Goal: Task Accomplishment & Management: Complete application form

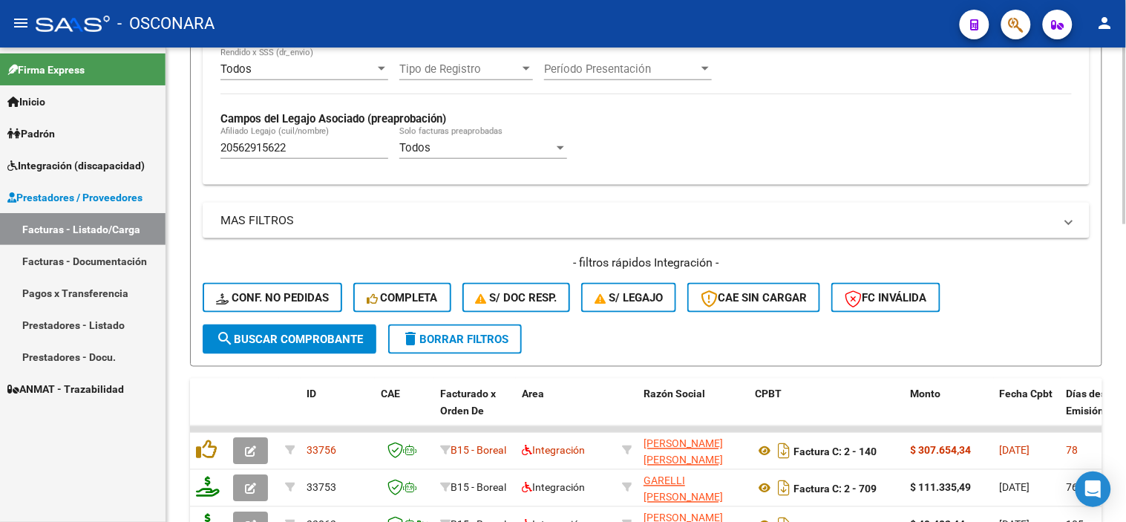
scroll to position [412, 0]
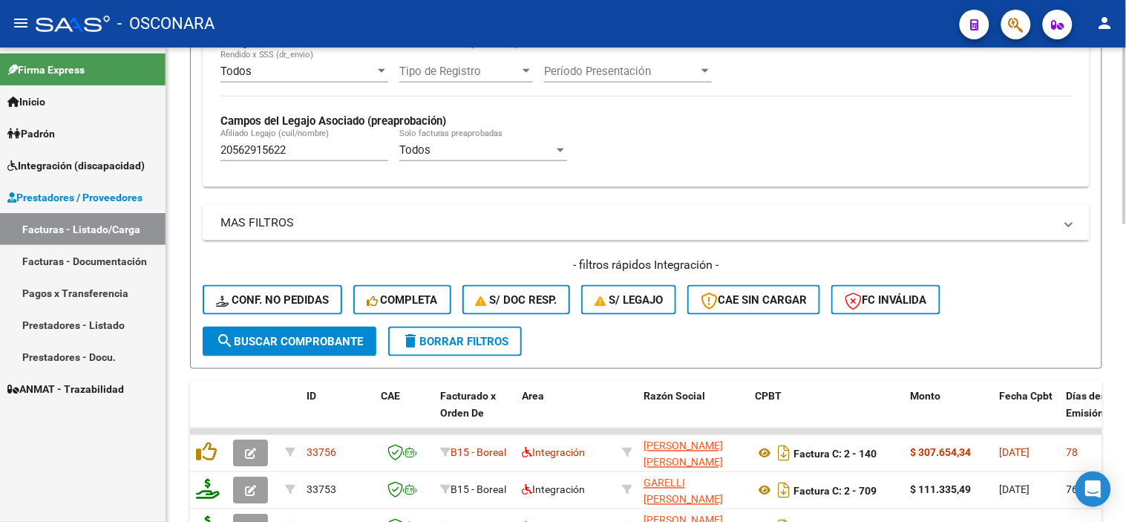
click at [306, 148] on input "20562915622" at bounding box center [304, 149] width 168 height 13
paste input "7353928"
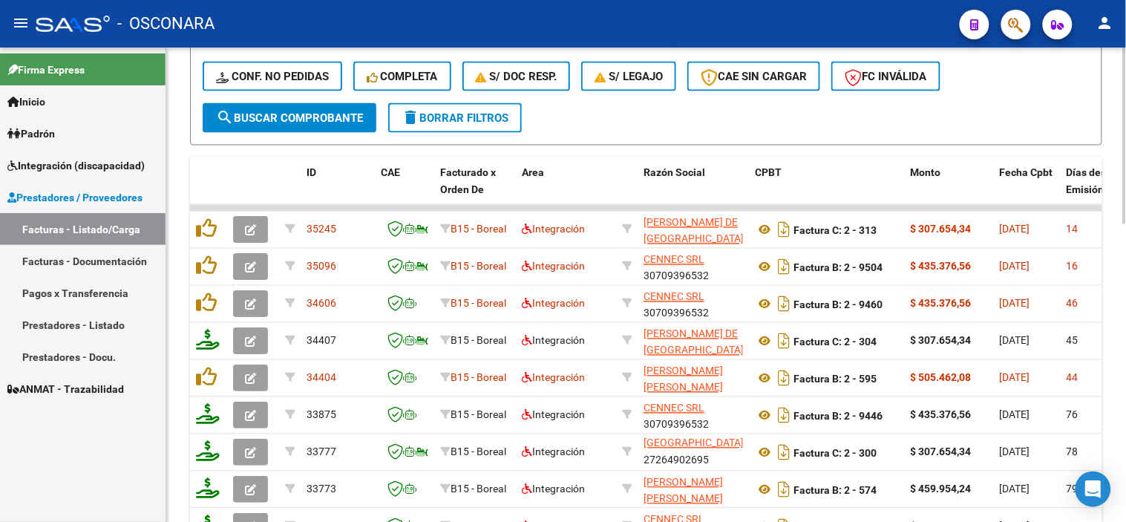
scroll to position [659, 0]
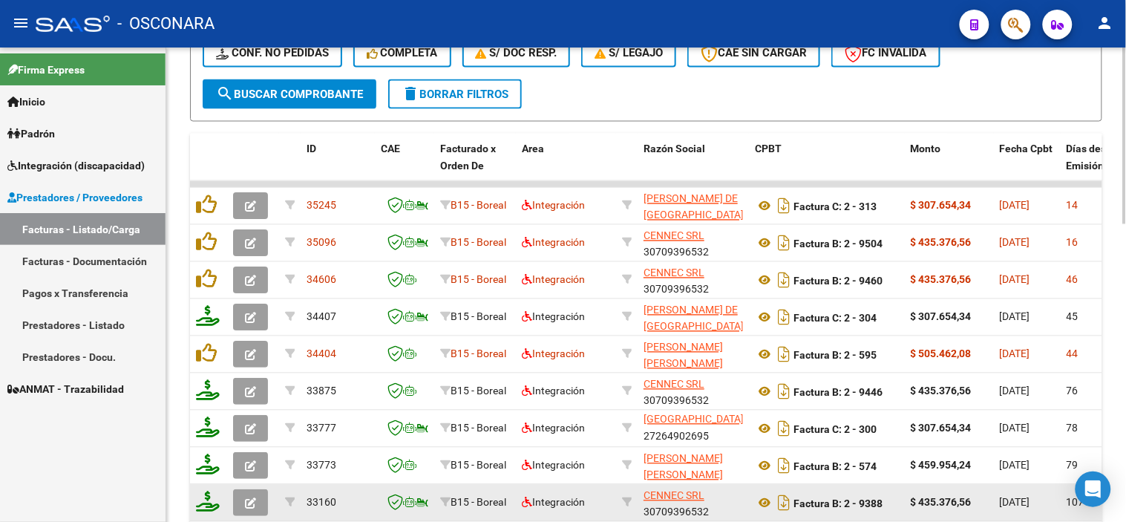
type input "20573539282"
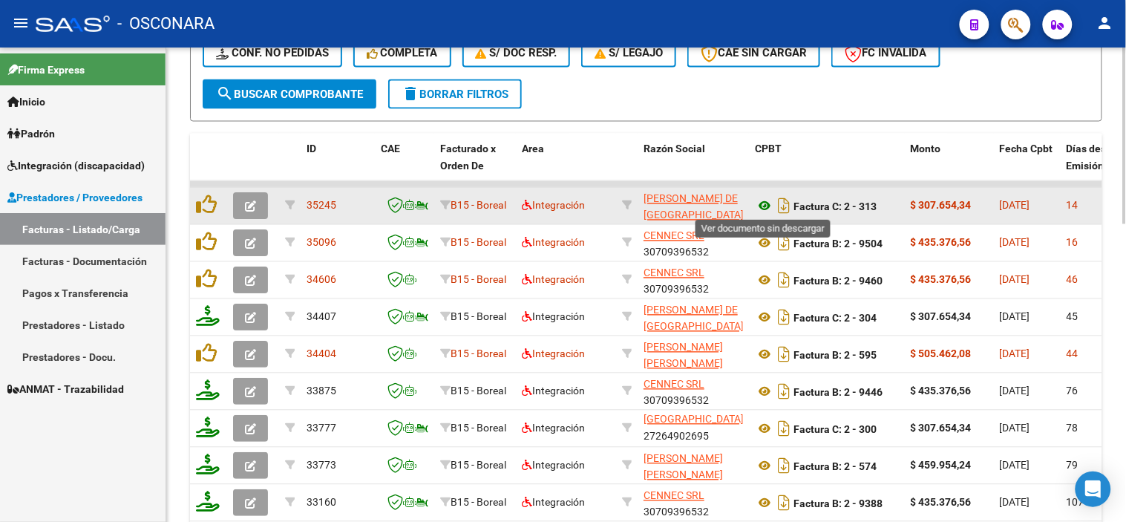
click at [768, 199] on icon at bounding box center [764, 206] width 19 height 18
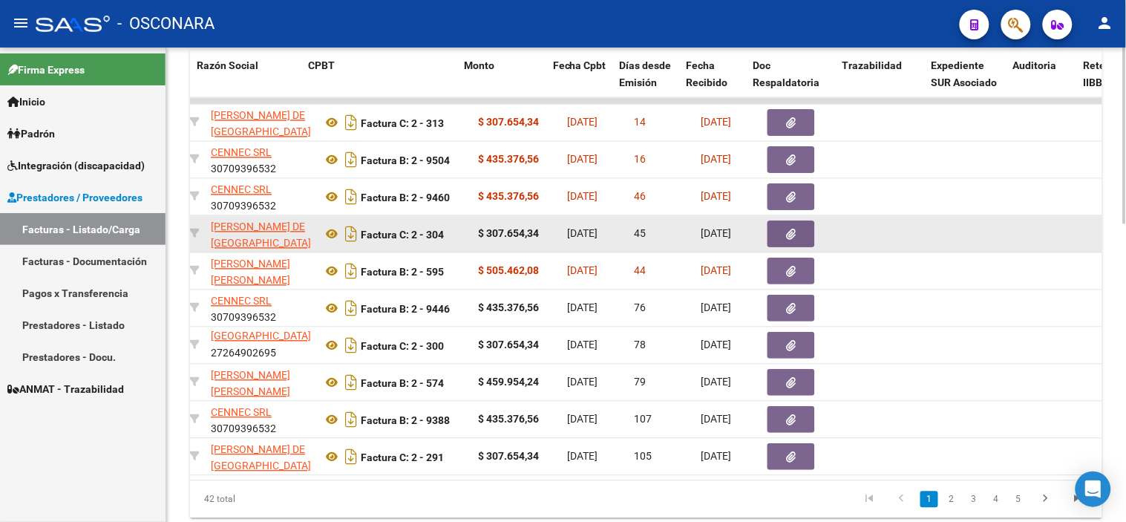
scroll to position [0, 461]
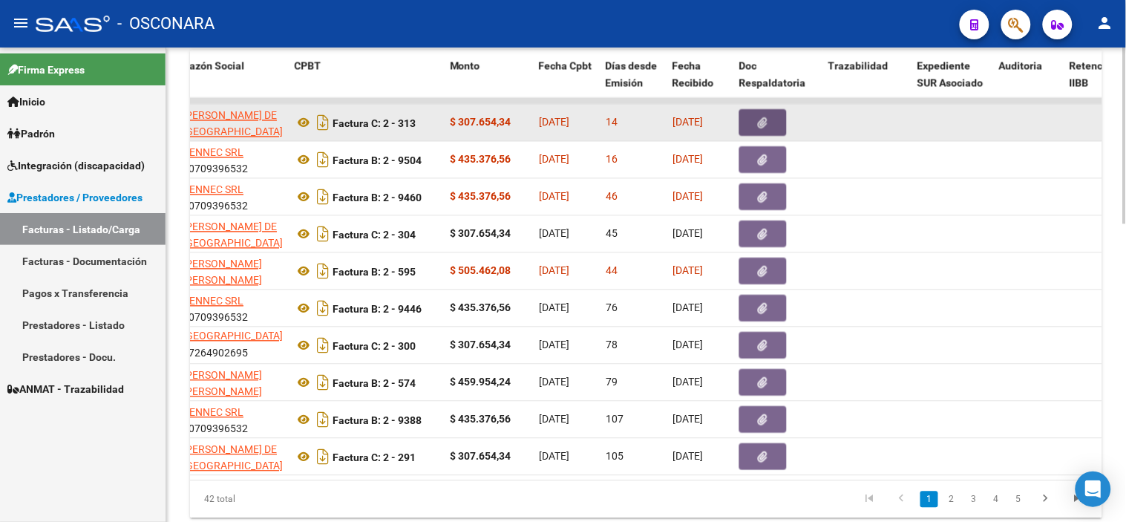
click at [753, 124] on button "button" at bounding box center [762, 123] width 47 height 27
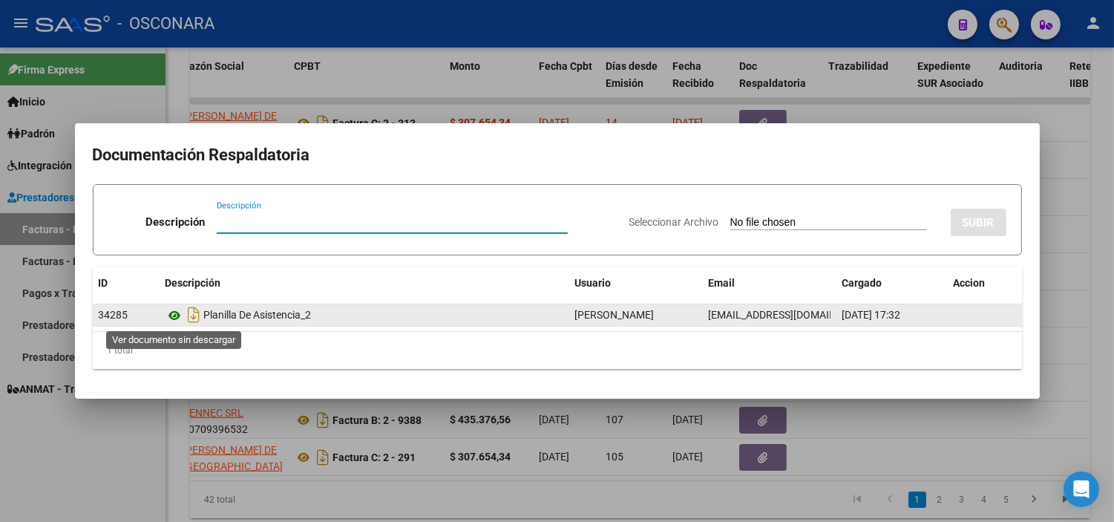
click at [174, 315] on icon at bounding box center [175, 316] width 19 height 18
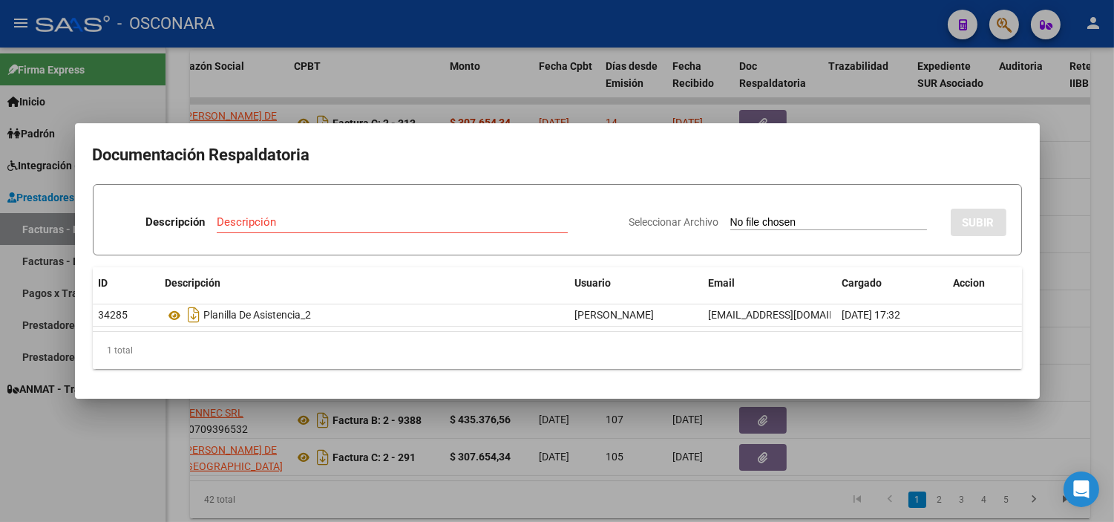
click at [308, 421] on div at bounding box center [557, 261] width 1114 height 522
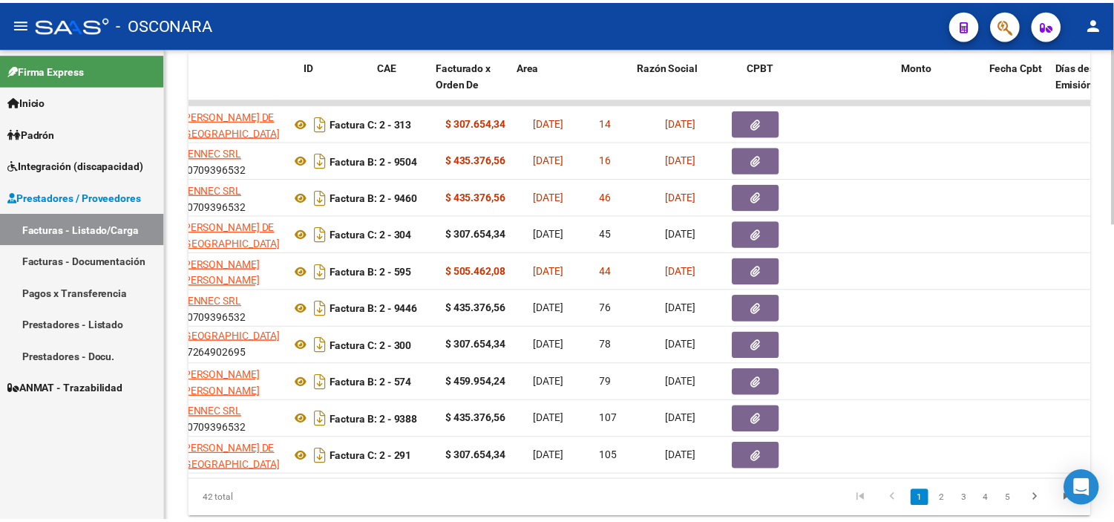
scroll to position [0, 0]
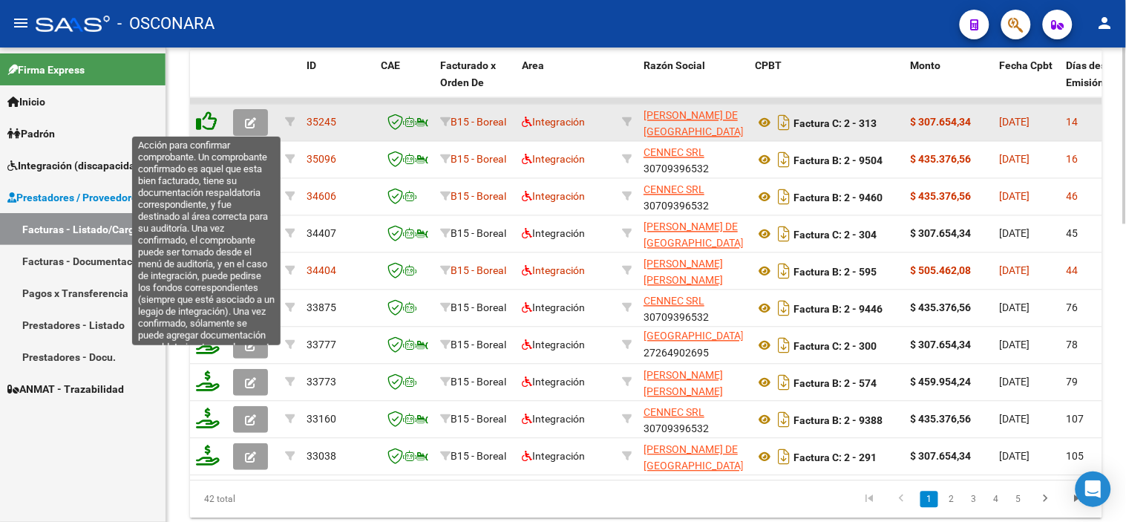
click at [204, 122] on icon at bounding box center [206, 121] width 21 height 21
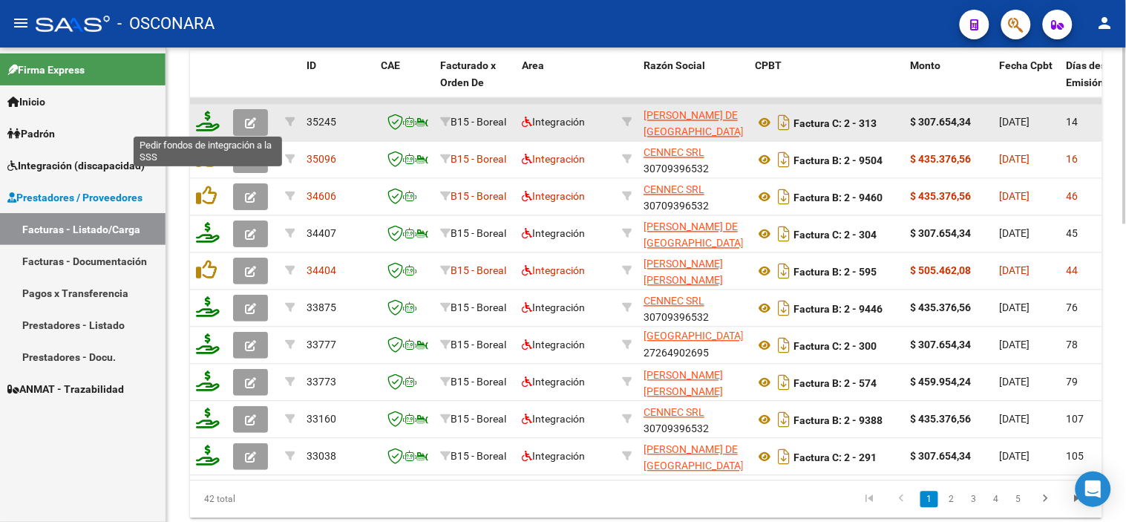
click at [209, 121] on icon at bounding box center [208, 121] width 24 height 21
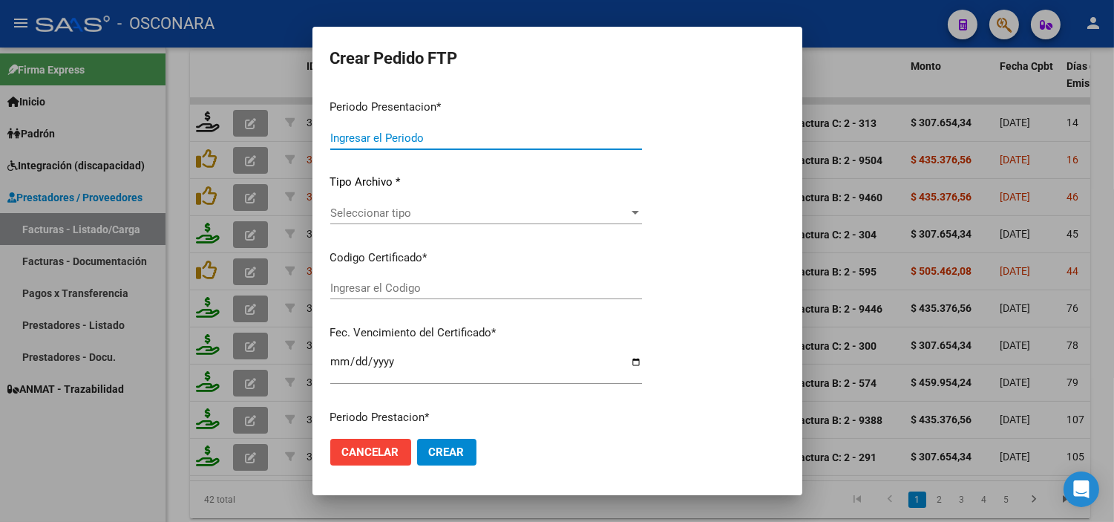
type input "202508"
type input "$ 307.654,34"
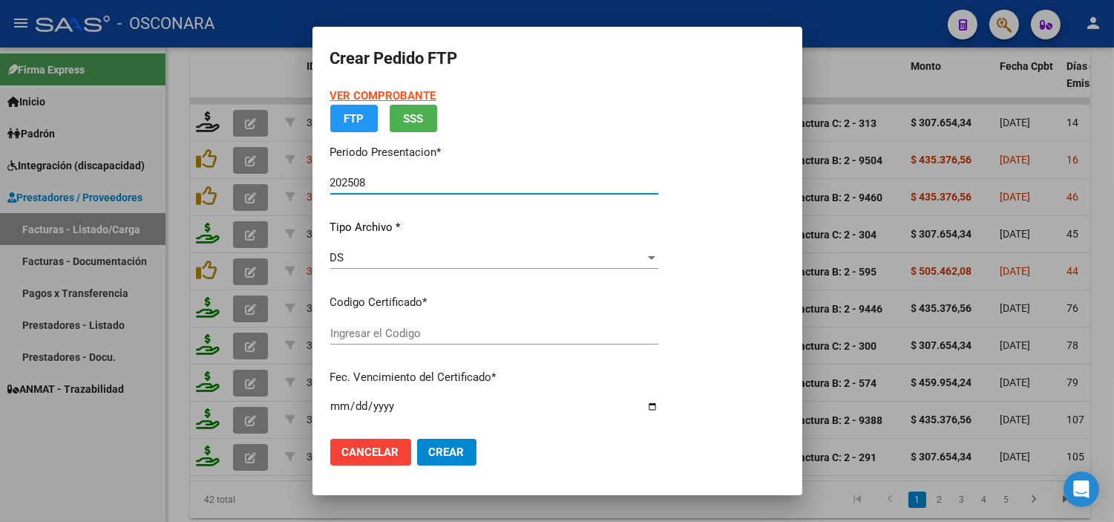
type input "arg02000573539282023092020280920cor540"
type input "2028-09-20"
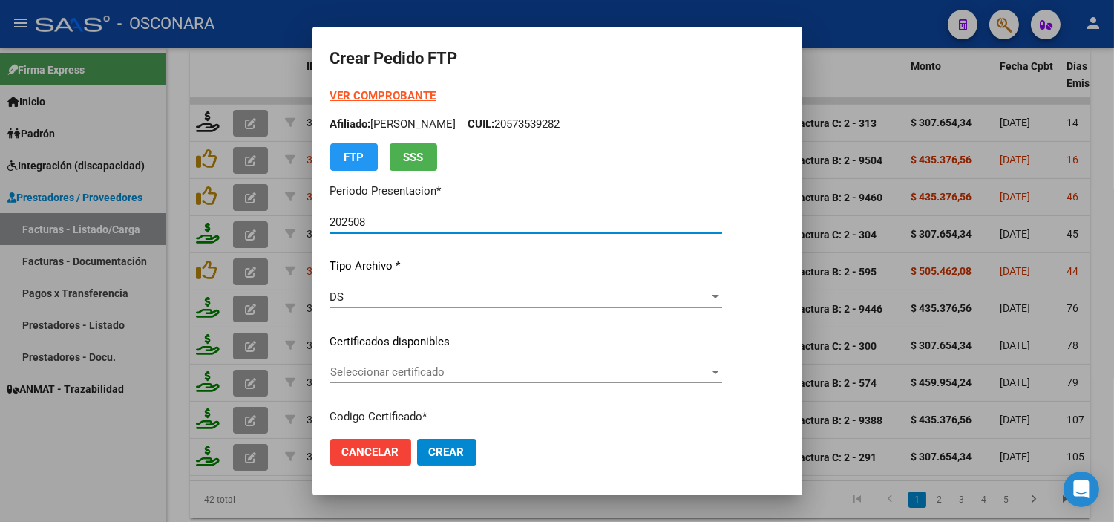
scroll to position [82, 0]
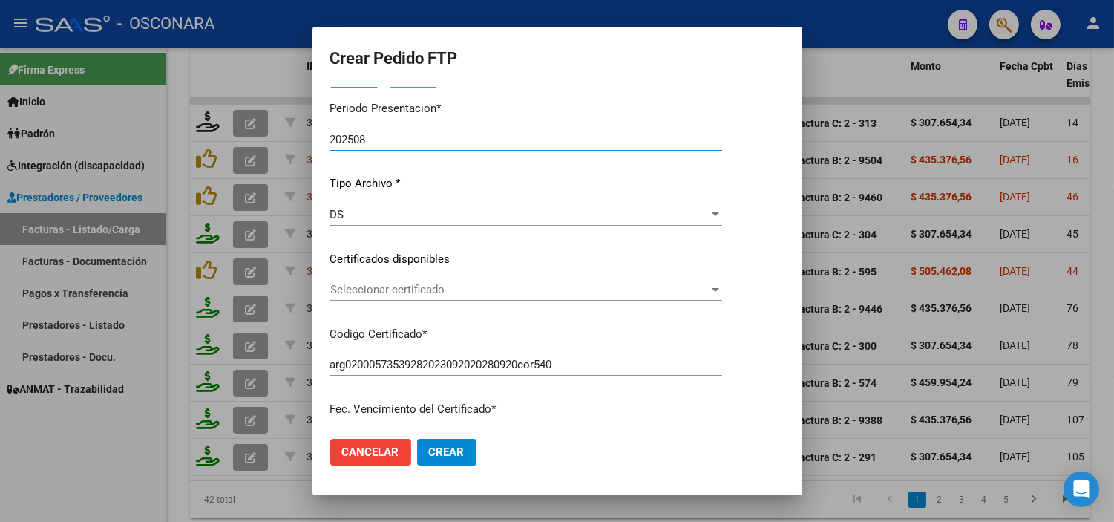
click at [472, 290] on span "Seleccionar certificado" at bounding box center [519, 289] width 379 height 13
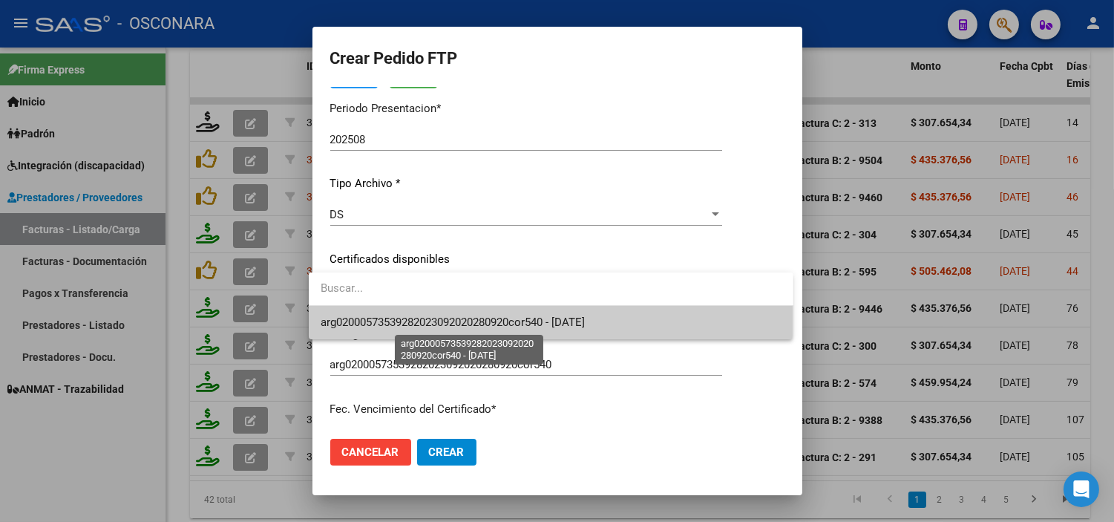
click at [466, 327] on span "arg02000573539282023092020280920cor540 - 2028-09-20" at bounding box center [453, 321] width 264 height 13
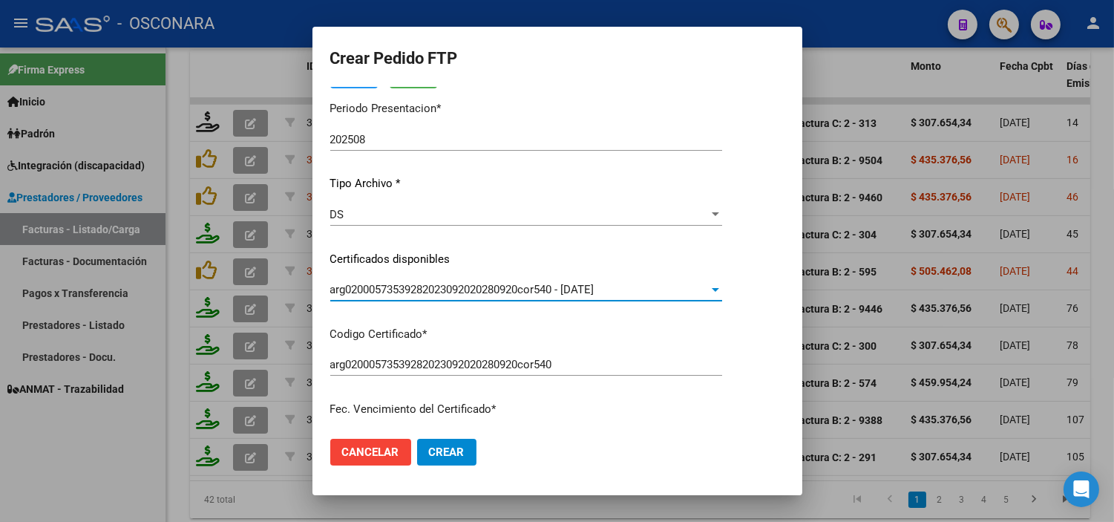
click at [466, 327] on p "Codigo Certificado *" at bounding box center [526, 334] width 392 height 17
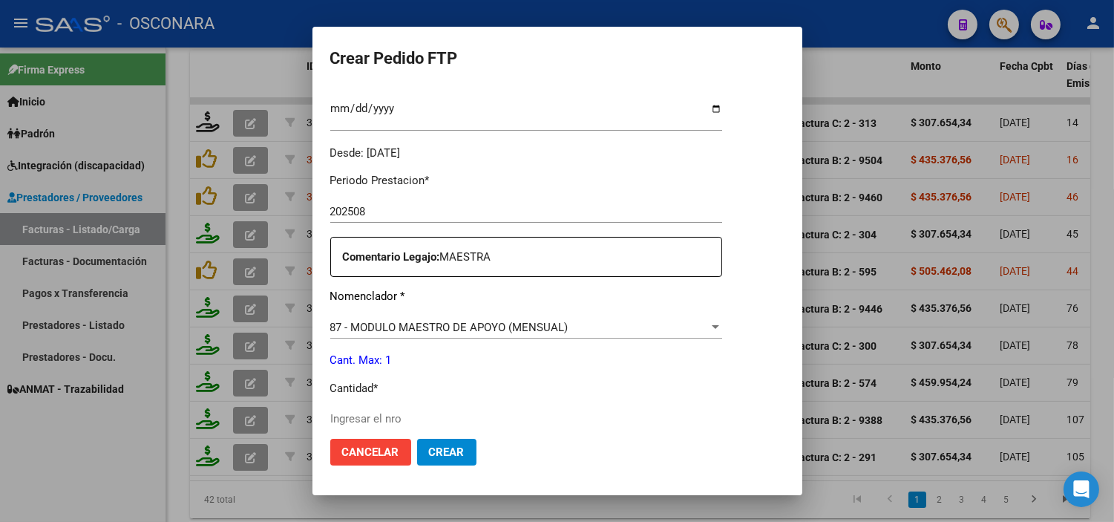
scroll to position [494, 0]
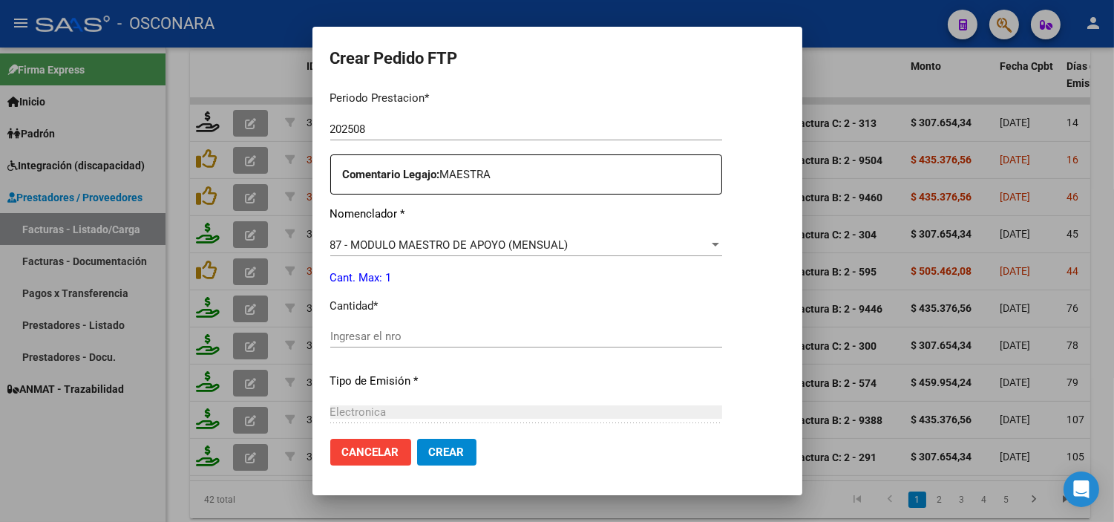
click at [470, 338] on input "Ingresar el nro" at bounding box center [526, 336] width 392 height 13
type input "1"
click at [473, 368] on div "Periodo Prestacion * 202508 Ingresar el Periodo Prestacion Comentario Legajo: M…" at bounding box center [526, 333] width 392 height 508
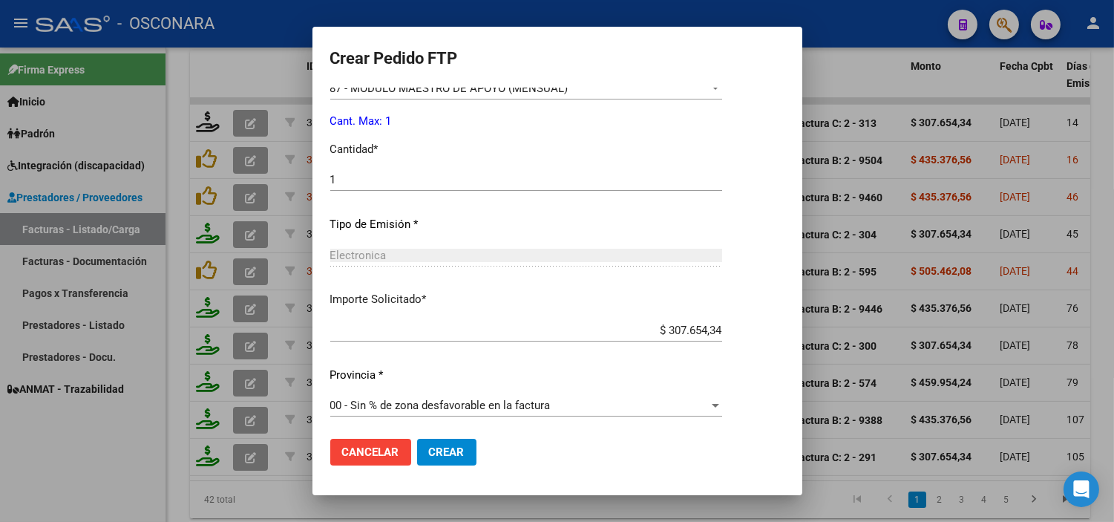
scroll to position [654, 0]
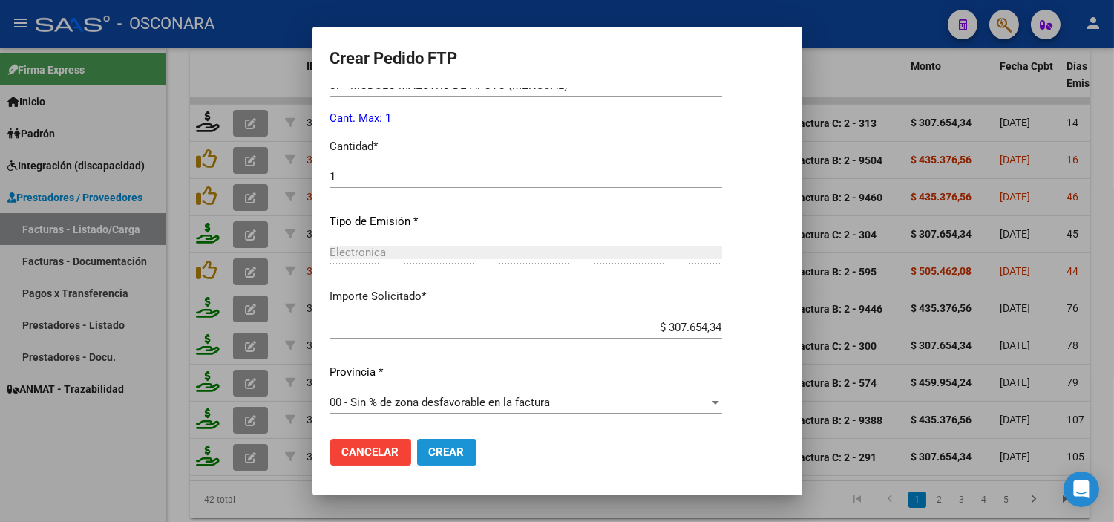
click at [456, 450] on button "Crear" at bounding box center [446, 452] width 59 height 27
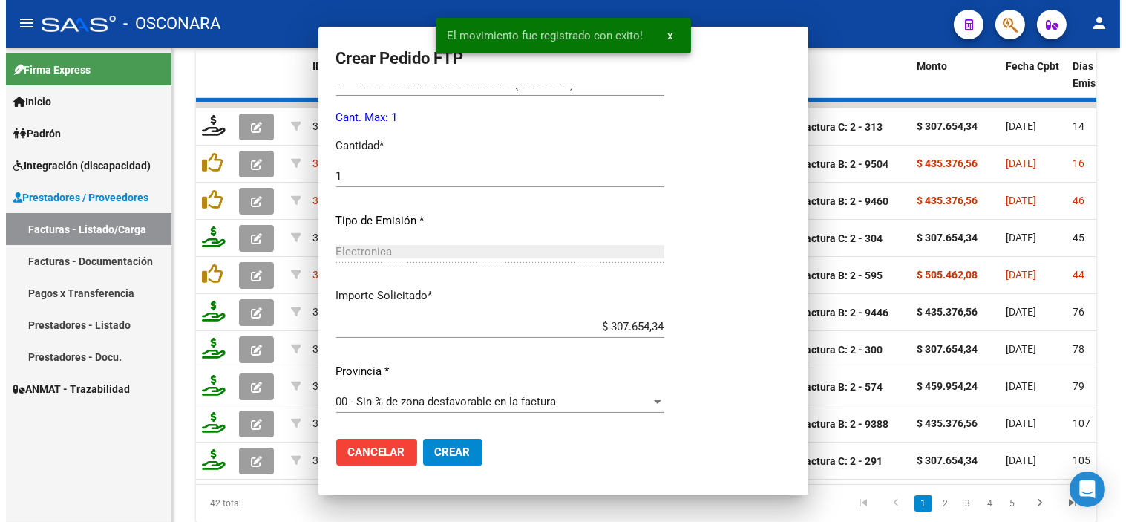
scroll to position [0, 0]
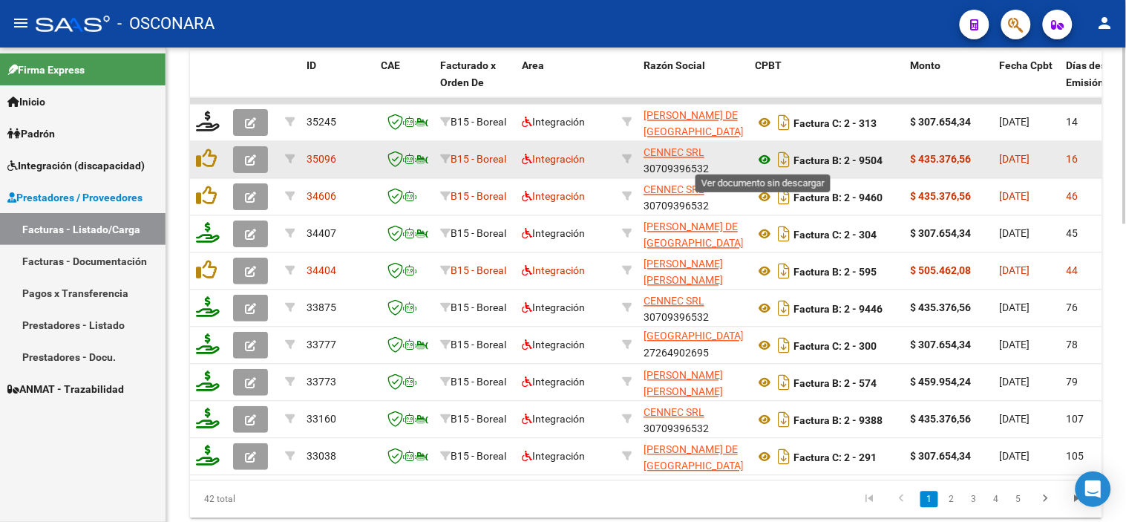
click at [765, 159] on icon at bounding box center [764, 160] width 19 height 18
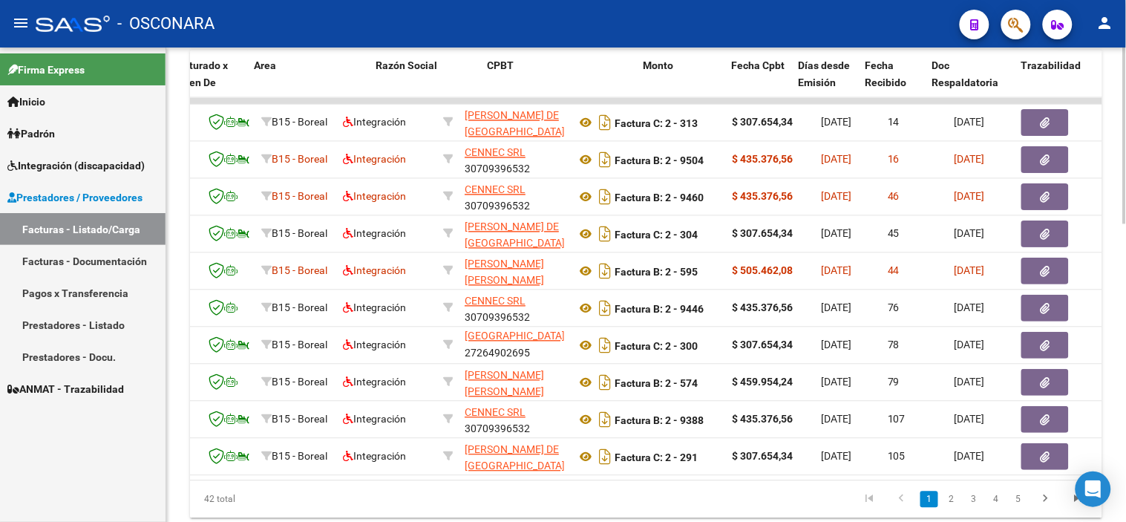
scroll to position [0, 336]
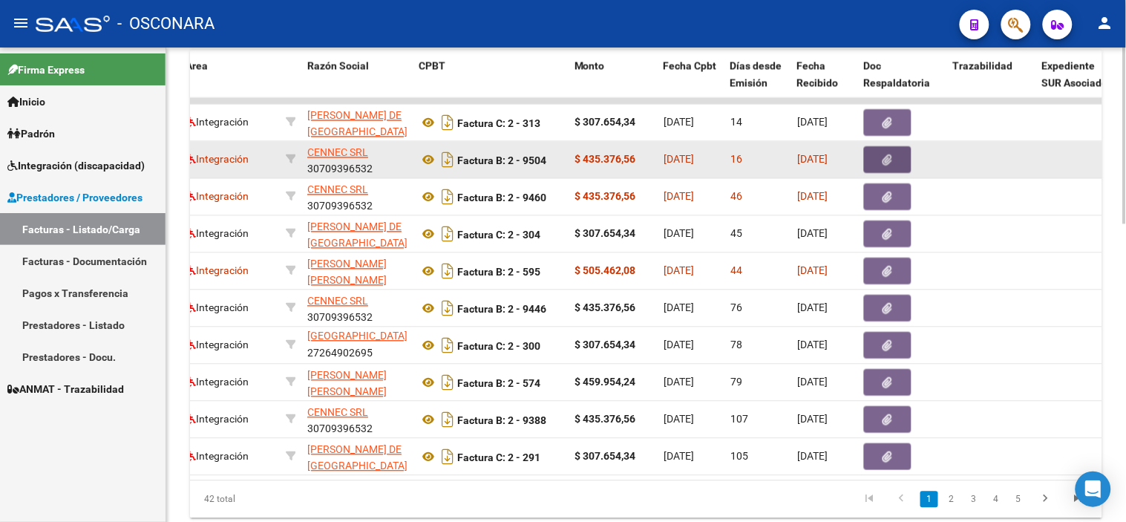
click at [876, 151] on button "button" at bounding box center [887, 160] width 47 height 27
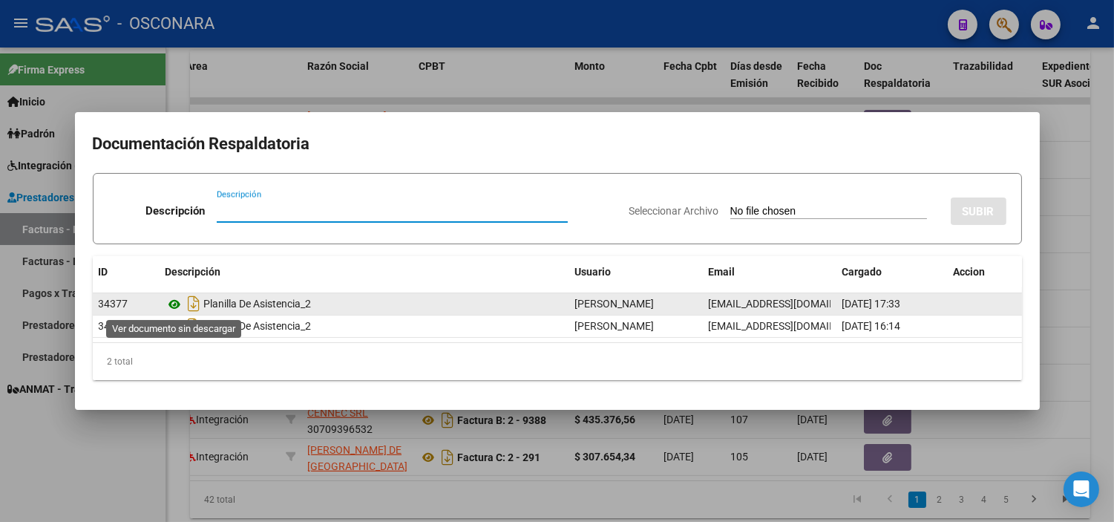
click at [174, 300] on icon at bounding box center [175, 304] width 19 height 18
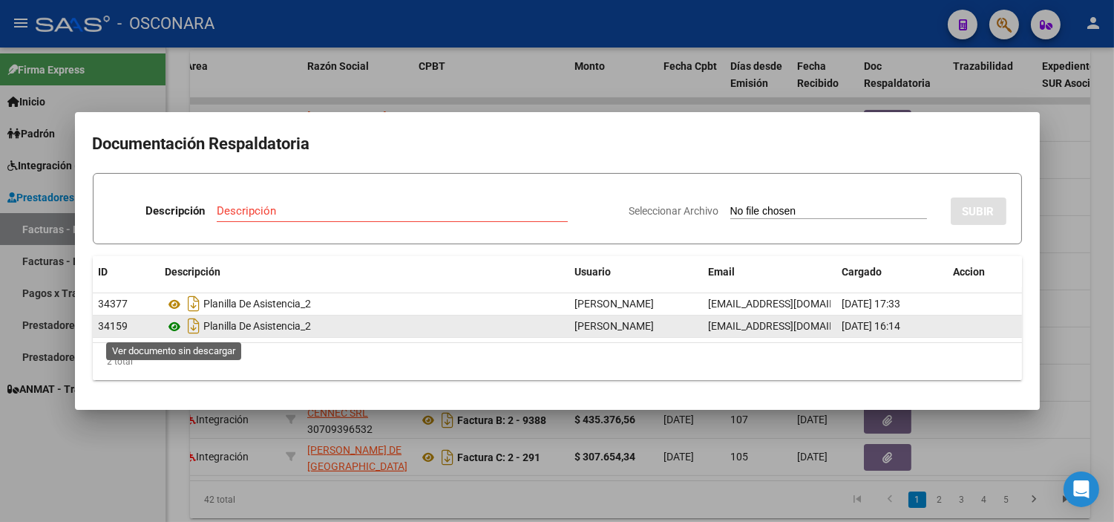
click at [168, 327] on icon at bounding box center [175, 327] width 19 height 18
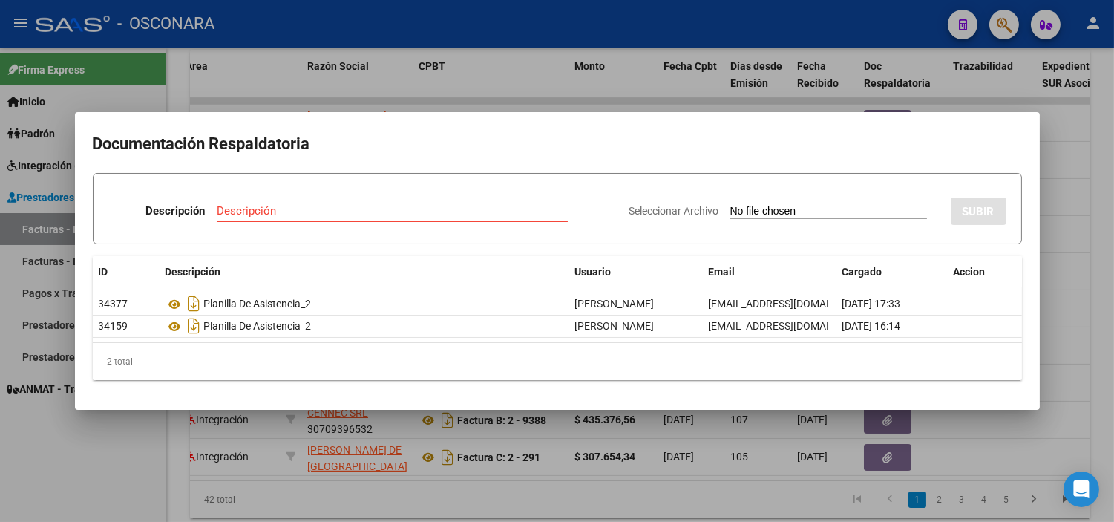
click at [317, 71] on div at bounding box center [557, 261] width 1114 height 522
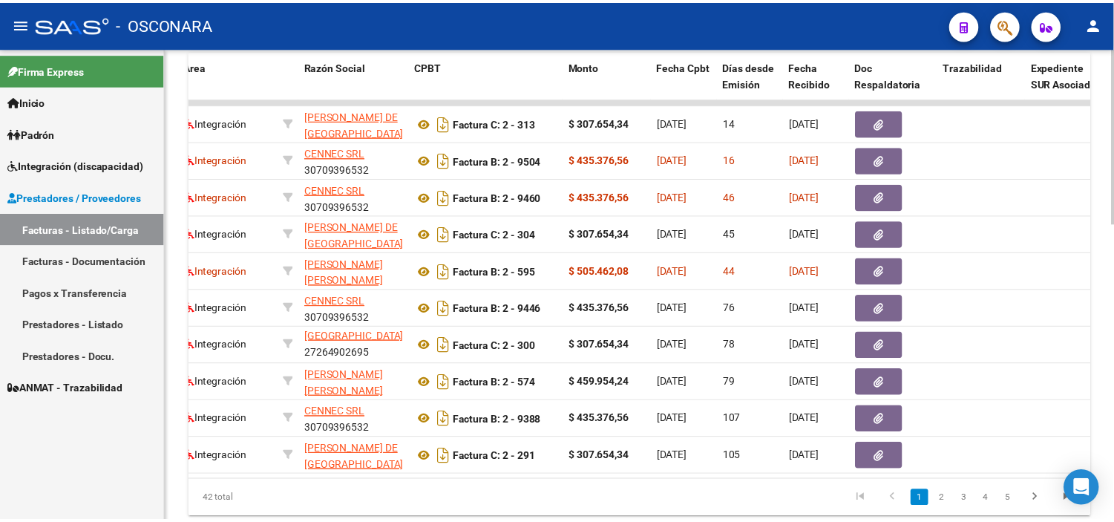
scroll to position [0, 0]
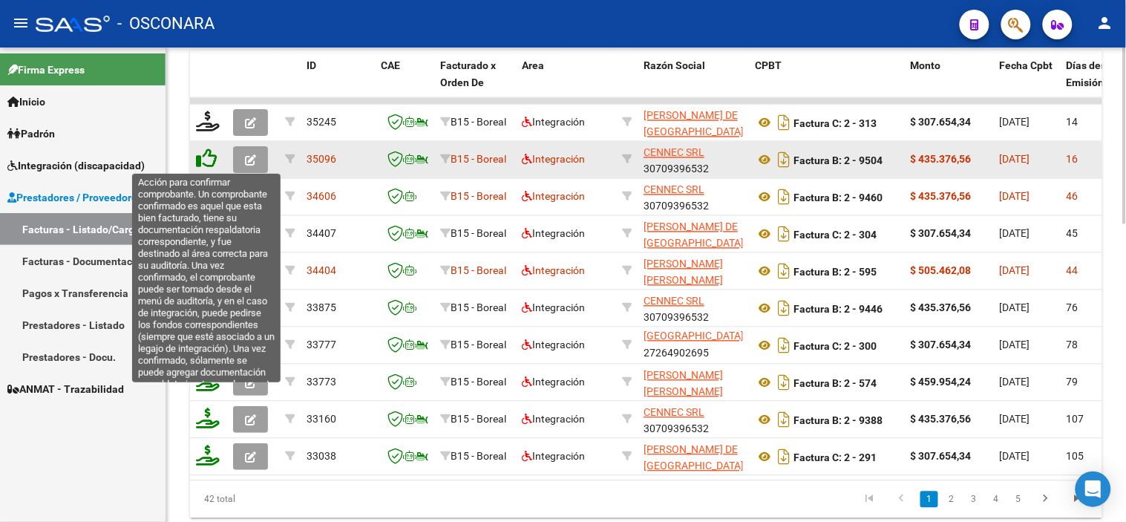
click at [206, 161] on icon at bounding box center [206, 158] width 21 height 21
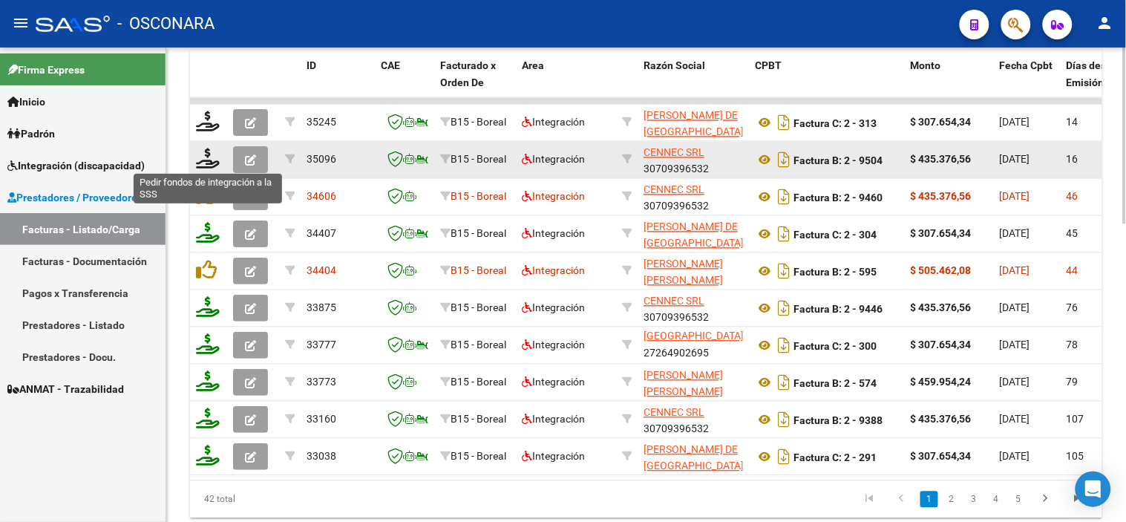
click at [206, 161] on icon at bounding box center [208, 158] width 24 height 21
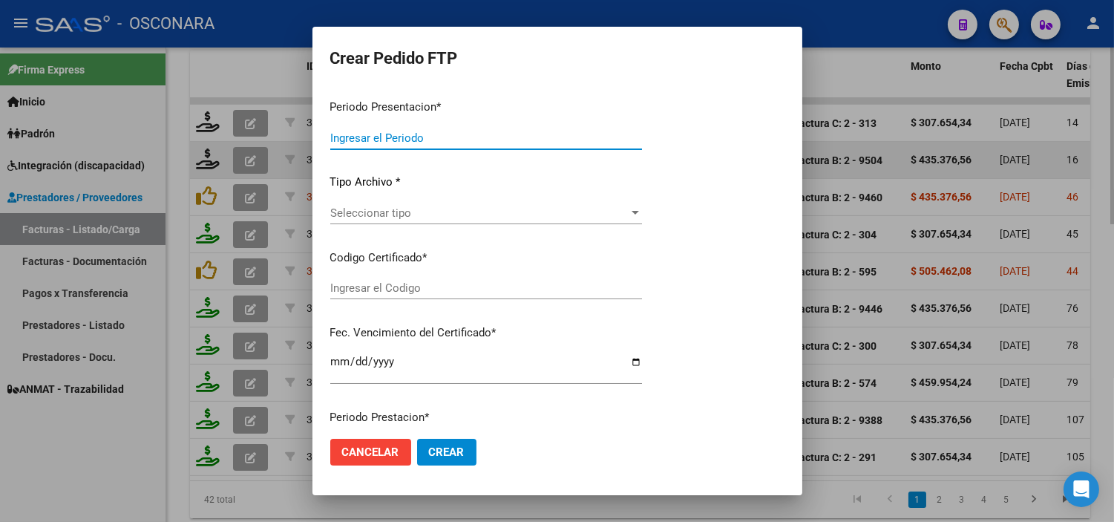
type input "202508"
type input "$ 435.376,56"
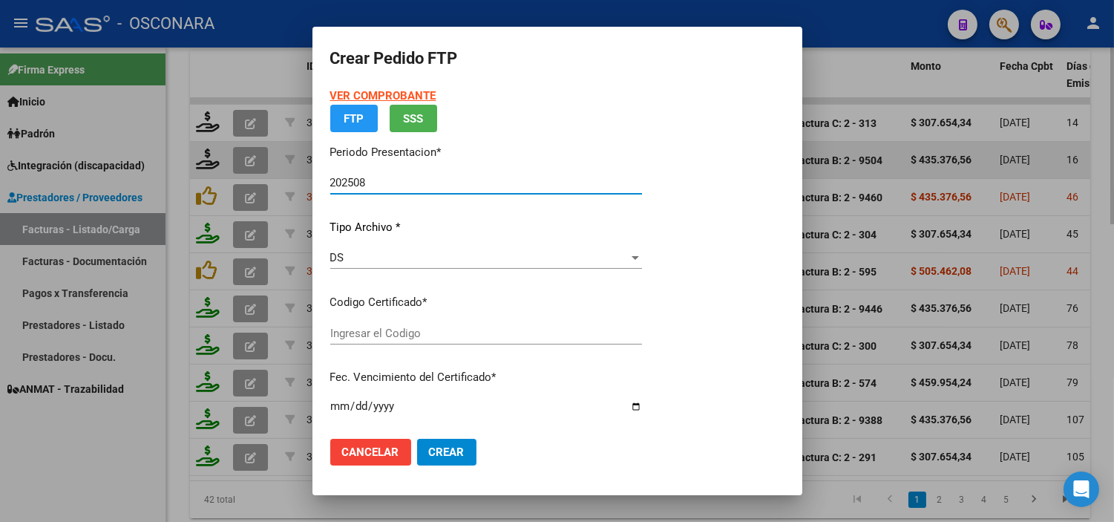
type input "arg02000573539282023092020280920cor540"
type input "2028-09-20"
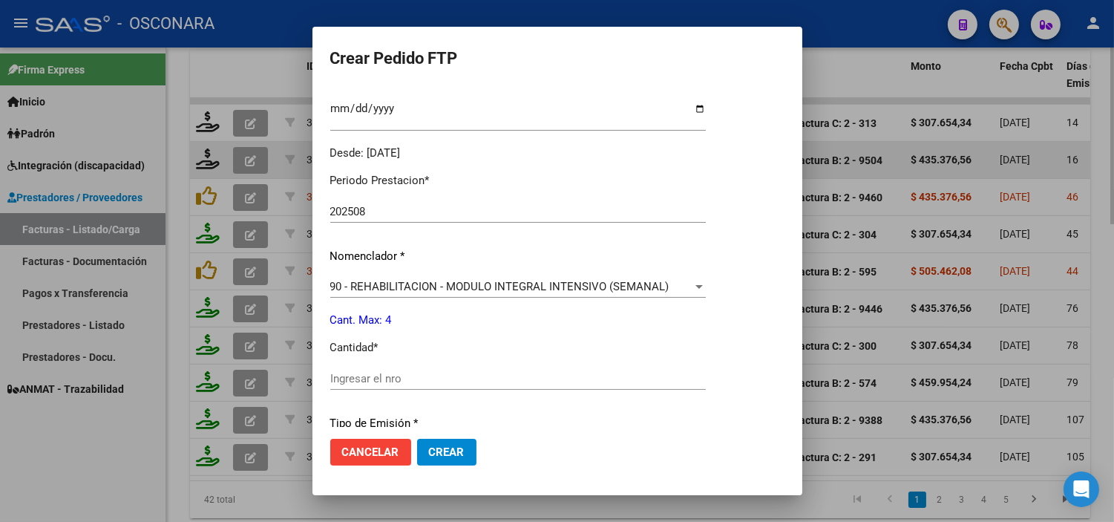
scroll to position [494, 0]
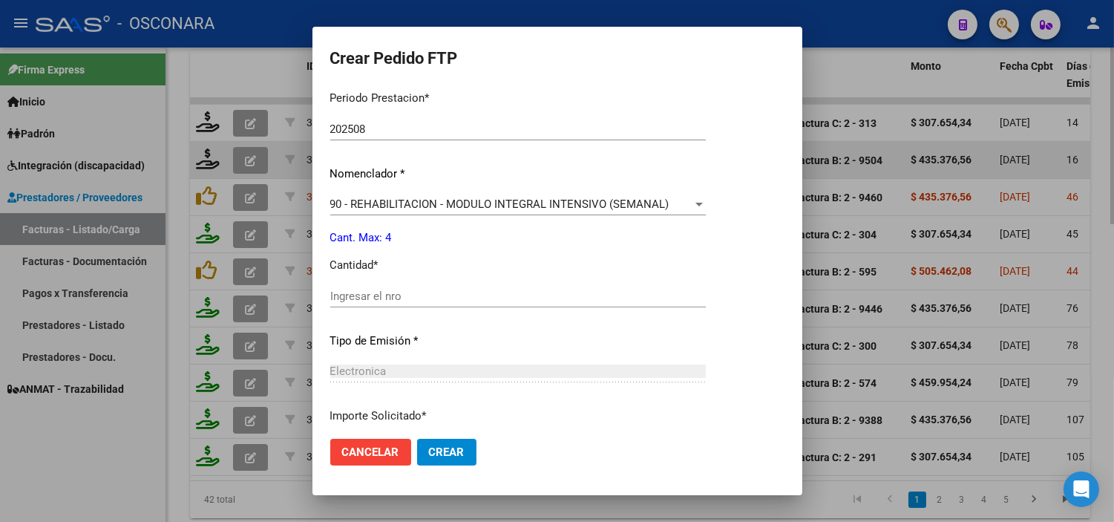
click at [445, 306] on div "Ingresar el nro" at bounding box center [518, 296] width 376 height 22
click at [444, 298] on input "Ingresar el nro" at bounding box center [518, 295] width 376 height 13
type input "4"
click at [450, 340] on p "Tipo de Emisión *" at bounding box center [518, 340] width 376 height 17
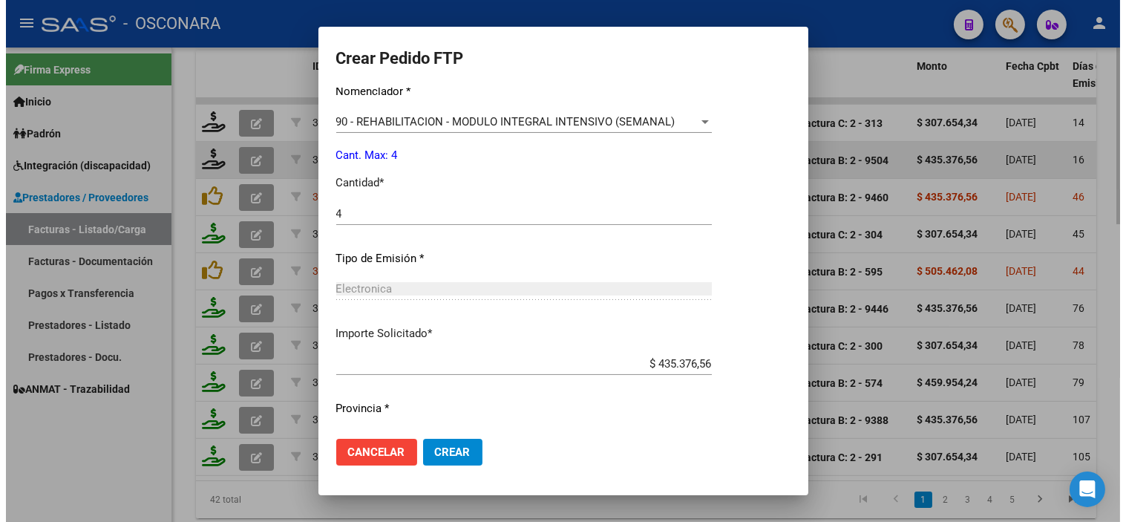
scroll to position [613, 0]
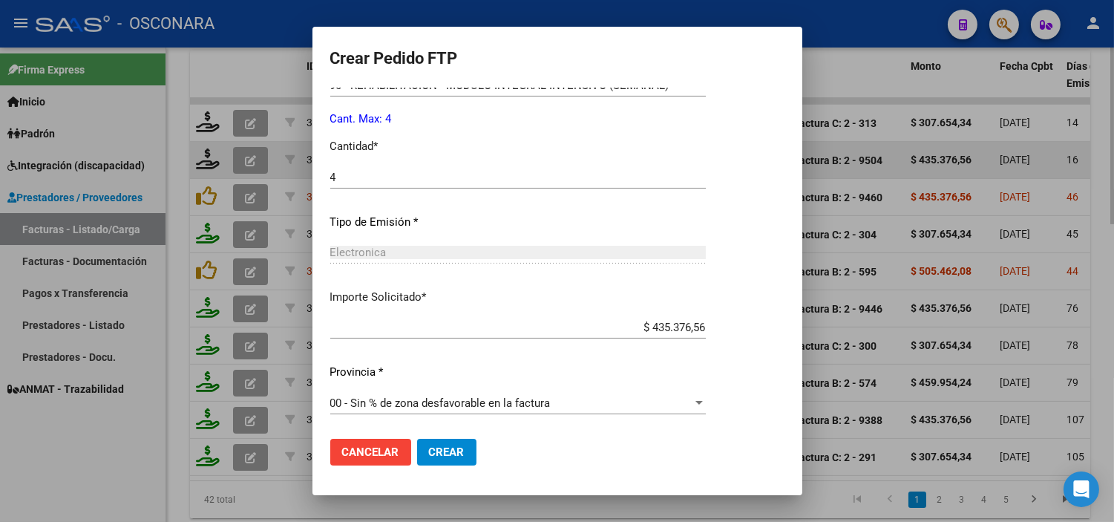
click at [447, 448] on span "Crear" at bounding box center [447, 451] width 36 height 13
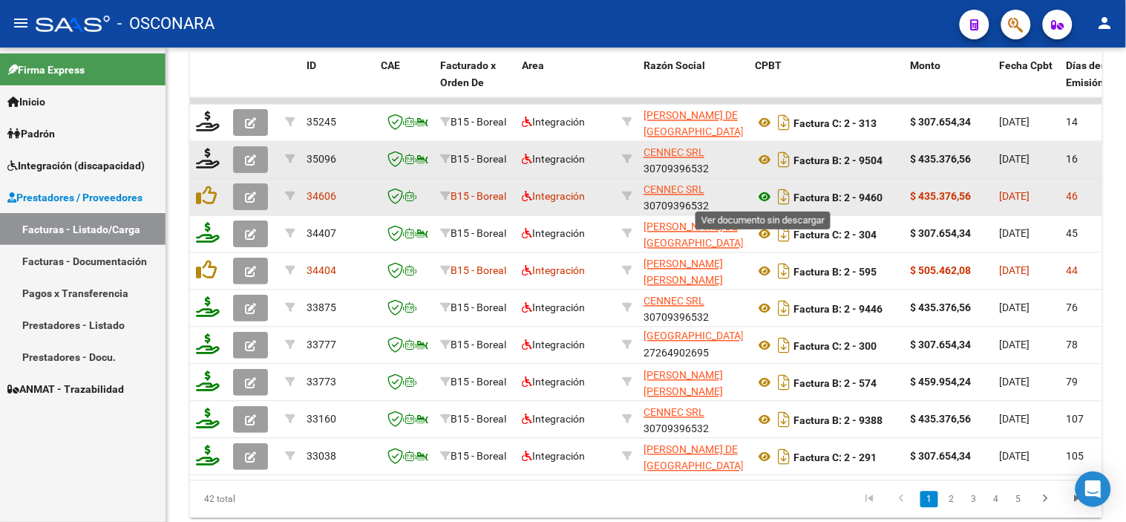
click at [758, 200] on icon at bounding box center [764, 198] width 19 height 18
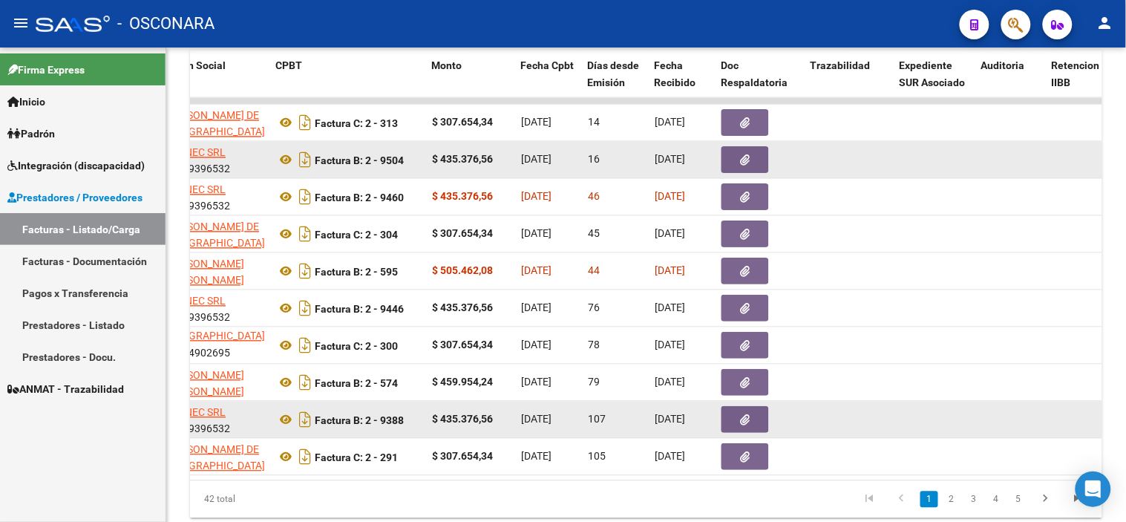
scroll to position [0, 486]
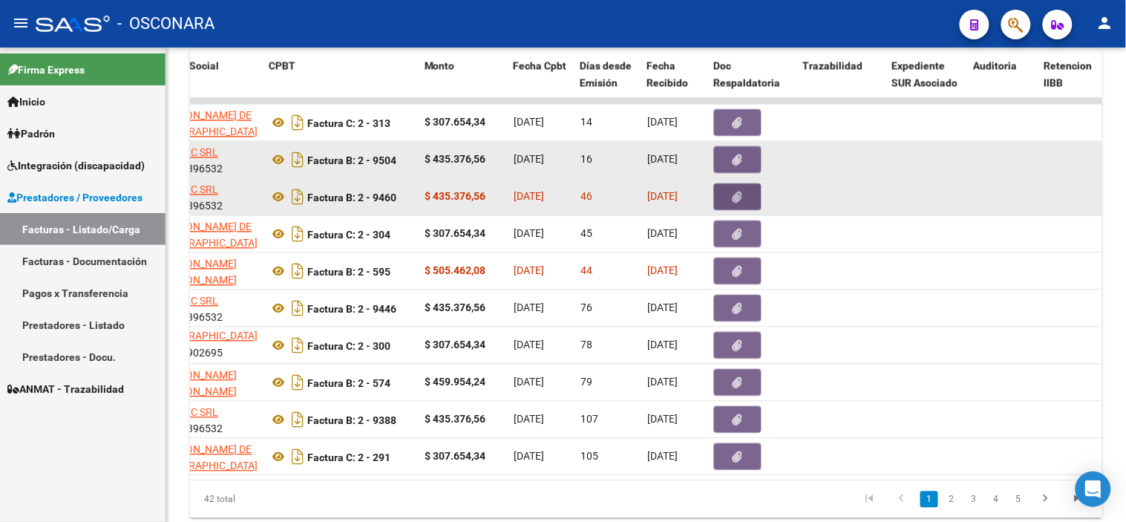
click at [742, 187] on button "button" at bounding box center [737, 197] width 47 height 27
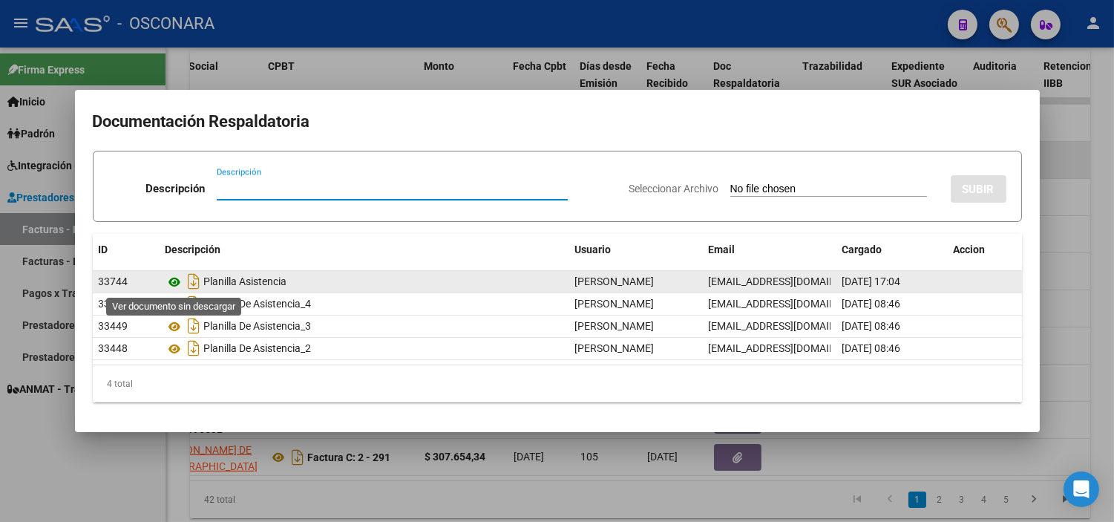
click at [174, 284] on icon at bounding box center [175, 282] width 19 height 18
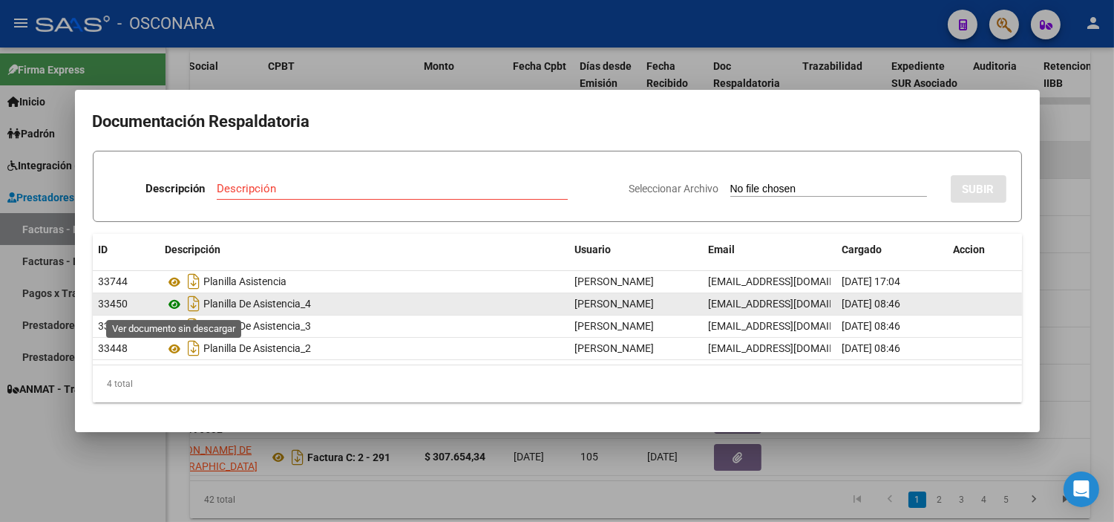
click at [168, 302] on icon at bounding box center [175, 304] width 19 height 18
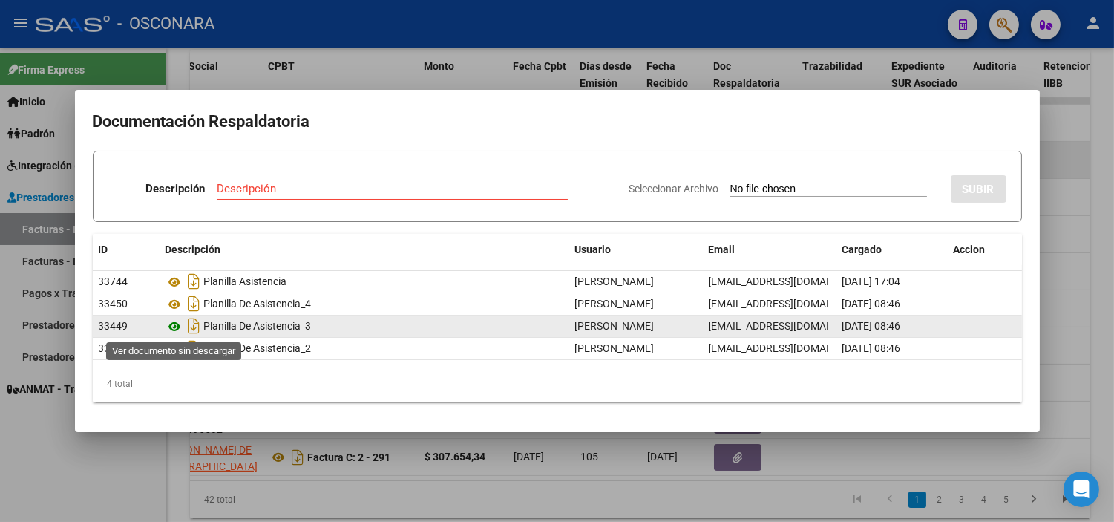
click at [173, 323] on icon at bounding box center [175, 327] width 19 height 18
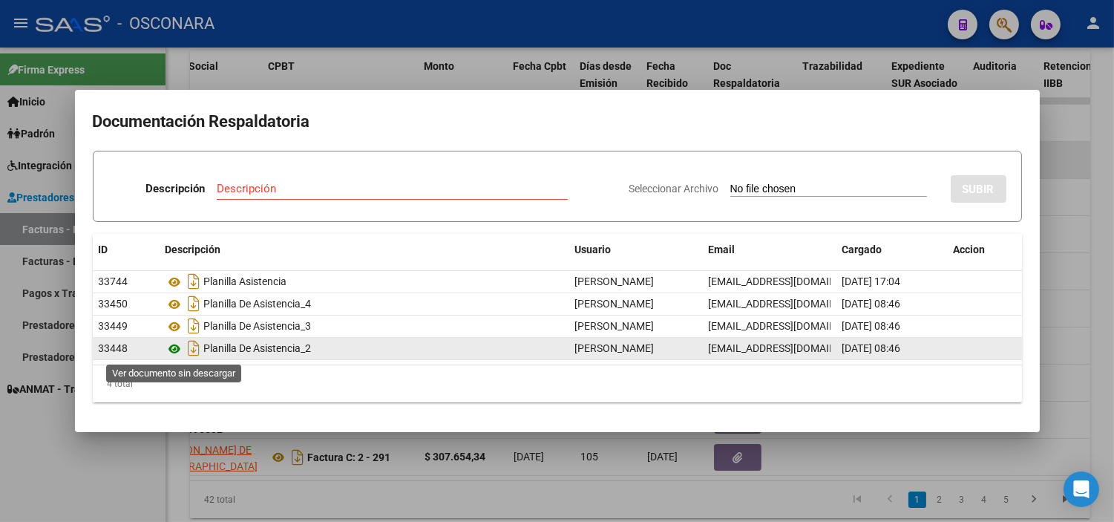
click at [177, 349] on icon at bounding box center [175, 349] width 19 height 18
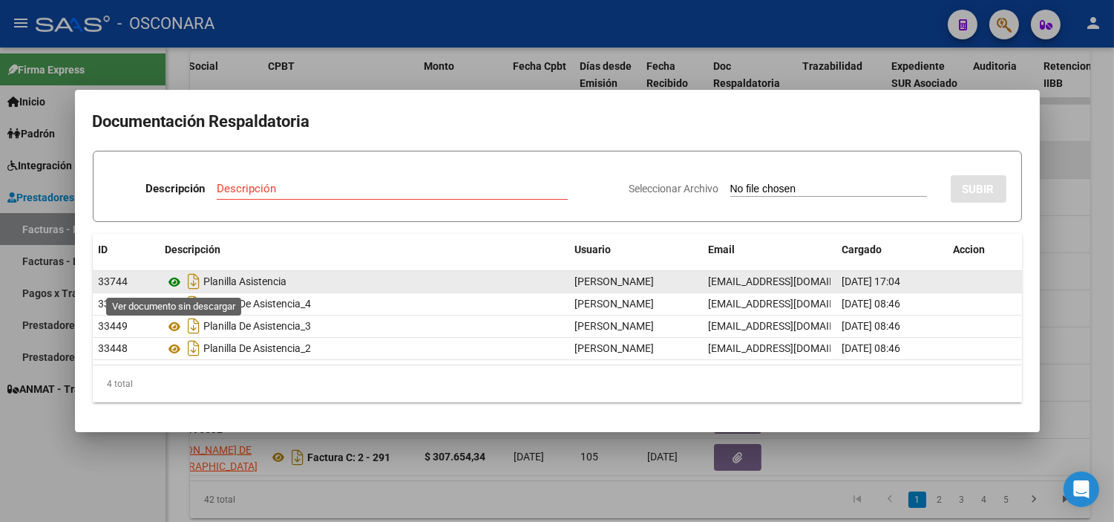
click at [174, 280] on icon at bounding box center [175, 282] width 19 height 18
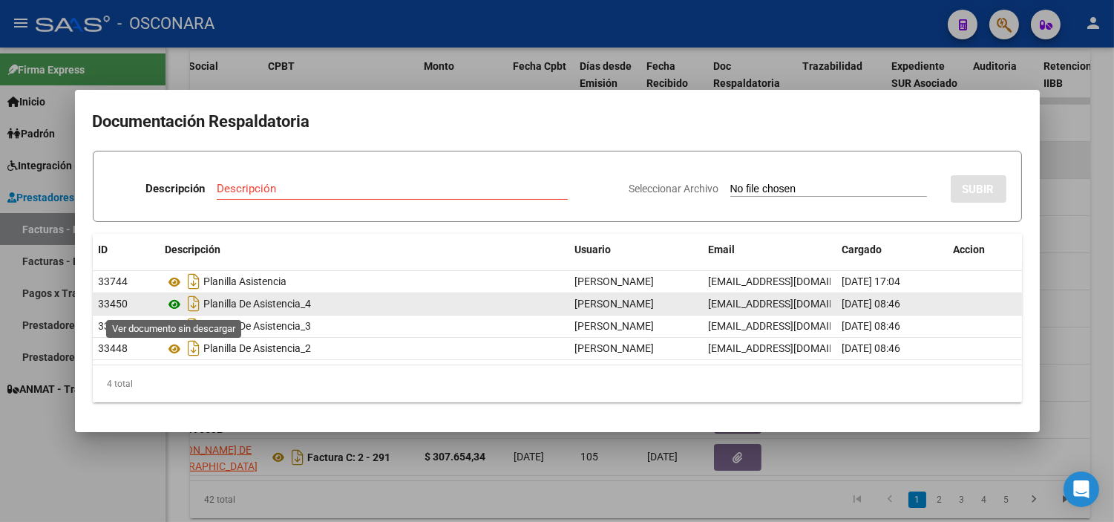
click at [176, 301] on icon at bounding box center [175, 304] width 19 height 18
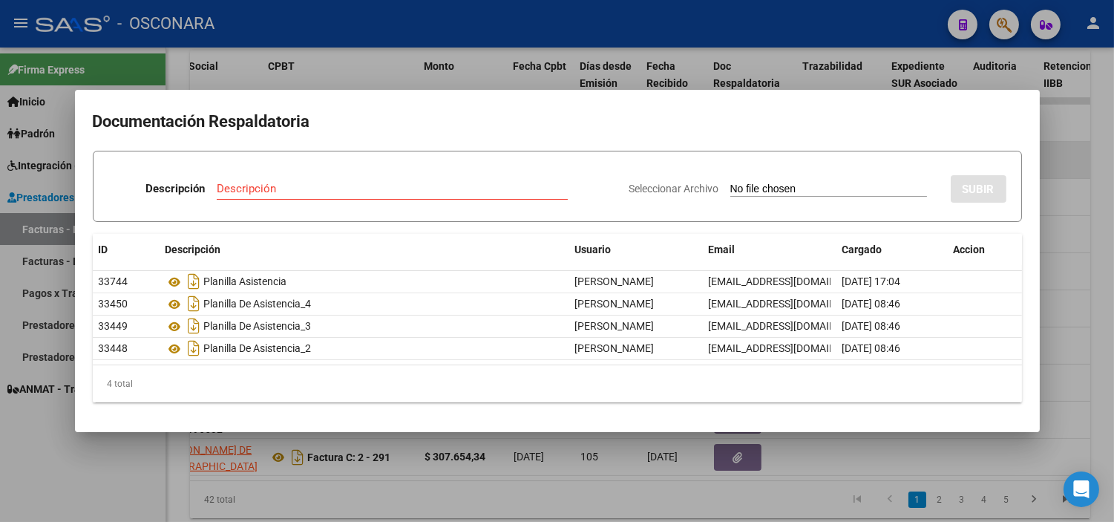
click at [379, 65] on div at bounding box center [557, 261] width 1114 height 522
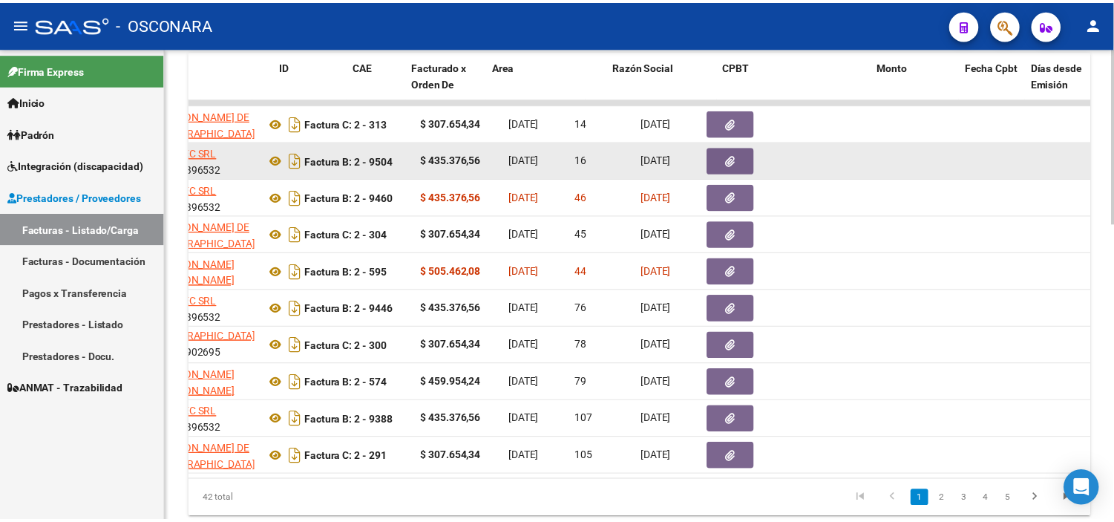
scroll to position [0, 0]
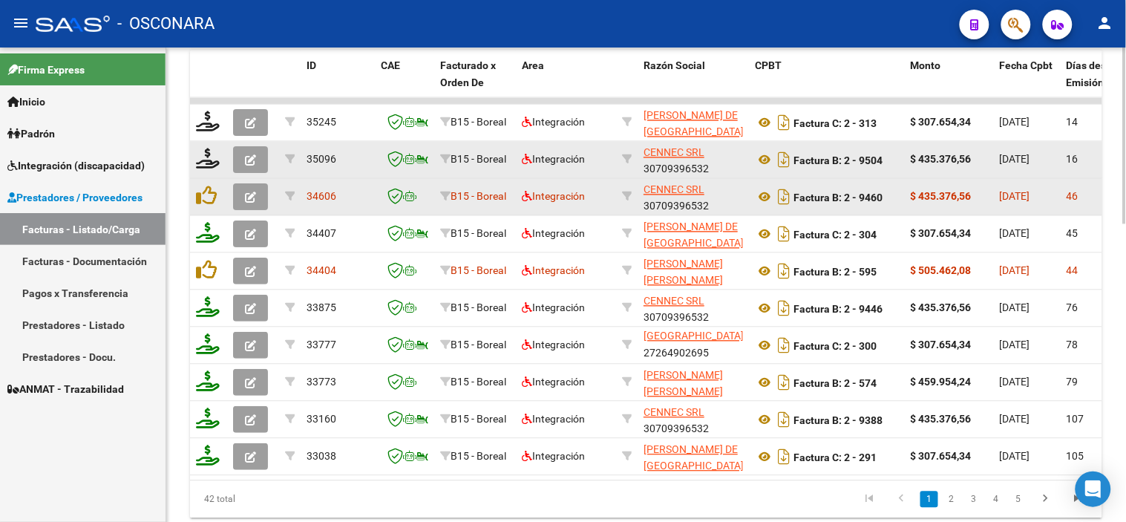
click at [243, 198] on button "button" at bounding box center [250, 197] width 35 height 27
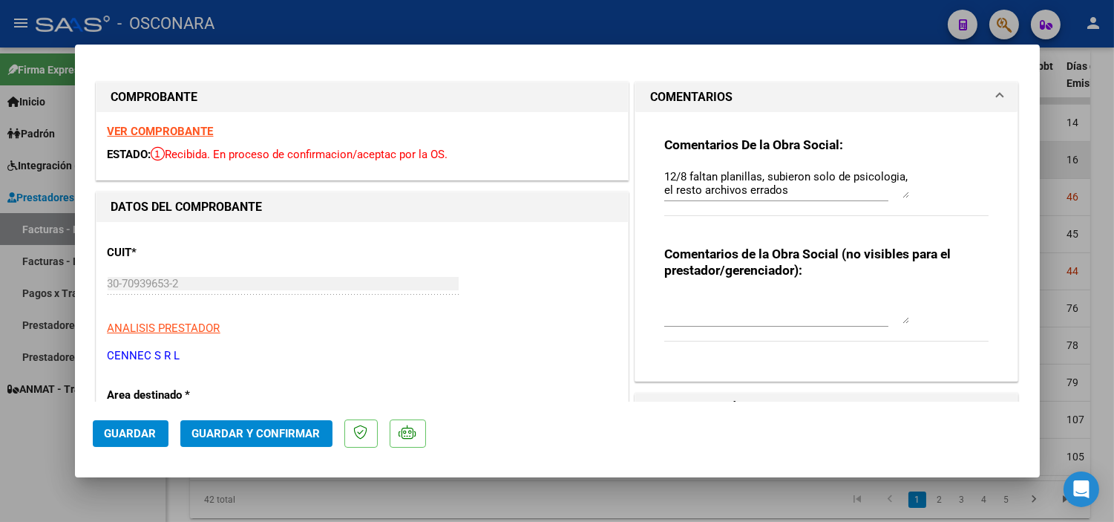
click at [664, 172] on textarea "12/8 faltan planillas, subieron solo de psicologia, el resto archivos errados" at bounding box center [786, 183] width 245 height 30
type textarea "18/09 Falta planilla de asistencia de Fonoaudiología. 12/8 faltan planillas, su…"
drag, startPoint x: 656, startPoint y: 173, endPoint x: 887, endPoint y: 195, distance: 231.9
click at [887, 195] on textarea "18/09 Falta planilla de asistencia de Fonoaudiología. 12/8 faltan planillas, su…" at bounding box center [786, 183] width 245 height 30
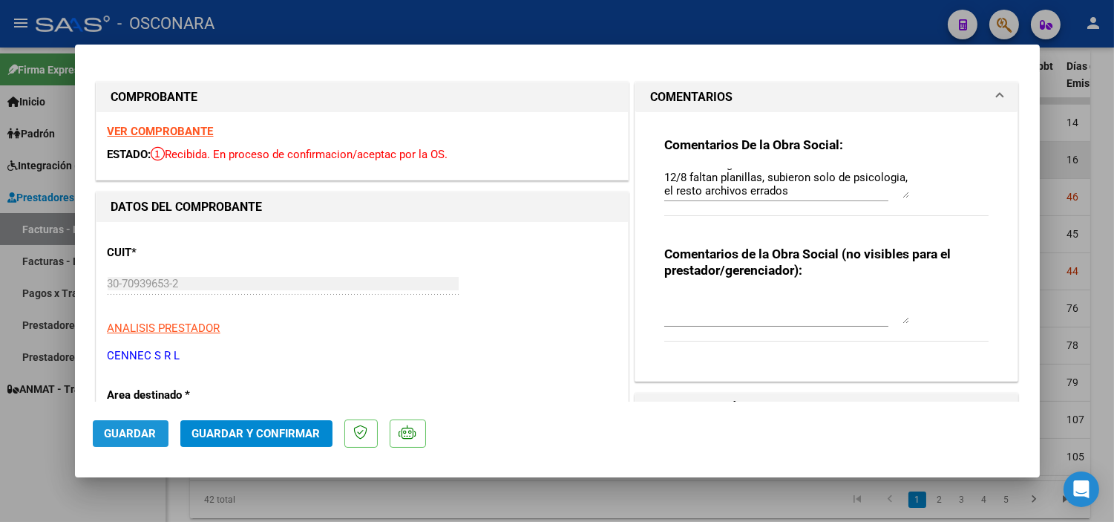
click at [130, 439] on span "Guardar" at bounding box center [131, 433] width 52 height 13
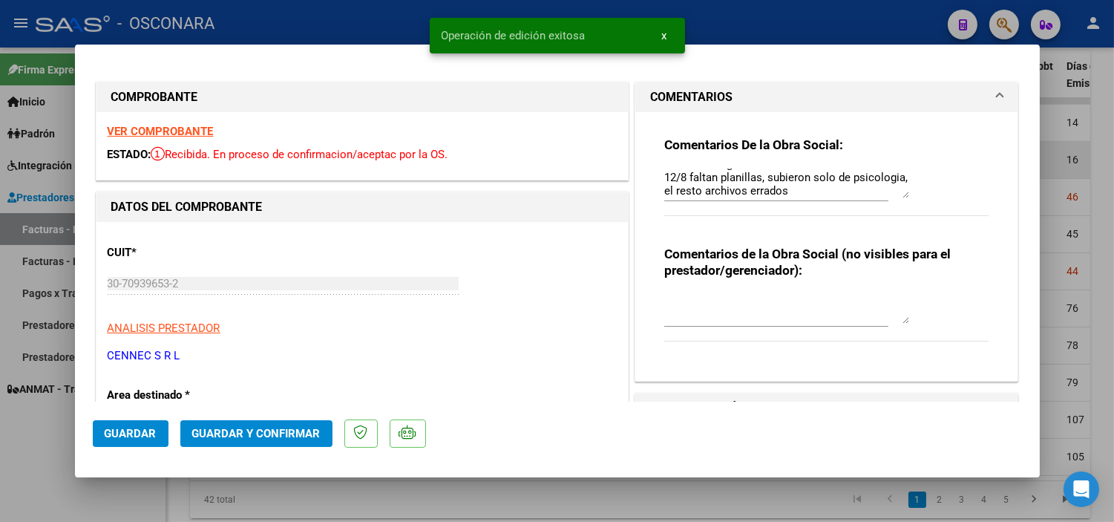
click at [1062, 131] on div at bounding box center [557, 261] width 1114 height 522
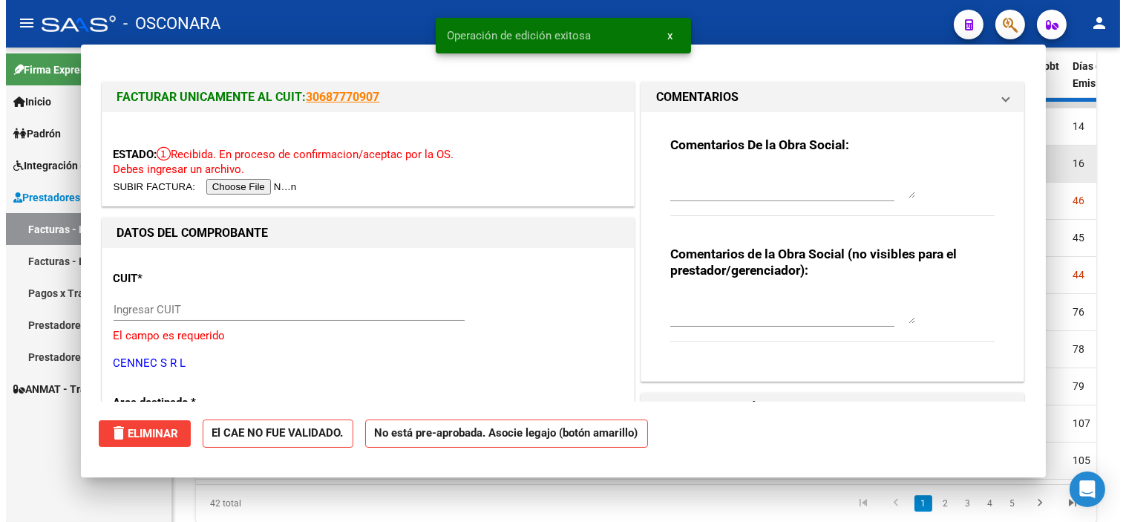
scroll to position [0, 0]
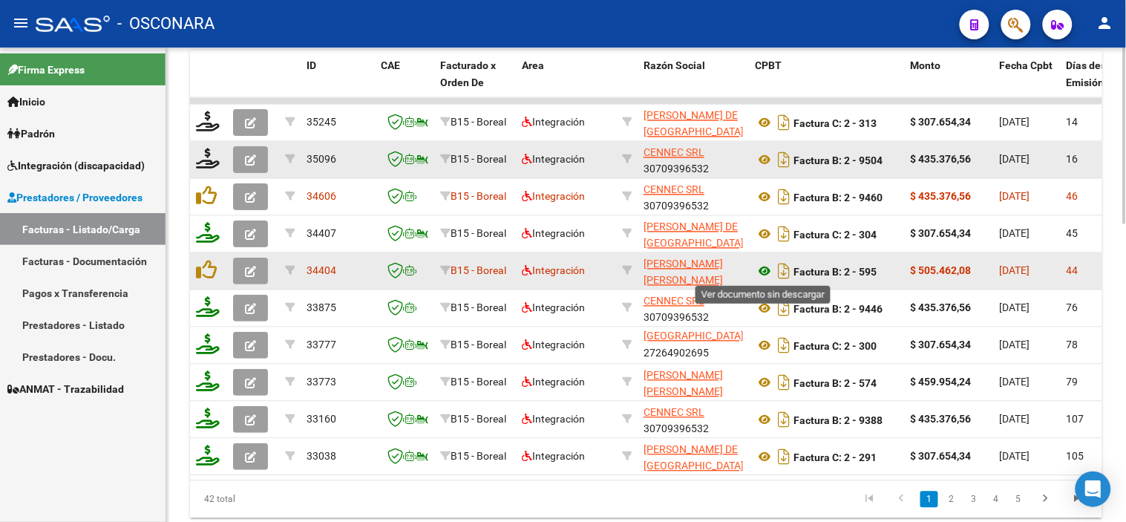
click at [764, 277] on icon at bounding box center [764, 272] width 19 height 18
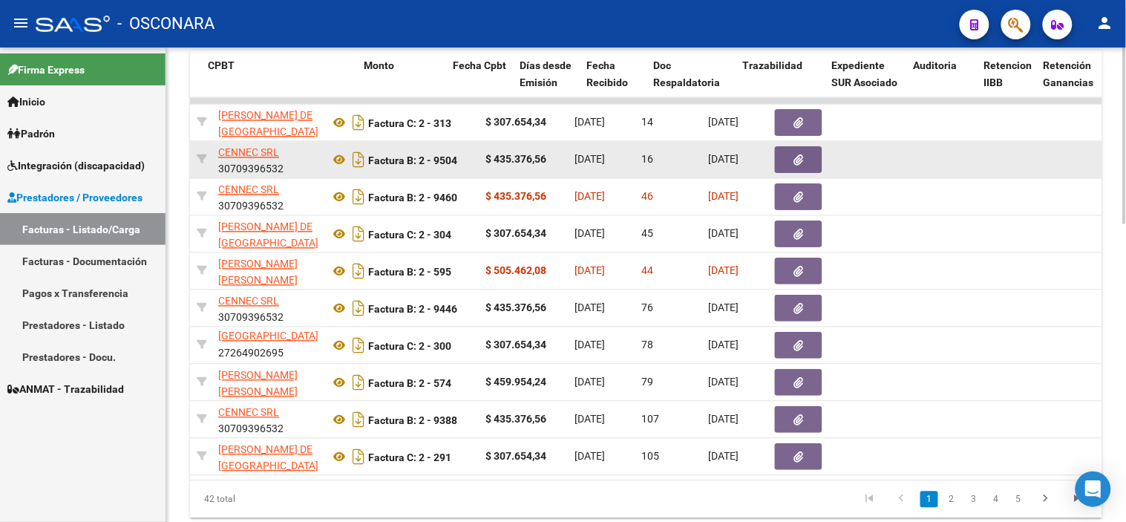
scroll to position [0, 561]
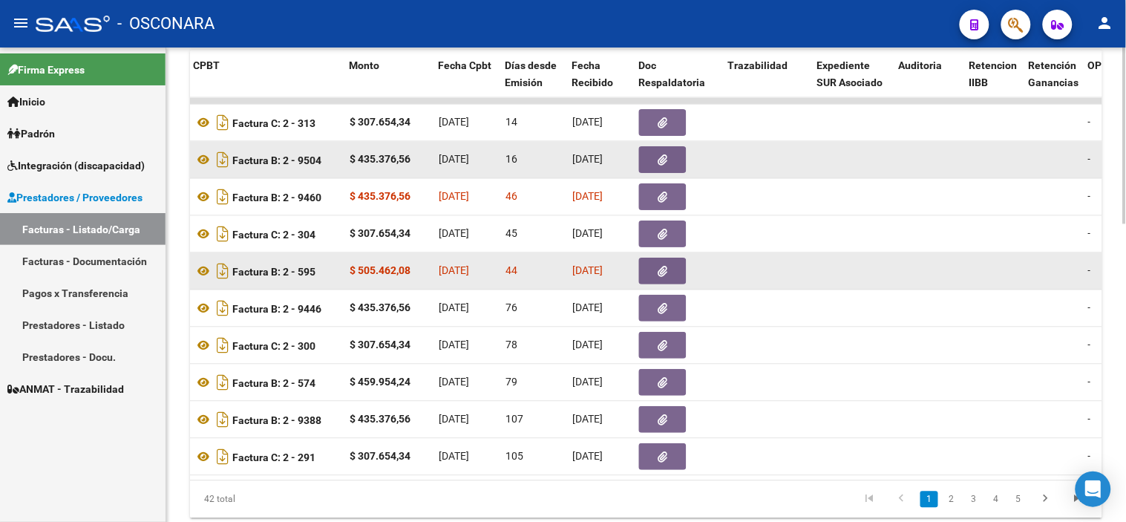
click at [676, 272] on button "button" at bounding box center [662, 271] width 47 height 27
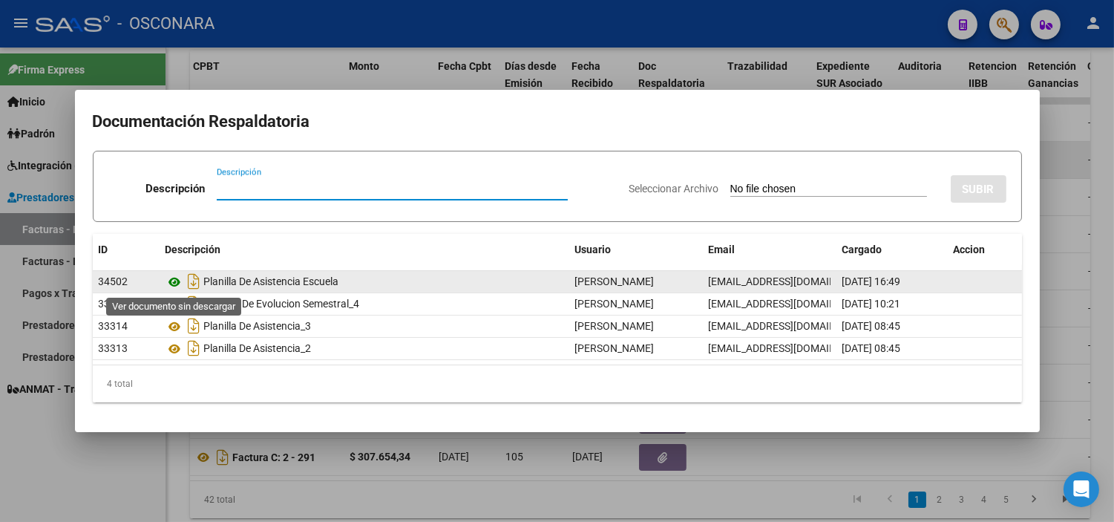
click at [180, 279] on icon at bounding box center [175, 282] width 19 height 18
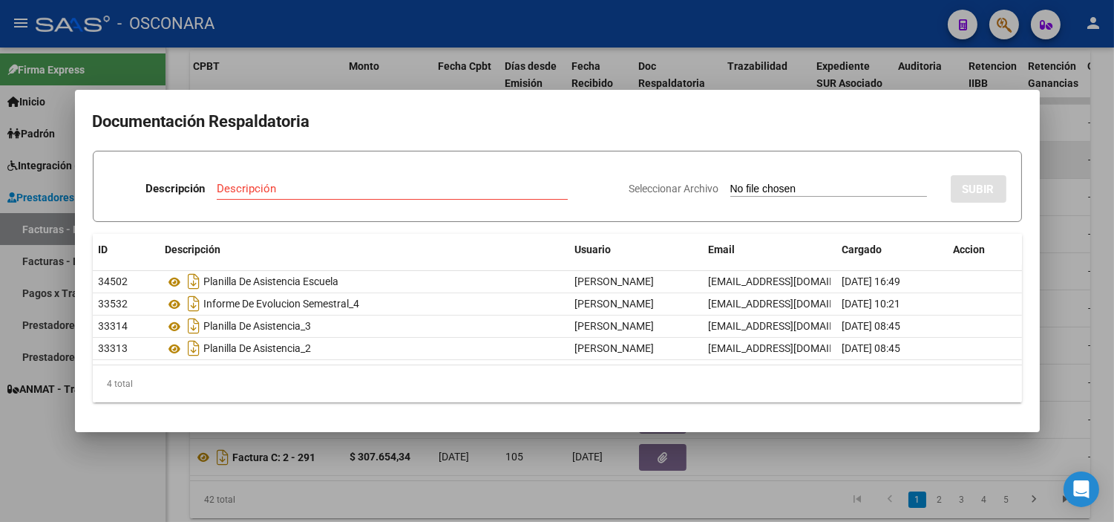
click at [349, 443] on div at bounding box center [557, 261] width 1114 height 522
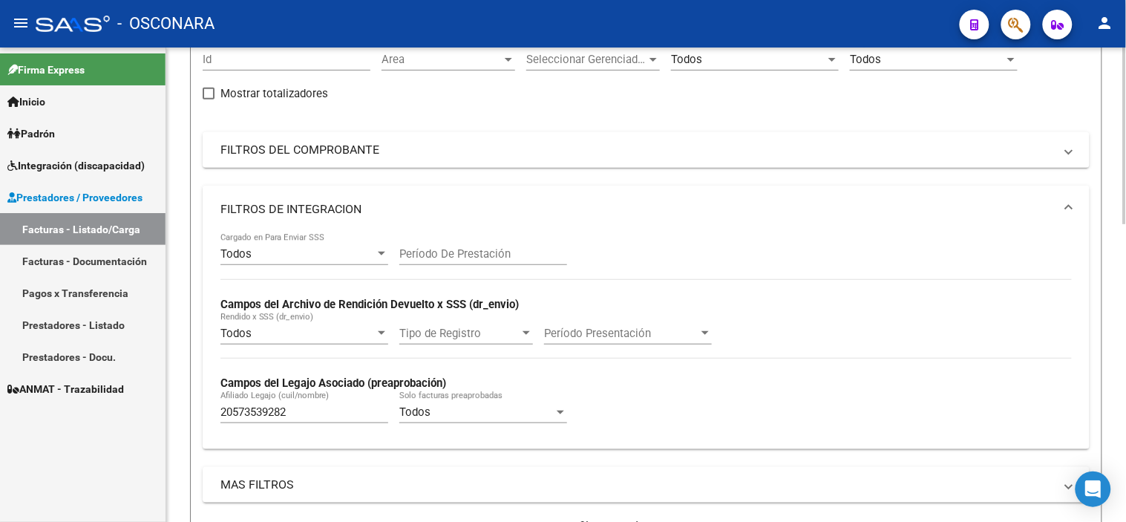
scroll to position [165, 0]
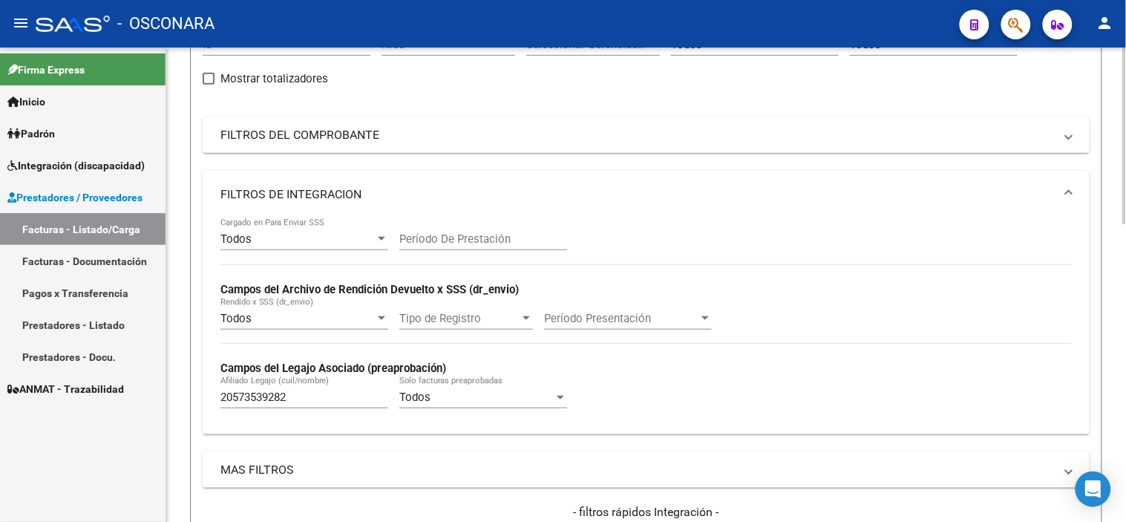
click at [295, 399] on input "20573539282" at bounding box center [304, 396] width 168 height 13
paste input "5700927"
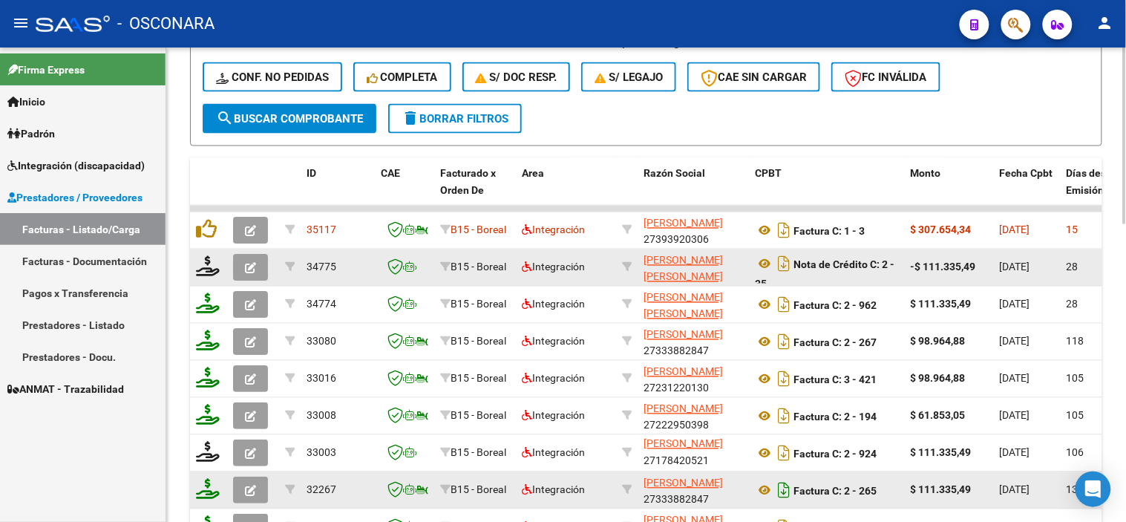
scroll to position [632, 0]
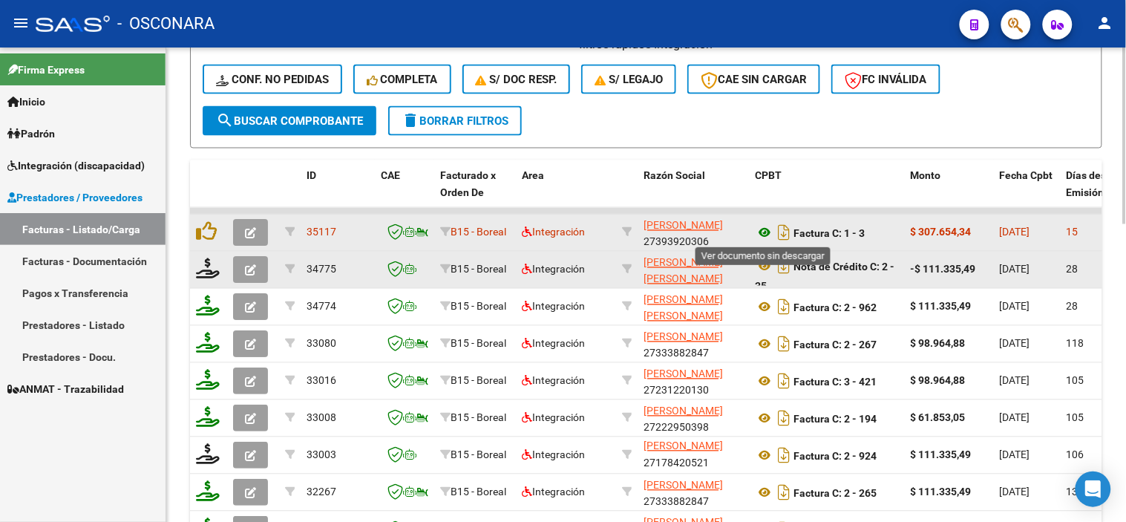
type input "20575700927"
click at [761, 232] on icon at bounding box center [764, 233] width 19 height 18
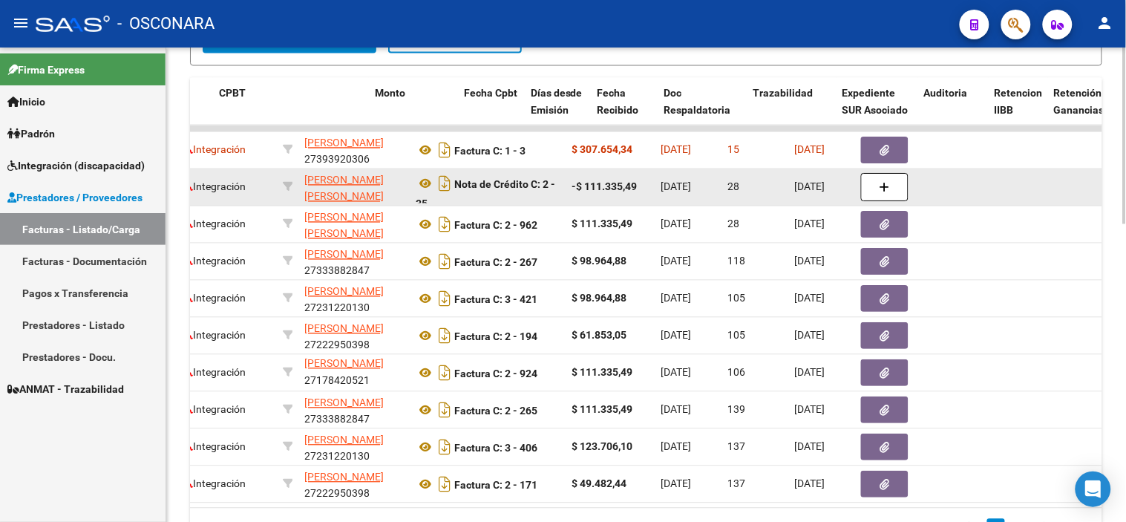
scroll to position [0, 536]
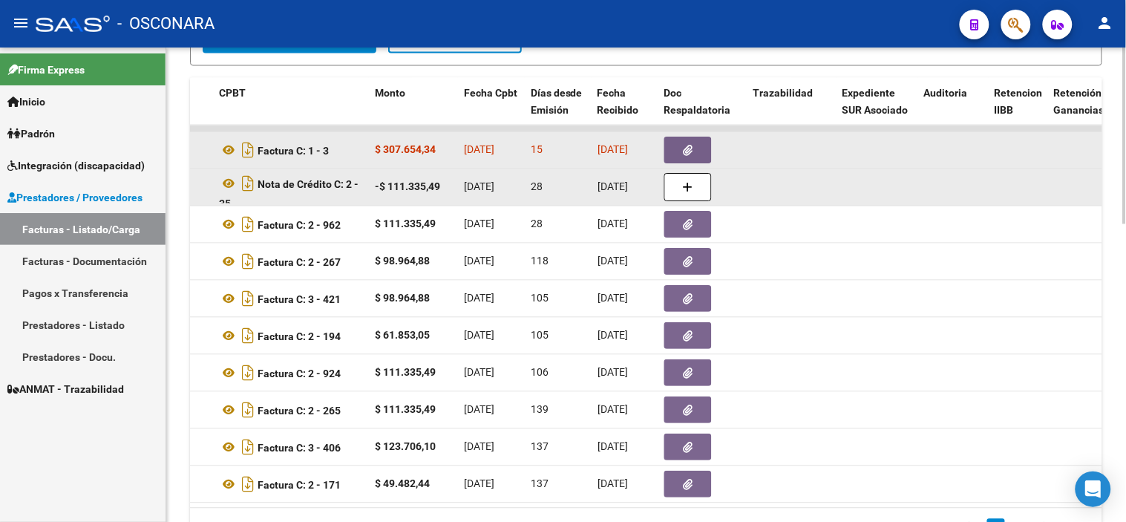
click at [677, 137] on button "button" at bounding box center [687, 150] width 47 height 27
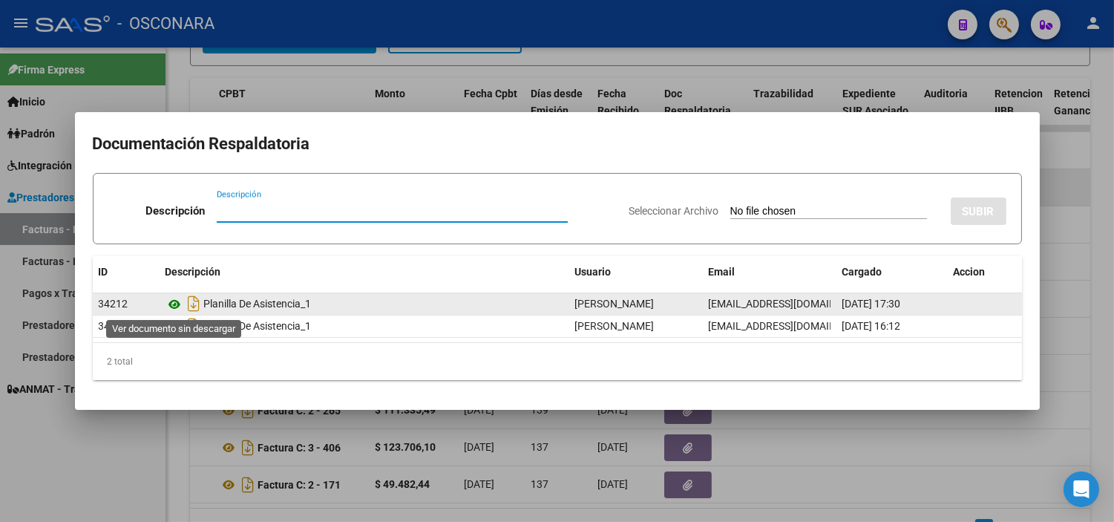
click at [175, 302] on icon at bounding box center [175, 304] width 19 height 18
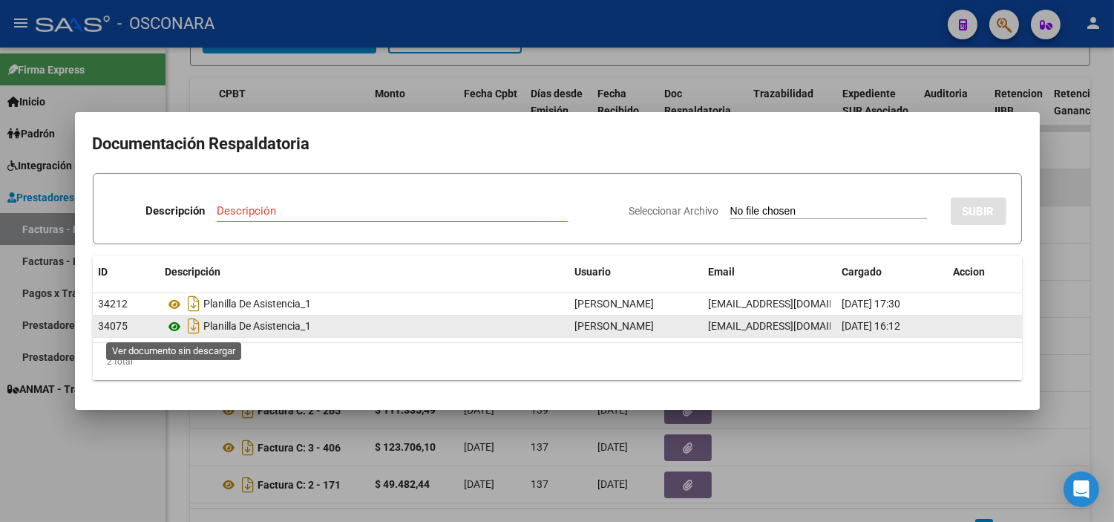
click at [166, 331] on icon at bounding box center [175, 327] width 19 height 18
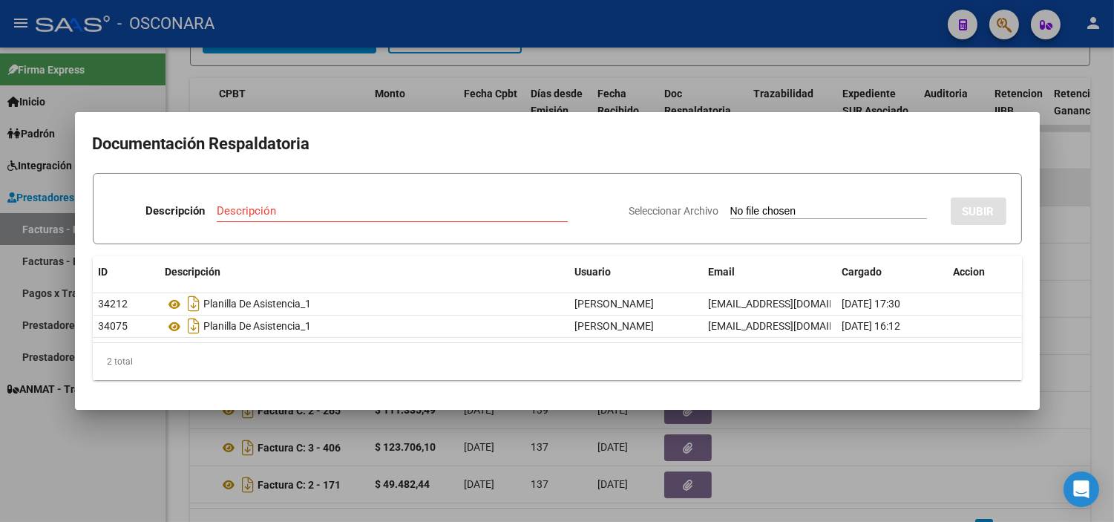
click at [376, 75] on div at bounding box center [557, 261] width 1114 height 522
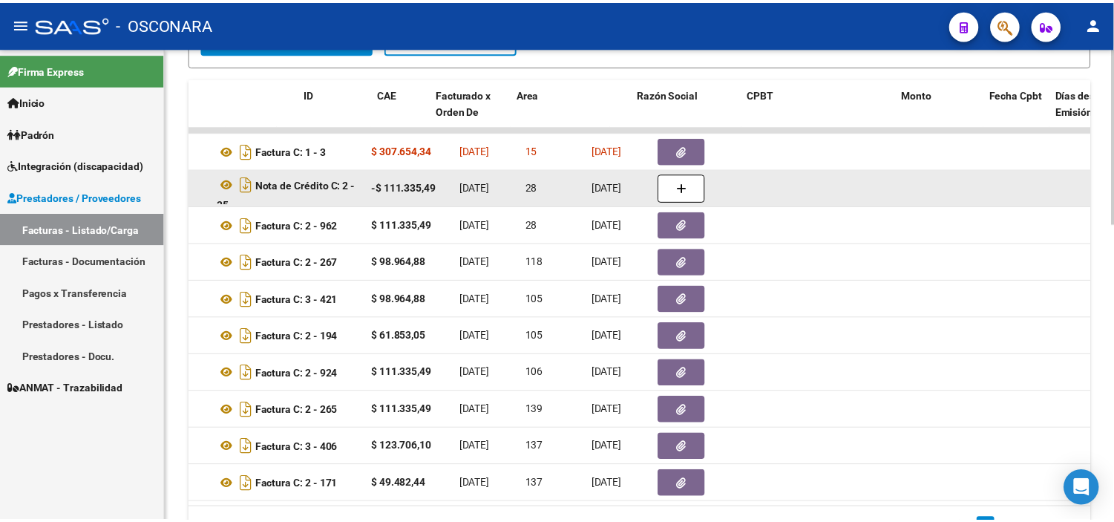
scroll to position [0, 0]
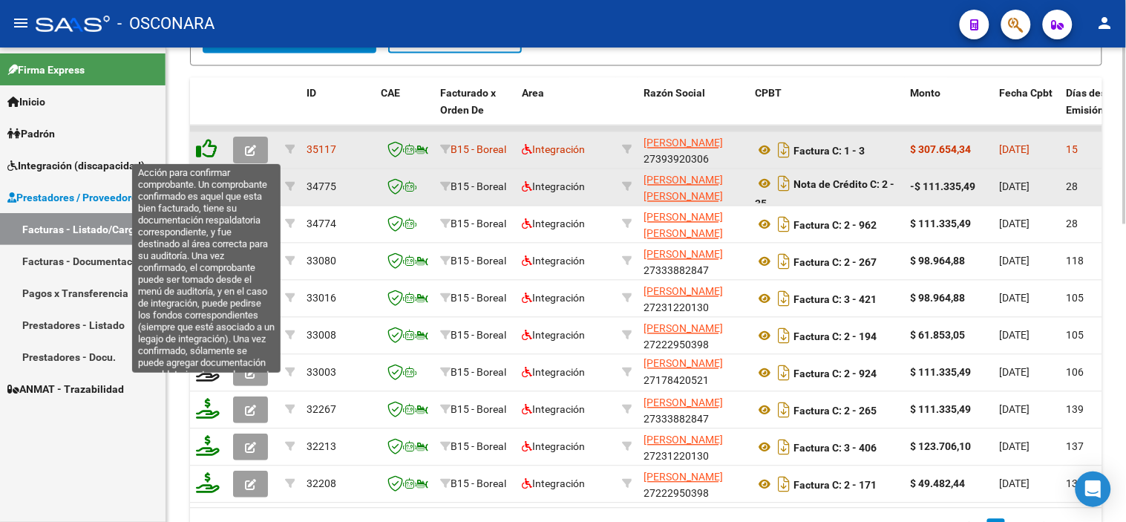
click at [204, 142] on icon at bounding box center [206, 149] width 21 height 21
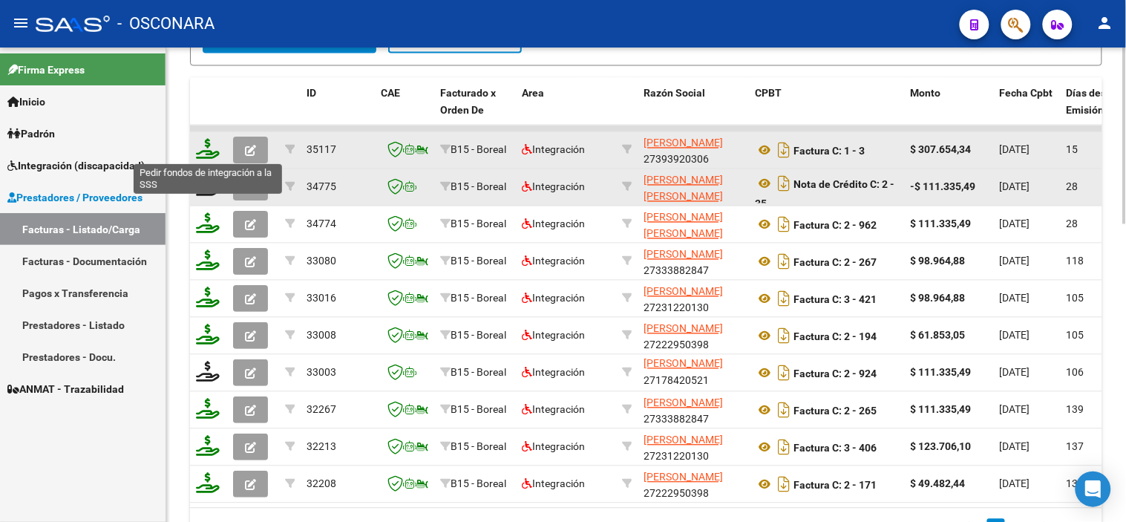
click at [210, 147] on icon at bounding box center [208, 149] width 24 height 21
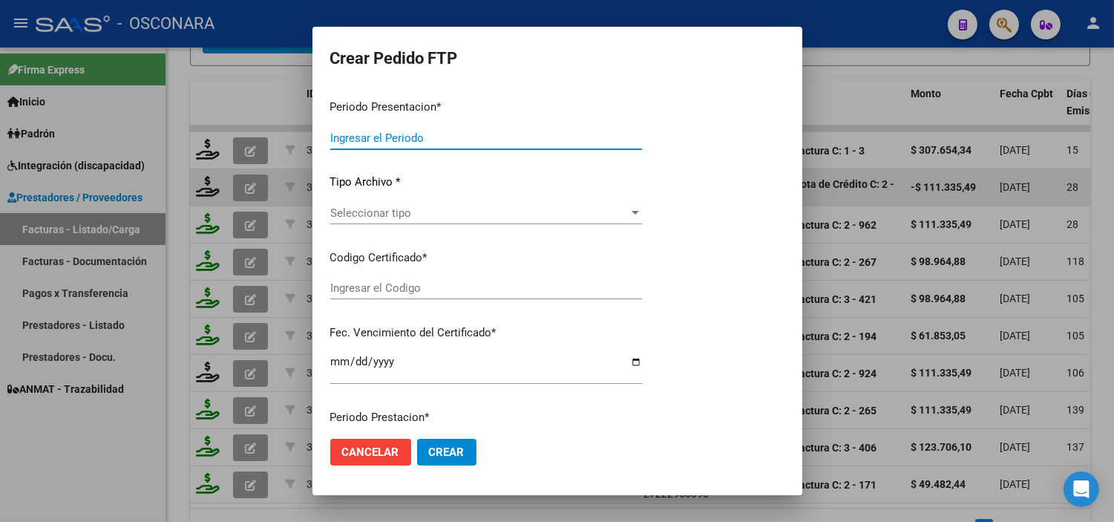
type input "202508"
type input "202507"
type input "$ 307.654,34"
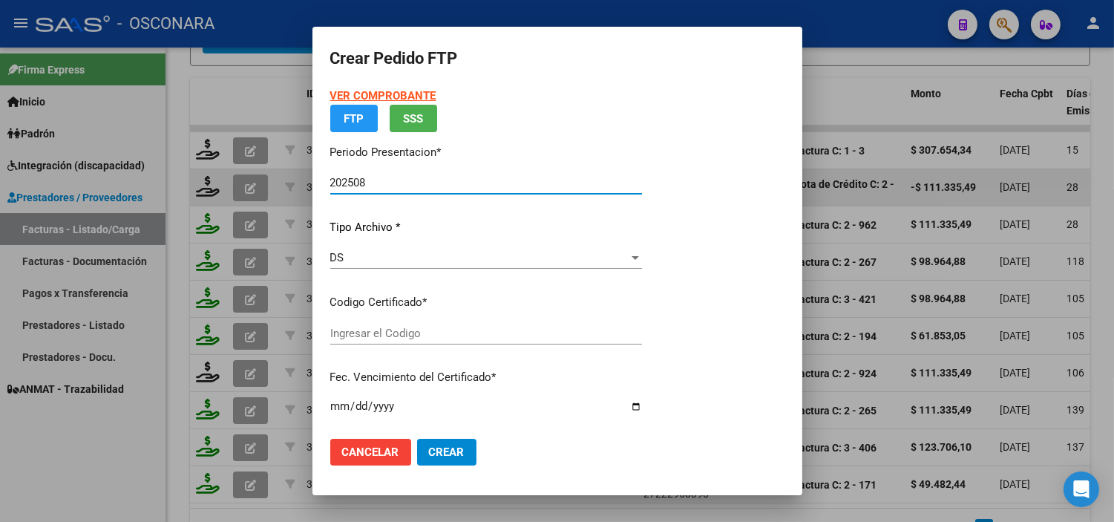
type input "ARG02-00057570092-20240910-20280910"
type input "2028-09-10"
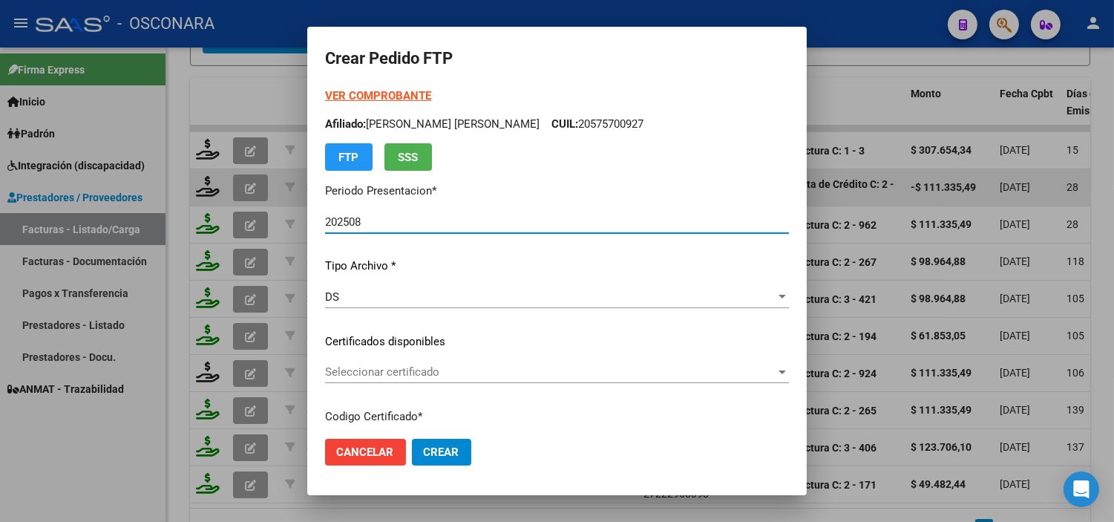
click at [466, 374] on span "Seleccionar certificado" at bounding box center [550, 371] width 450 height 13
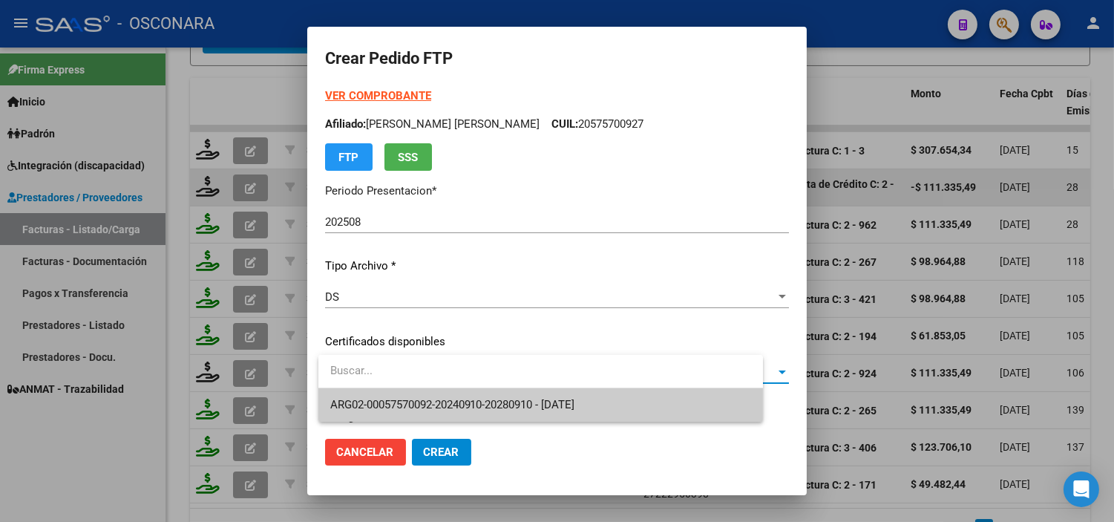
click at [468, 397] on span "ARG02-00057570092-20240910-20280910 - 2028-09-10" at bounding box center [540, 404] width 421 height 33
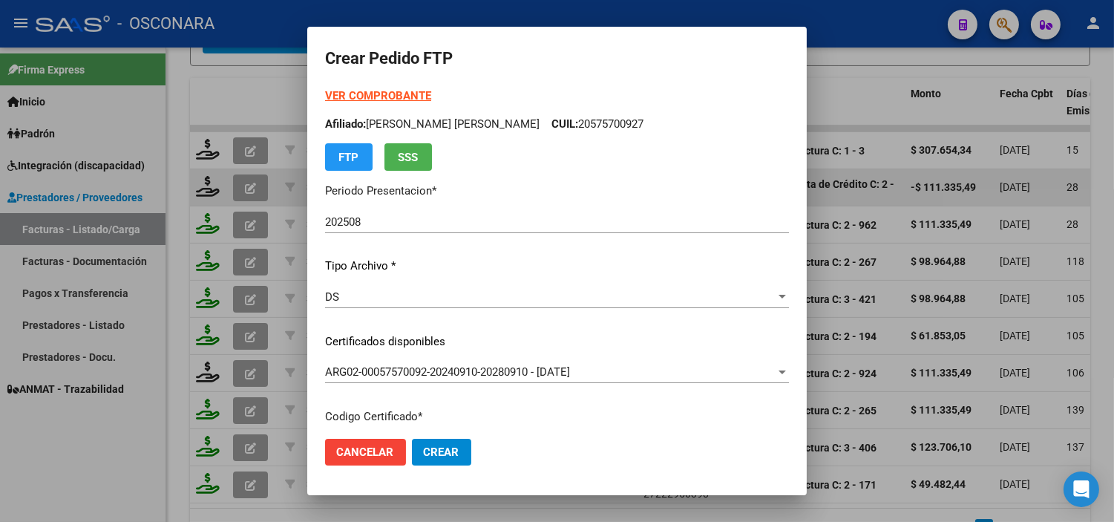
click at [479, 335] on p "Certificados disponibles" at bounding box center [557, 341] width 464 height 17
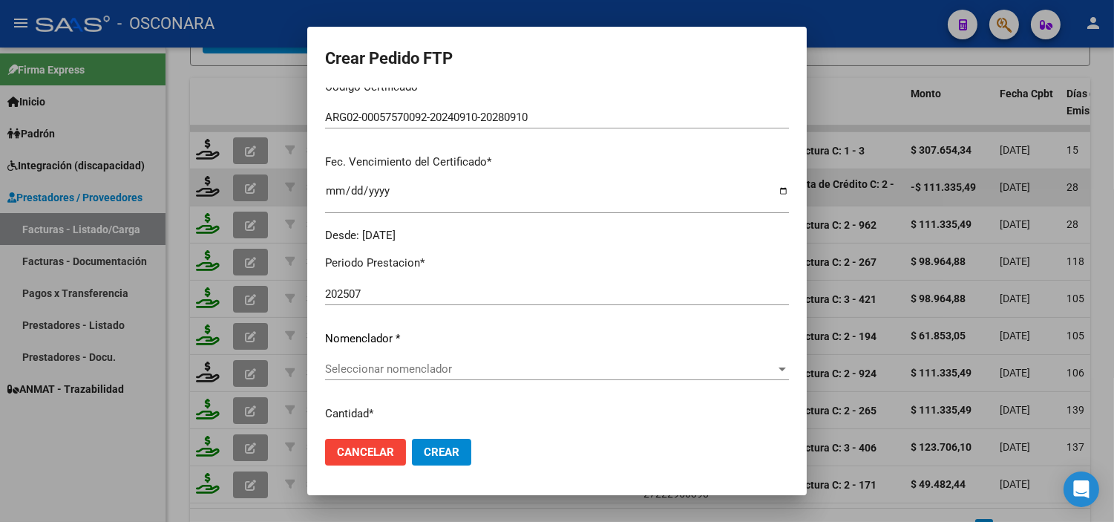
scroll to position [412, 0]
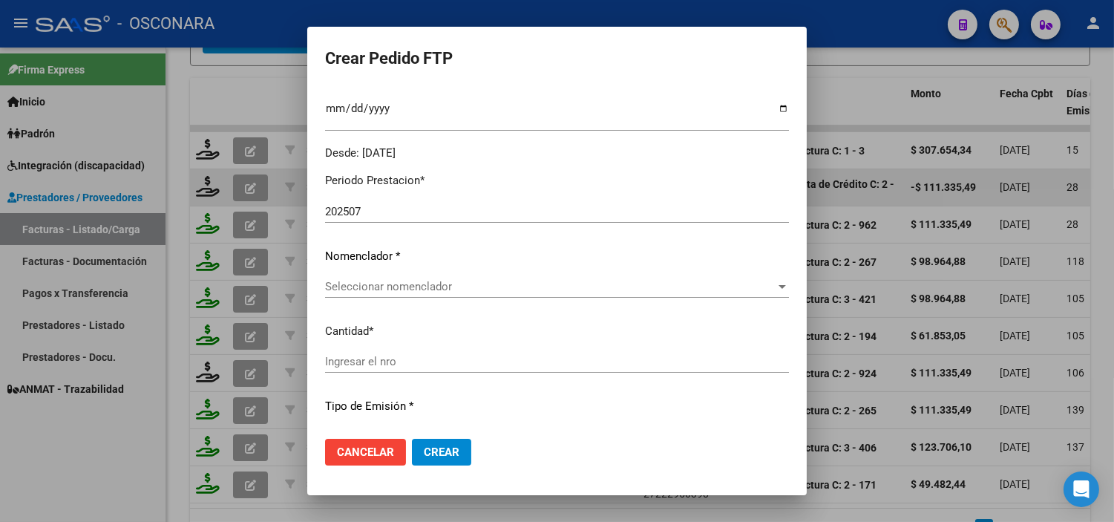
click at [468, 286] on span "Seleccionar nomenclador" at bounding box center [550, 286] width 450 height 13
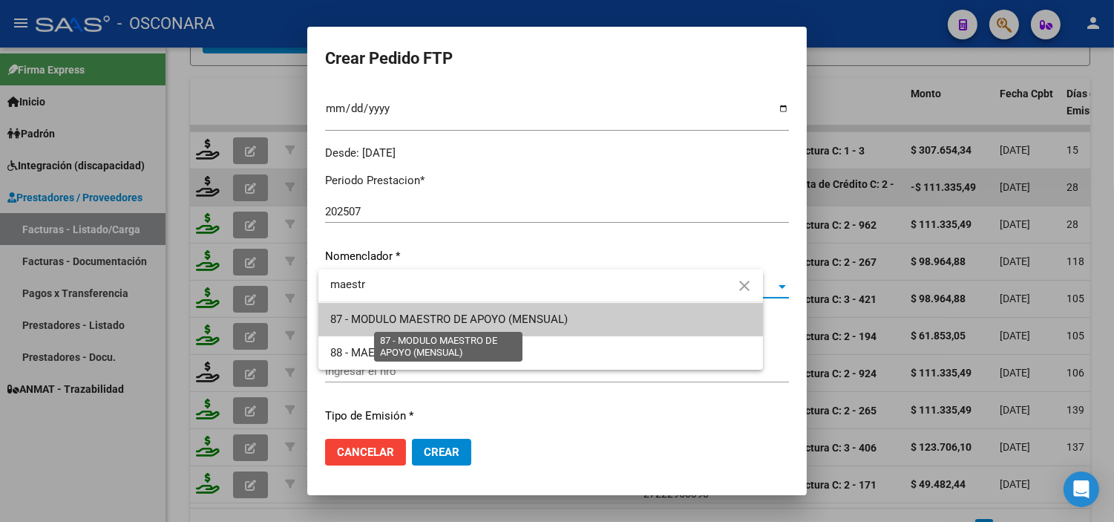
type input "maestr"
click at [479, 320] on span "87 - MODULO MAESTRO DE APOYO (MENSUAL)" at bounding box center [449, 318] width 238 height 13
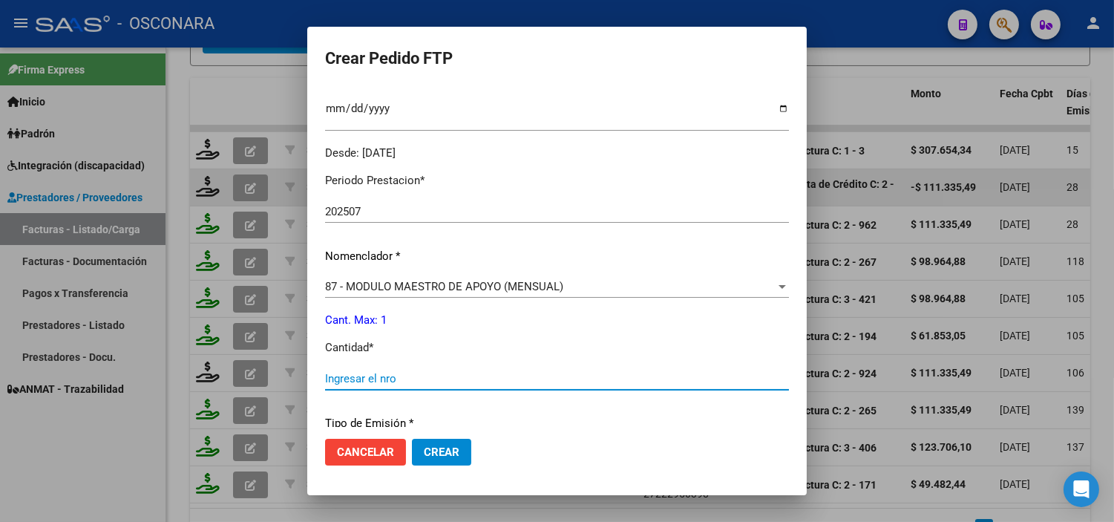
click at [419, 376] on input "Ingresar el nro" at bounding box center [557, 378] width 464 height 13
type input "1"
click at [435, 338] on div "Periodo Prestacion * 202507 Ingresar el Periodo Prestacion Nomenclador * 87 - M…" at bounding box center [557, 395] width 464 height 468
click at [372, 457] on span "Cancelar" at bounding box center [365, 451] width 57 height 13
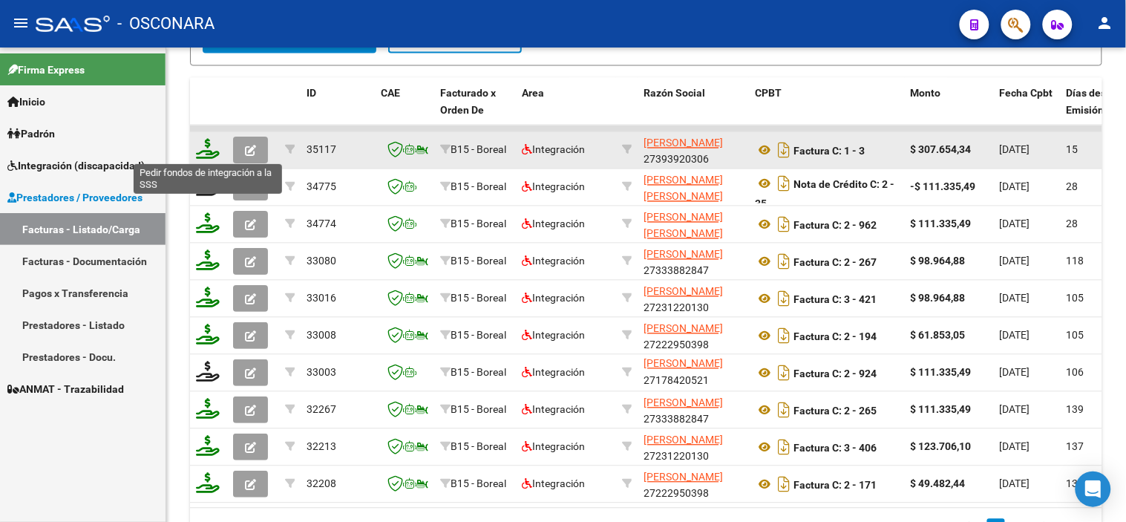
click at [206, 154] on icon at bounding box center [208, 149] width 24 height 21
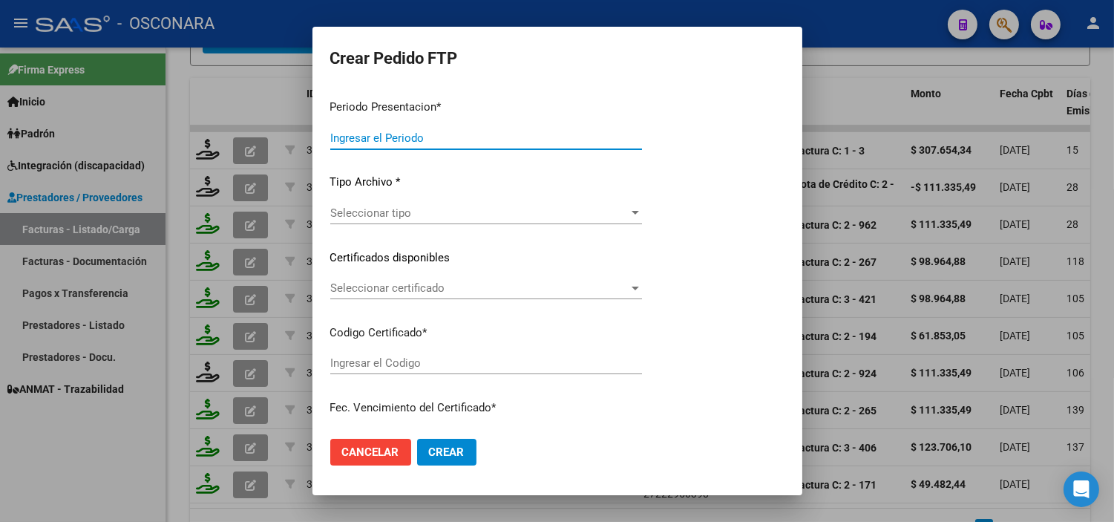
type input "202508"
type input "202507"
type input "$ 307.654,34"
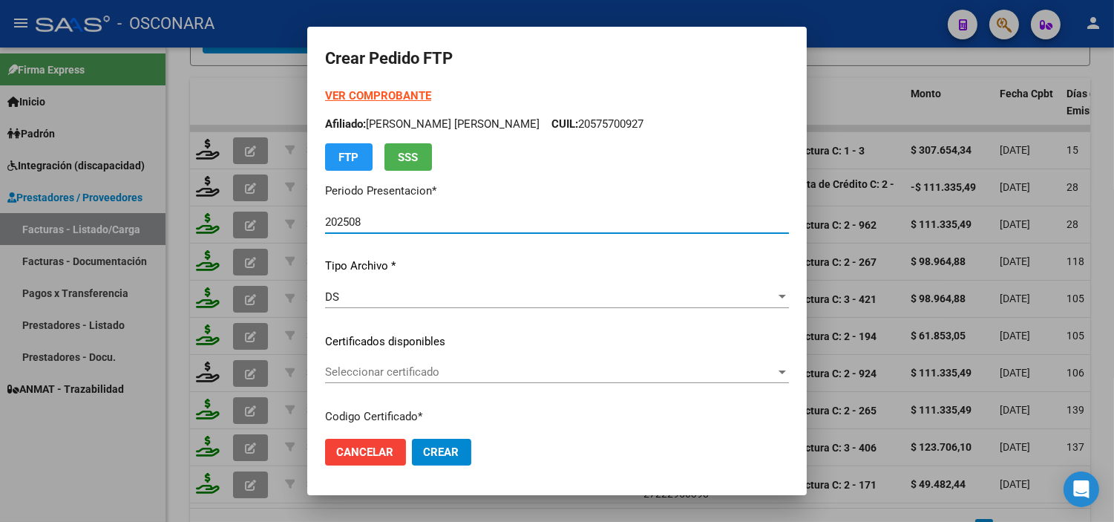
type input "ARG02-00057570092-20240910-20280910"
type input "2028-09-10"
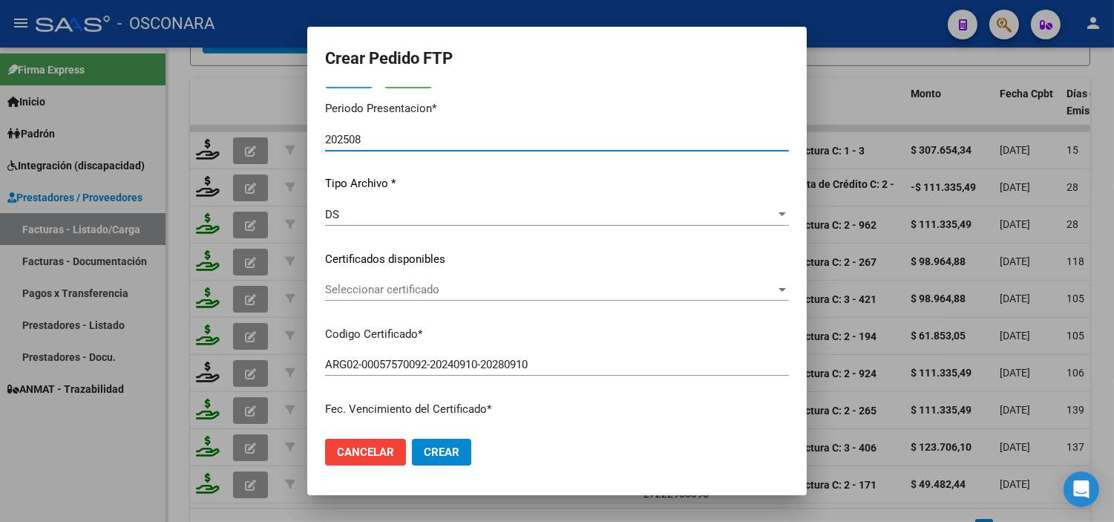
click at [482, 290] on span "Seleccionar certificado" at bounding box center [550, 289] width 450 height 13
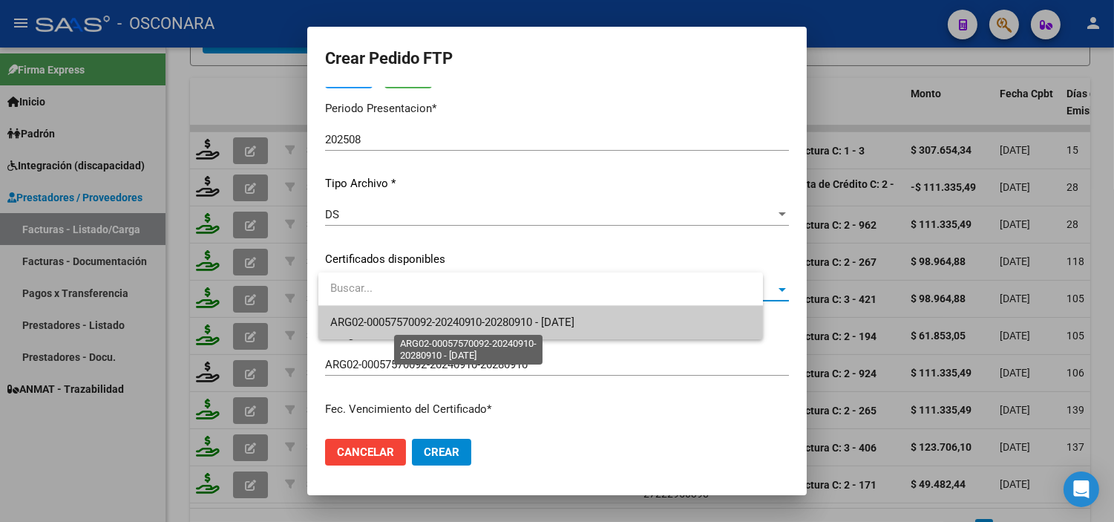
click at [477, 323] on span "ARG02-00057570092-20240910-20280910 - 2028-09-10" at bounding box center [452, 321] width 245 height 13
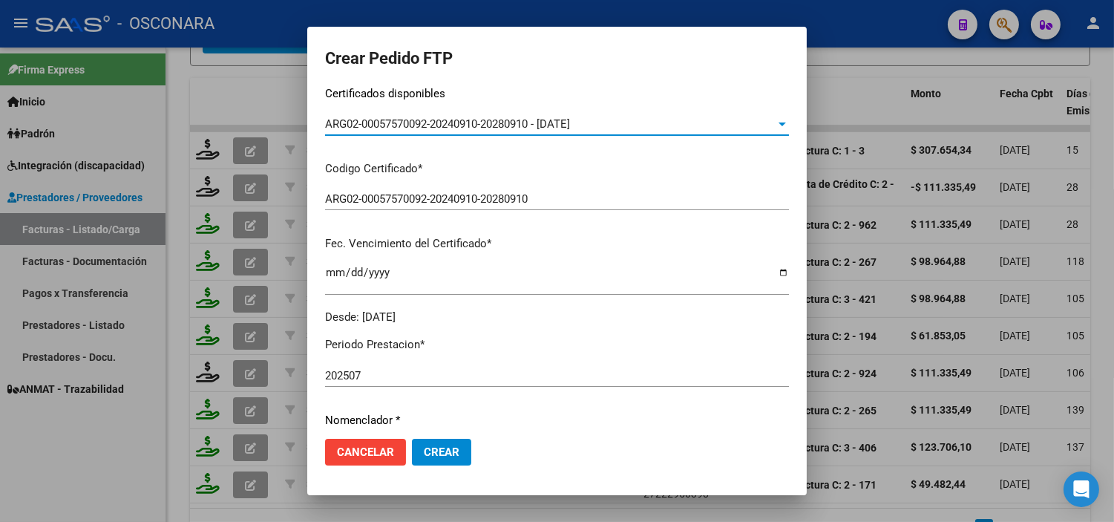
scroll to position [330, 0]
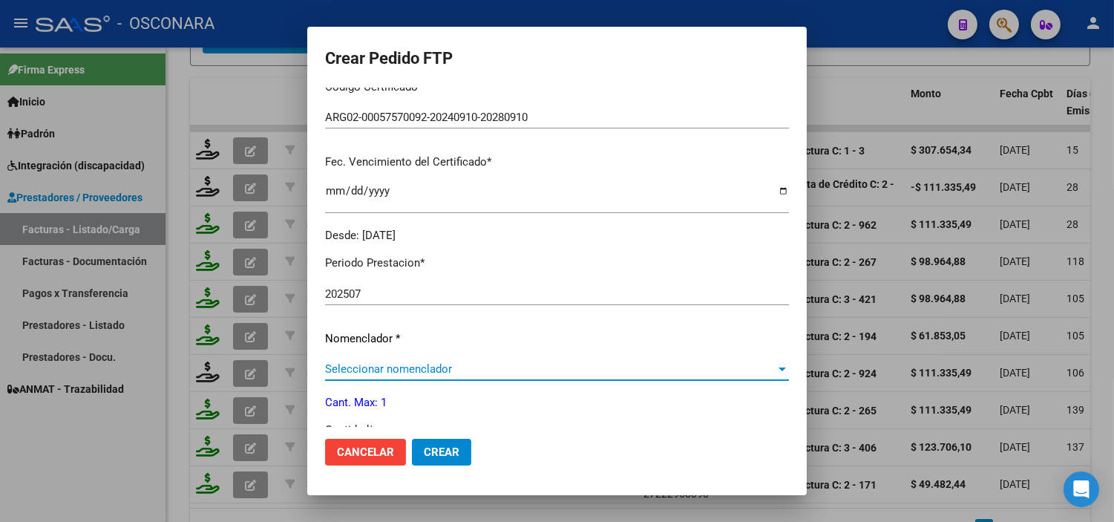
click at [476, 362] on span "Seleccionar nomenclador" at bounding box center [550, 368] width 450 height 13
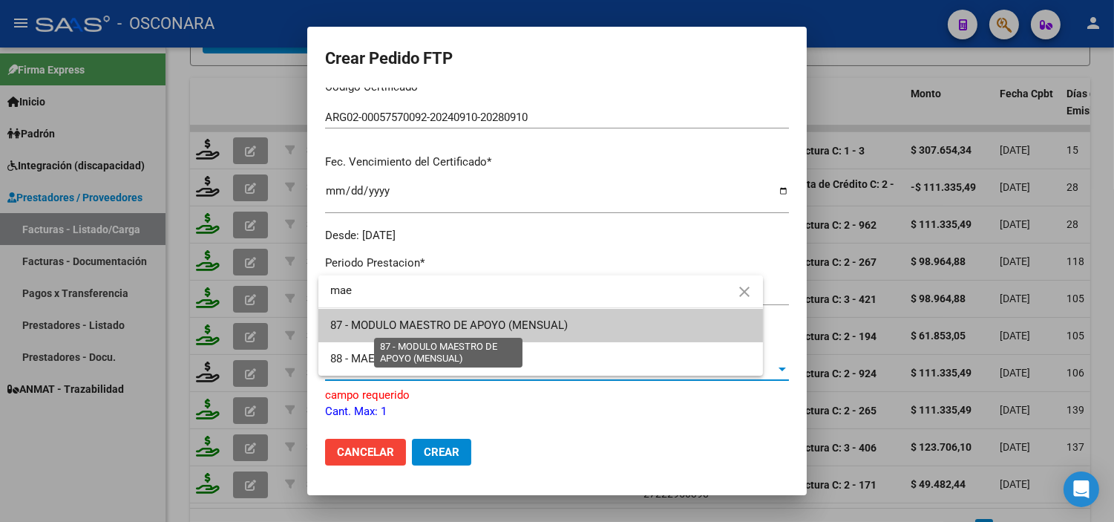
type input "mae"
click at [560, 329] on span "87 - MODULO MAESTRO DE APOYO (MENSUAL)" at bounding box center [449, 324] width 238 height 13
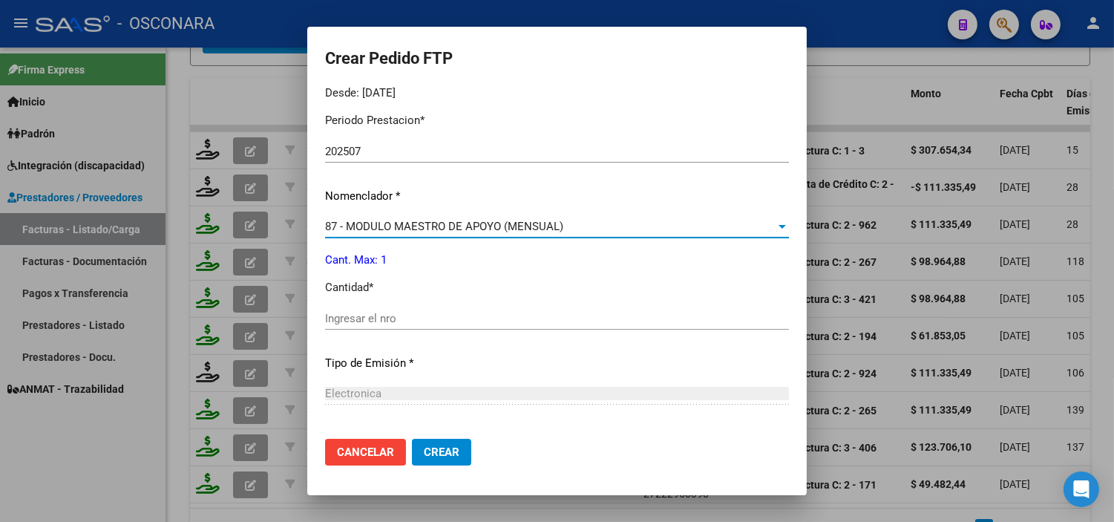
scroll to position [494, 0]
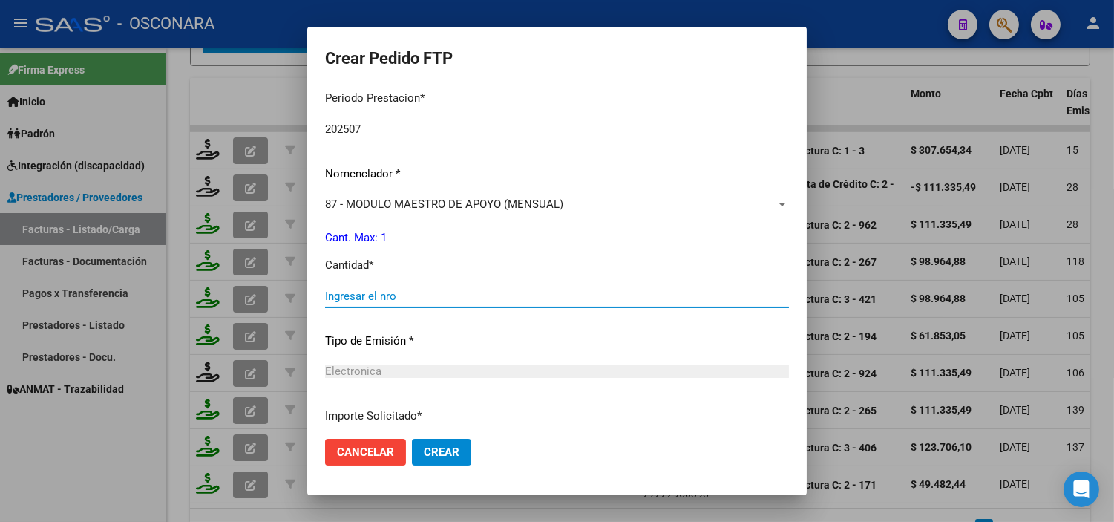
click at [455, 301] on input "Ingresar el nro" at bounding box center [557, 295] width 464 height 13
type input "1"
click at [445, 358] on div "Periodo Prestacion * 202507 Ingresar el Periodo Prestacion Nomenclador * 87 - M…" at bounding box center [557, 313] width 464 height 468
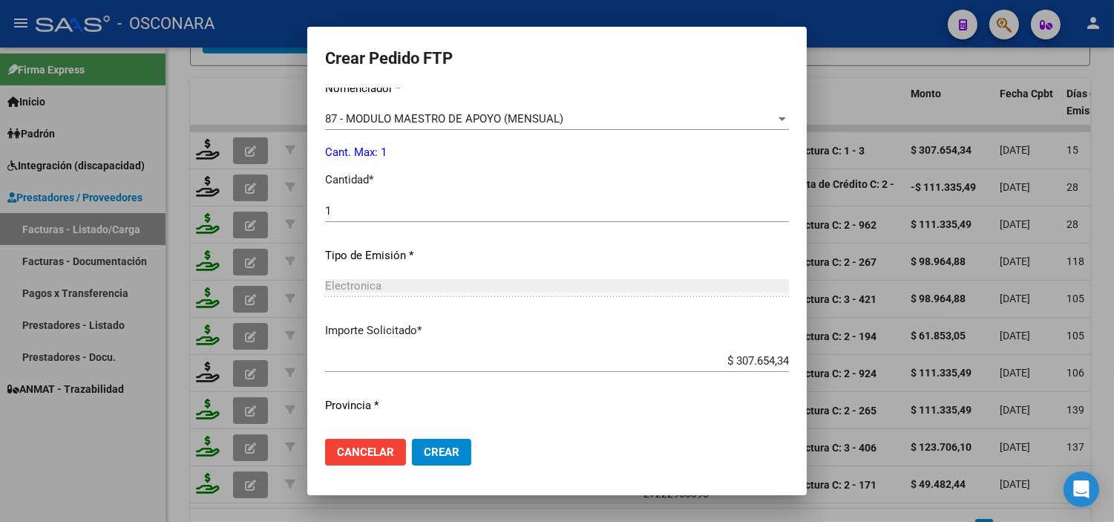
scroll to position [613, 0]
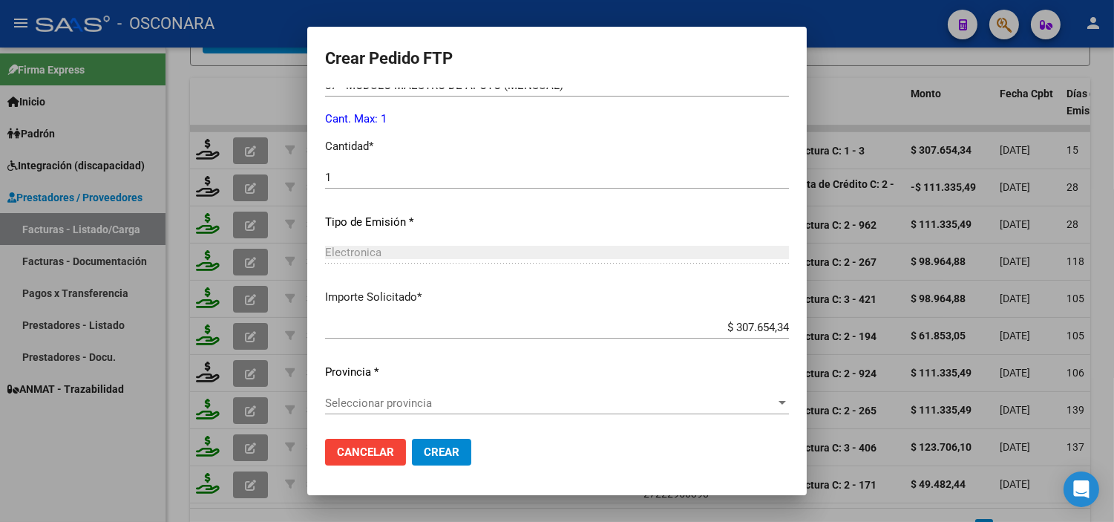
click at [463, 396] on span "Seleccionar provincia" at bounding box center [550, 402] width 450 height 13
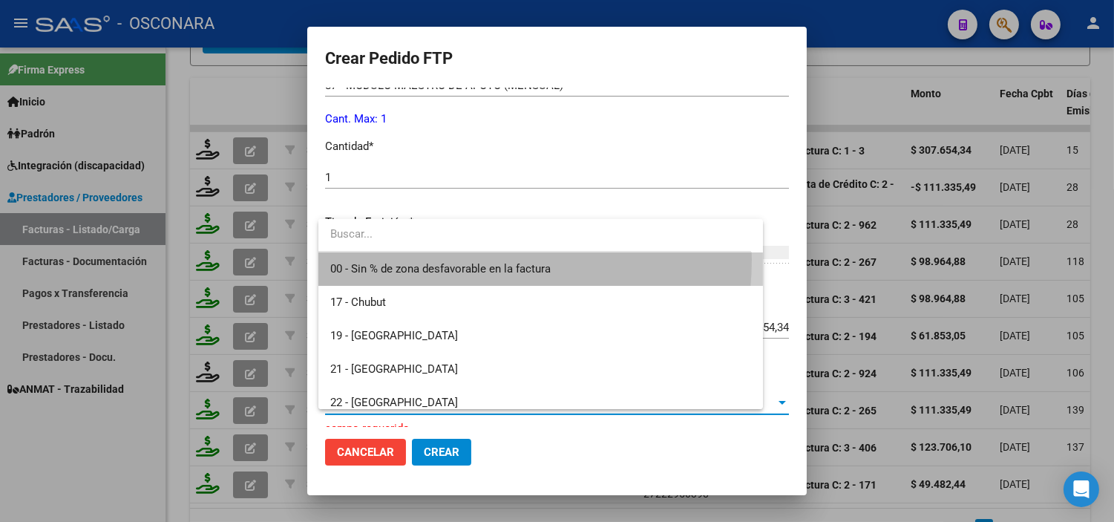
click at [465, 260] on span "00 - Sin % de zona desfavorable en la factura" at bounding box center [540, 268] width 421 height 33
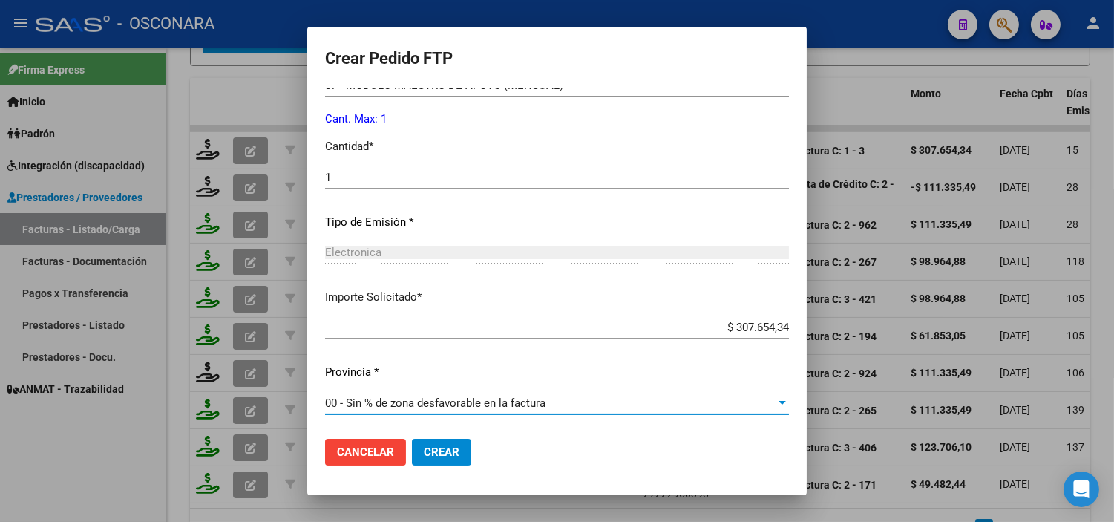
click at [446, 456] on span "Crear" at bounding box center [442, 451] width 36 height 13
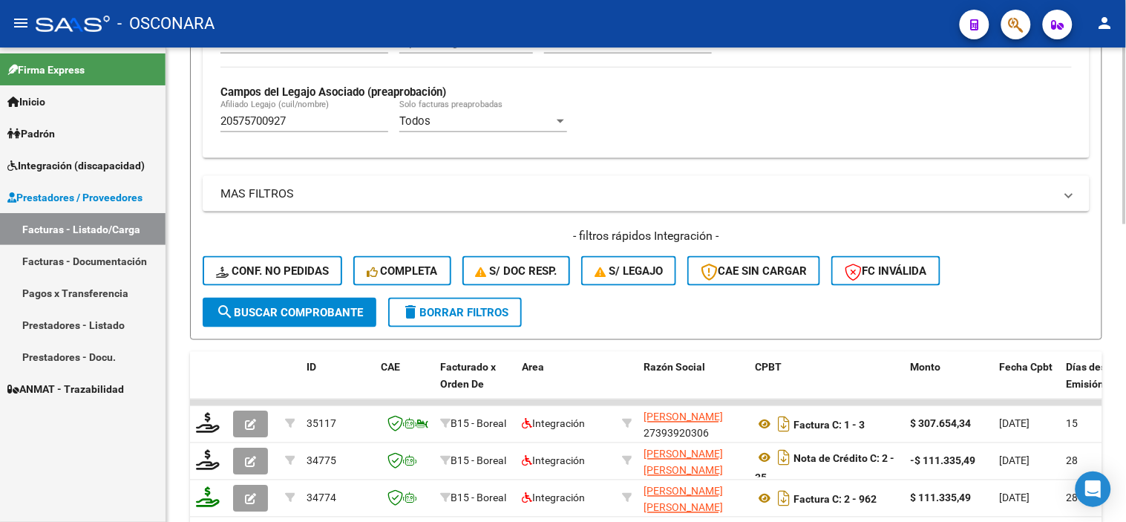
scroll to position [302, 0]
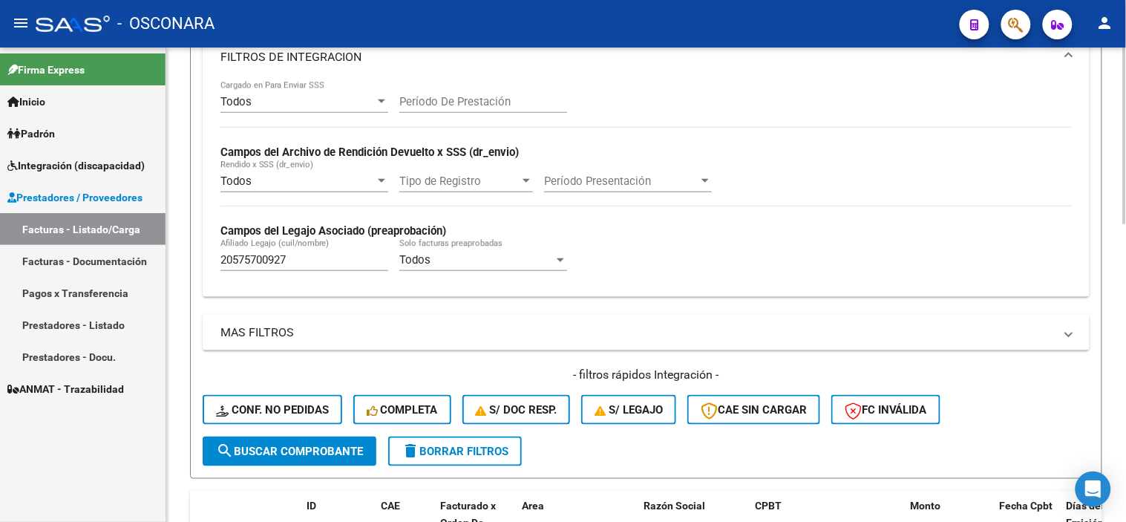
click at [301, 255] on input "20575700927" at bounding box center [304, 259] width 168 height 13
paste input "3539282"
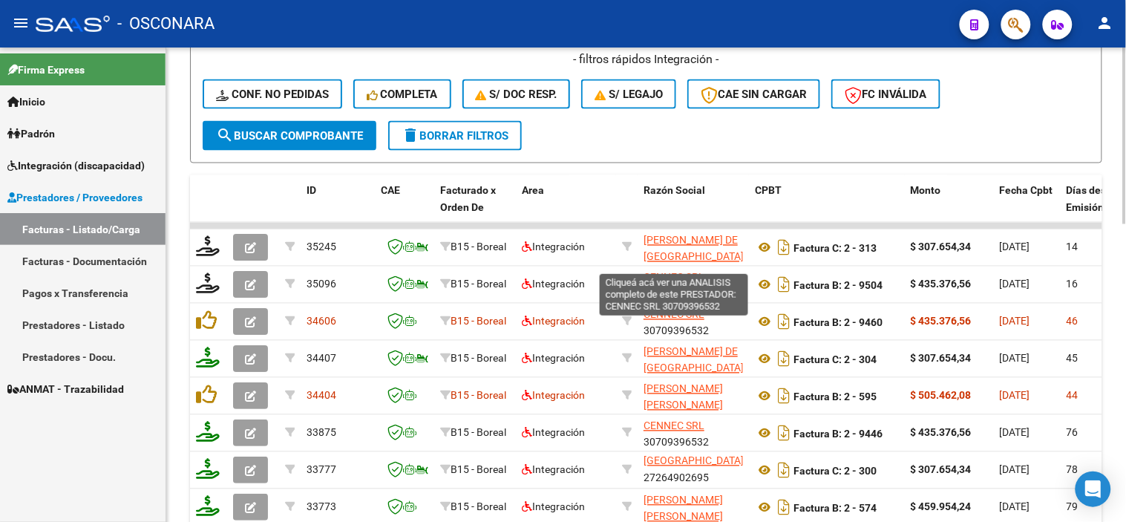
scroll to position [632, 0]
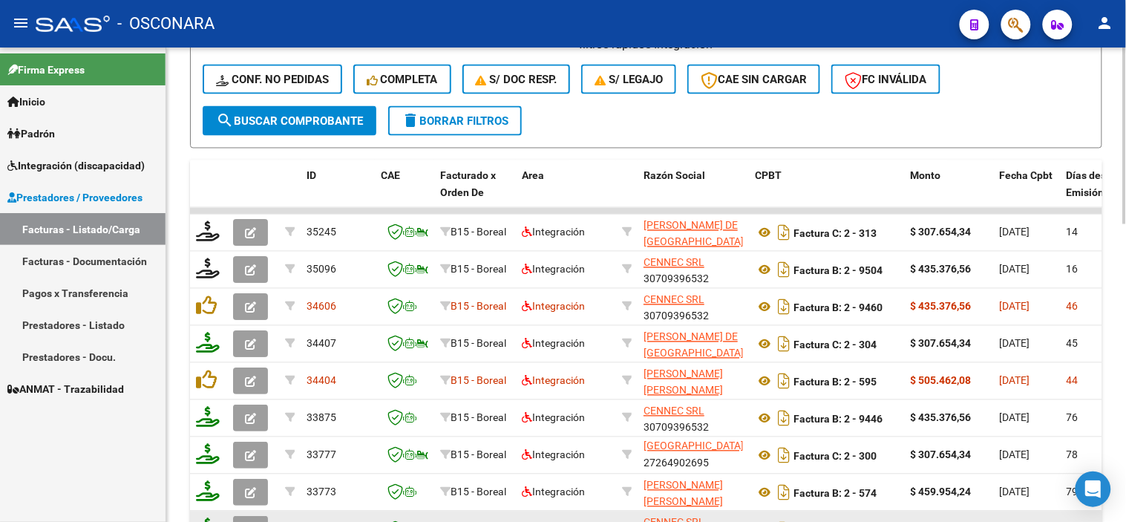
type input "20573539282"
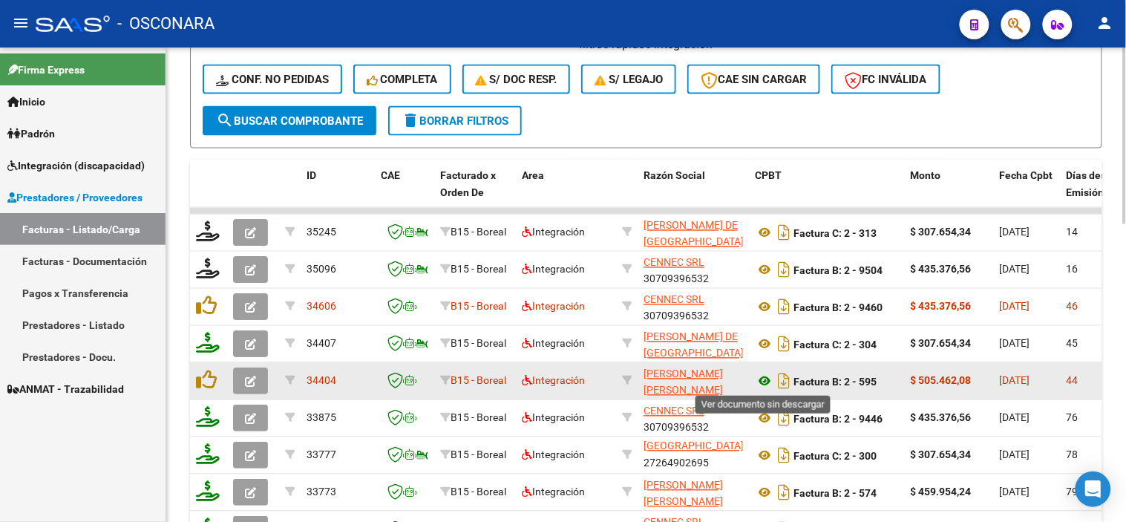
click at [768, 380] on icon at bounding box center [764, 382] width 19 height 18
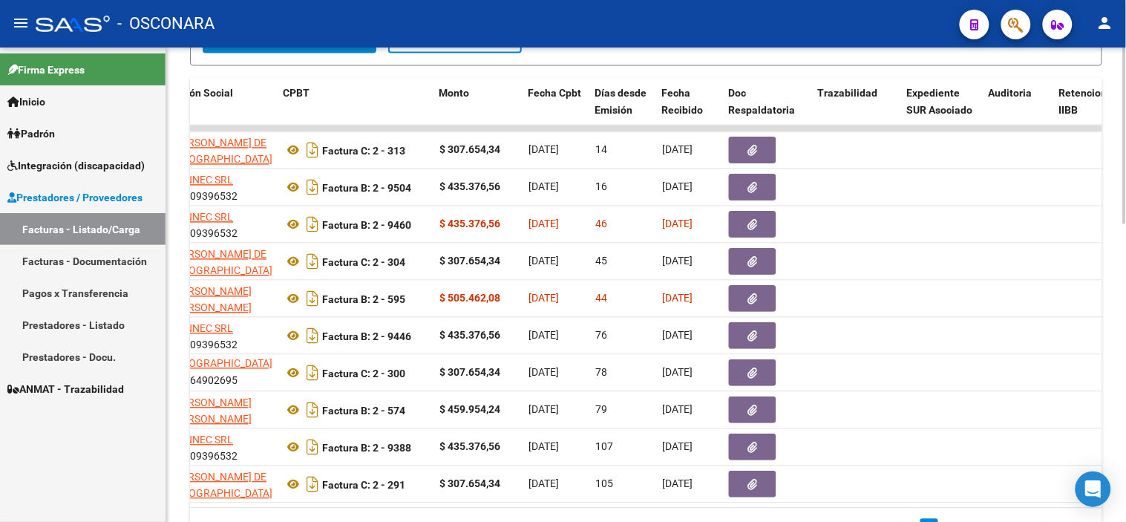
scroll to position [0, 476]
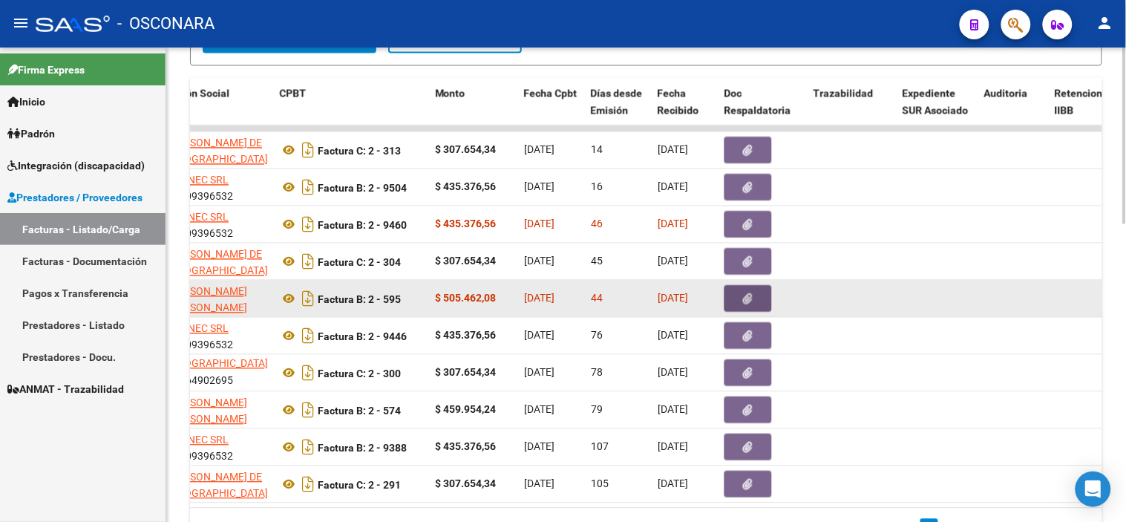
click at [744, 299] on icon "button" at bounding box center [749, 299] width 10 height 11
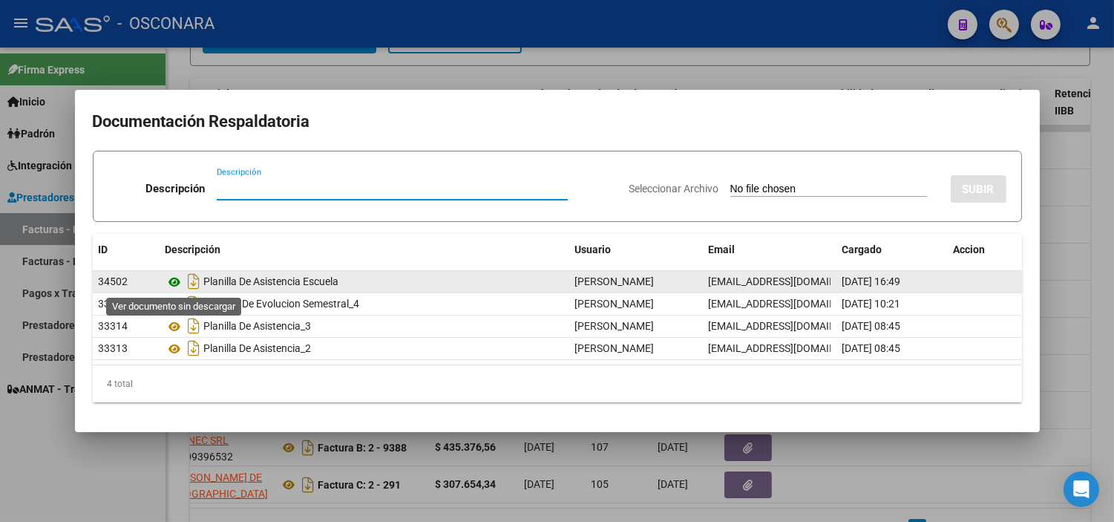
click at [167, 284] on icon at bounding box center [175, 282] width 19 height 18
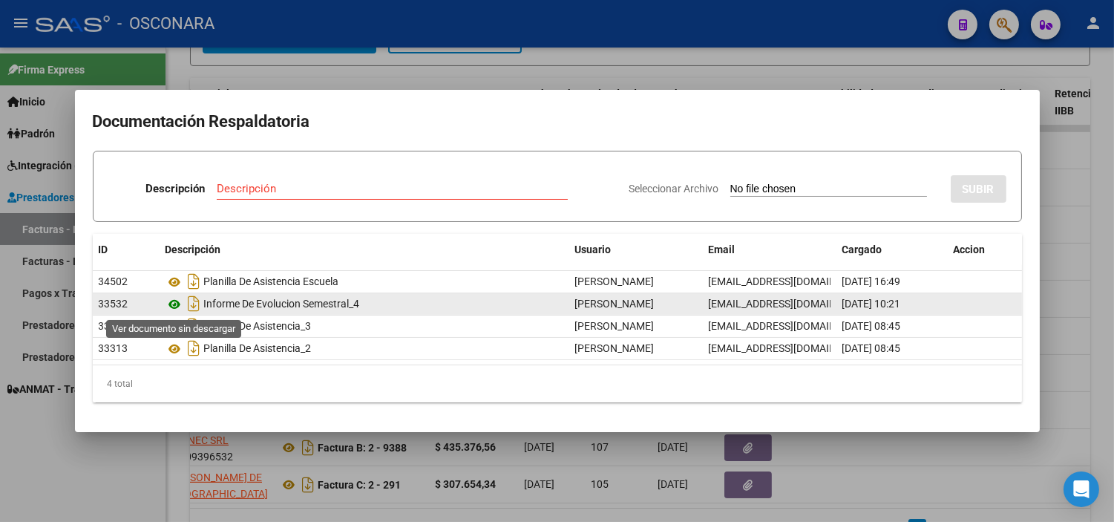
click at [177, 303] on icon at bounding box center [175, 304] width 19 height 18
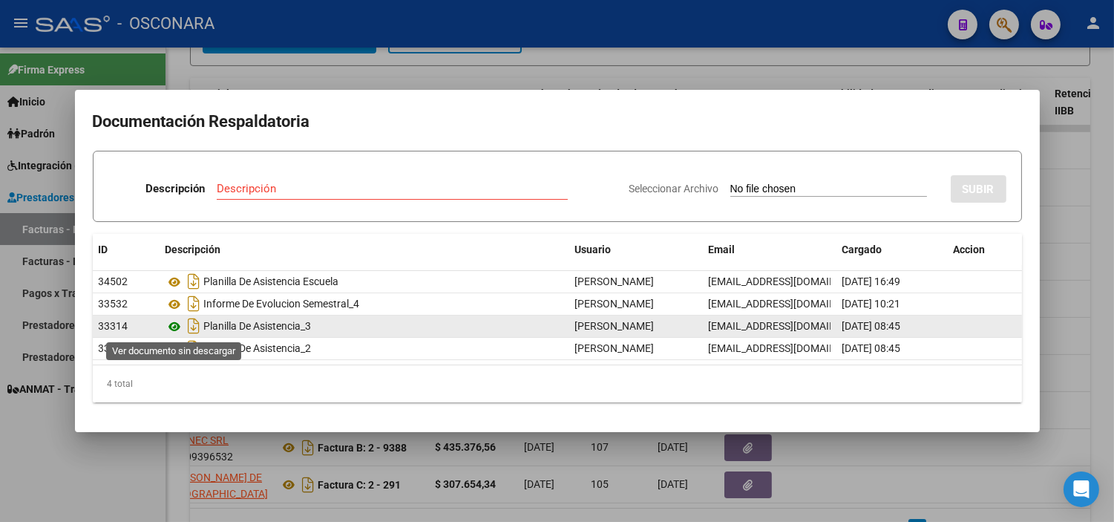
click at [177, 324] on icon at bounding box center [175, 327] width 19 height 18
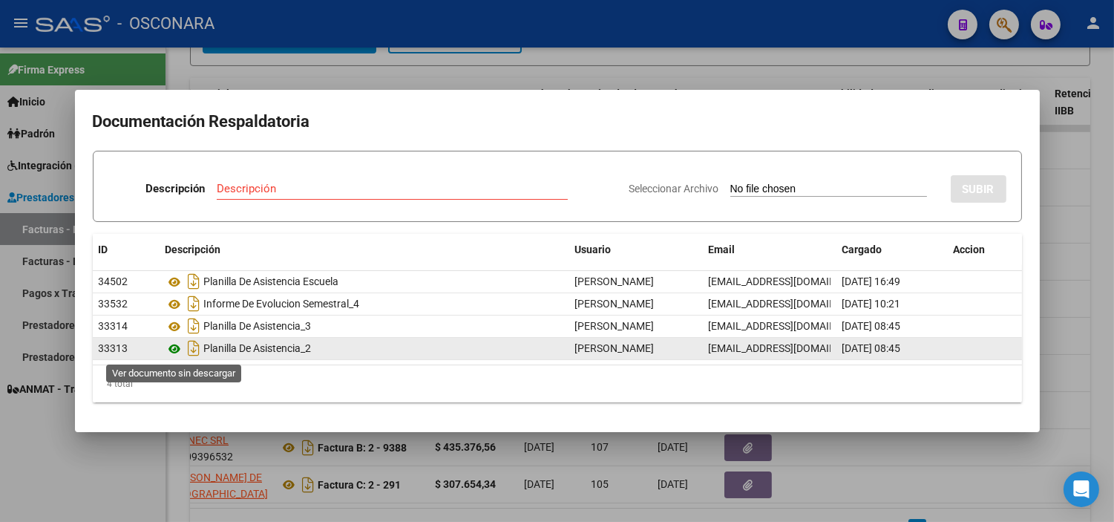
click at [171, 347] on icon at bounding box center [175, 349] width 19 height 18
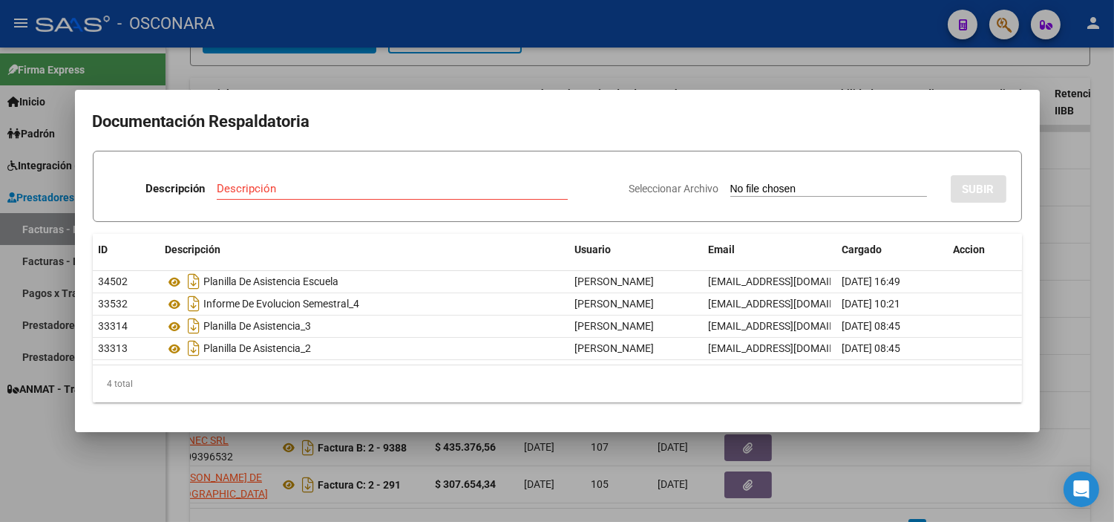
click at [284, 453] on div at bounding box center [557, 261] width 1114 height 522
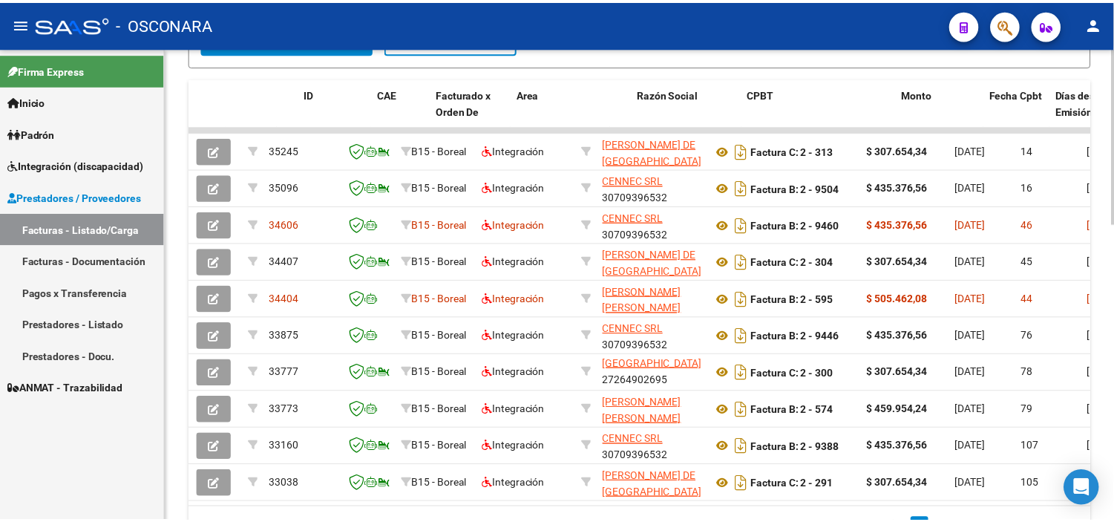
scroll to position [0, 0]
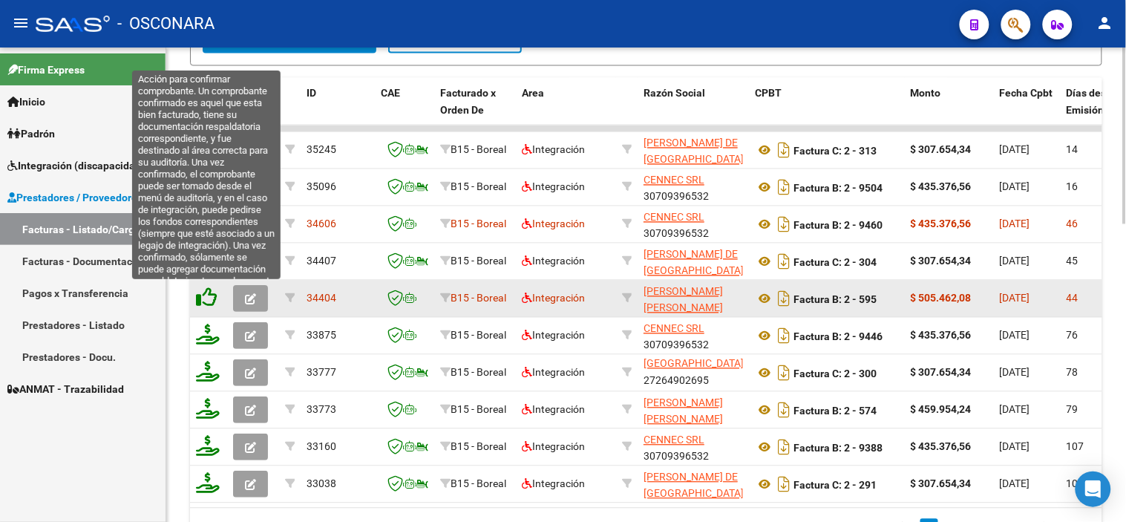
click at [206, 298] on icon at bounding box center [206, 297] width 21 height 21
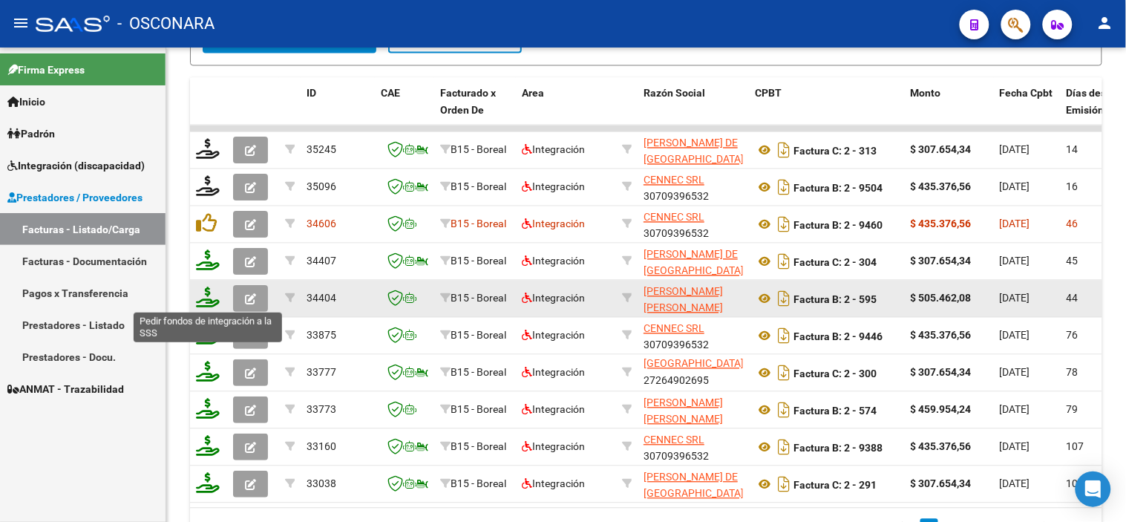
click at [204, 299] on icon at bounding box center [208, 297] width 24 height 21
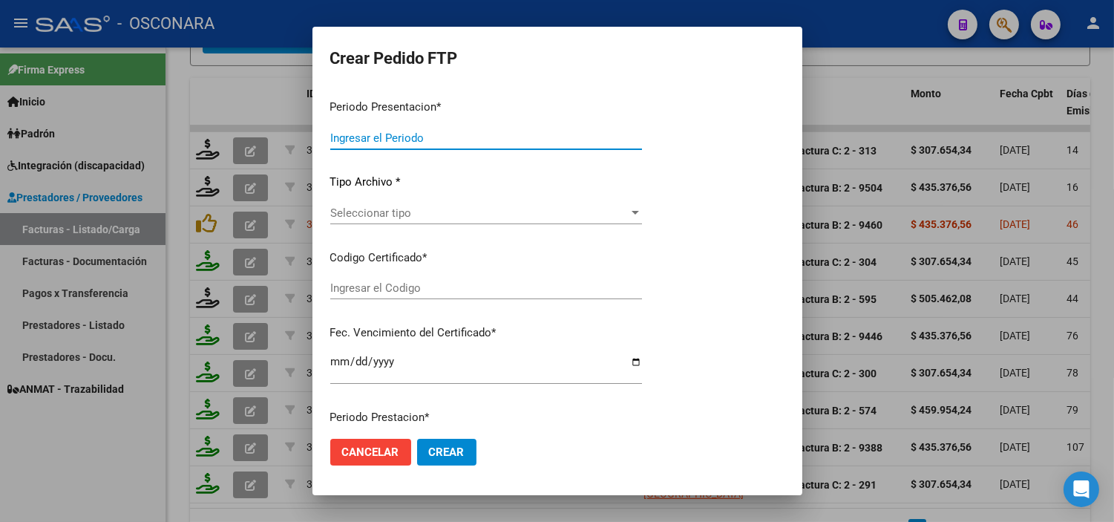
type input "202508"
type input "202507"
type input "$ 505.462,08"
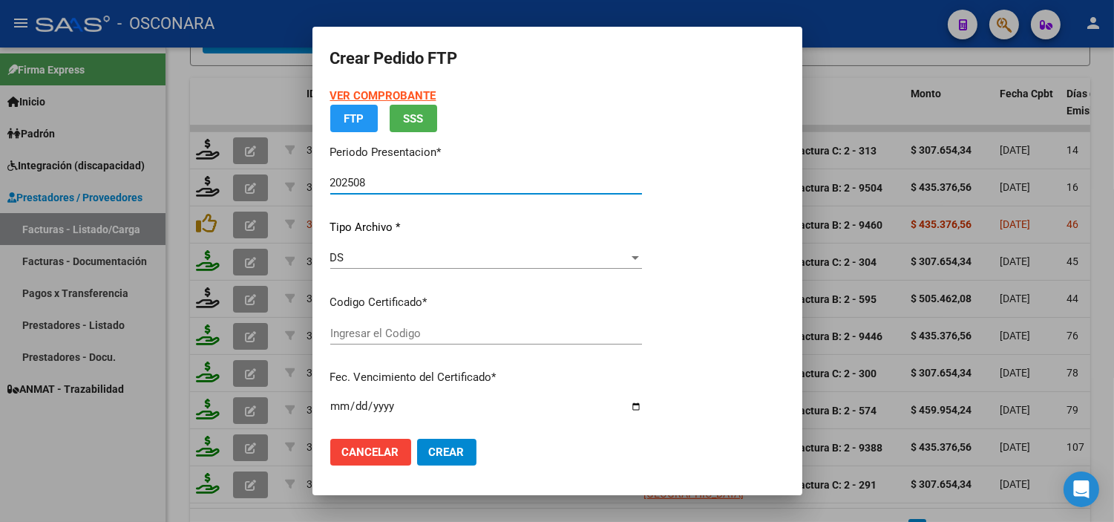
type input "arg02000573539282023092020280920cor540"
type input "2028-09-20"
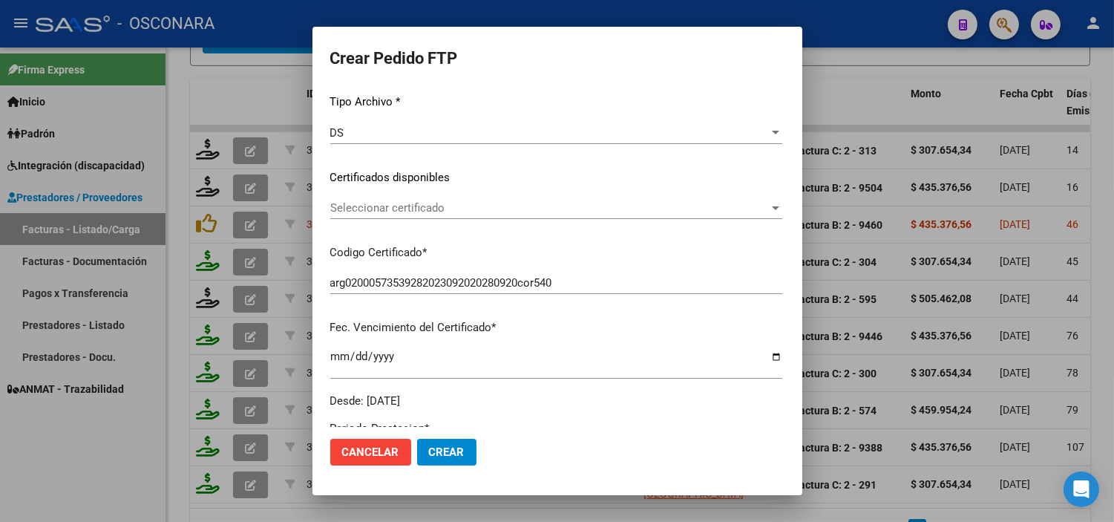
scroll to position [165, 0]
click at [409, 206] on span "Seleccionar certificado" at bounding box center [549, 206] width 439 height 13
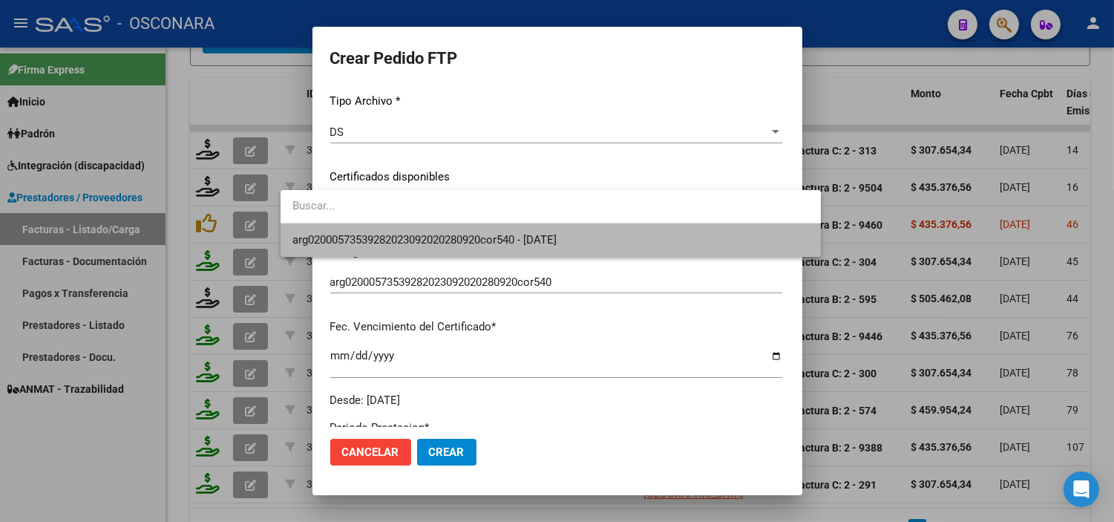
click at [389, 248] on span "arg02000573539282023092020280920cor540 - 2028-09-20" at bounding box center [550, 239] width 517 height 33
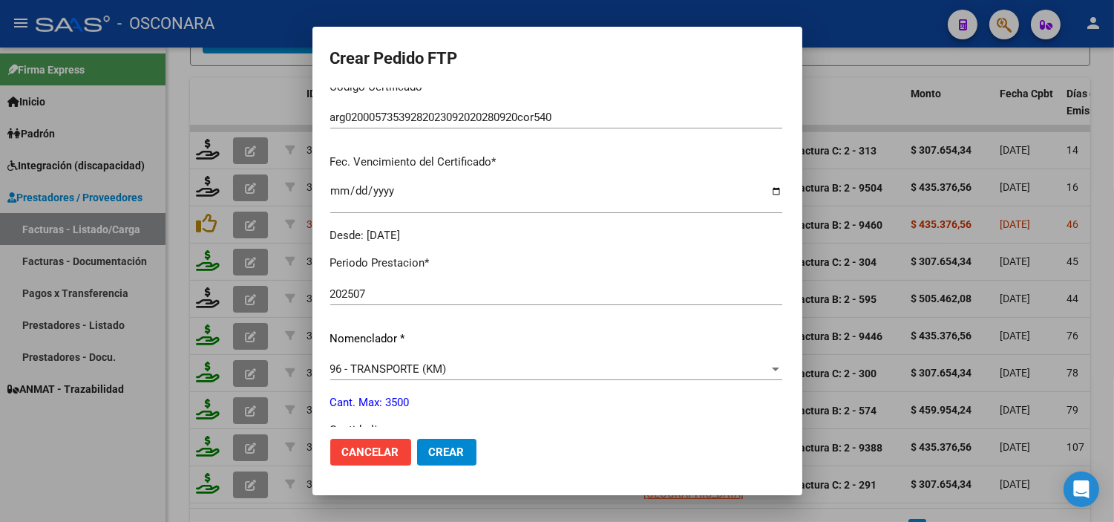
scroll to position [412, 0]
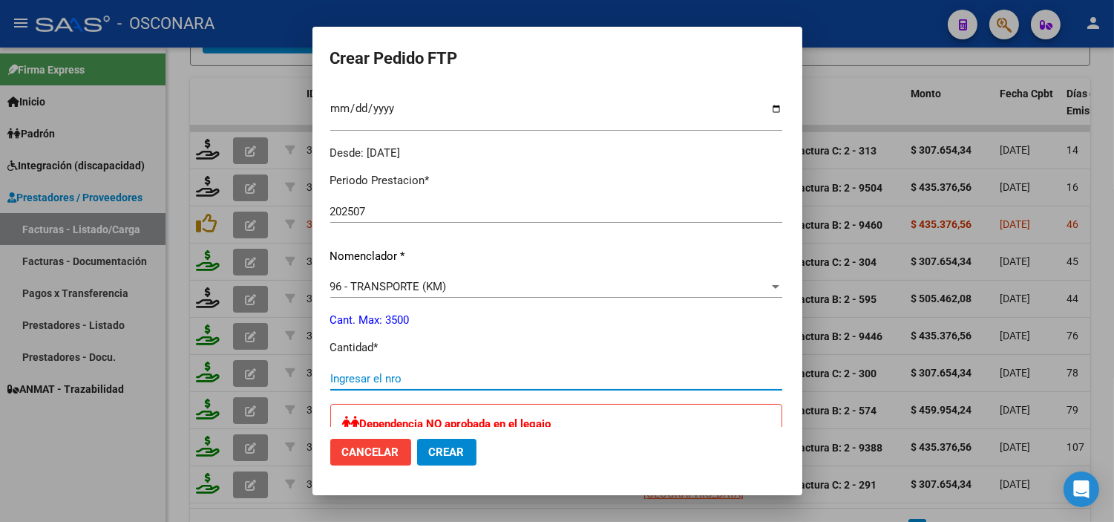
click at [355, 382] on input "Ingresar el nro" at bounding box center [556, 378] width 452 height 13
click at [197, 282] on div at bounding box center [557, 261] width 1114 height 522
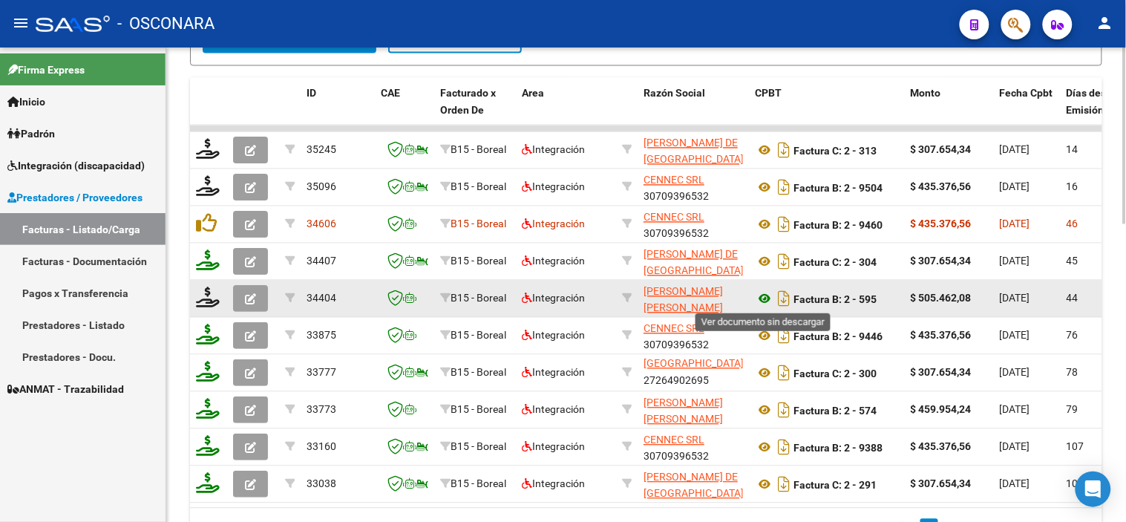
click at [768, 292] on icon at bounding box center [764, 299] width 19 height 18
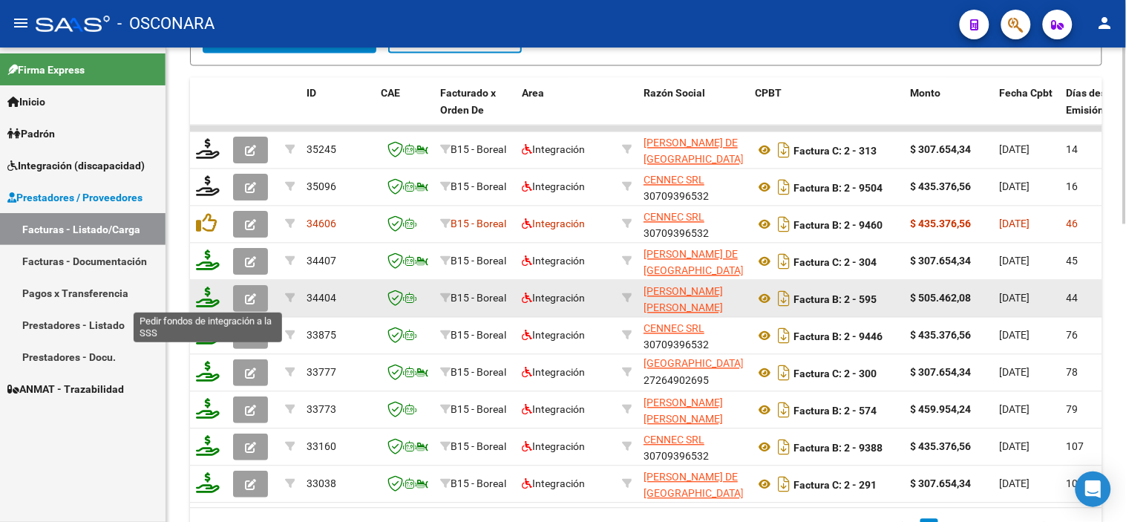
click at [202, 301] on icon at bounding box center [208, 297] width 24 height 21
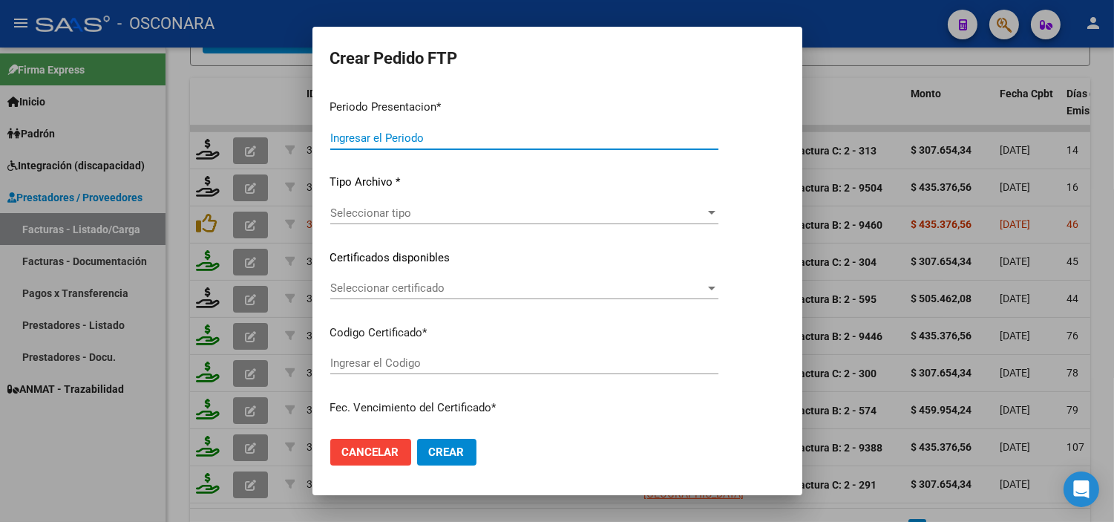
type input "202508"
type input "202507"
type input "$ 505.462,08"
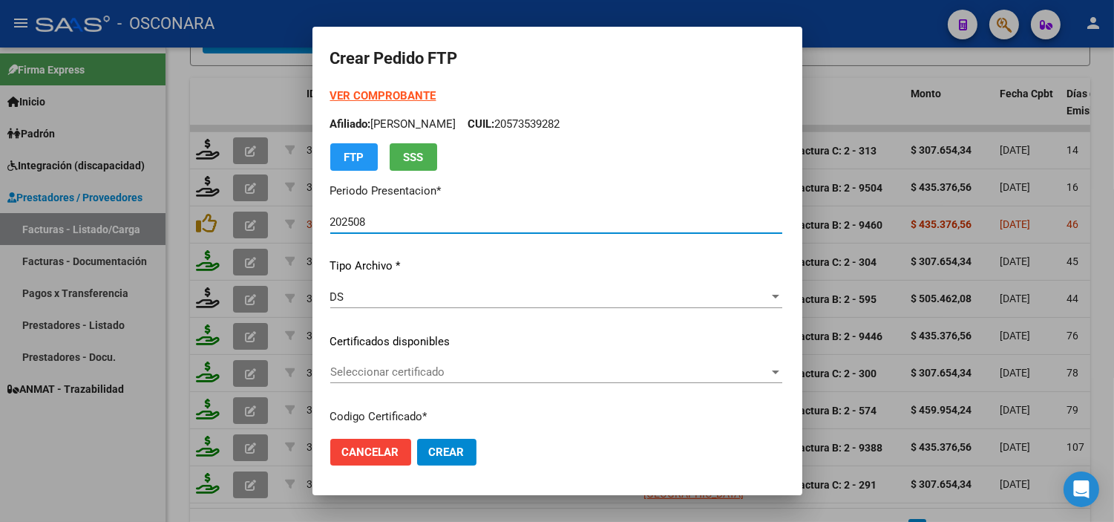
type input "arg02000573539282023092020280920cor540"
type input "2028-09-20"
click at [395, 372] on span "Seleccionar certificado" at bounding box center [549, 371] width 439 height 13
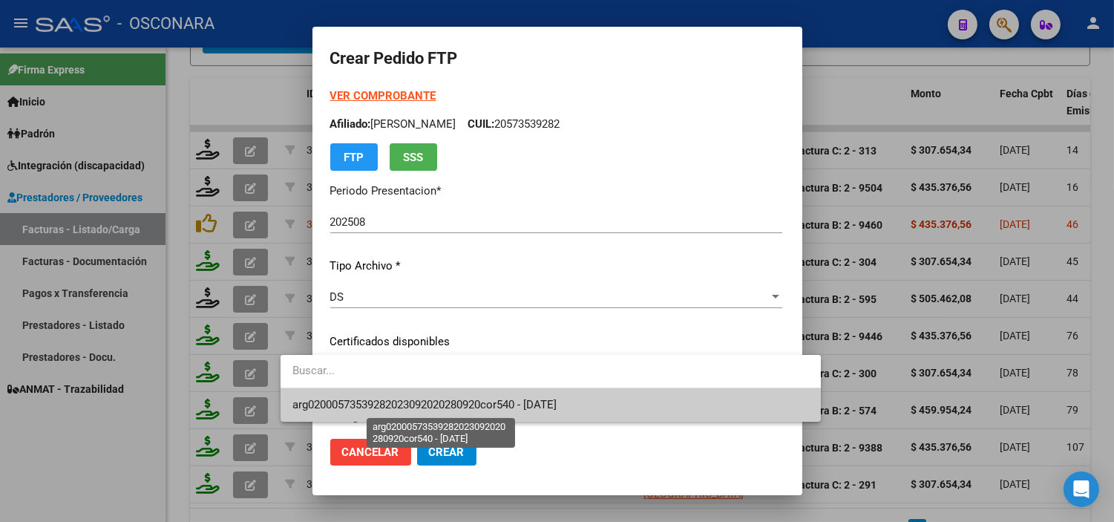
click at [397, 406] on span "arg02000573539282023092020280920cor540 - 2028-09-20" at bounding box center [424, 404] width 264 height 13
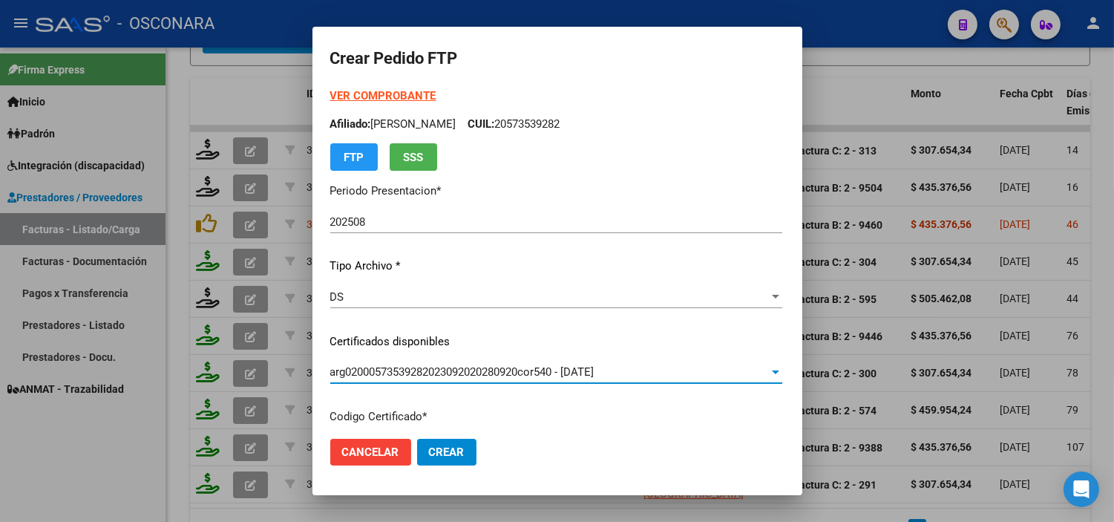
click at [312, 337] on mat-dialog-content "VER COMPROBANTE ARCA Padrón Afiliado: ARECO NEHEMIAS NATAN CUIL: 20573539282 FT…" at bounding box center [557, 257] width 490 height 339
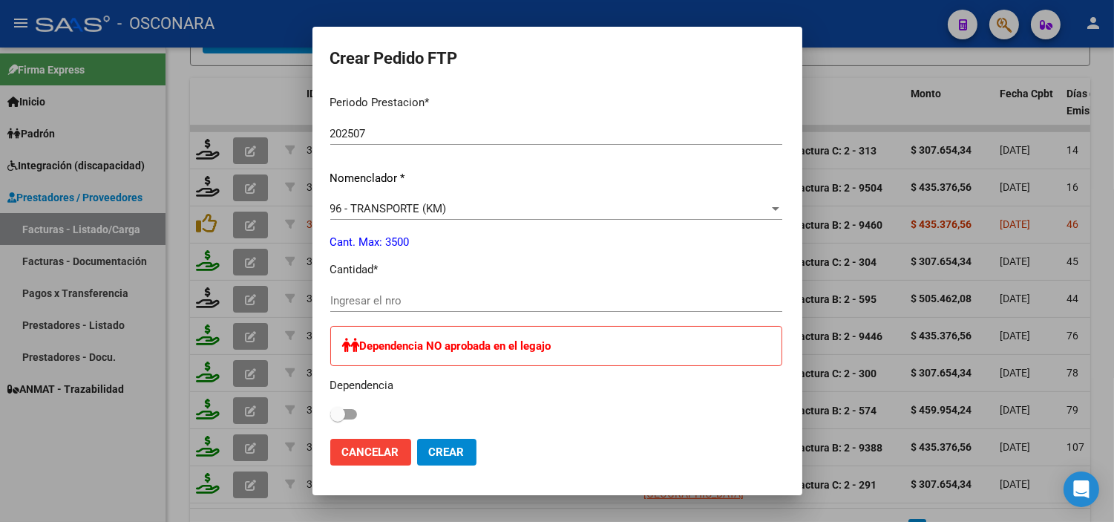
scroll to position [494, 0]
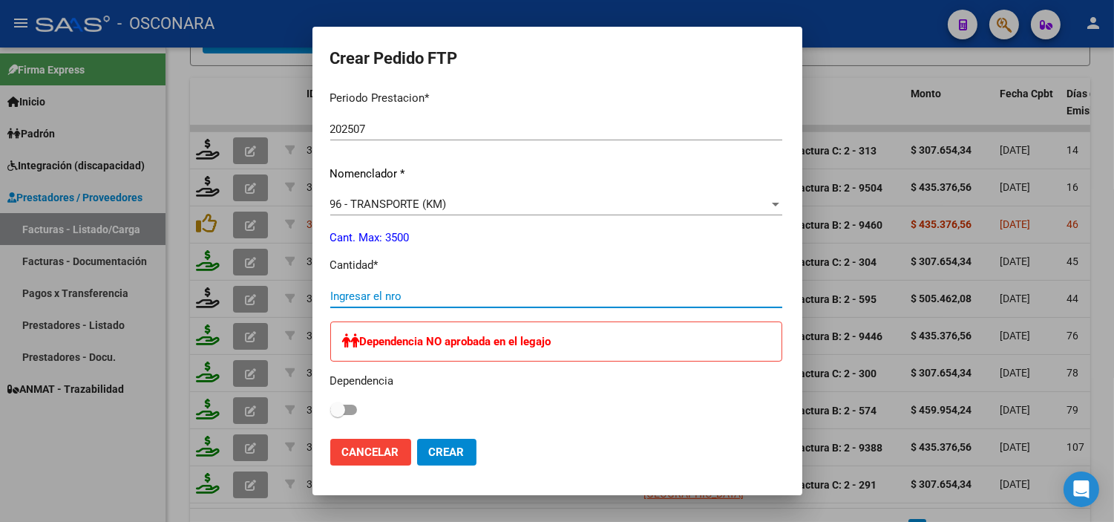
click at [451, 290] on input "Ingresar el nro" at bounding box center [556, 295] width 452 height 13
type input "933"
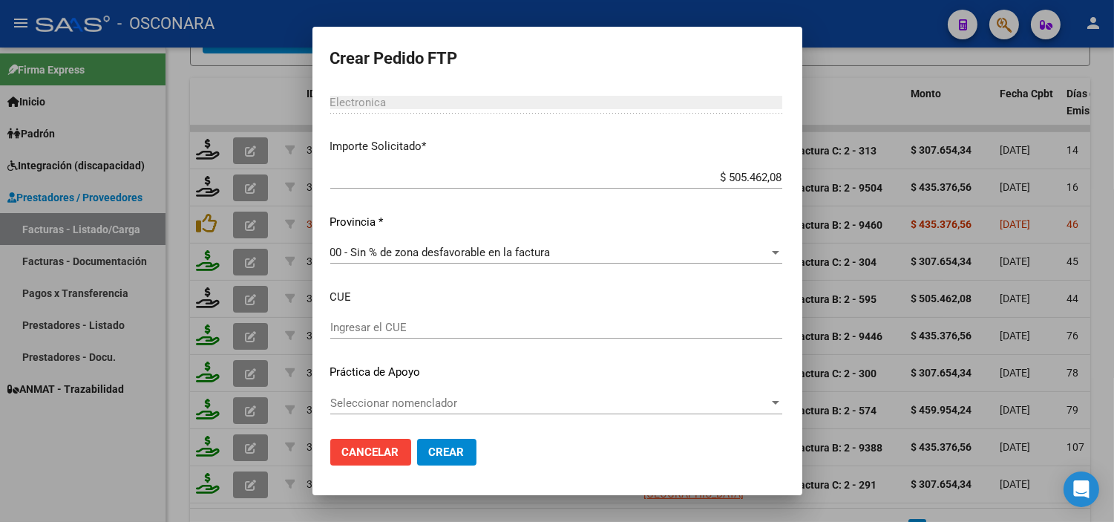
click at [429, 446] on span "Crear" at bounding box center [447, 451] width 36 height 13
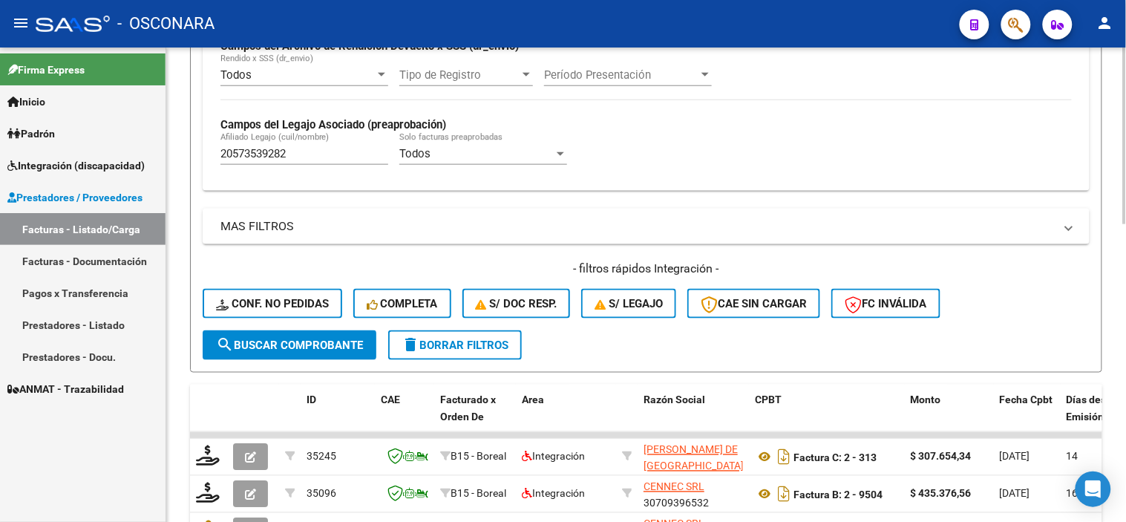
scroll to position [384, 0]
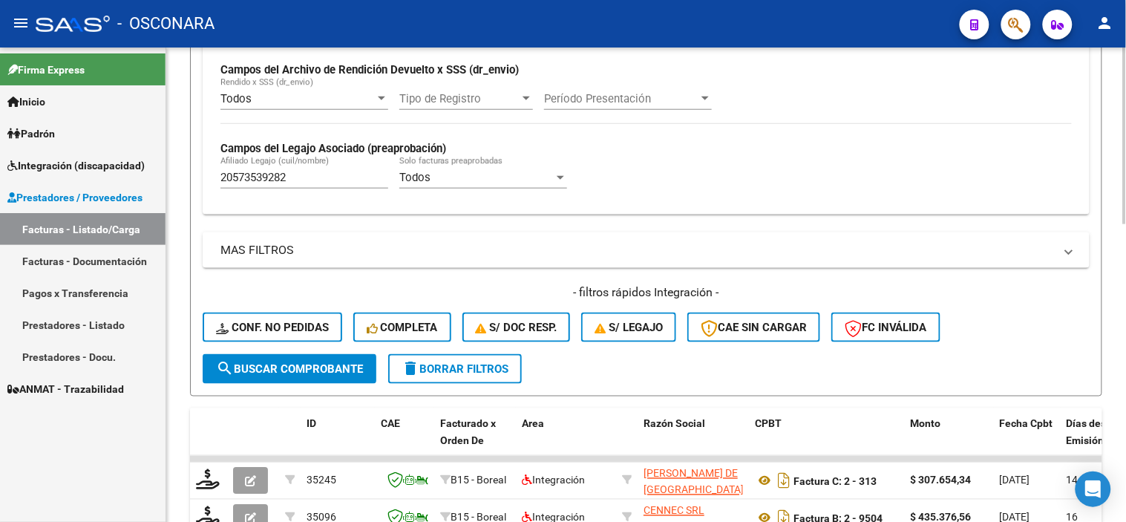
click at [312, 178] on input "20573539282" at bounding box center [304, 177] width 168 height 13
paste input "478163658"
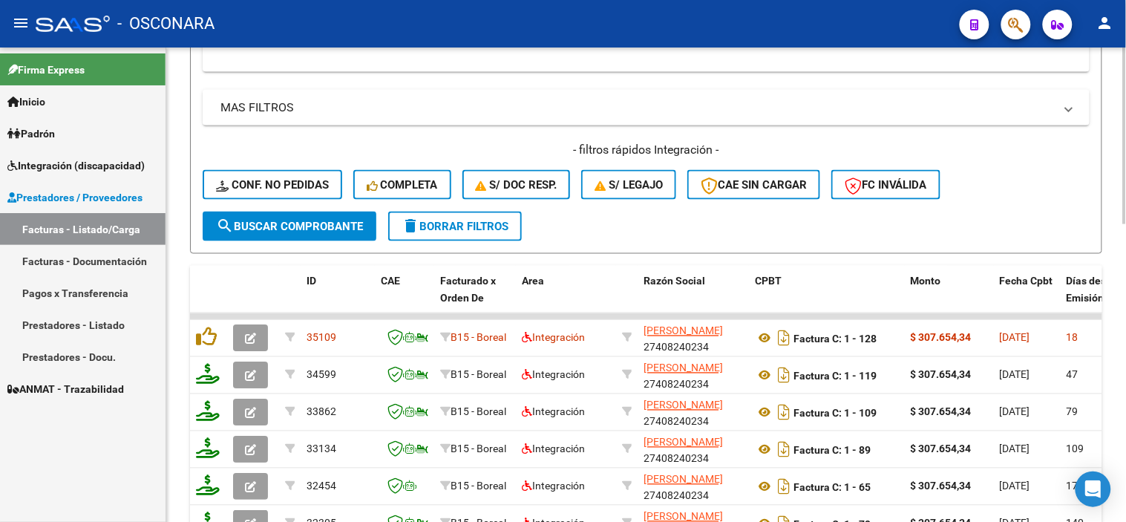
scroll to position [550, 0]
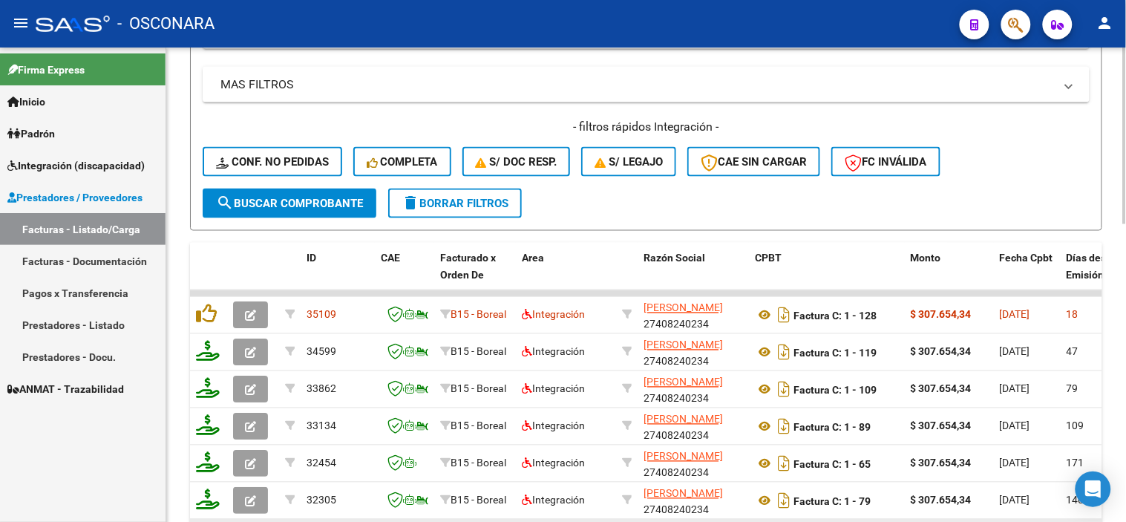
type input "20478163658"
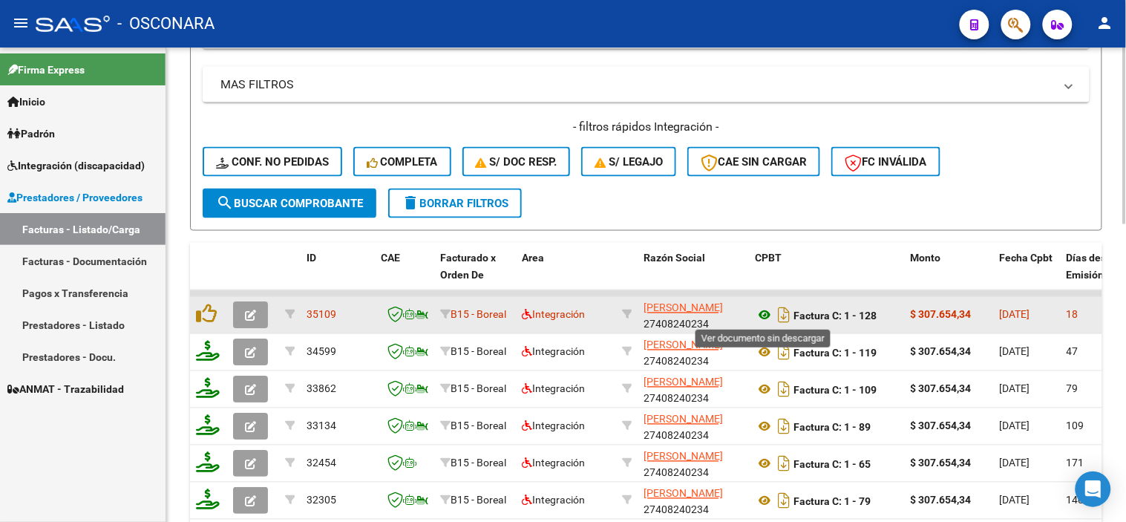
click at [759, 319] on icon at bounding box center [764, 316] width 19 height 18
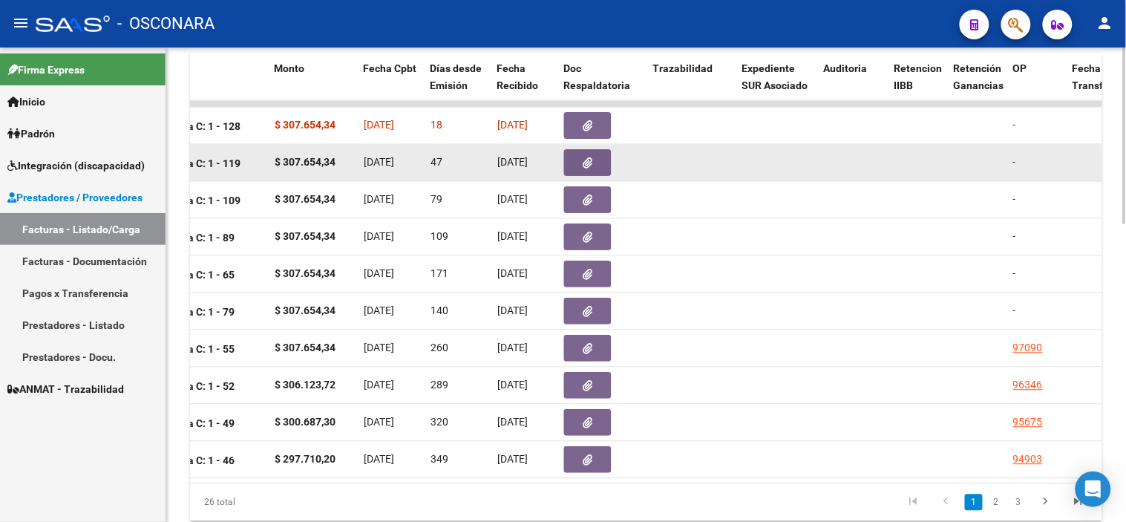
scroll to position [715, 0]
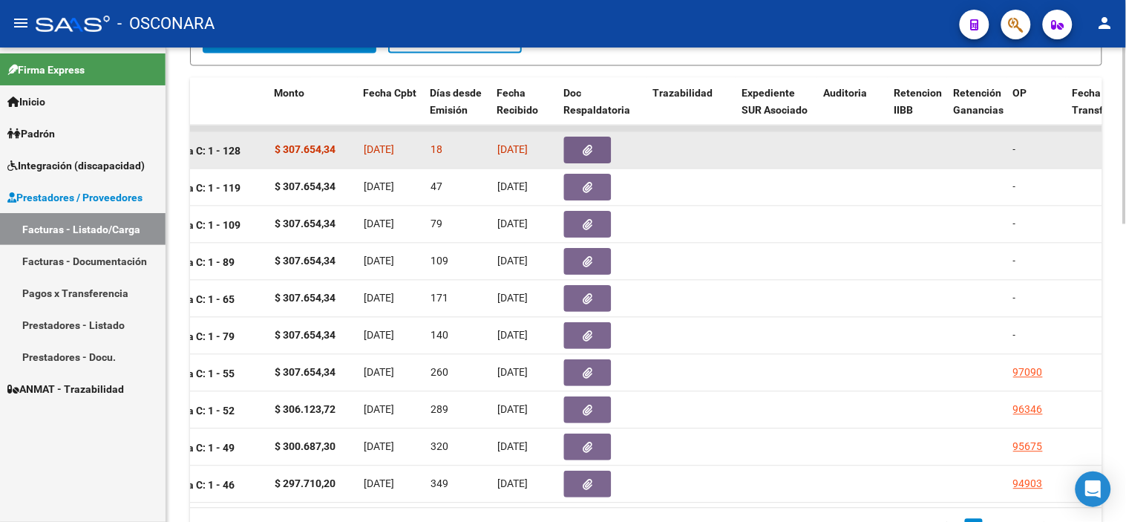
click at [588, 153] on icon "button" at bounding box center [588, 150] width 10 height 11
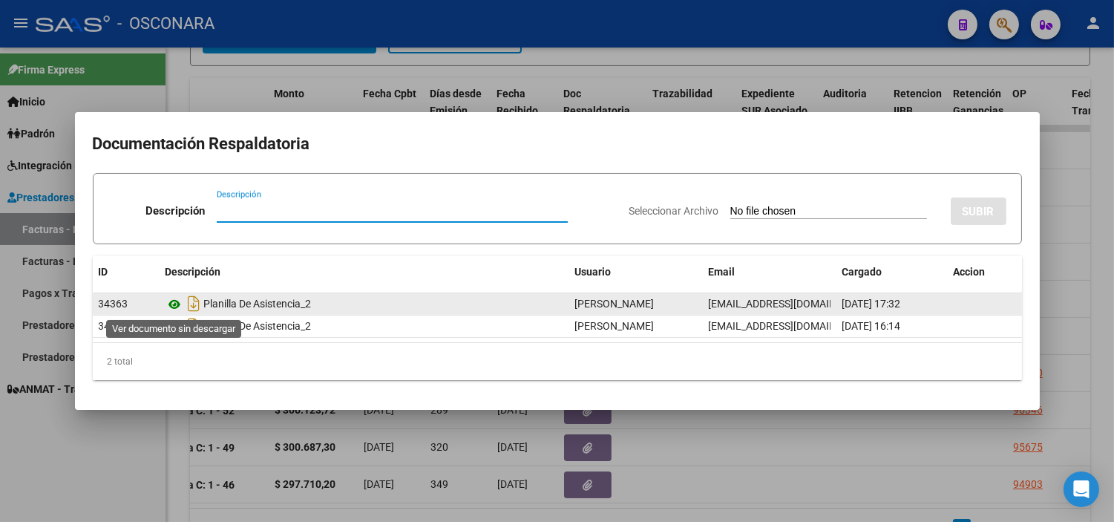
click at [176, 302] on icon at bounding box center [175, 304] width 19 height 18
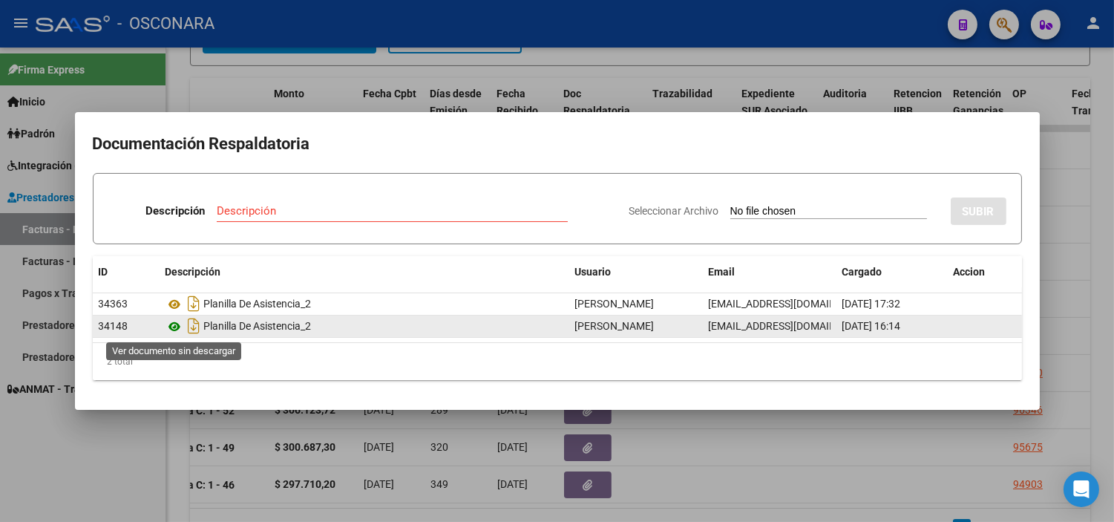
click at [181, 322] on icon at bounding box center [175, 327] width 19 height 18
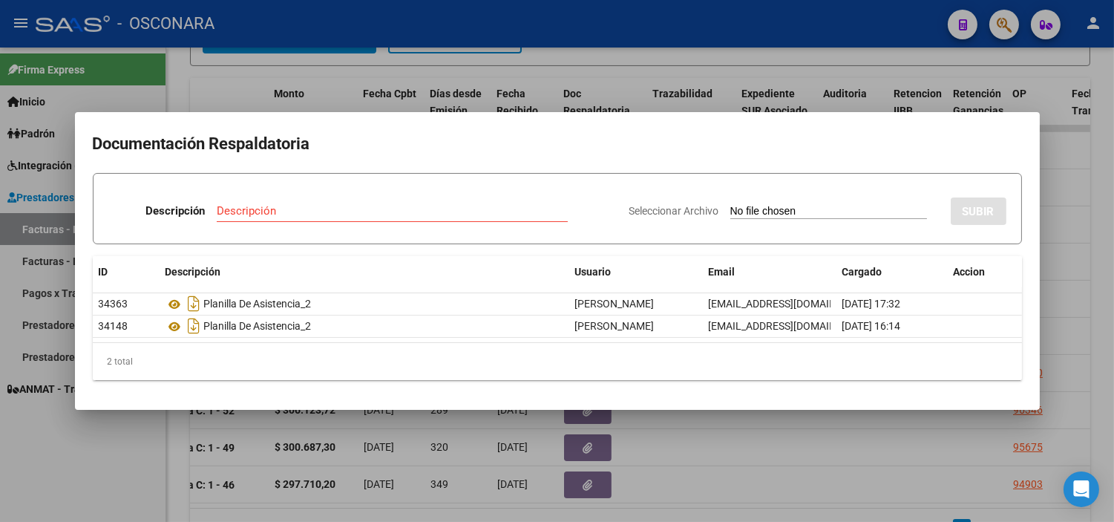
click at [270, 439] on div at bounding box center [557, 261] width 1114 height 522
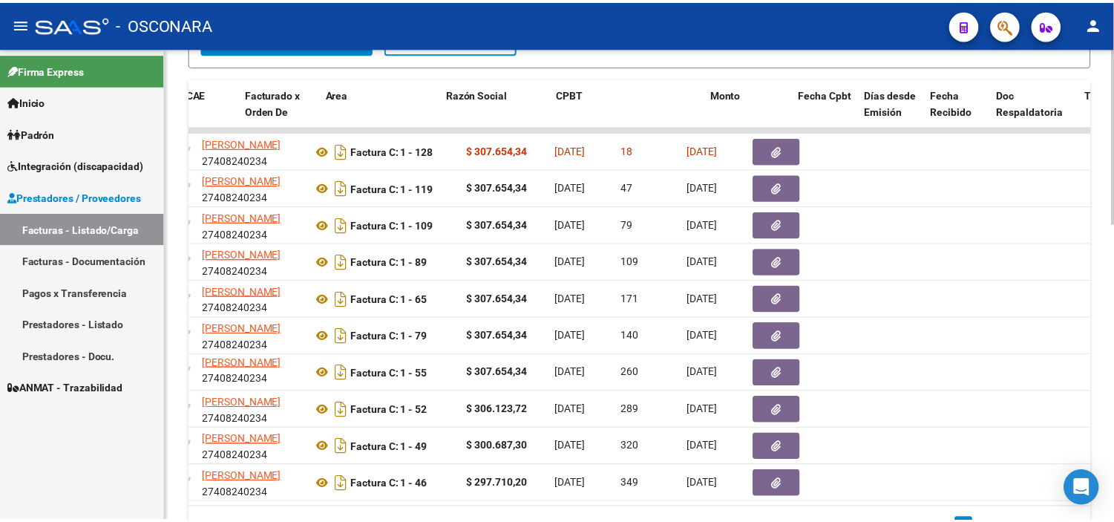
scroll to position [0, 0]
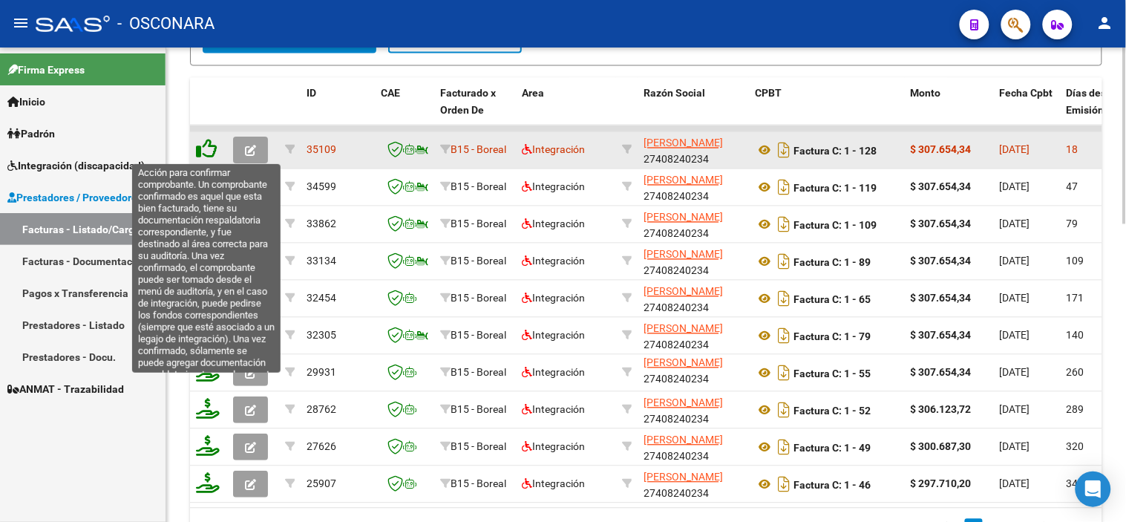
click at [205, 145] on icon at bounding box center [206, 149] width 21 height 21
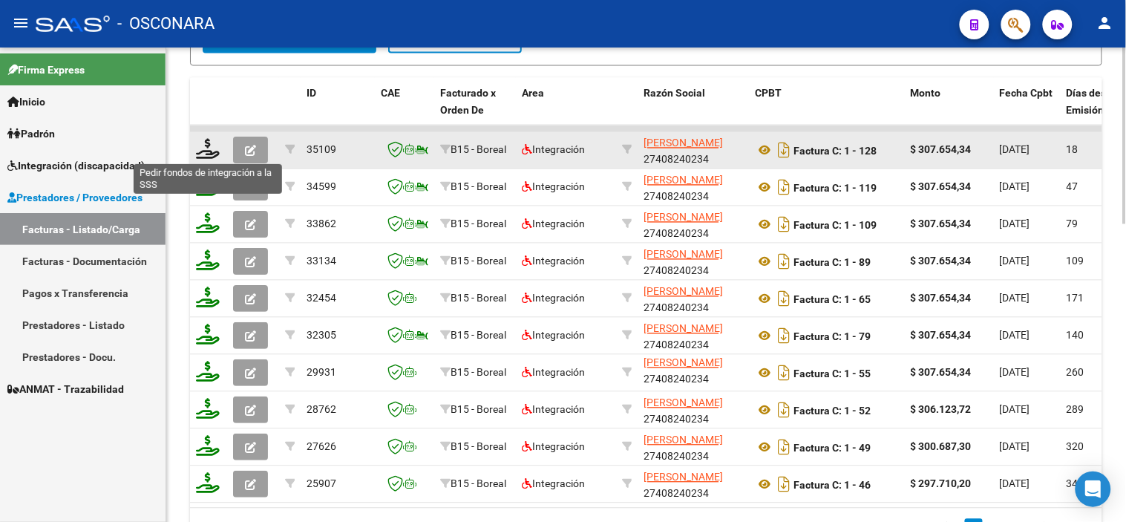
click at [206, 152] on icon at bounding box center [208, 149] width 24 height 21
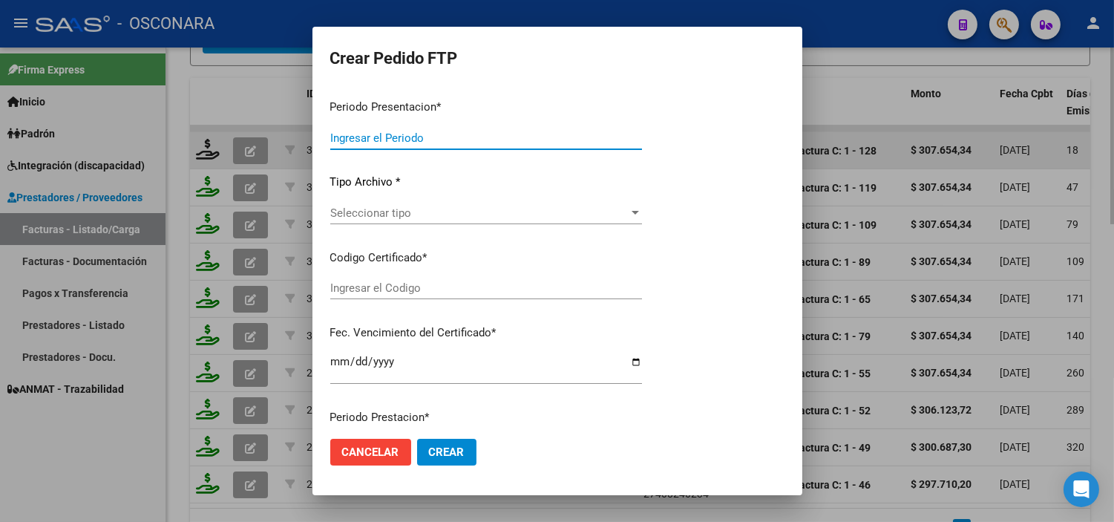
type input "202508"
type input "$ 307.654,34"
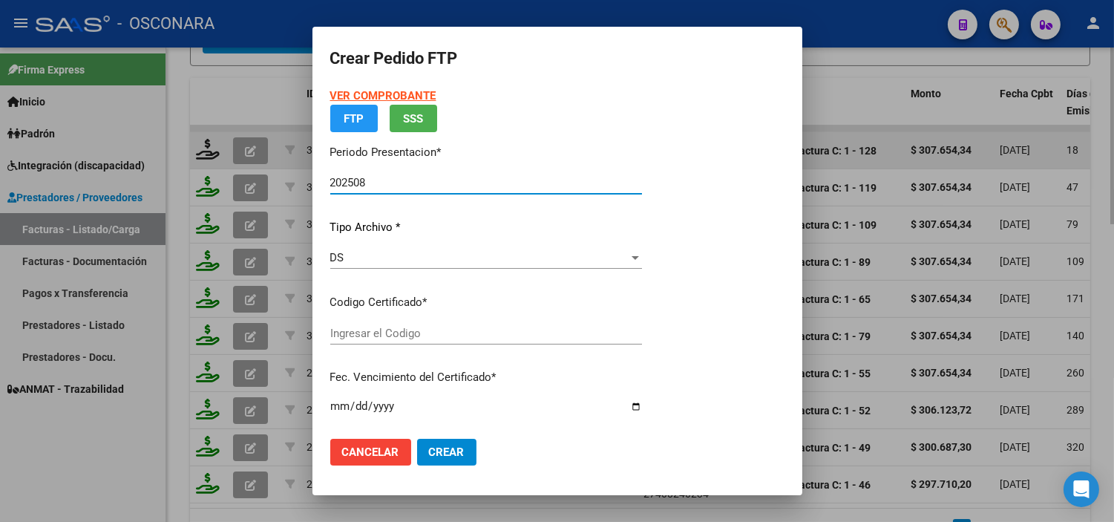
type input "ARG02000478163652023030320280303SJN261"
type input "2028-03-03"
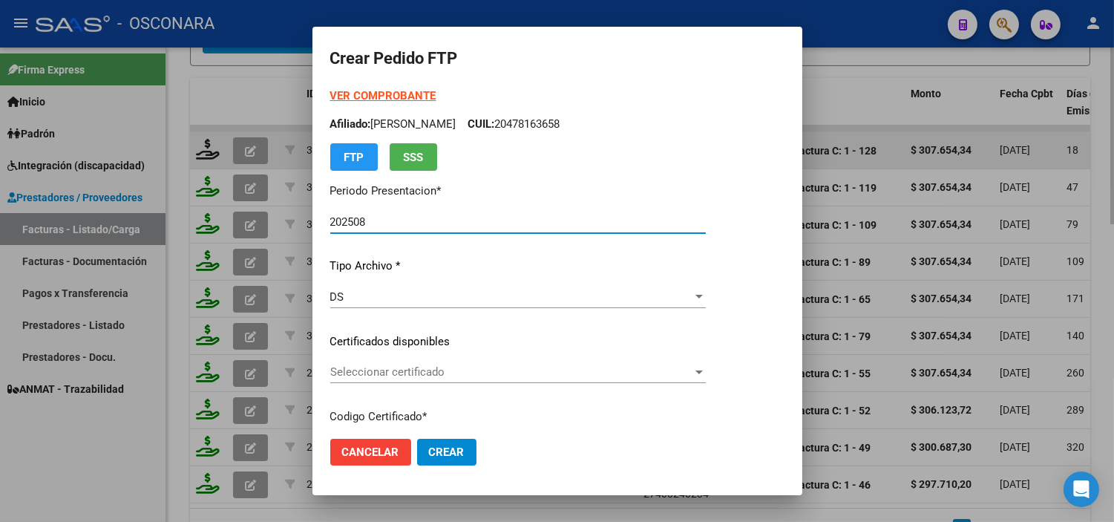
click at [402, 372] on span "Seleccionar certificado" at bounding box center [511, 371] width 362 height 13
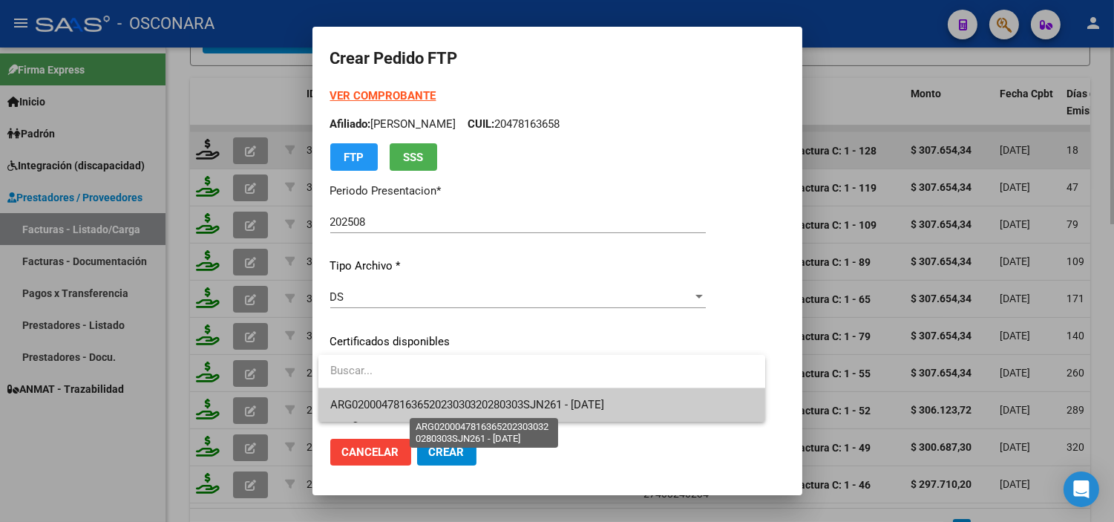
click at [431, 404] on span "ARG02000478163652023030320280303SJN261 - 2028-03-03" at bounding box center [467, 404] width 275 height 13
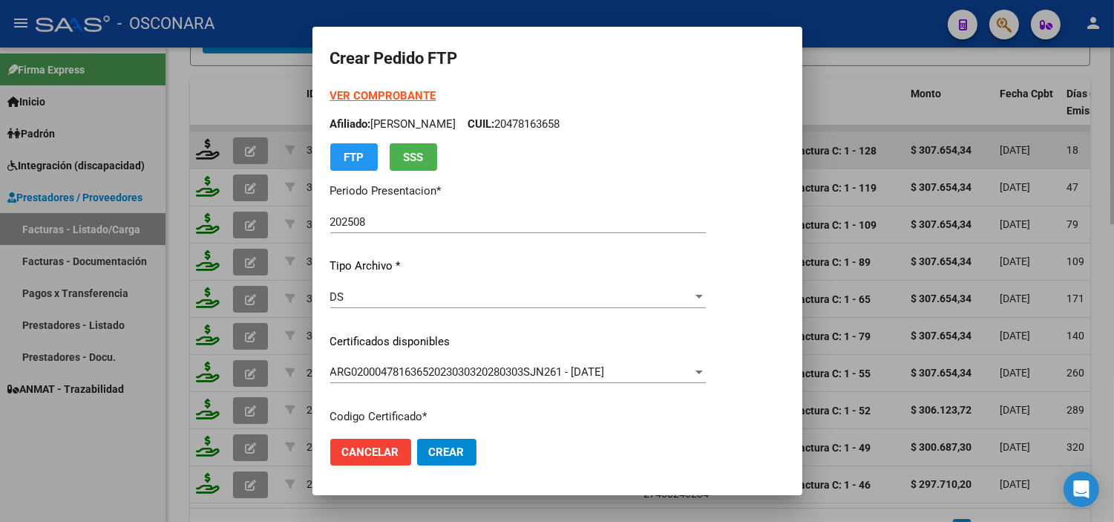
click at [332, 340] on p "Certificados disponibles" at bounding box center [518, 341] width 376 height 17
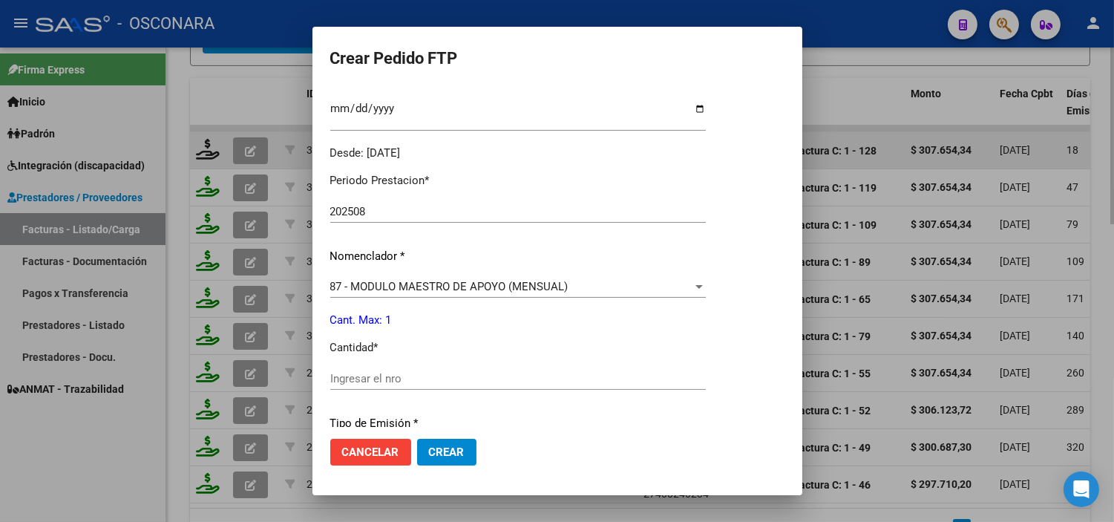
scroll to position [494, 0]
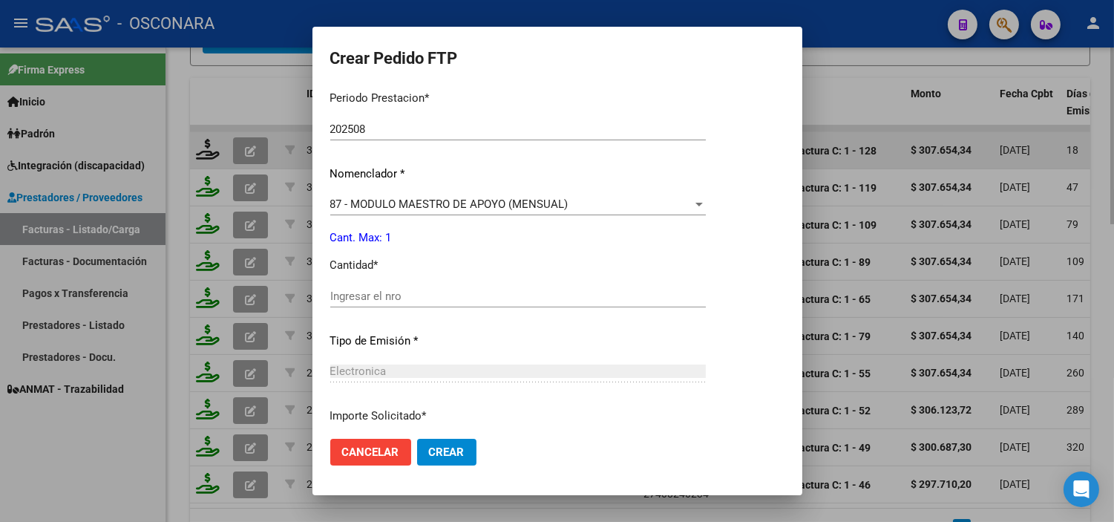
click at [367, 298] on input "Ingresar el nro" at bounding box center [518, 295] width 376 height 13
type input "1"
click at [392, 335] on p "Tipo de Emisión *" at bounding box center [518, 340] width 376 height 17
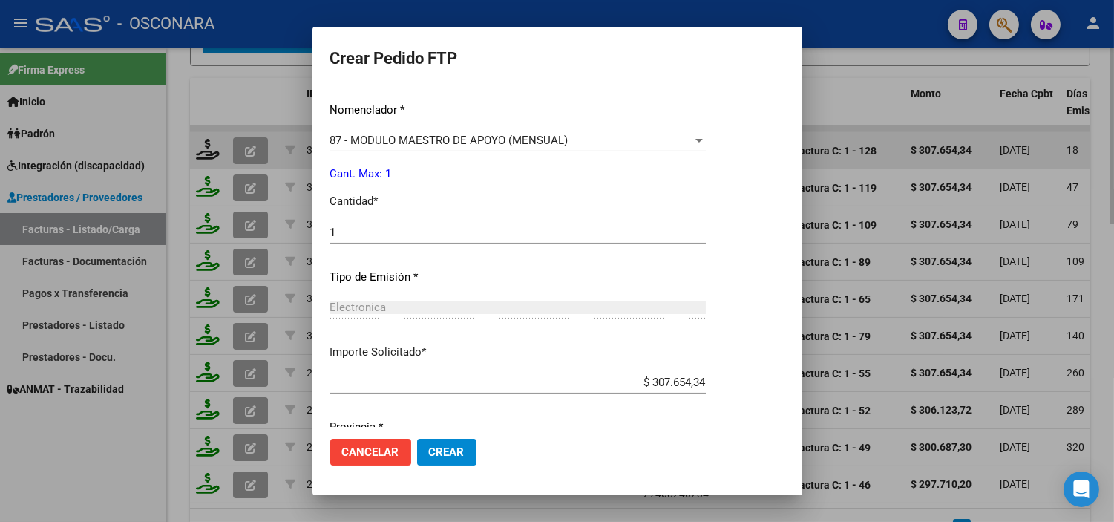
scroll to position [613, 0]
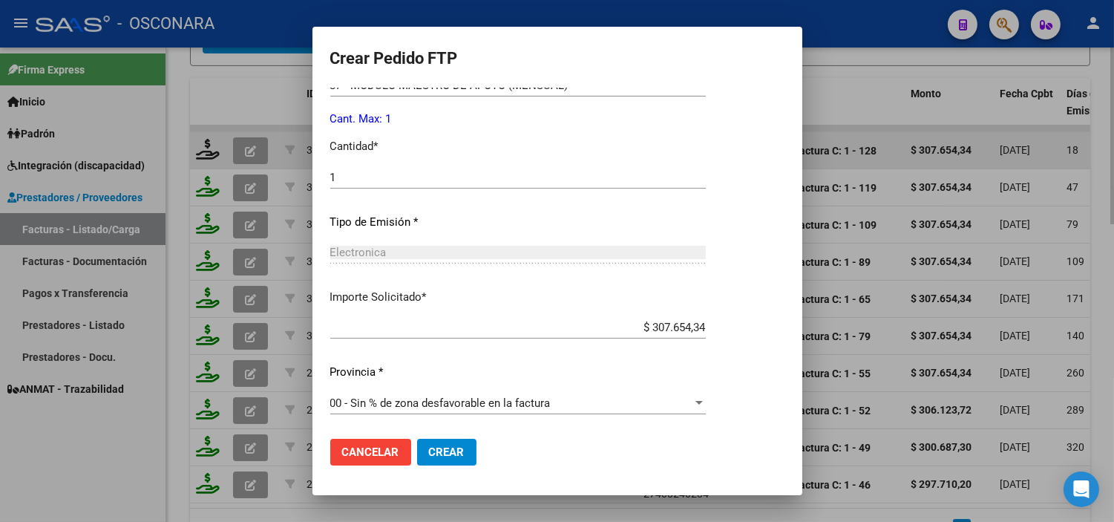
click at [468, 456] on button "Crear" at bounding box center [446, 452] width 59 height 27
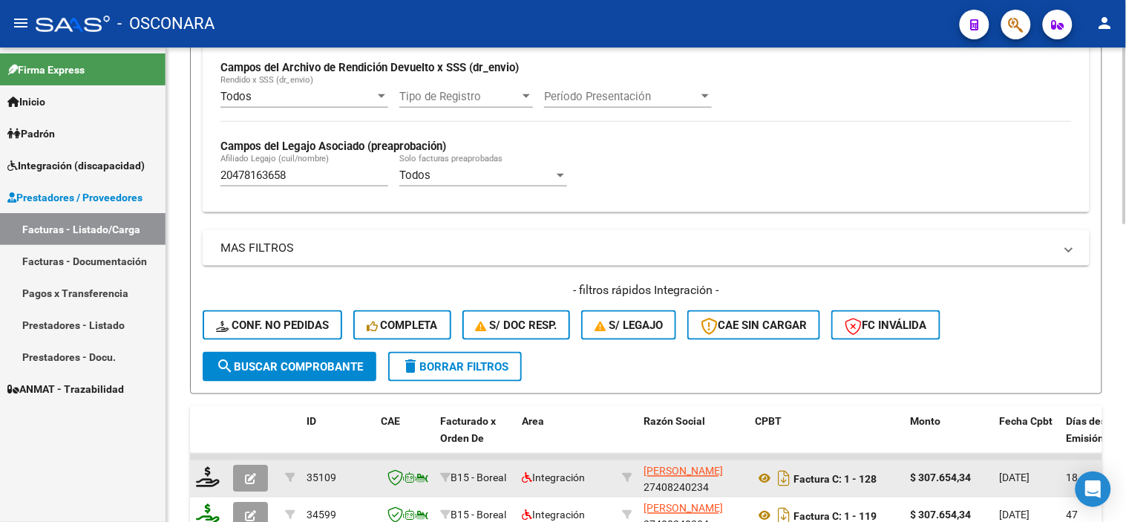
scroll to position [384, 0]
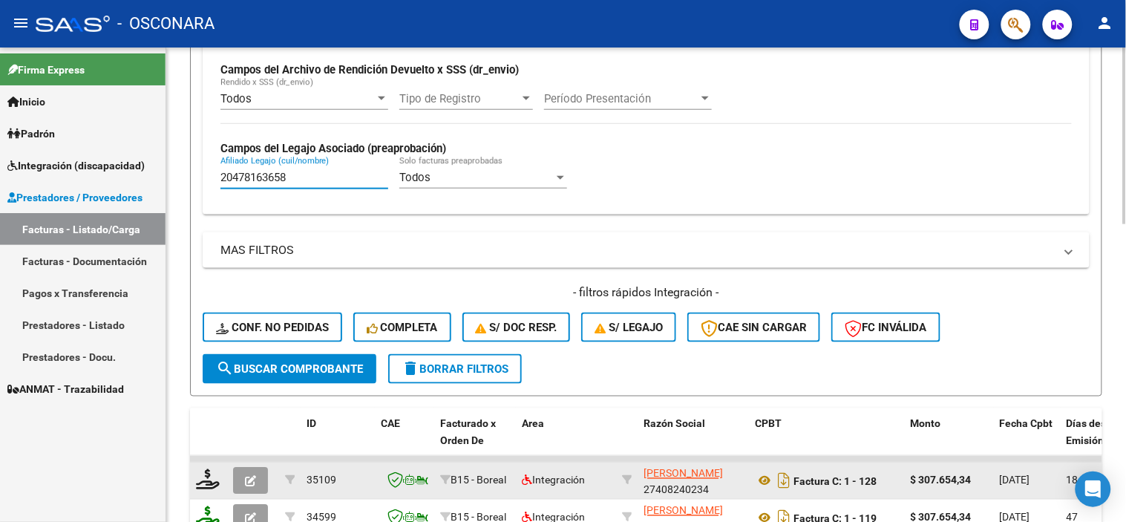
click at [321, 177] on input "20478163658" at bounding box center [304, 177] width 168 height 13
paste input "7552569631"
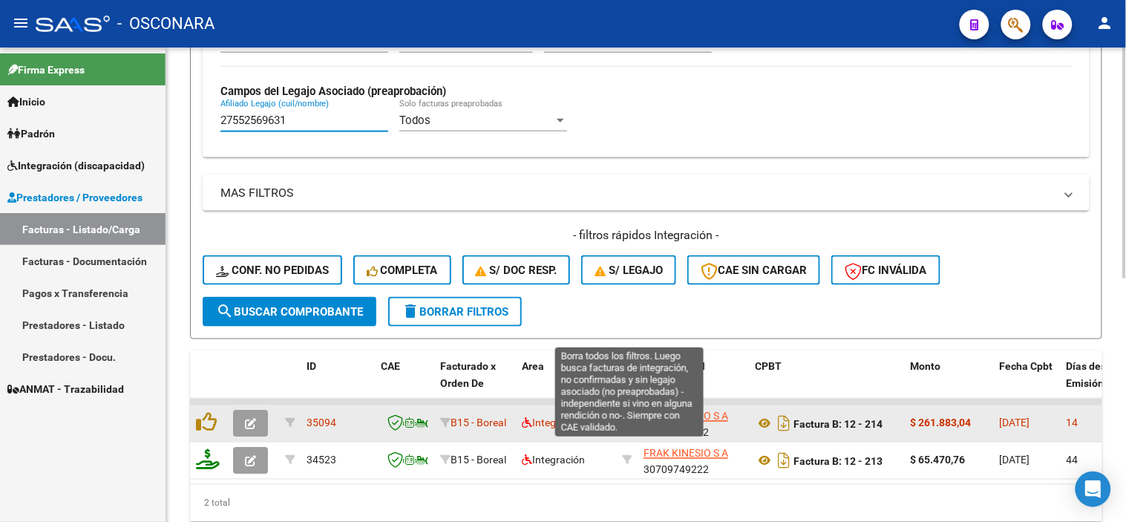
scroll to position [468, 0]
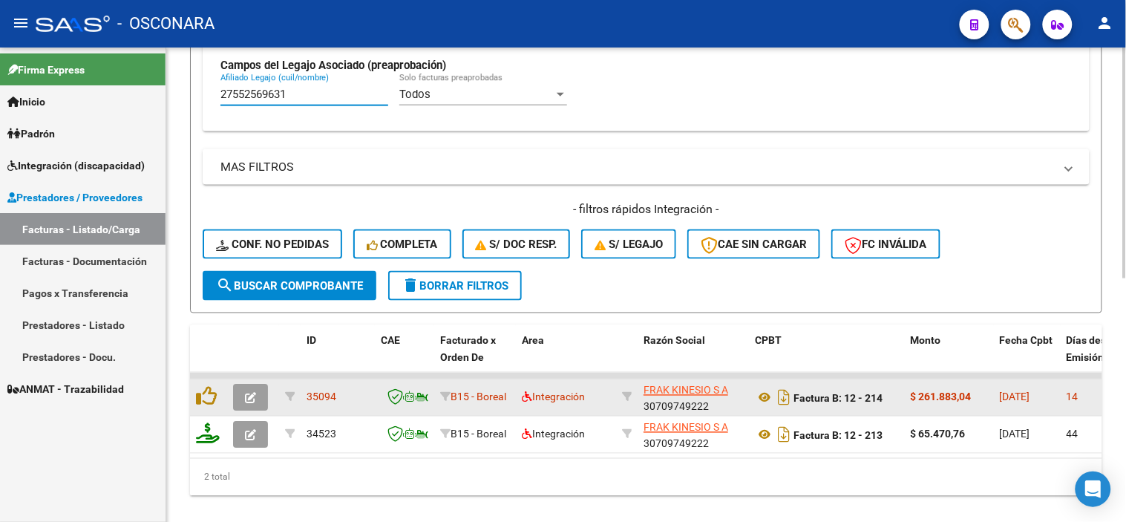
type input "27552569631"
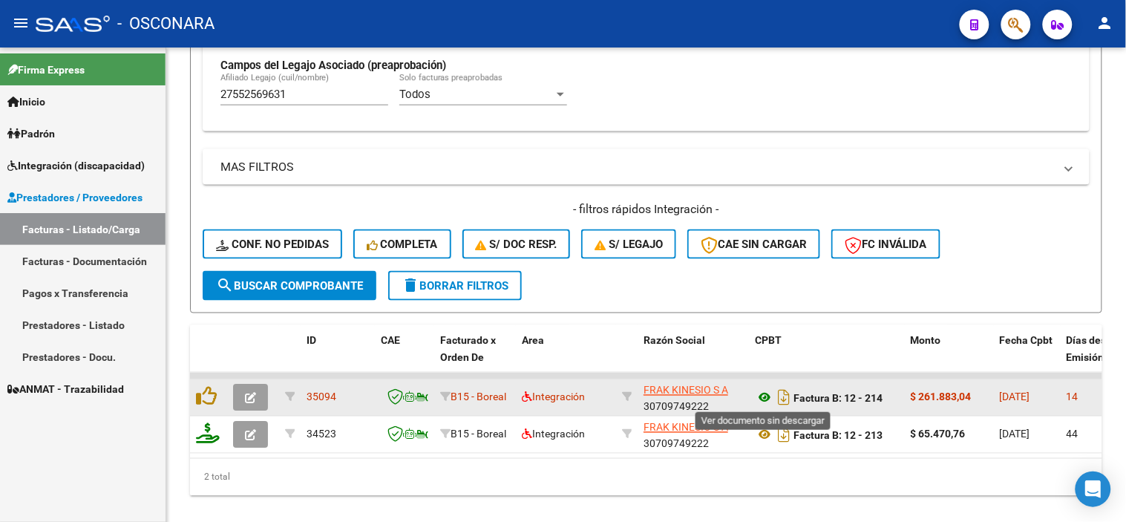
click at [766, 399] on icon at bounding box center [764, 398] width 19 height 18
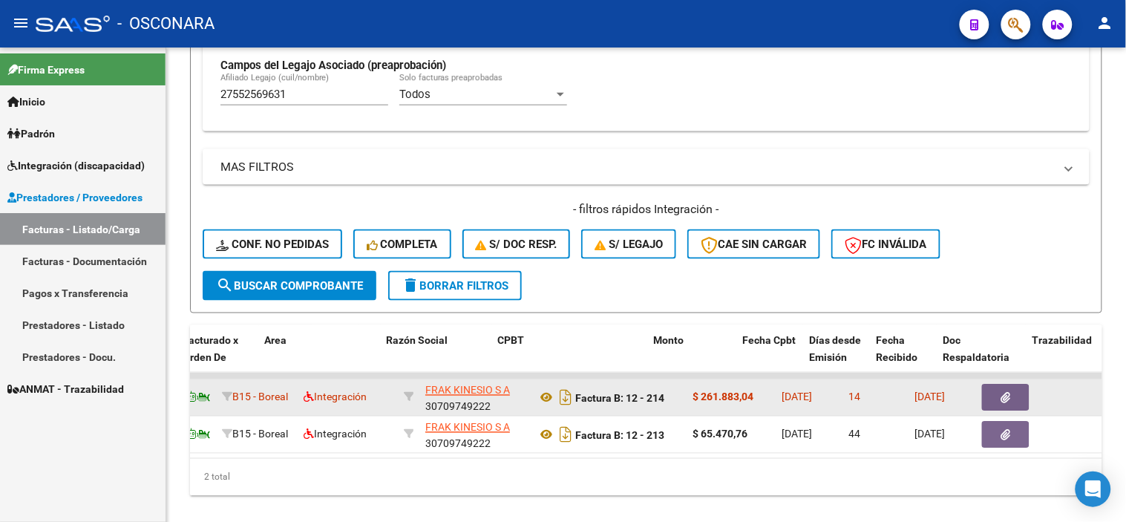
scroll to position [0, 257]
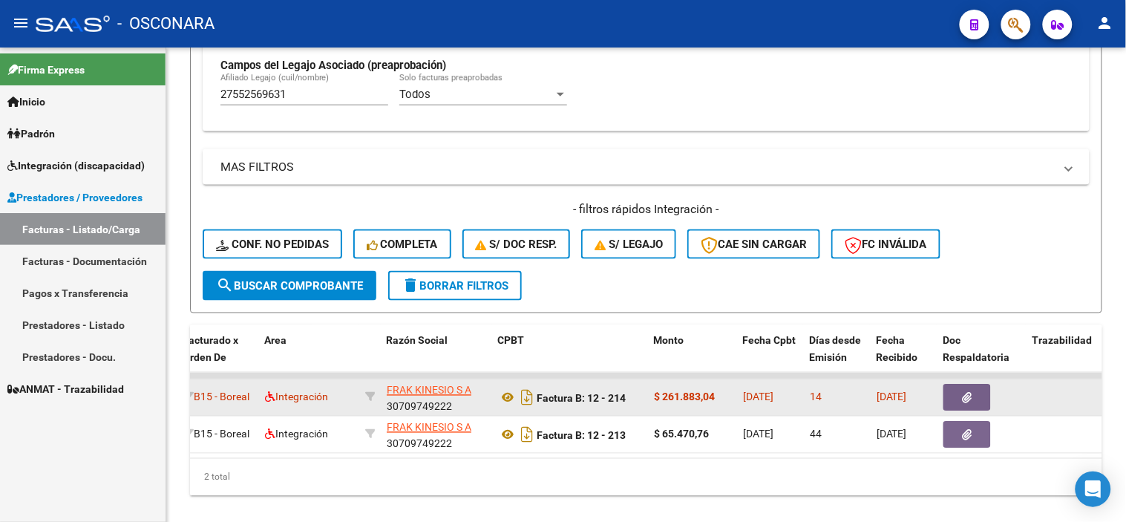
click at [957, 394] on button "button" at bounding box center [966, 397] width 47 height 27
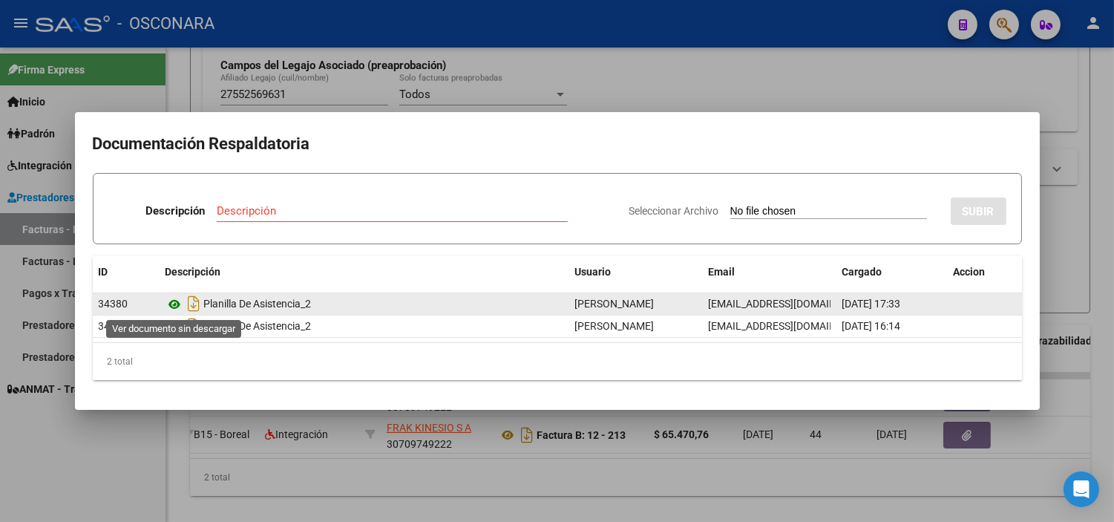
click at [171, 306] on icon at bounding box center [175, 304] width 19 height 18
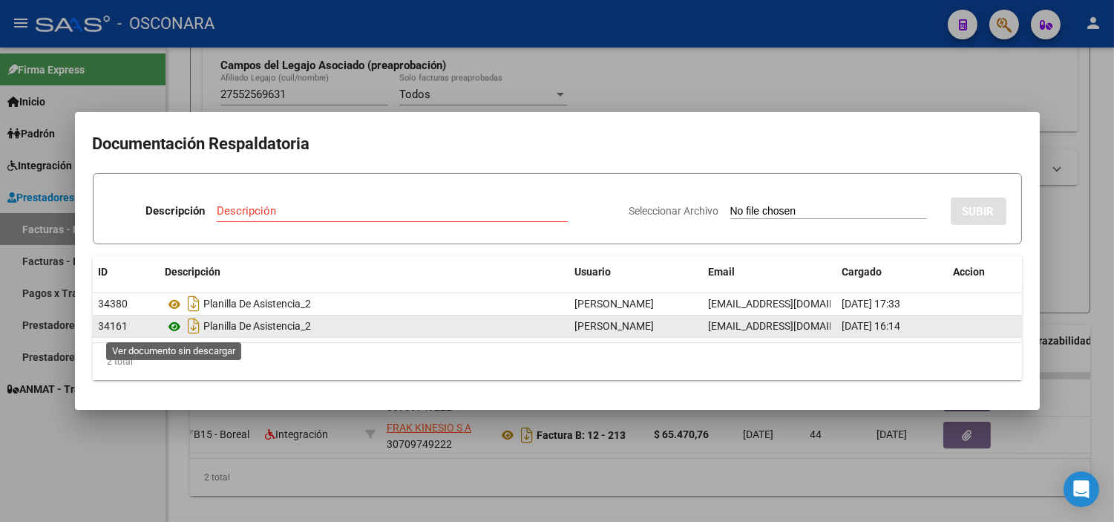
click at [176, 332] on icon at bounding box center [175, 327] width 19 height 18
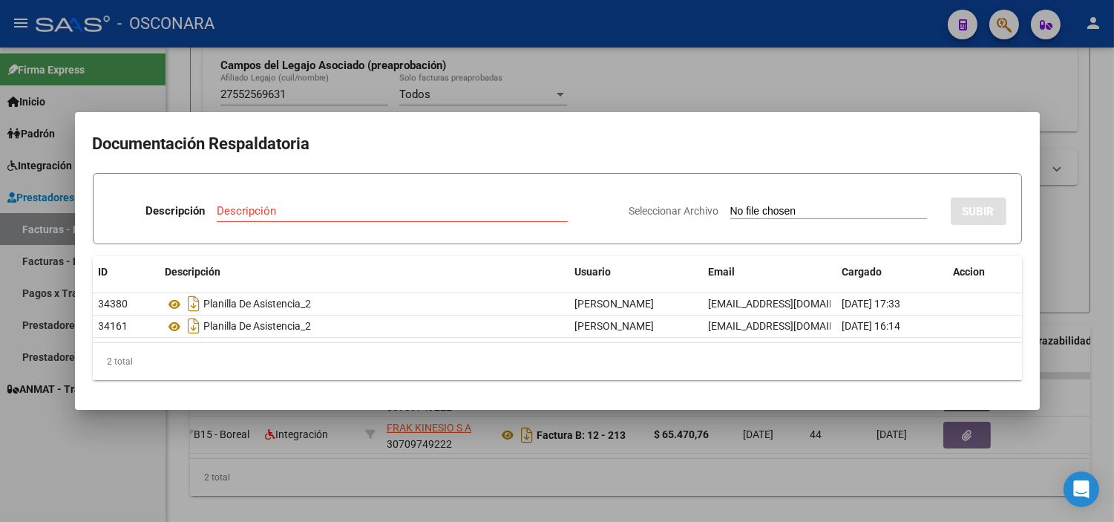
click at [276, 429] on div at bounding box center [557, 261] width 1114 height 522
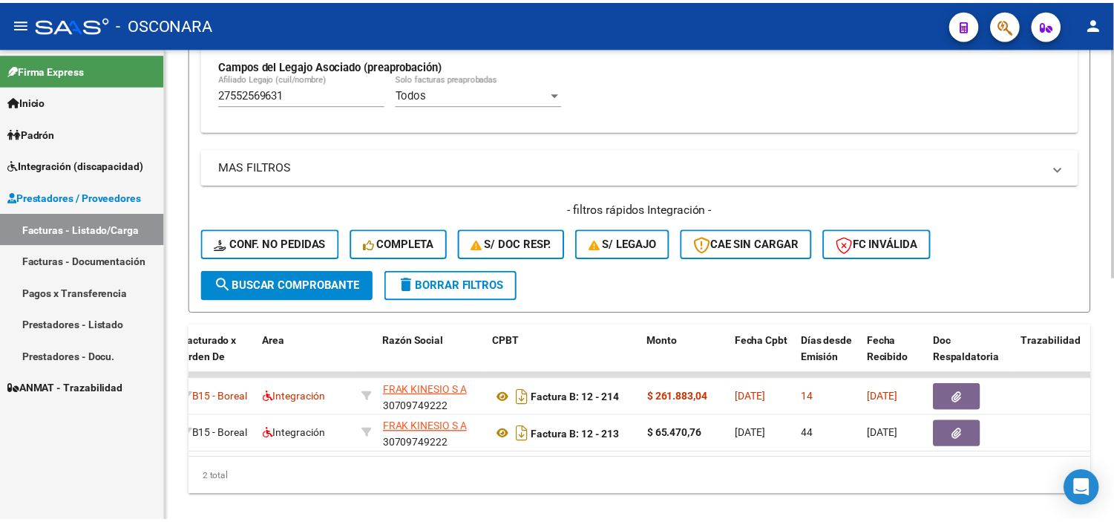
scroll to position [0, 0]
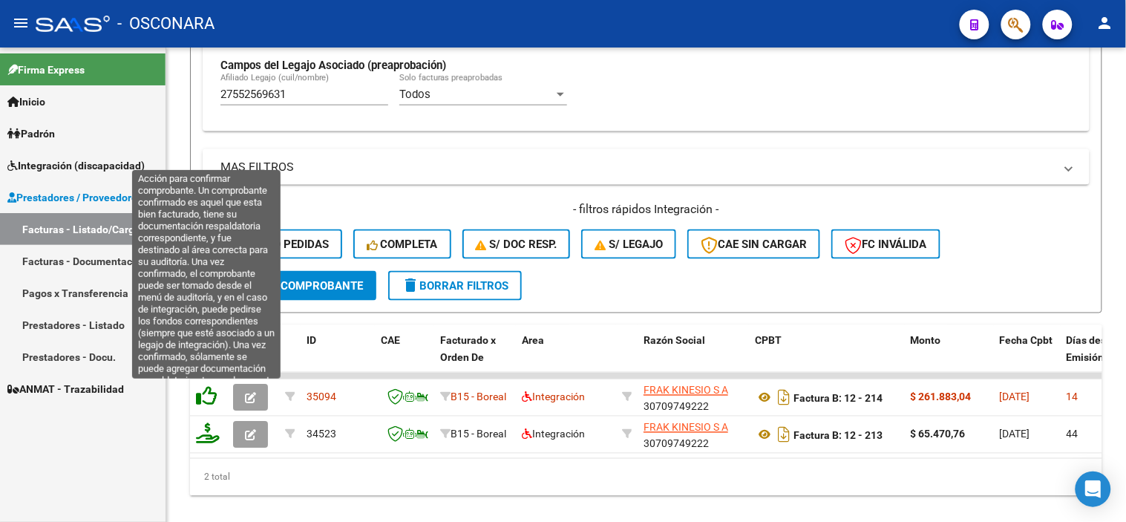
click at [209, 399] on icon at bounding box center [206, 396] width 21 height 21
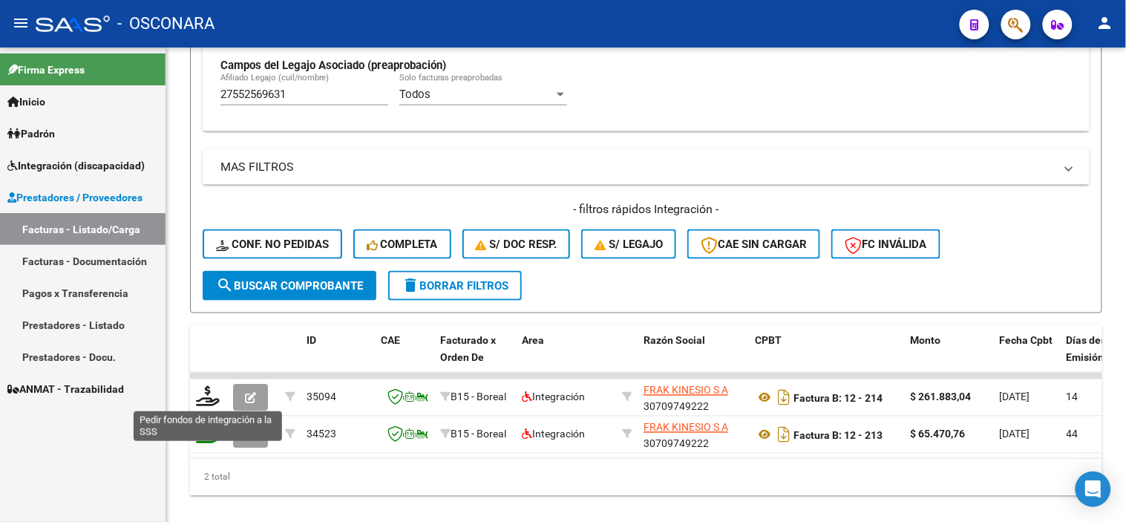
click at [209, 399] on icon at bounding box center [208, 396] width 24 height 21
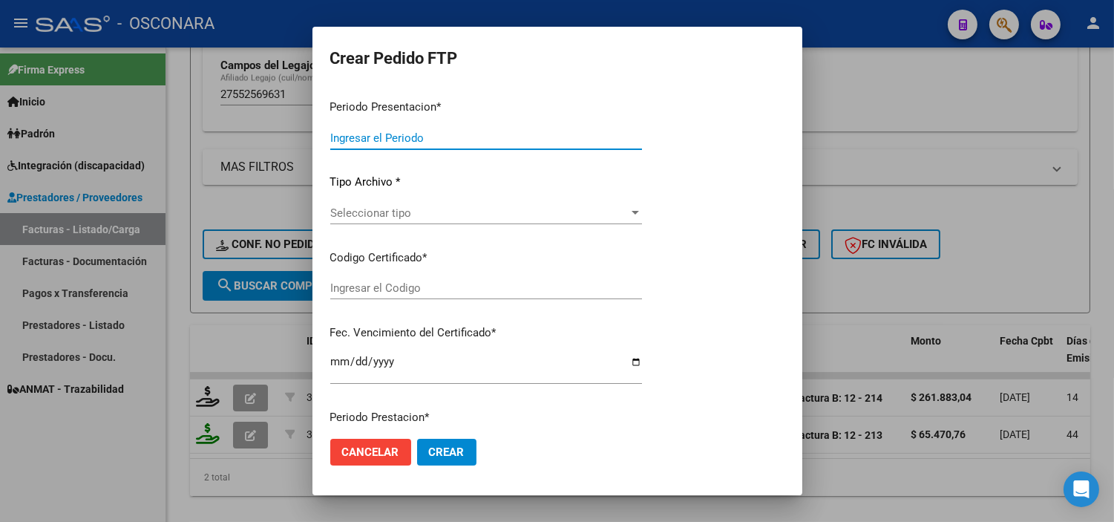
type input "202508"
type input "$ 261.883,04"
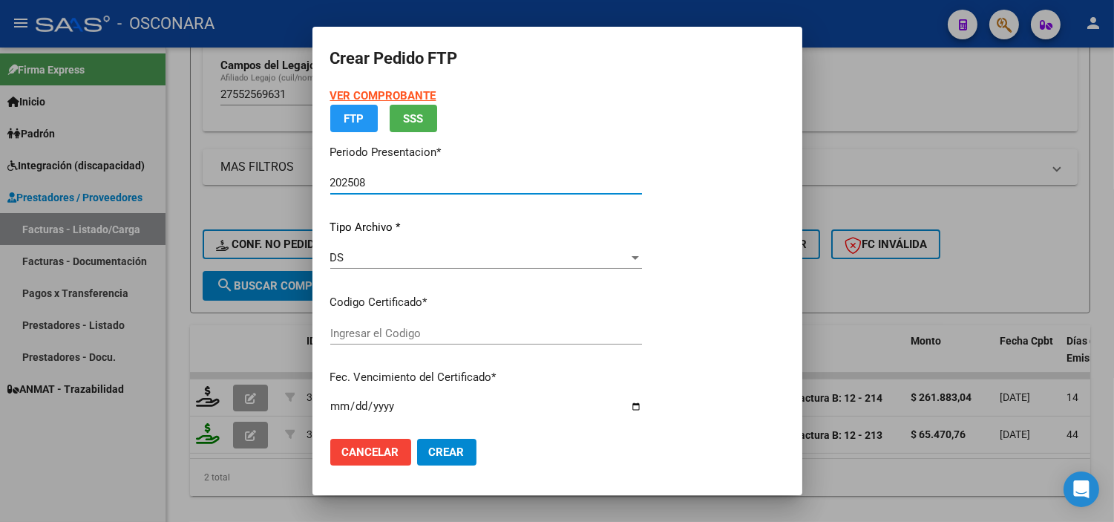
type input "ARG0100055256963-20241128-20291128"
type input "2029-11-28"
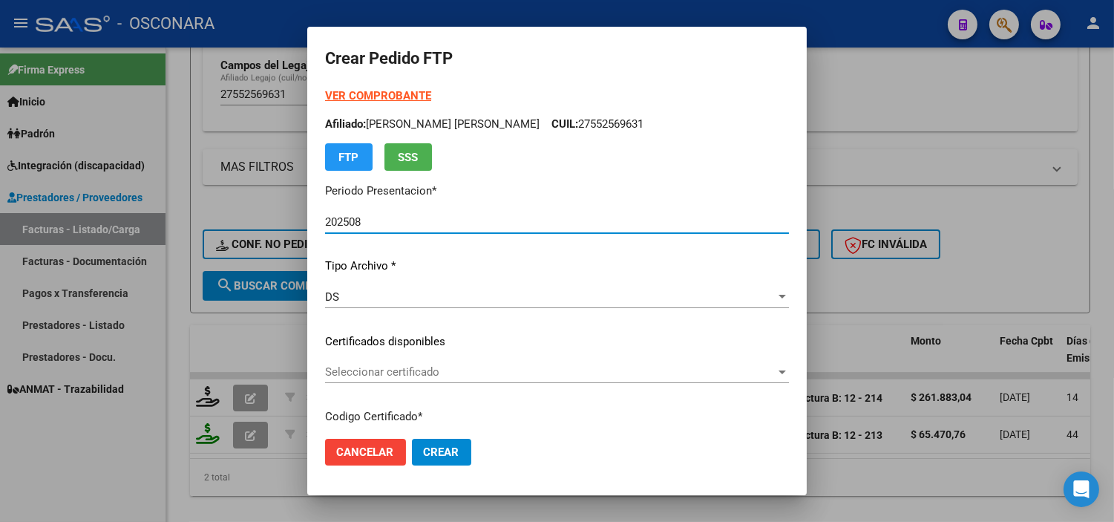
click at [460, 369] on span "Seleccionar certificado" at bounding box center [550, 371] width 450 height 13
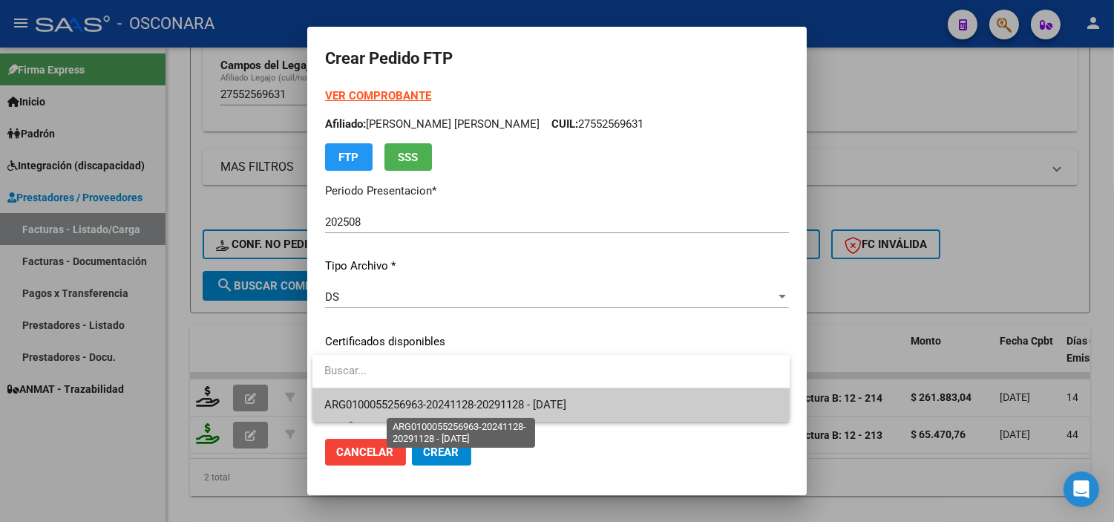
click at [447, 399] on span "ARG0100055256963-20241128-20291128 - 2029-11-28" at bounding box center [445, 404] width 242 height 13
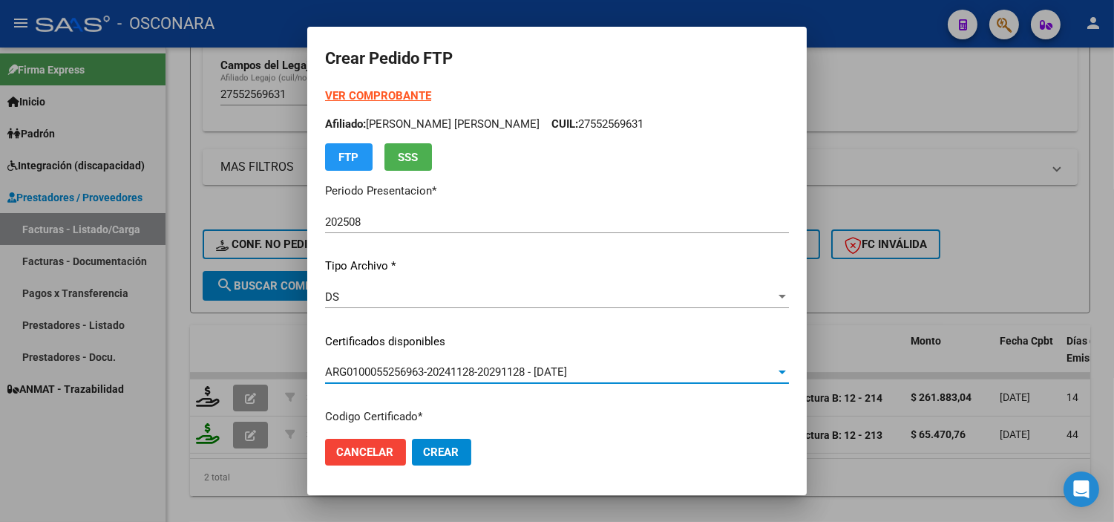
click at [444, 335] on p "Certificados disponibles" at bounding box center [557, 341] width 464 height 17
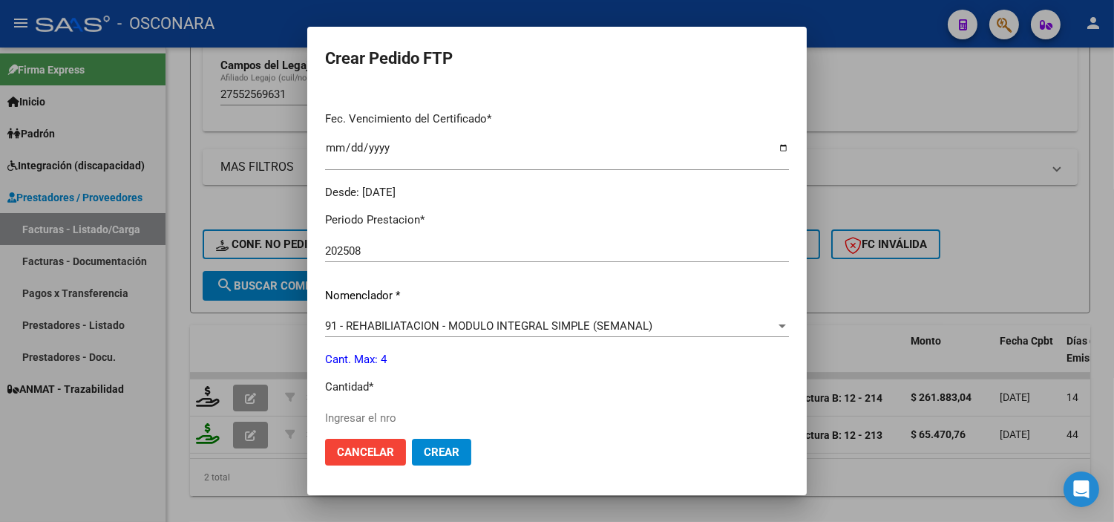
scroll to position [412, 0]
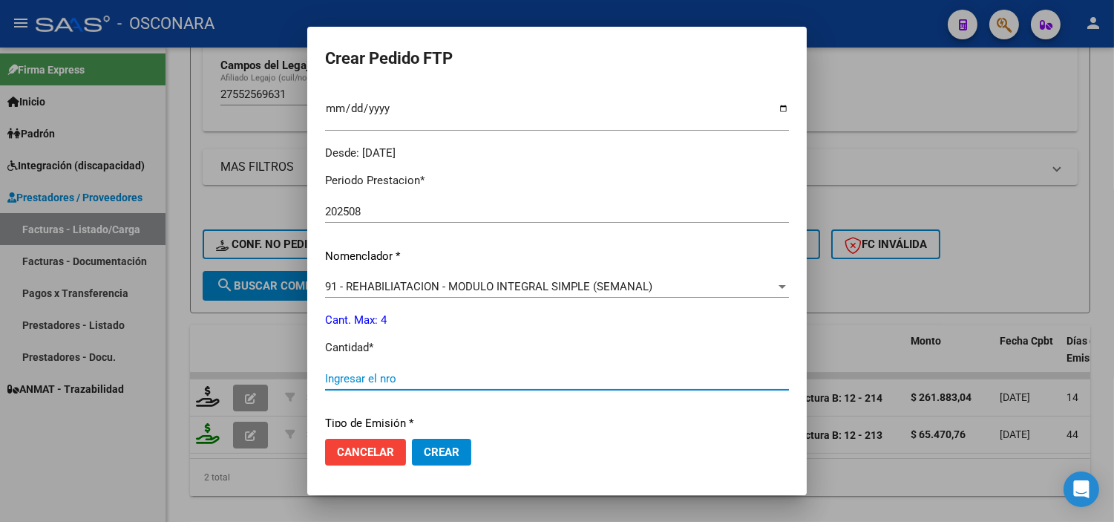
click at [410, 381] on input "Ingresar el nro" at bounding box center [557, 378] width 464 height 13
type input "4"
click at [480, 406] on div "Periodo Prestacion * 202508 Ingresar el Periodo Prestacion Nomenclador * 91 - R…" at bounding box center [557, 395] width 464 height 468
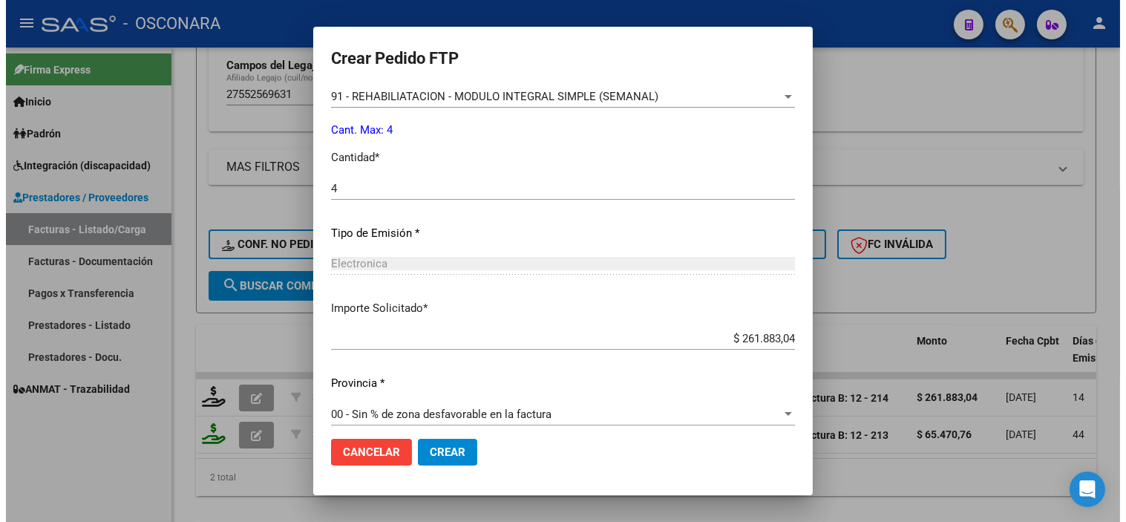
scroll to position [613, 0]
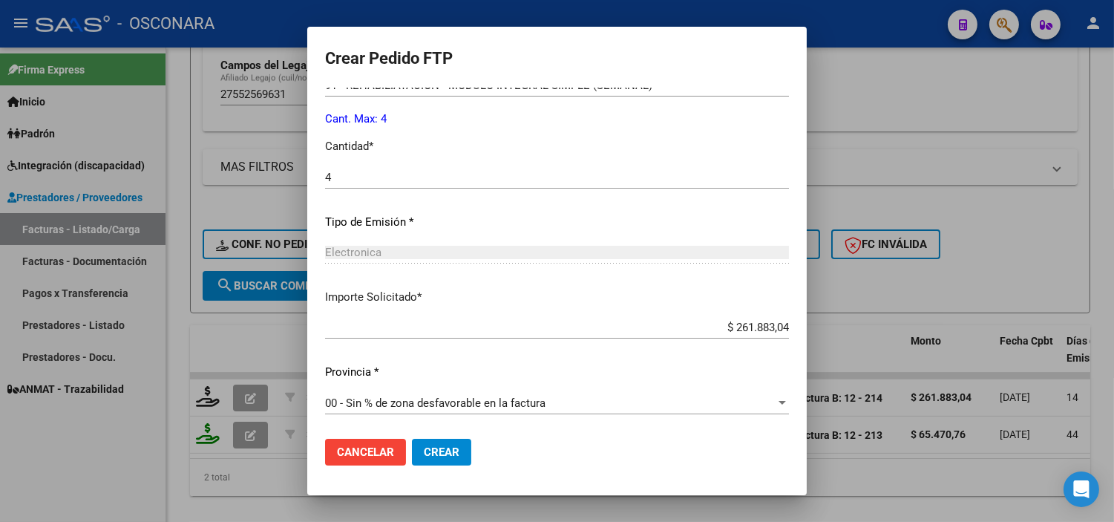
click at [441, 459] on button "Crear" at bounding box center [441, 452] width 59 height 27
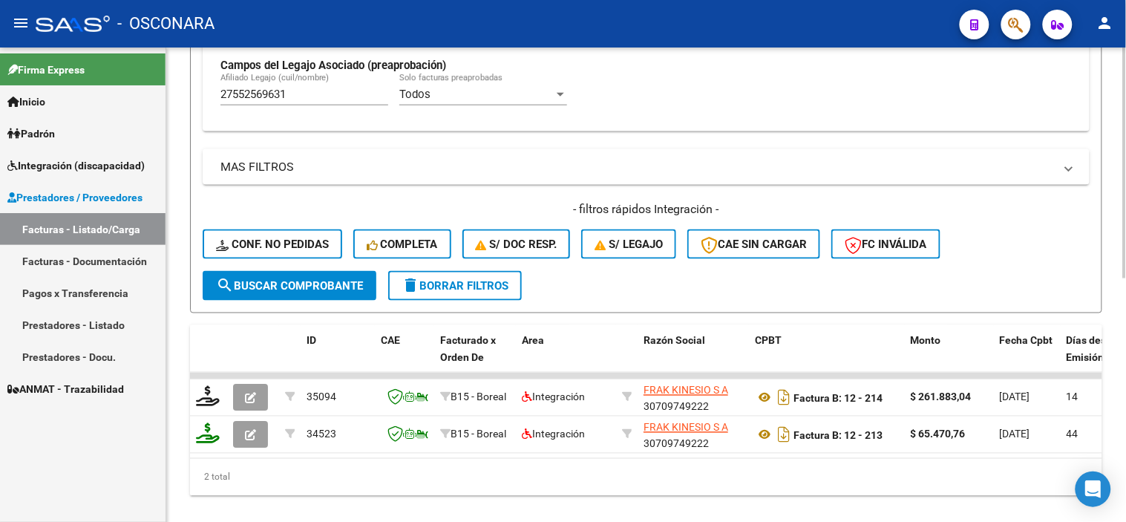
click at [325, 104] on div "27552569631 Afiliado Legajo (cuil/nombre)" at bounding box center [304, 89] width 168 height 32
click at [325, 99] on input "27552569631" at bounding box center [304, 94] width 168 height 13
paste input "0557059564"
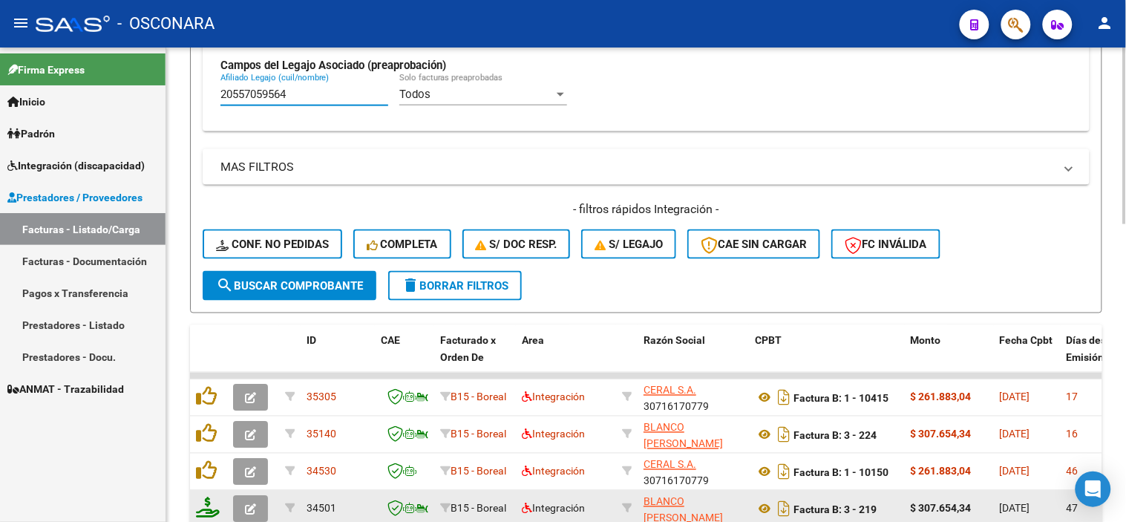
type input "20557059564"
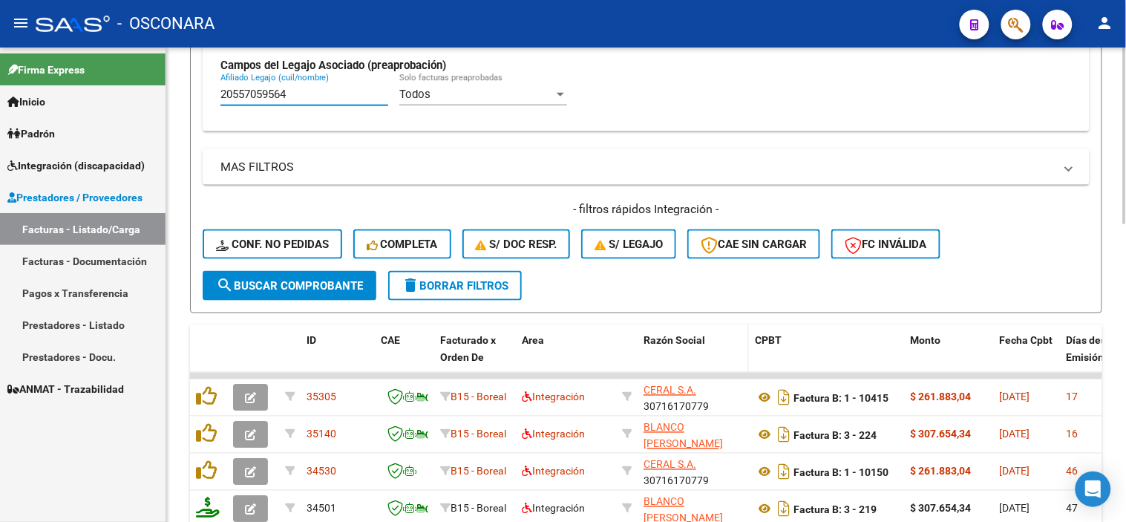
scroll to position [550, 0]
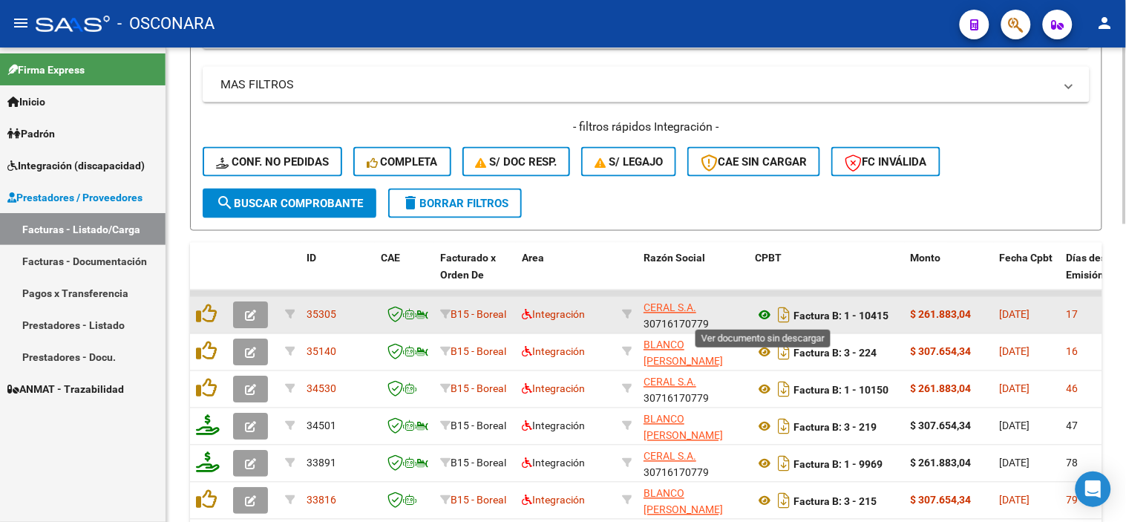
click at [758, 314] on icon at bounding box center [764, 316] width 19 height 18
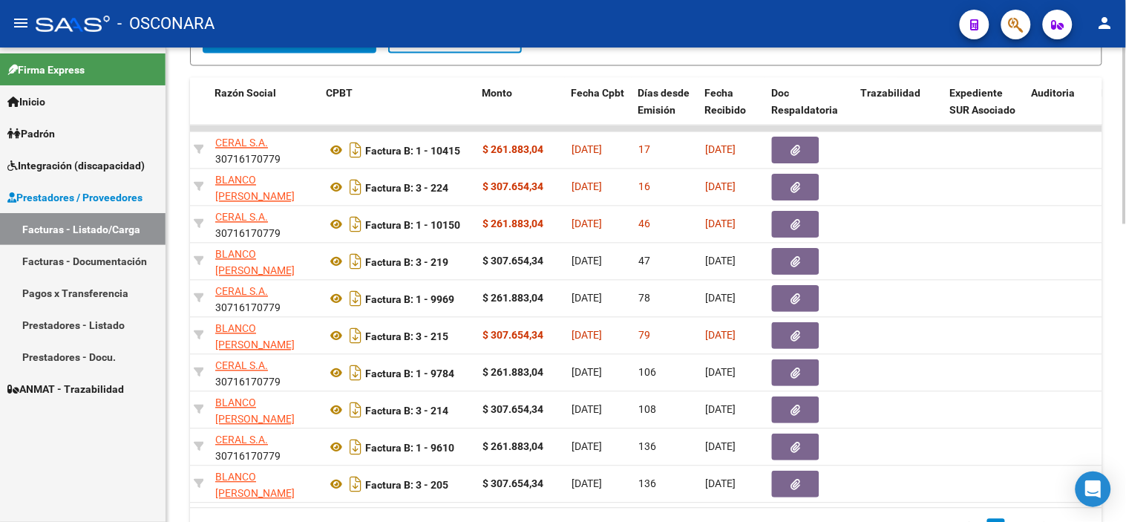
scroll to position [0, 433]
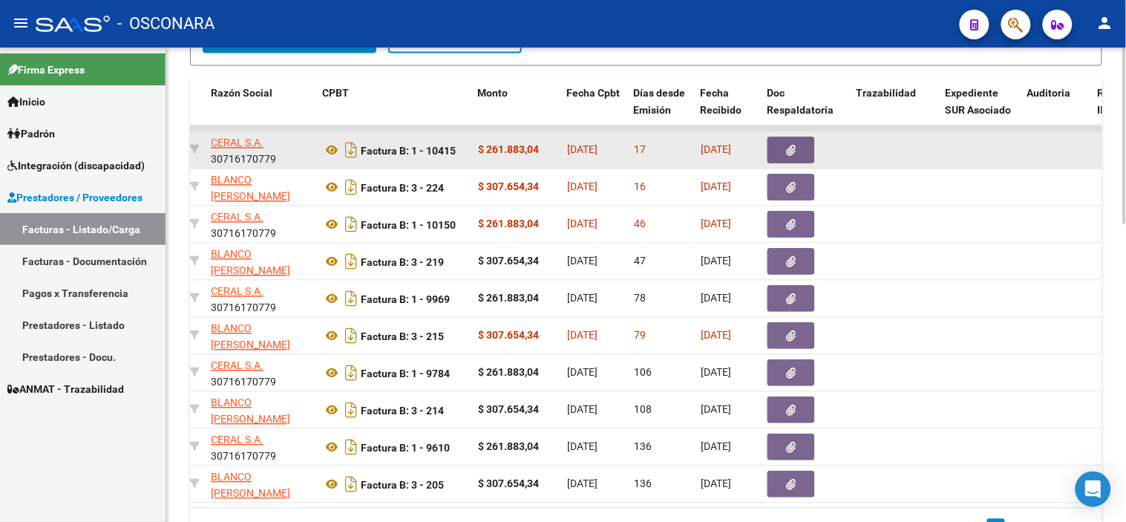
click at [795, 141] on button "button" at bounding box center [790, 150] width 47 height 27
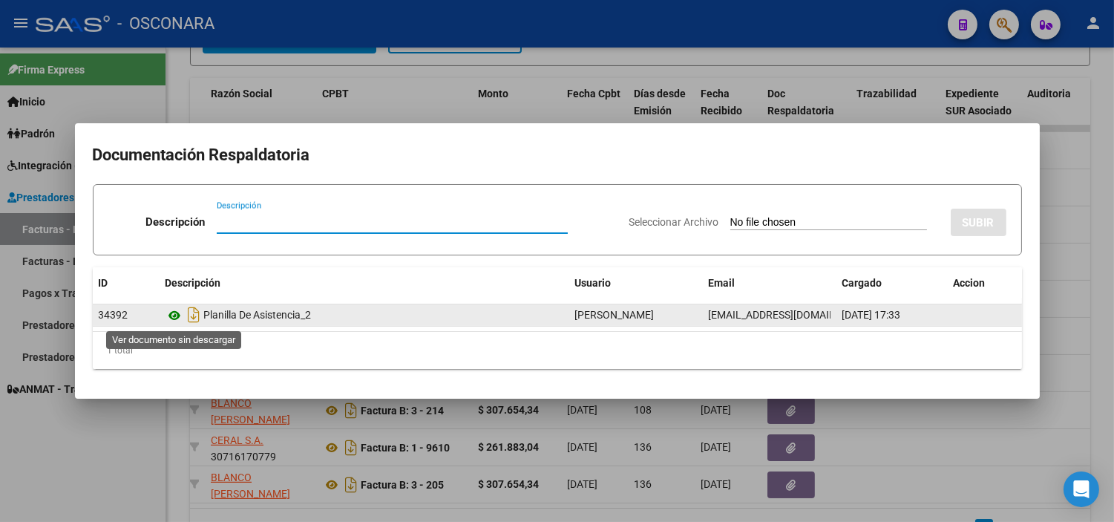
click at [171, 318] on icon at bounding box center [175, 316] width 19 height 18
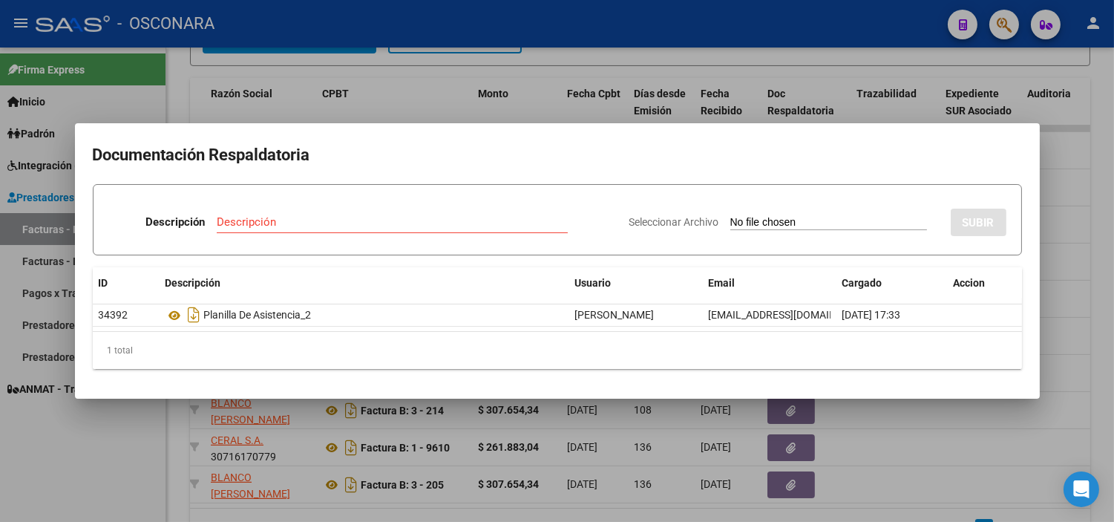
click at [263, 101] on div at bounding box center [557, 261] width 1114 height 522
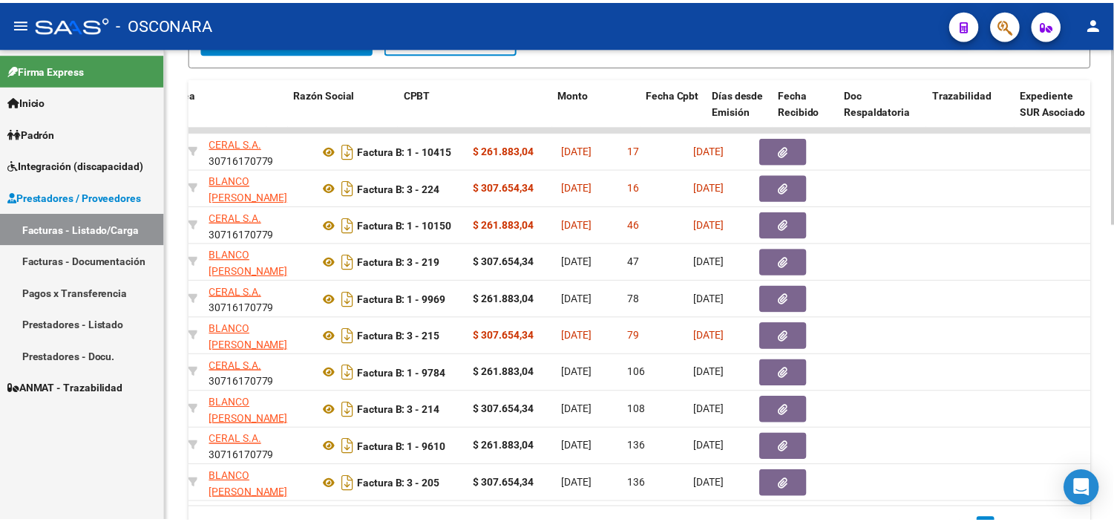
scroll to position [0, 0]
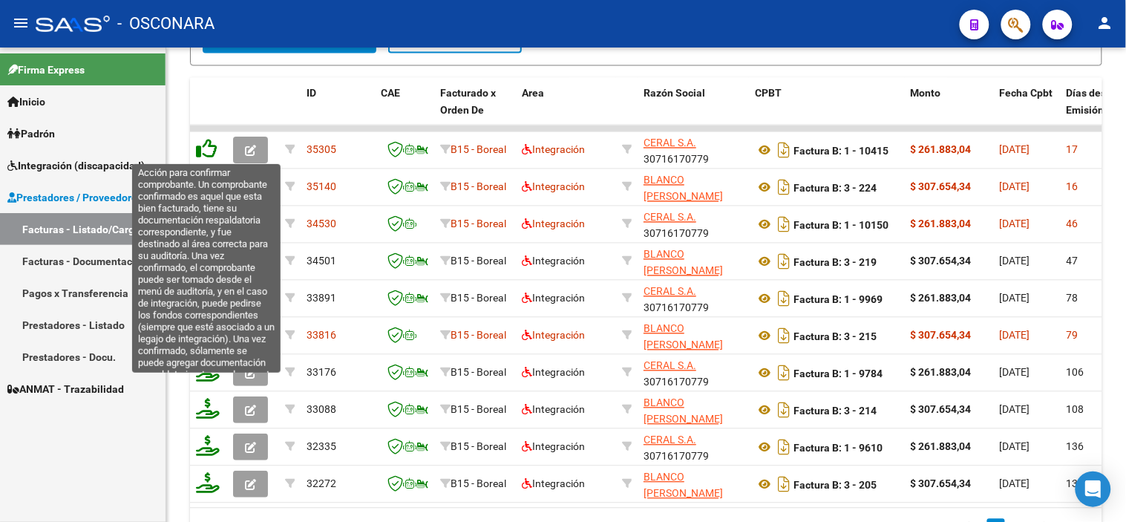
click at [206, 144] on icon at bounding box center [206, 149] width 21 height 21
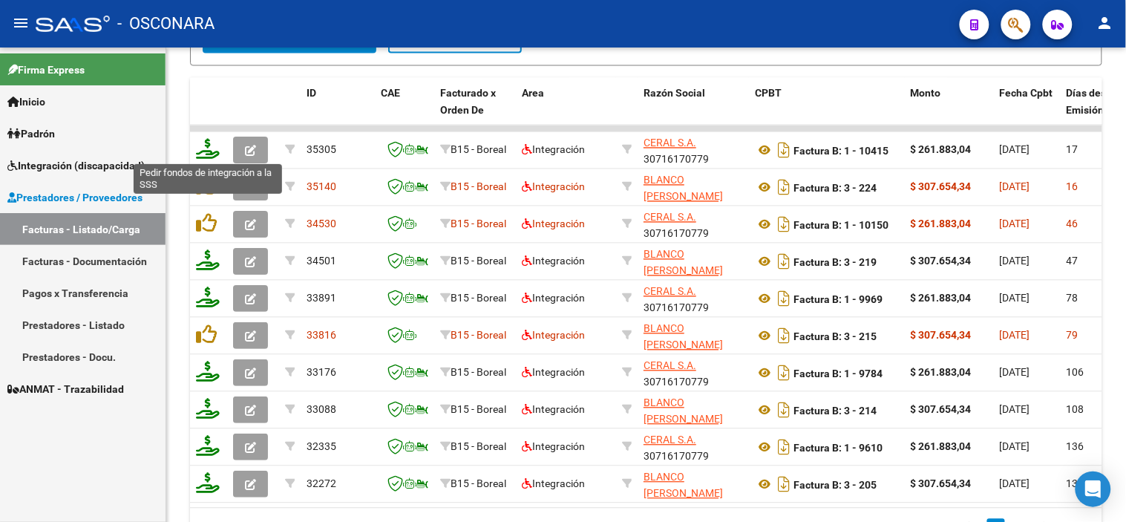
click at [209, 144] on icon at bounding box center [208, 149] width 24 height 21
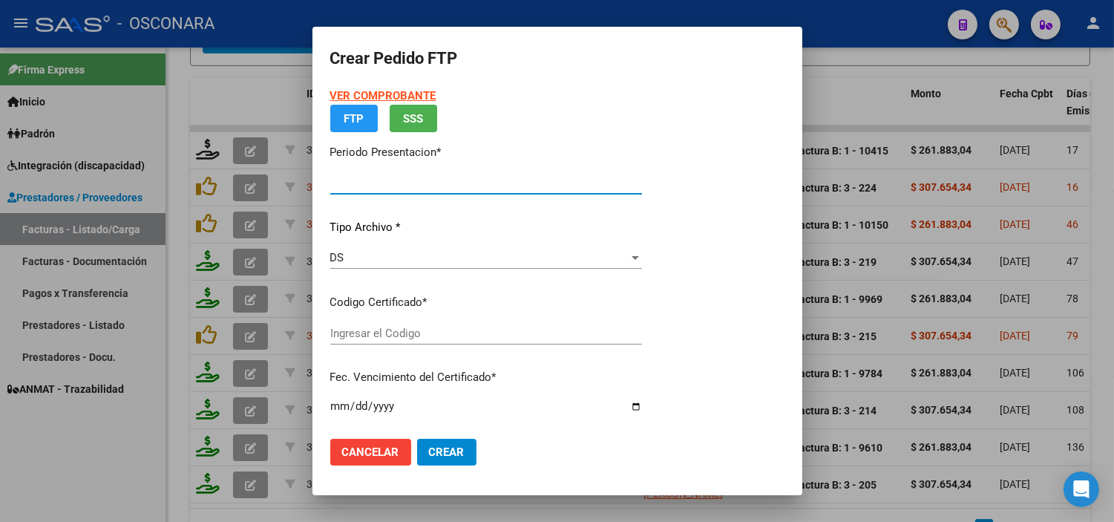
type input "202508"
type input "$ 261.883,04"
type input "ARG0200055705956202482320290623MEN200"
type input "2029-08-23"
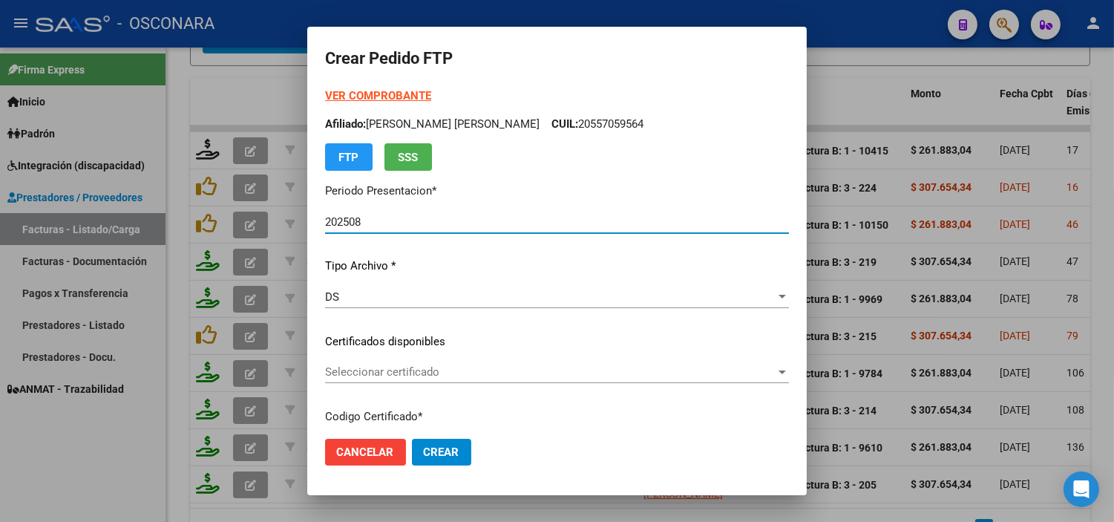
click at [507, 334] on p "Certificados disponibles" at bounding box center [557, 341] width 464 height 17
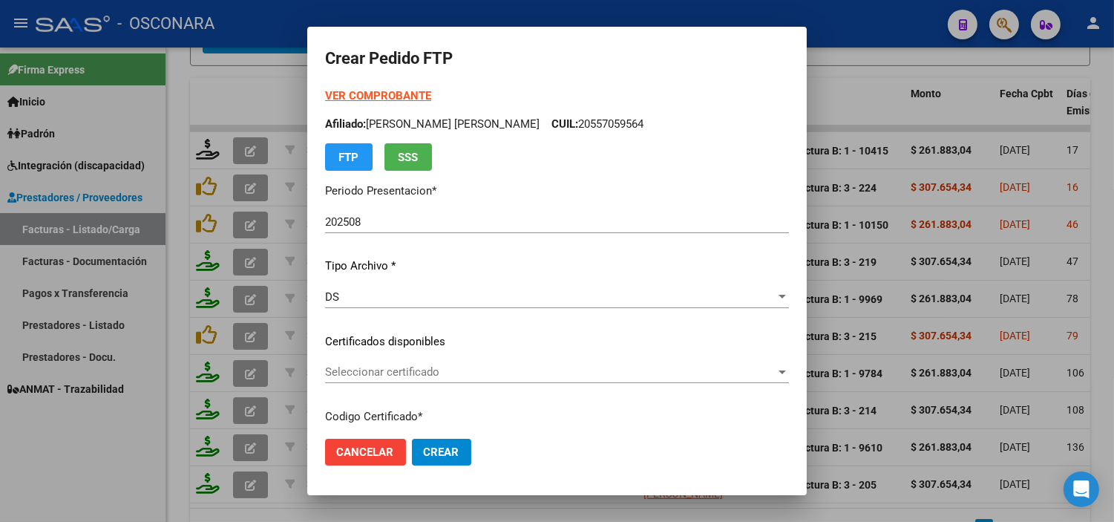
click at [490, 372] on span "Seleccionar certificado" at bounding box center [550, 371] width 450 height 13
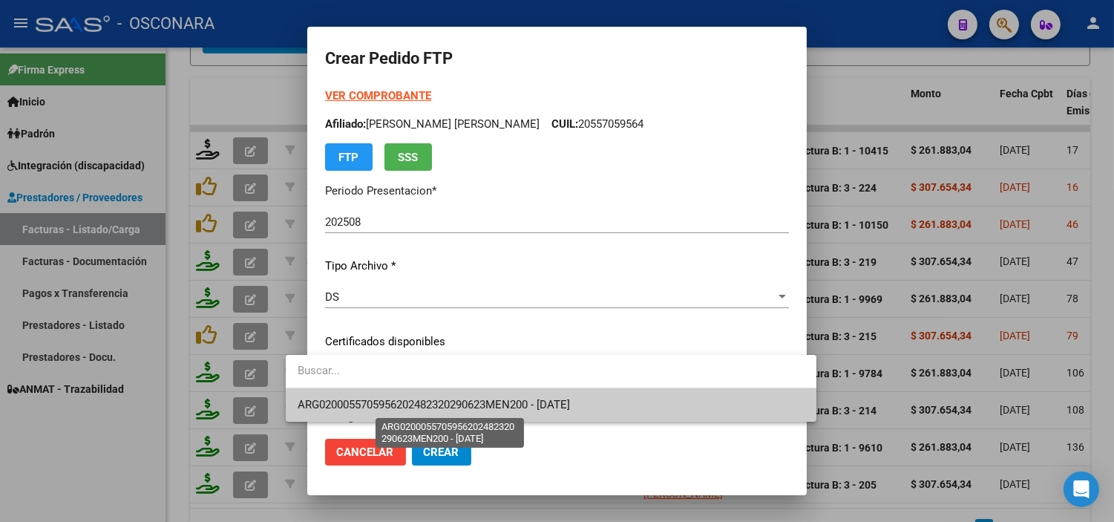
click at [473, 406] on span "ARG0200055705956202482320290623MEN200 - 2029-08-23" at bounding box center [434, 404] width 272 height 13
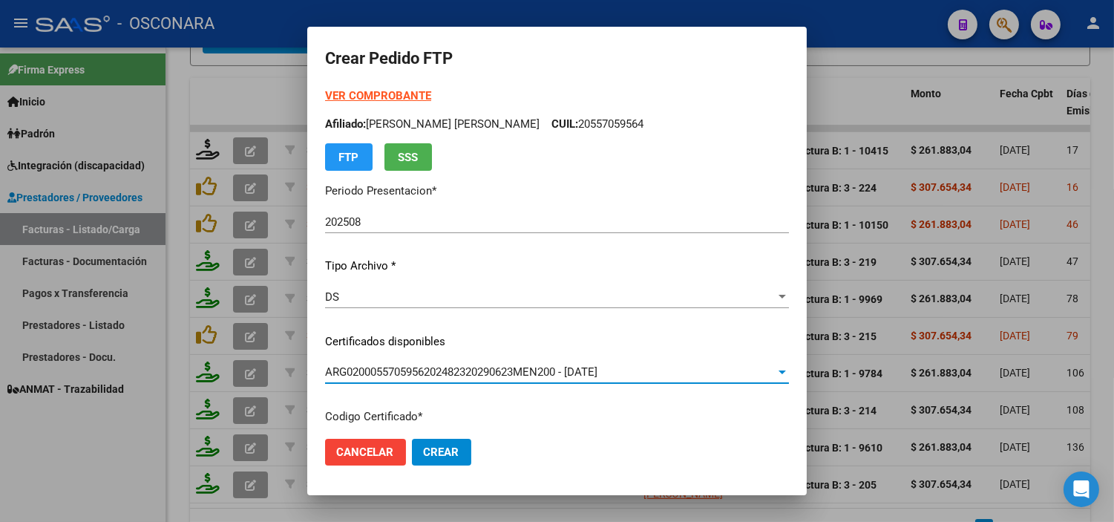
click at [580, 335] on p "Certificados disponibles" at bounding box center [557, 341] width 464 height 17
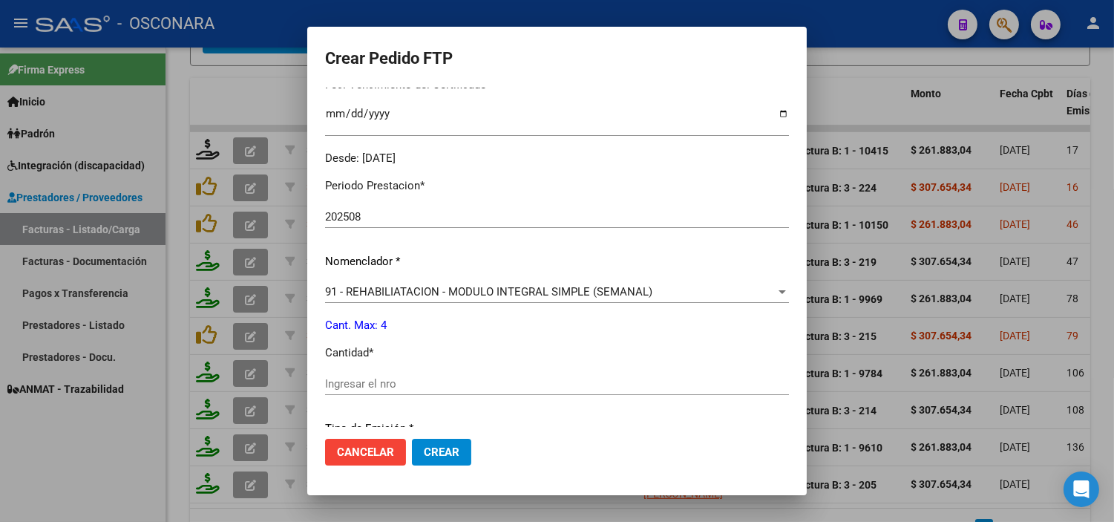
scroll to position [412, 0]
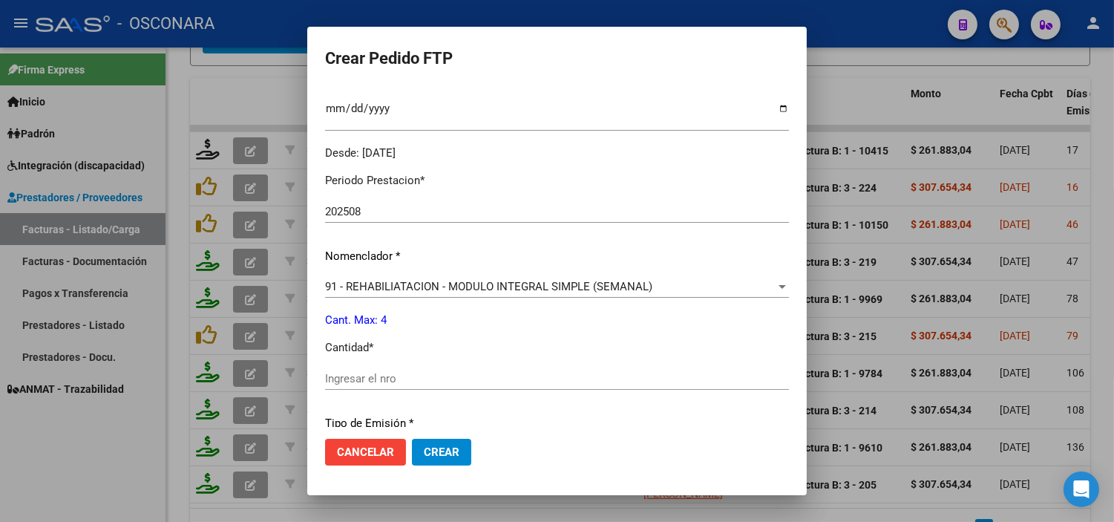
click at [373, 375] on input "Ingresar el nro" at bounding box center [557, 378] width 464 height 13
type input "4"
click at [395, 335] on div "Periodo Prestacion * 202508 Ingresar el Periodo Prestacion Nomenclador * 91 - R…" at bounding box center [557, 395] width 464 height 468
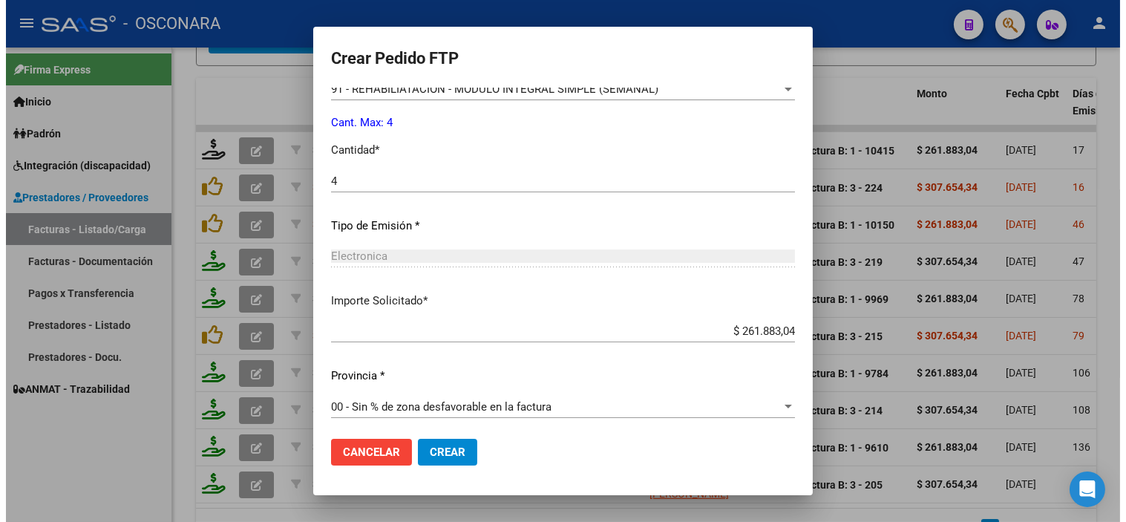
scroll to position [613, 0]
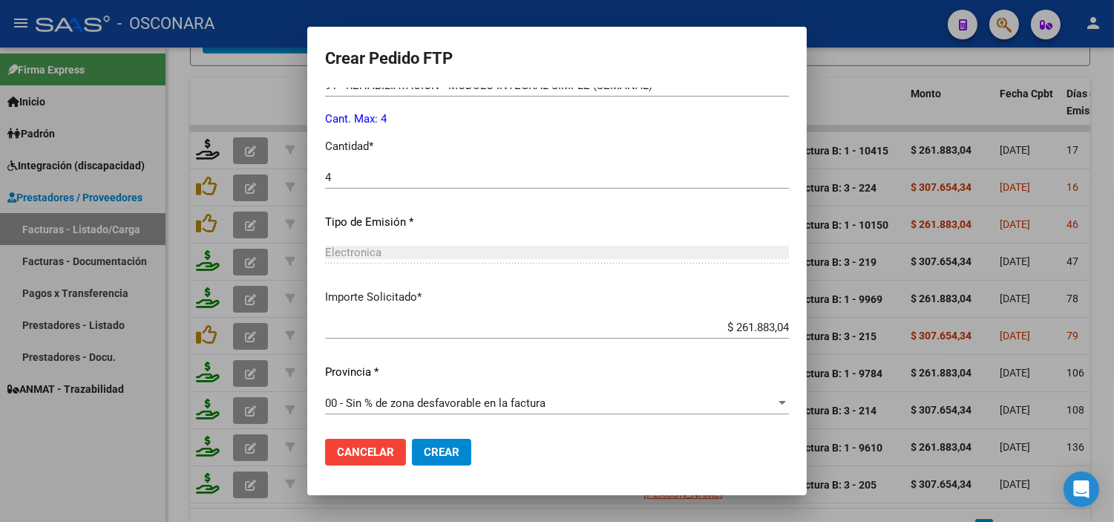
click at [427, 454] on span "Crear" at bounding box center [442, 451] width 36 height 13
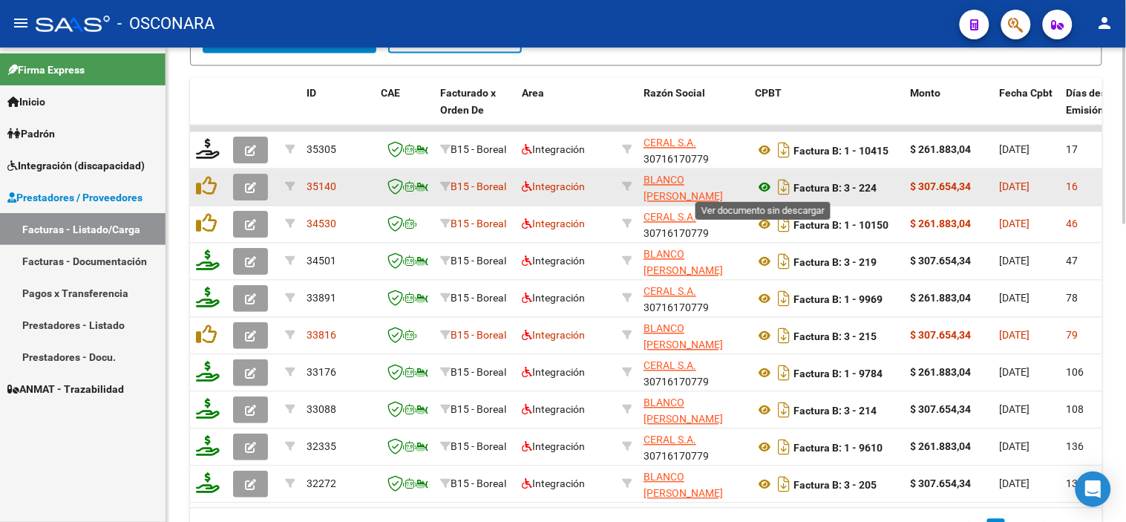
click at [762, 189] on icon at bounding box center [764, 188] width 19 height 18
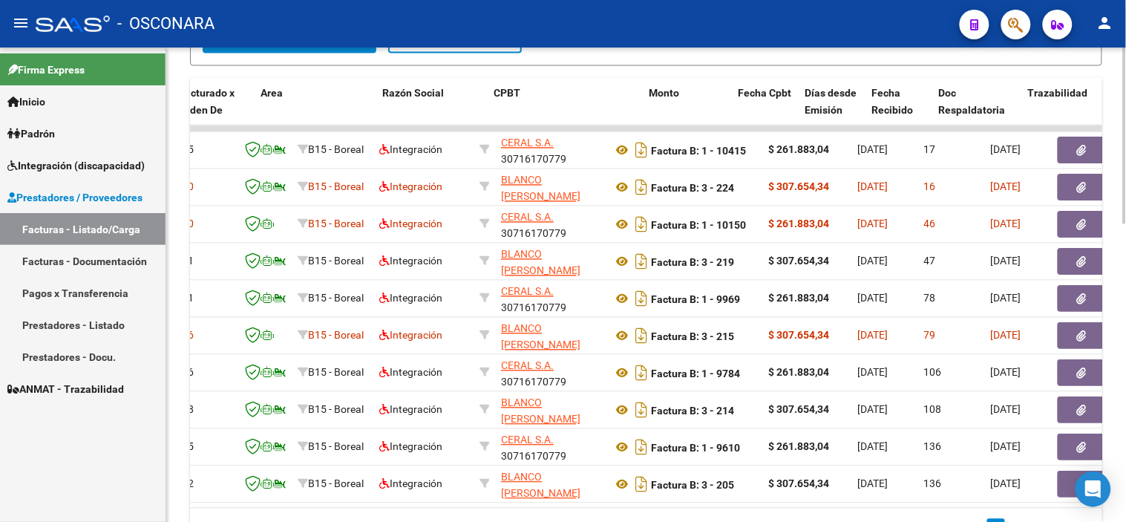
scroll to position [0, 261]
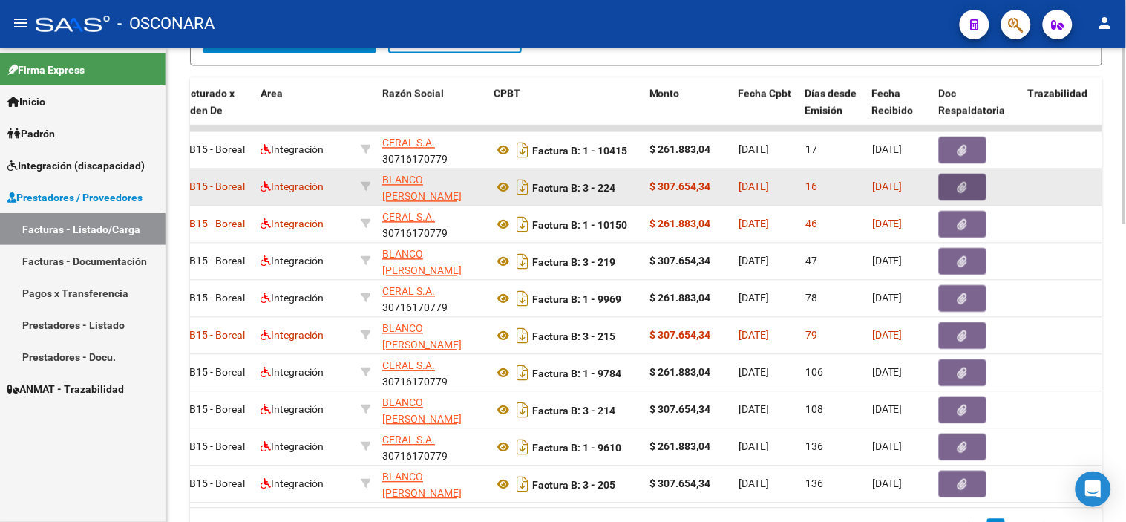
click at [952, 178] on button "button" at bounding box center [962, 187] width 47 height 27
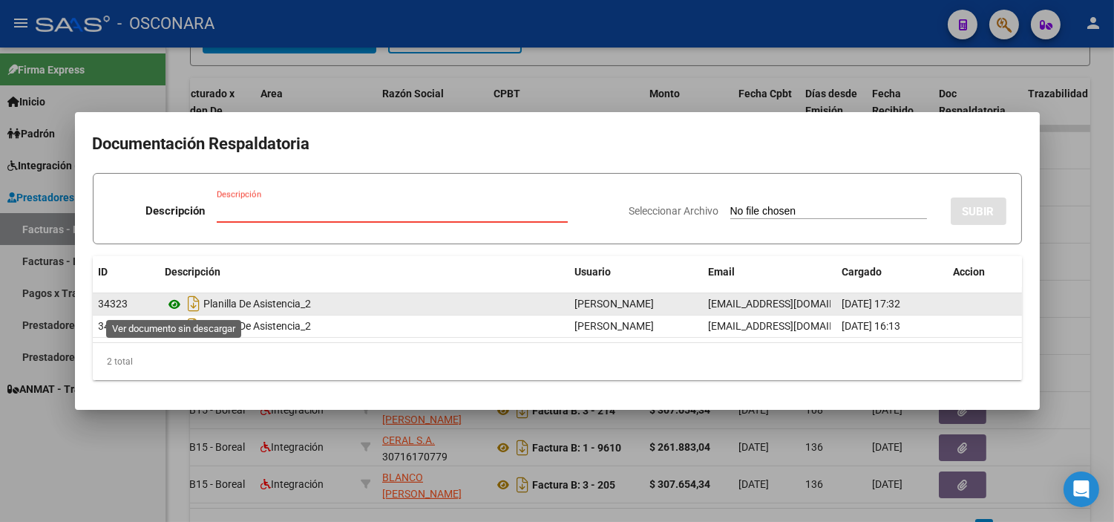
click at [176, 308] on icon at bounding box center [175, 304] width 19 height 18
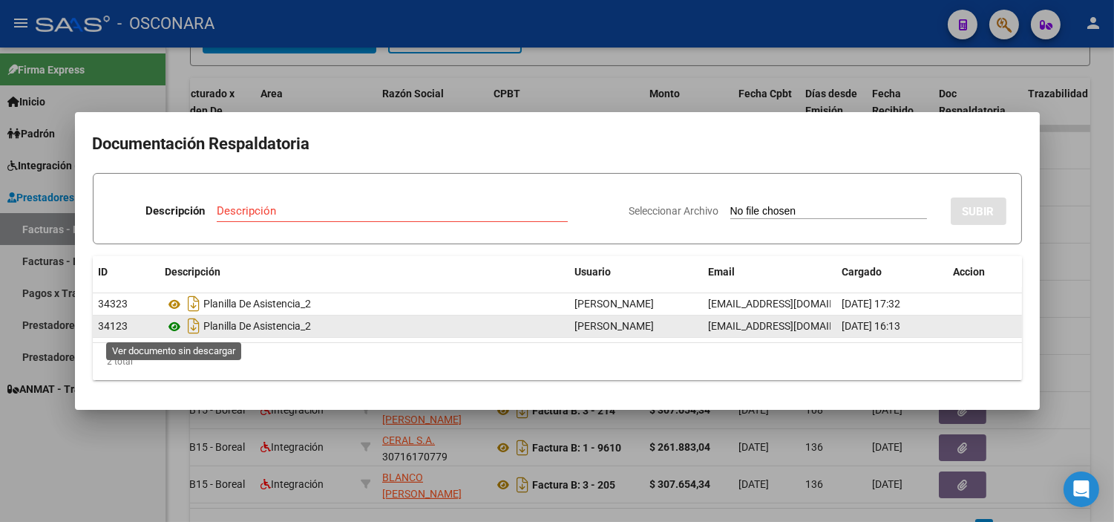
click at [174, 324] on icon at bounding box center [175, 327] width 19 height 18
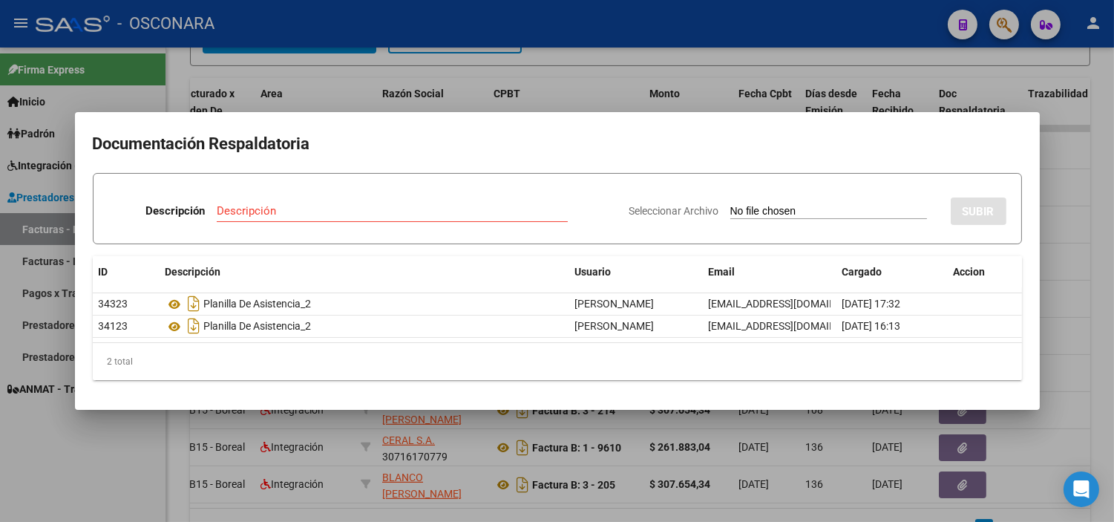
click at [214, 426] on div at bounding box center [557, 261] width 1114 height 522
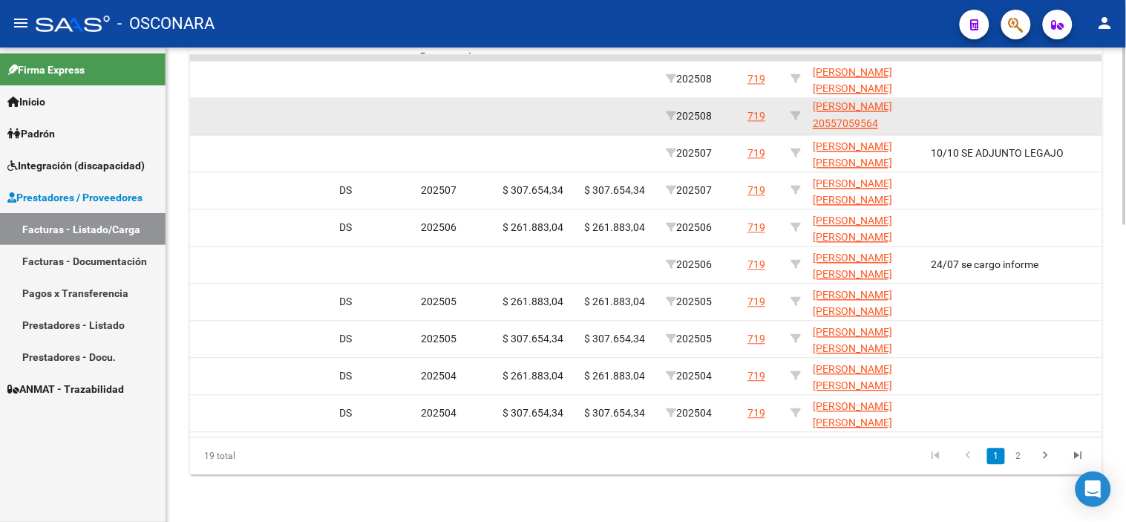
scroll to position [0, 0]
drag, startPoint x: 923, startPoint y: 114, endPoint x: 809, endPoint y: 96, distance: 114.8
click at [809, 98] on datatable-body-cell "BASTIAS BURGARELLI FELIPE VALENTIN 20557059564" at bounding box center [866, 116] width 119 height 36
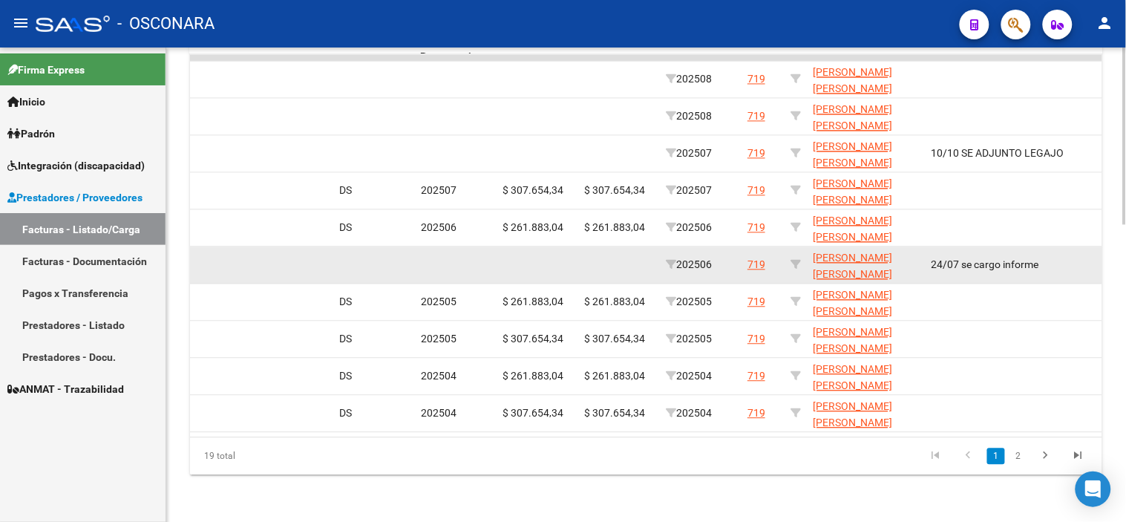
copy span "BASTIAS BURGARELLI FELIPE VALENTIN 20557059564"
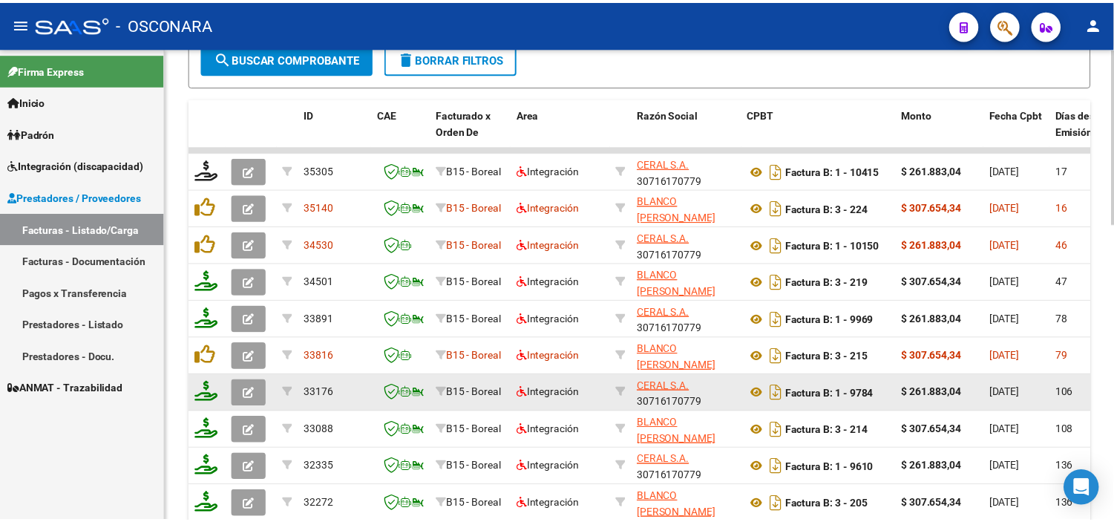
scroll to position [632, 0]
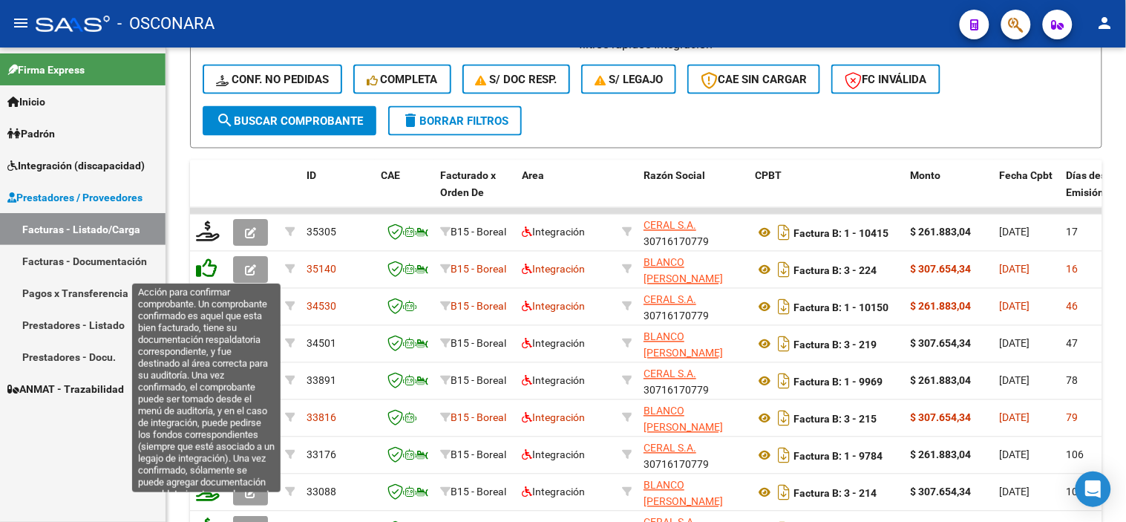
click at [206, 275] on icon at bounding box center [206, 268] width 21 height 21
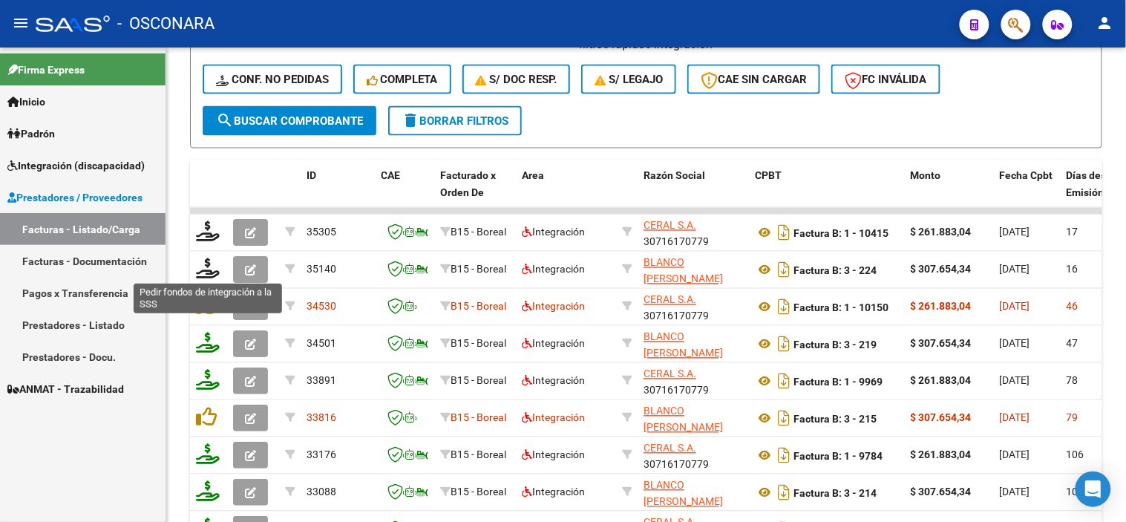
click at [206, 275] on icon at bounding box center [208, 268] width 24 height 21
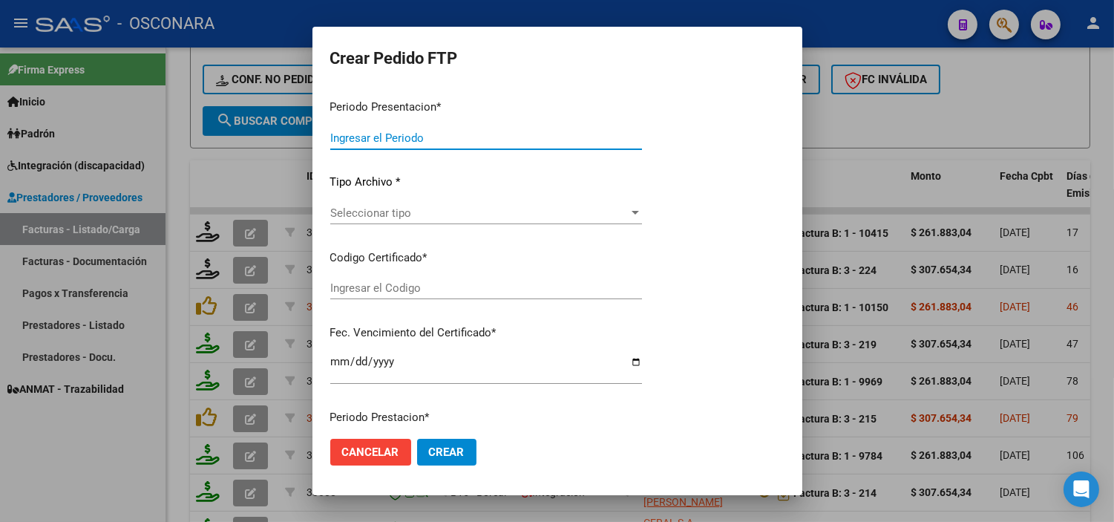
type input "202508"
type input "$ 307.654,34"
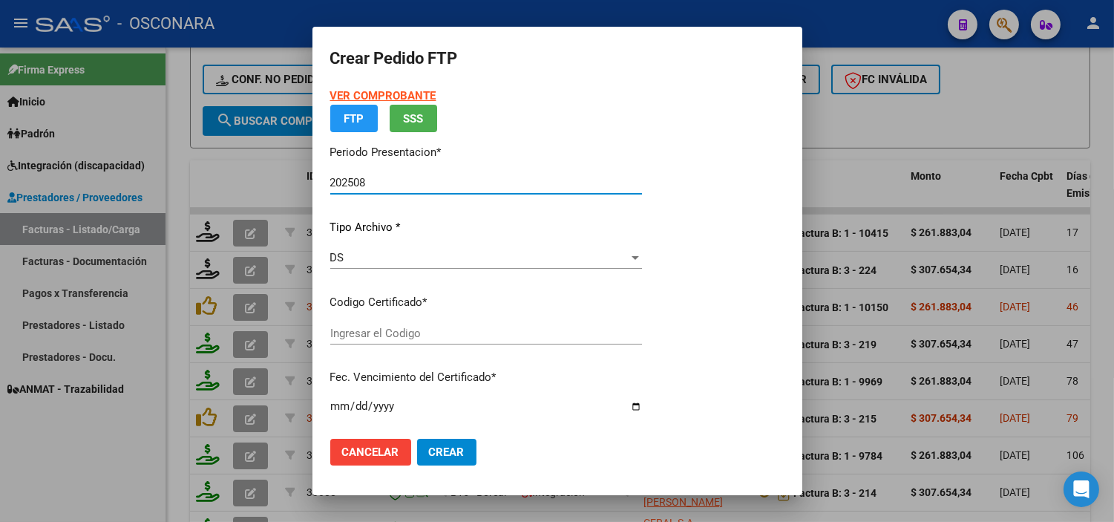
type input "ARG0200055705956202482320290623MEN200"
type input "2029-08-23"
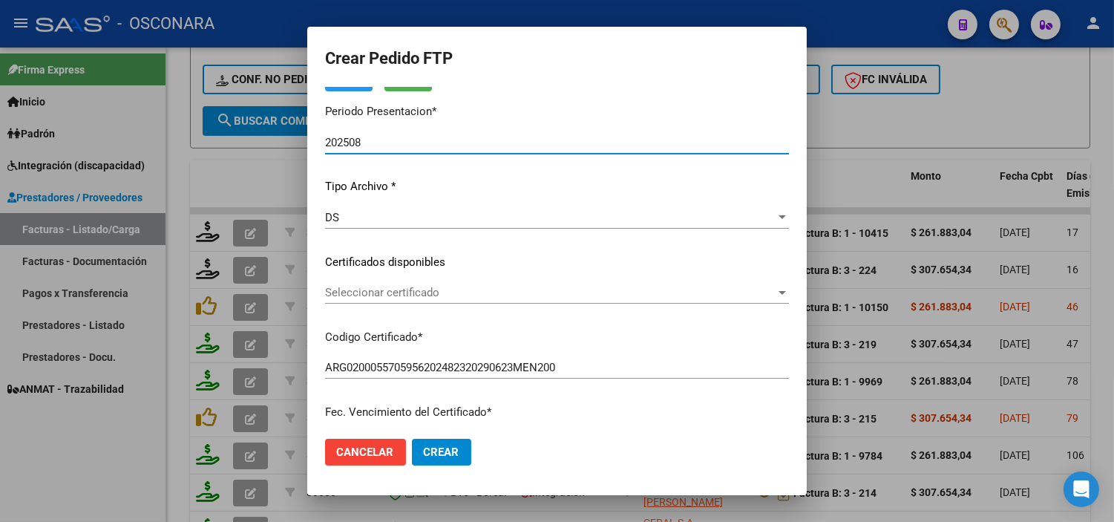
scroll to position [82, 0]
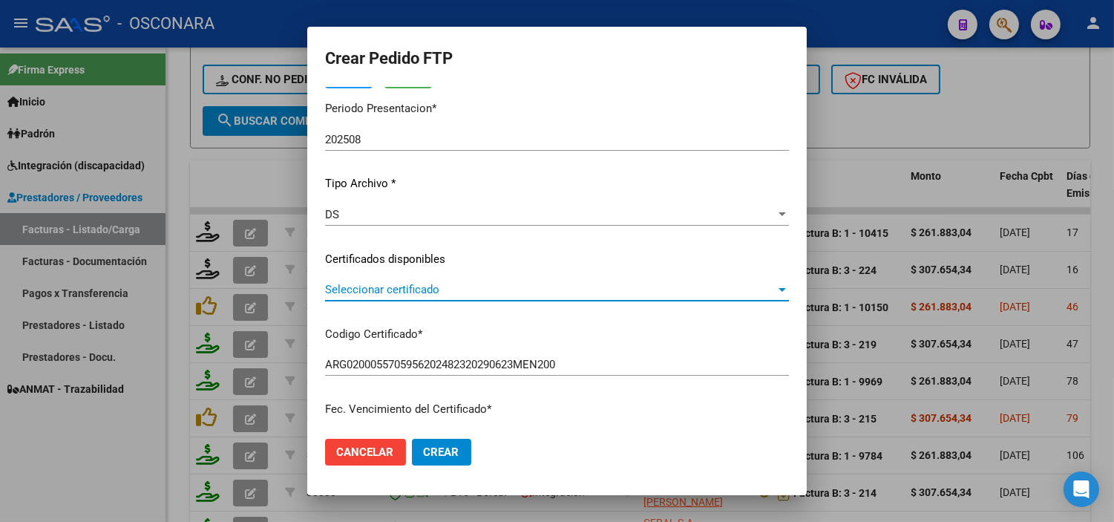
click at [505, 286] on span "Seleccionar certificado" at bounding box center [550, 289] width 450 height 13
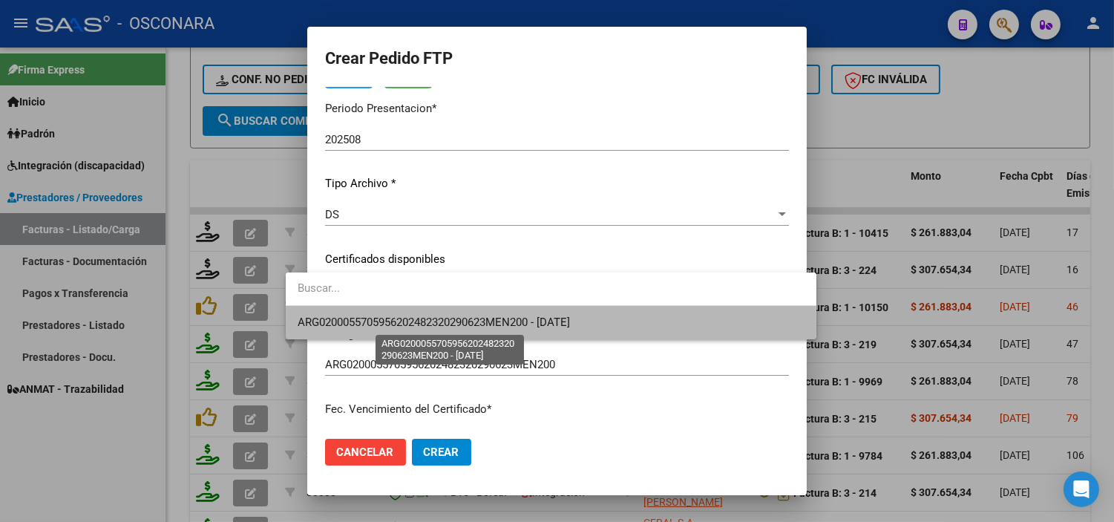
click at [458, 324] on span "ARG0200055705956202482320290623MEN200 - 2029-08-23" at bounding box center [434, 321] width 272 height 13
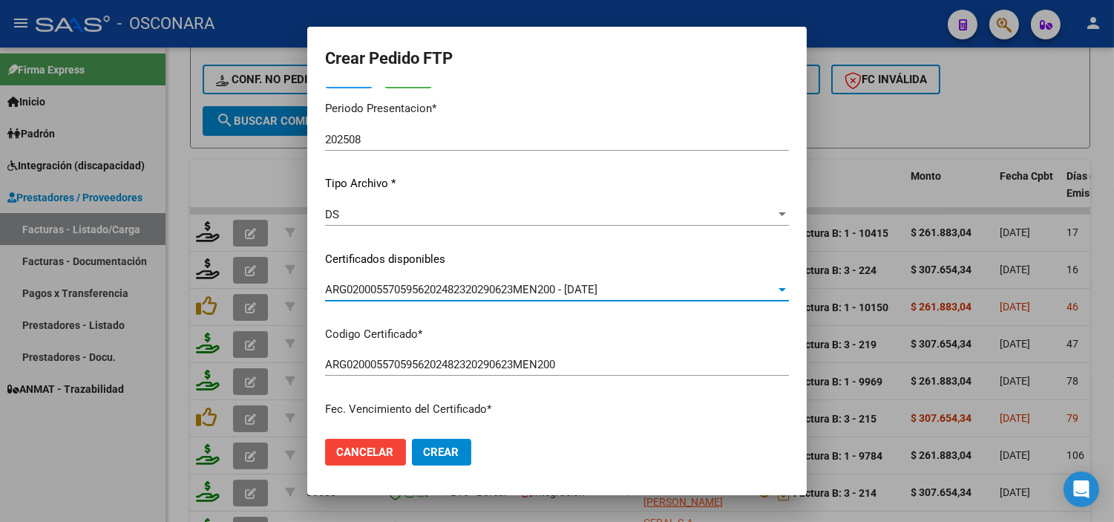
click at [451, 335] on p "Codigo Certificado *" at bounding box center [557, 334] width 464 height 17
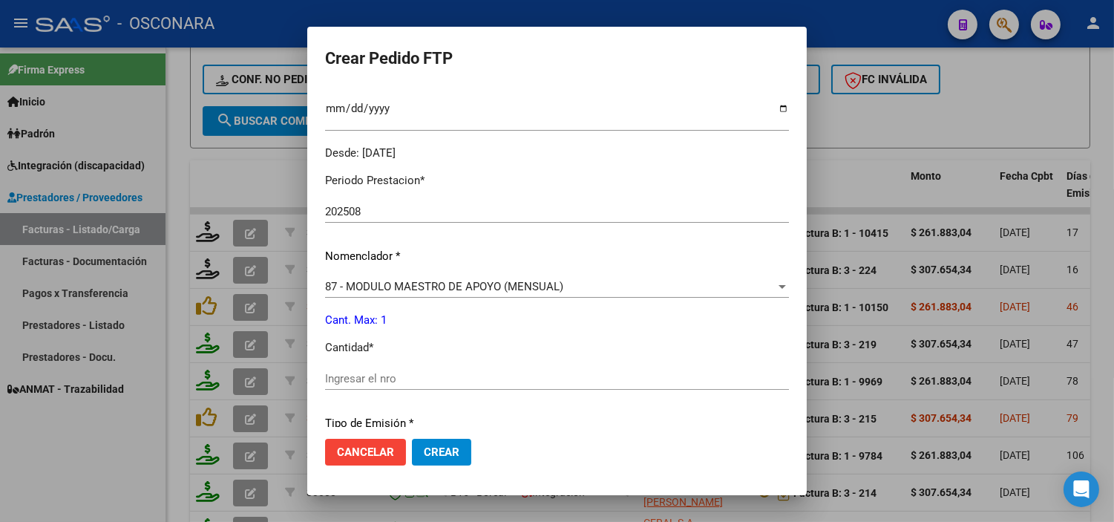
scroll to position [494, 0]
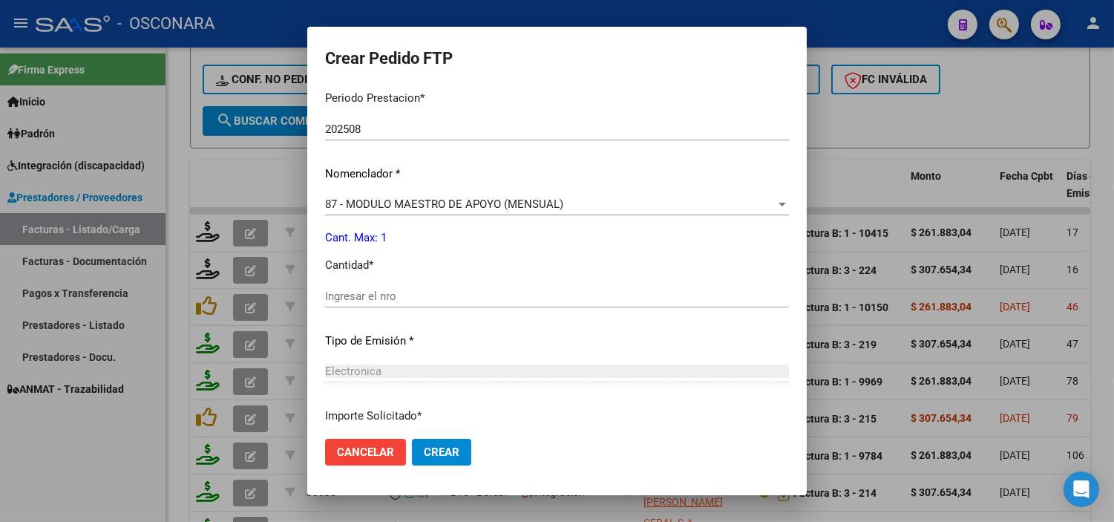
click at [365, 304] on div "Ingresar el nro" at bounding box center [557, 296] width 464 height 22
type input "1"
click at [381, 343] on p "Tipo de Emisión *" at bounding box center [557, 340] width 464 height 17
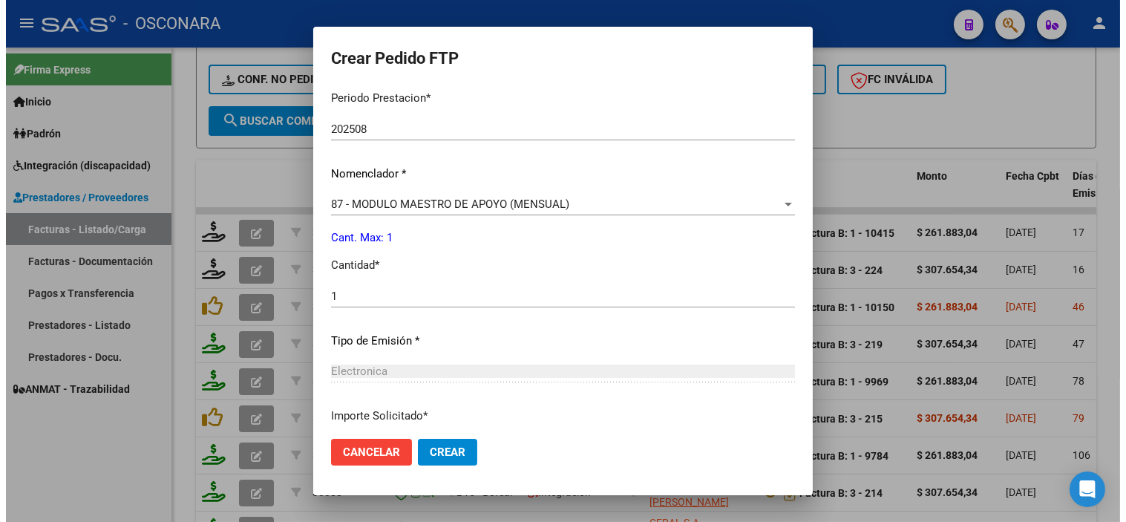
scroll to position [613, 0]
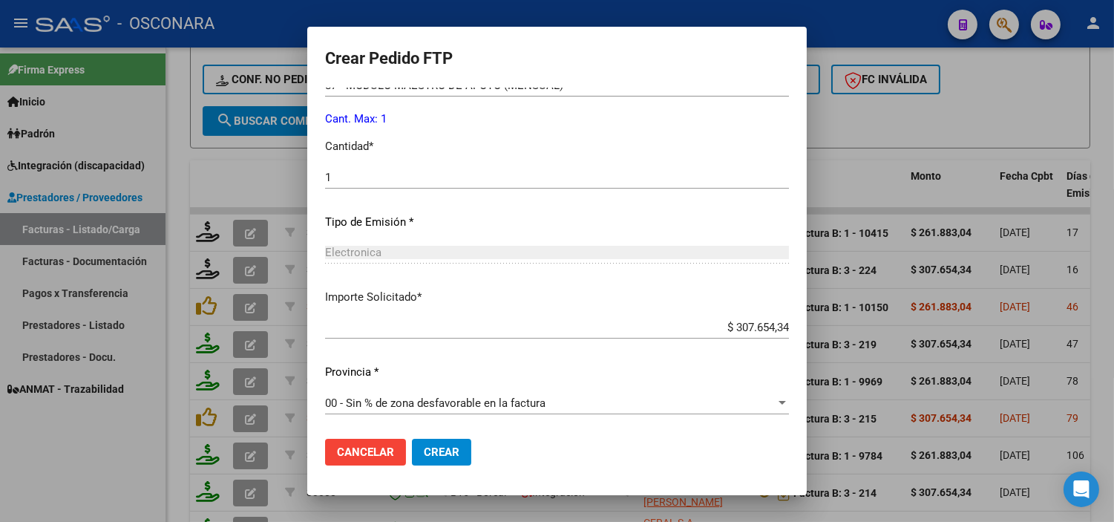
click at [412, 439] on button "Crear" at bounding box center [441, 452] width 59 height 27
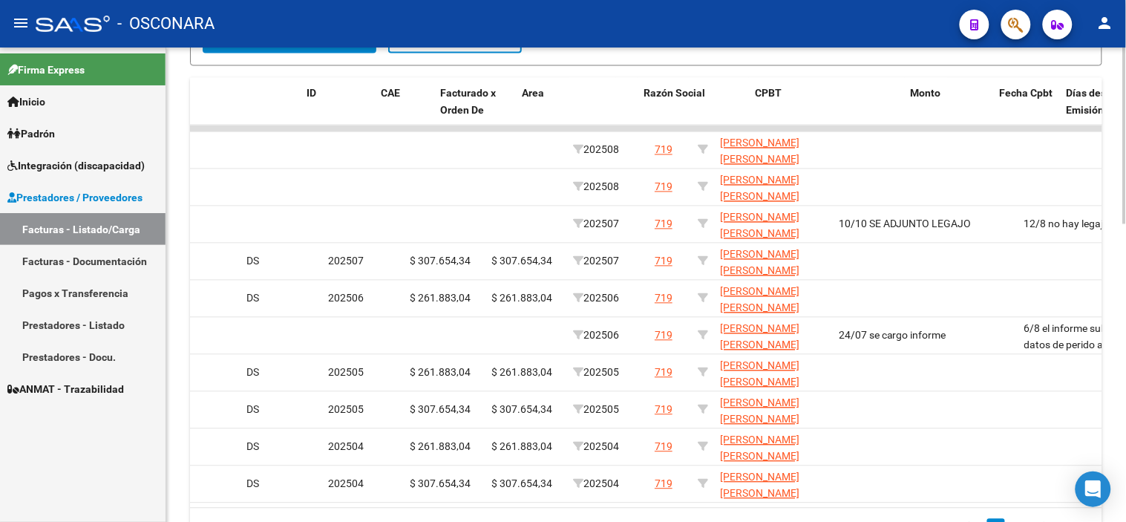
scroll to position [0, 0]
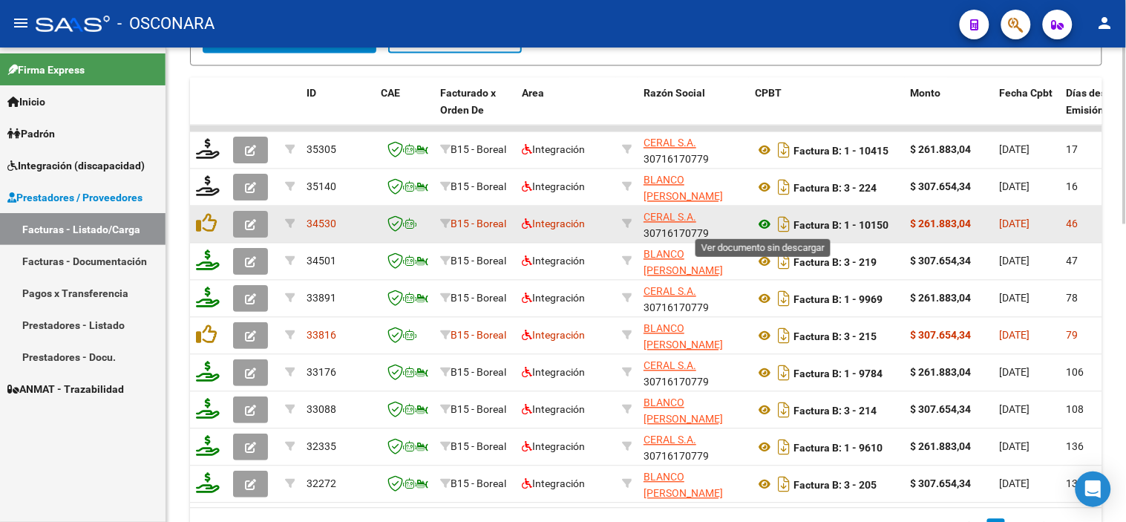
click at [765, 226] on icon at bounding box center [764, 225] width 19 height 18
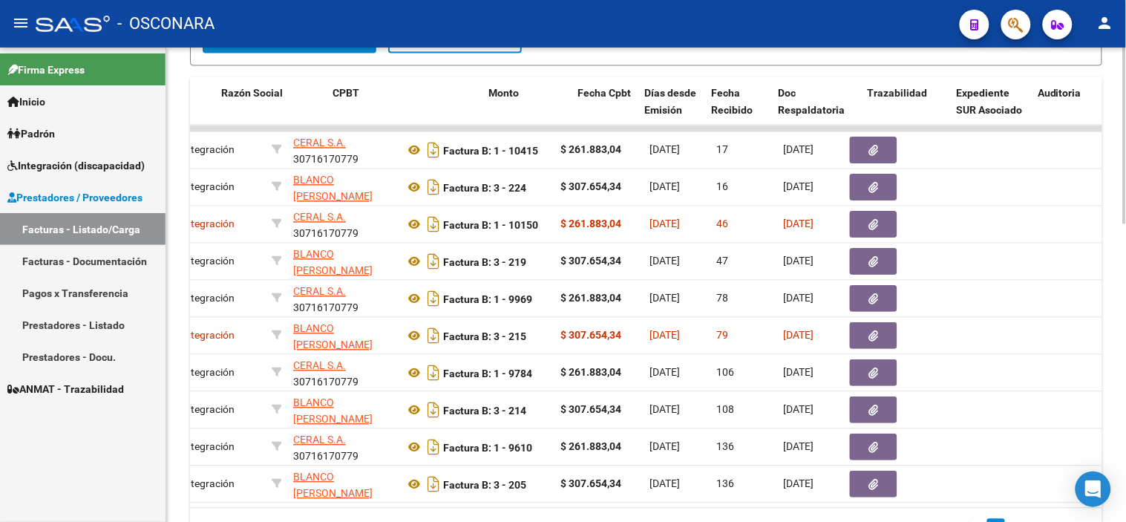
scroll to position [0, 422]
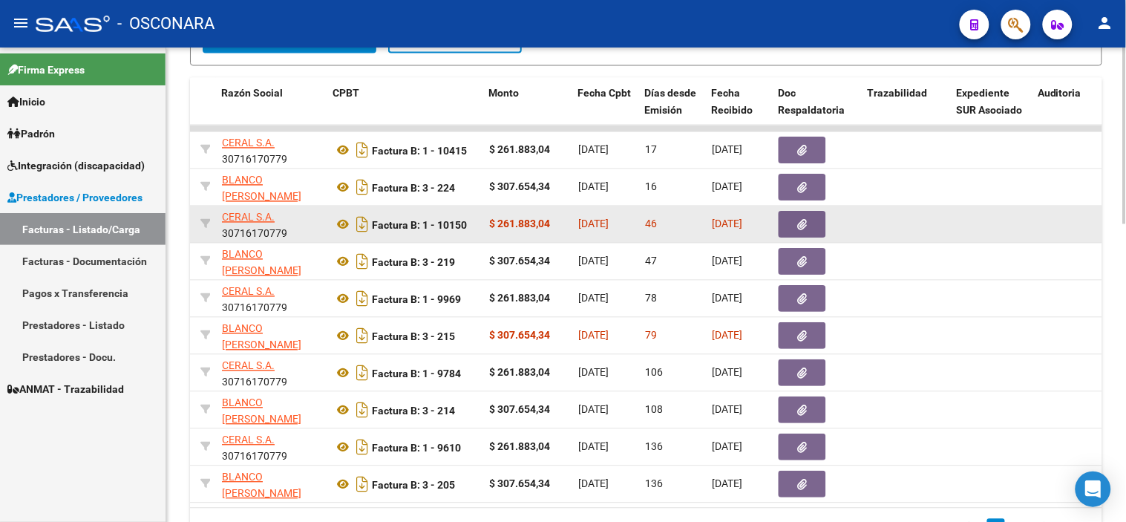
click at [795, 227] on button "button" at bounding box center [802, 225] width 47 height 27
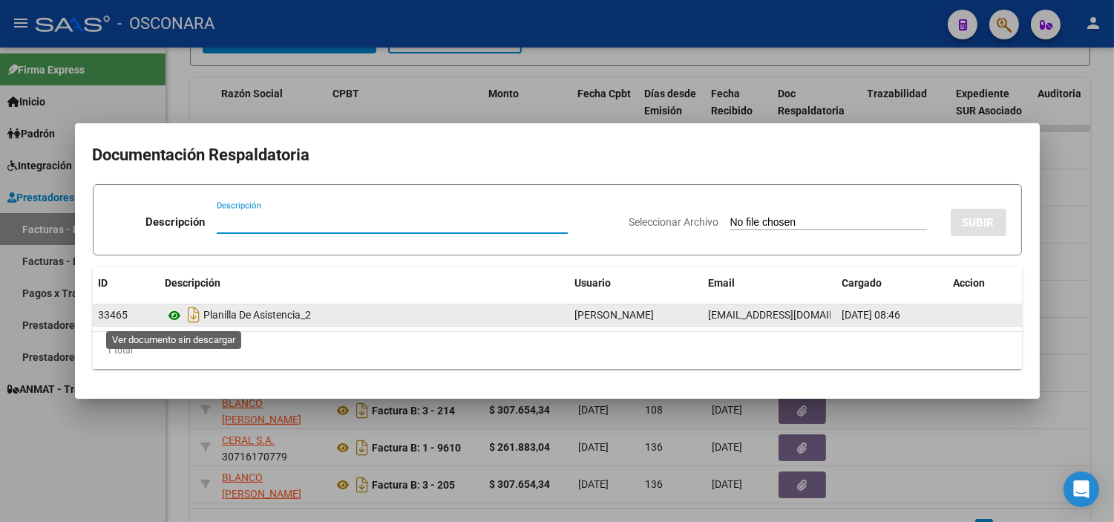
click at [173, 314] on icon at bounding box center [175, 316] width 19 height 18
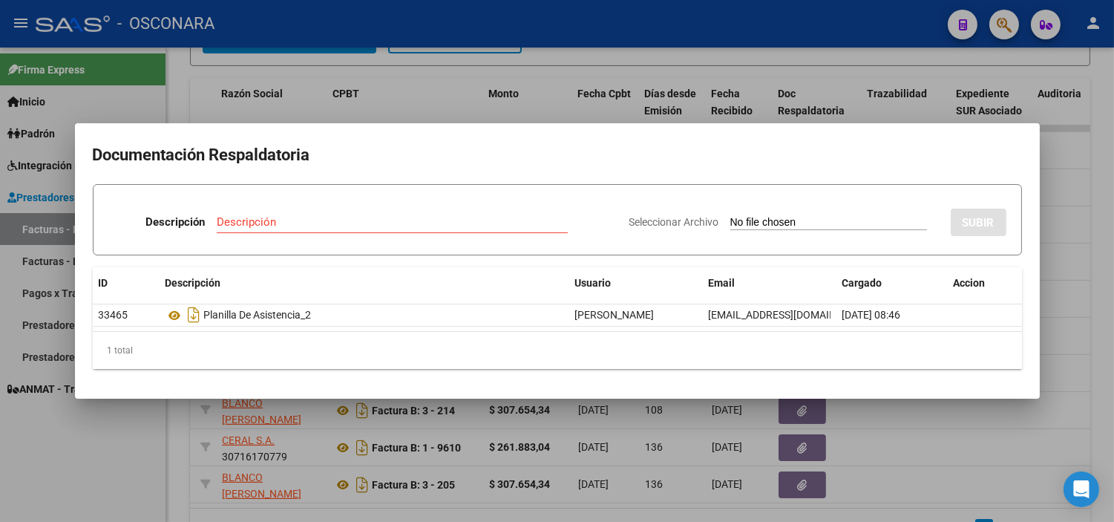
click at [540, 490] on div at bounding box center [557, 261] width 1114 height 522
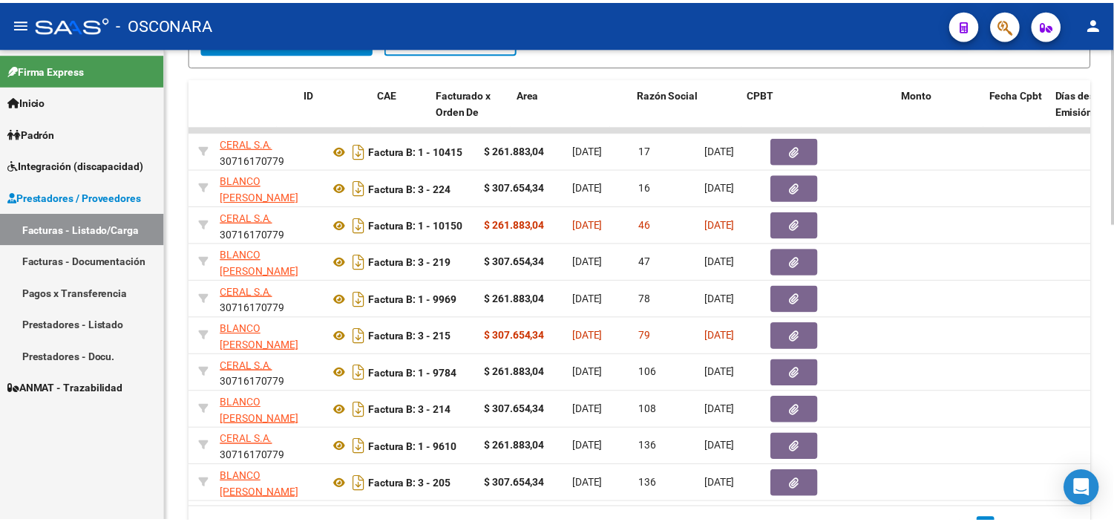
scroll to position [0, 0]
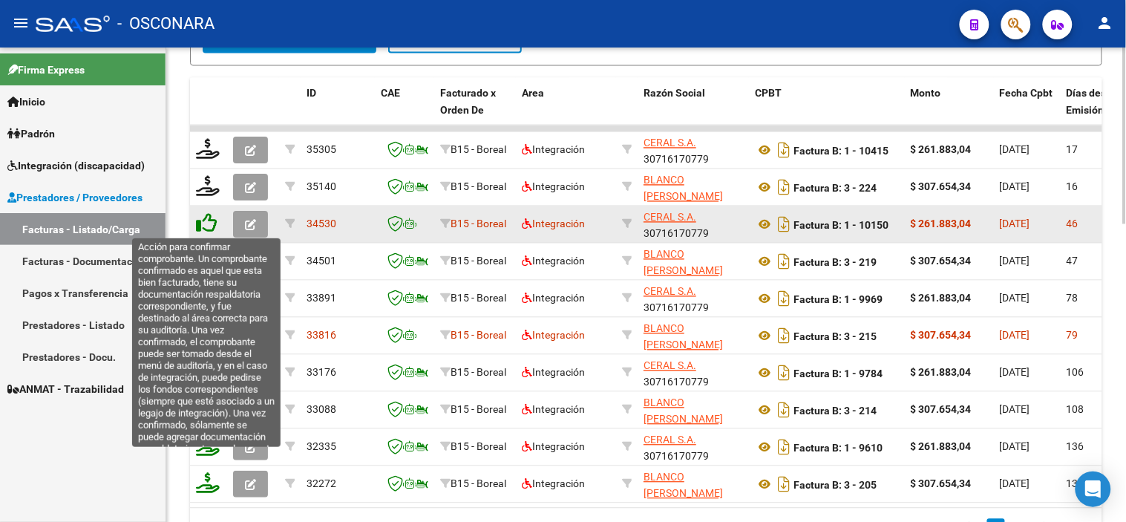
click at [202, 226] on icon at bounding box center [206, 223] width 21 height 21
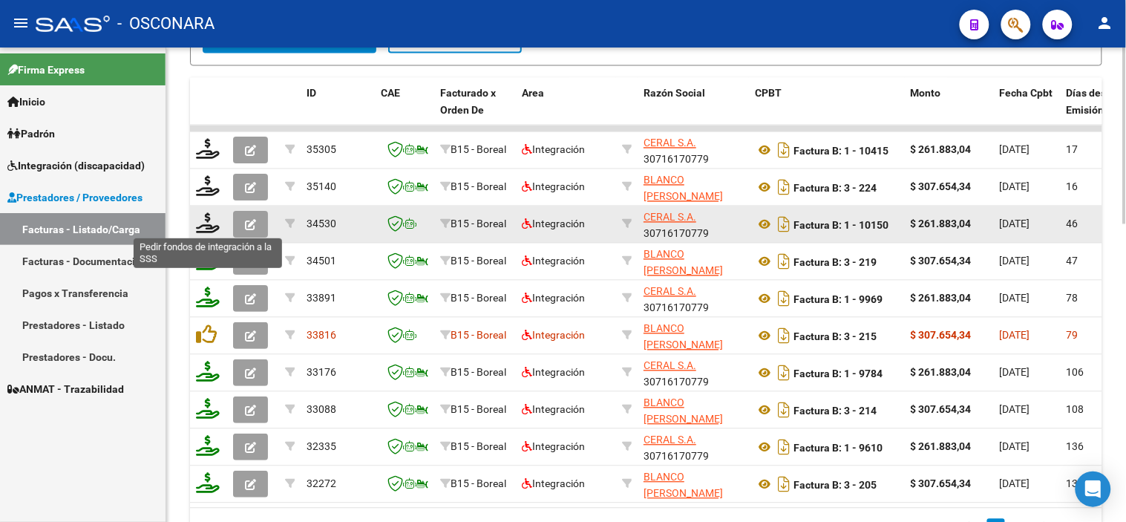
click at [202, 226] on icon at bounding box center [208, 223] width 24 height 21
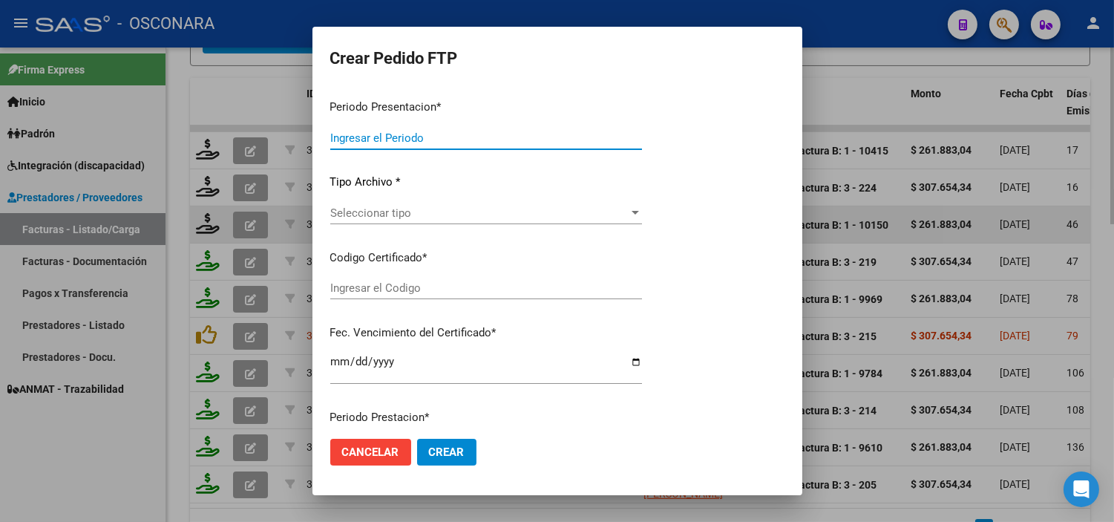
type input "202508"
type input "202507"
type input "$ 261.883,04"
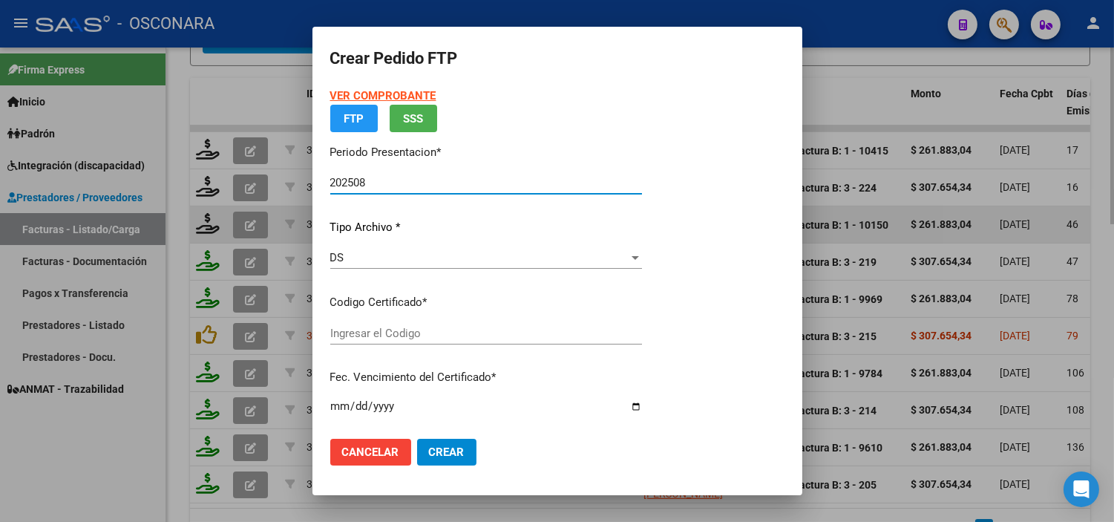
type input "ARG0200055705956202482320290623MEN200"
type input "2029-08-23"
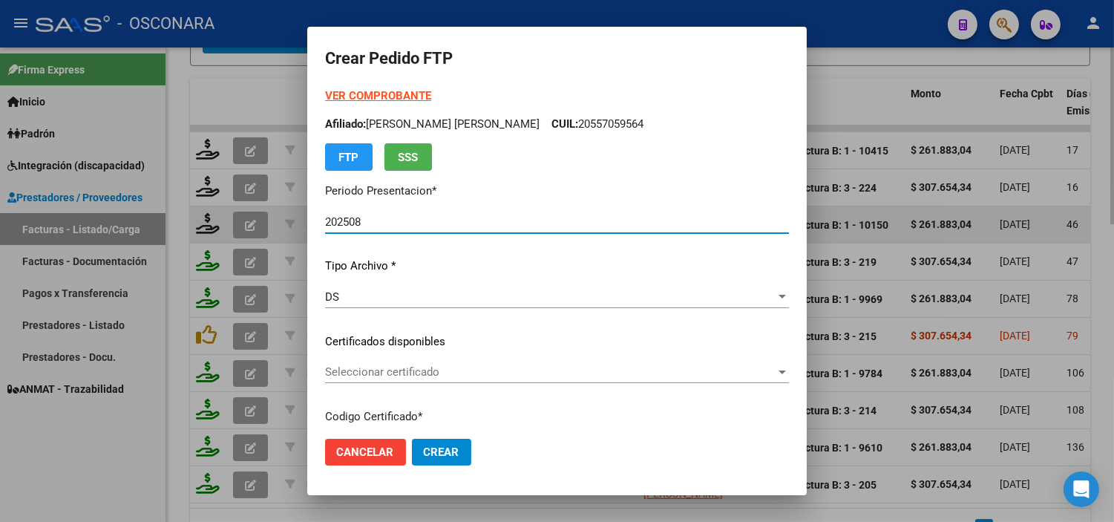
click at [438, 361] on div "Seleccionar certificado Seleccionar certificado" at bounding box center [557, 372] width 464 height 22
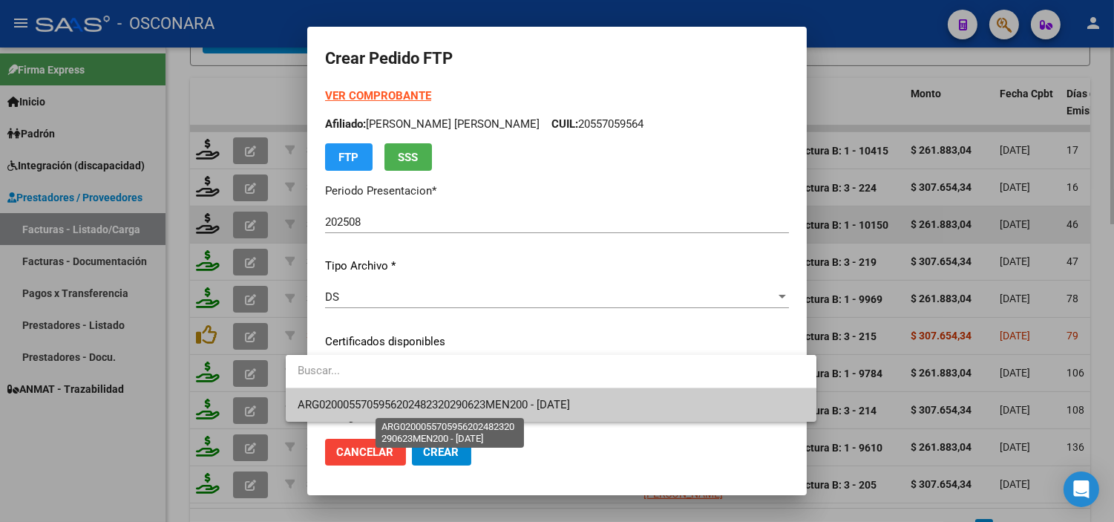
click at [427, 404] on span "ARG0200055705956202482320290623MEN200 - 2029-08-23" at bounding box center [434, 404] width 272 height 13
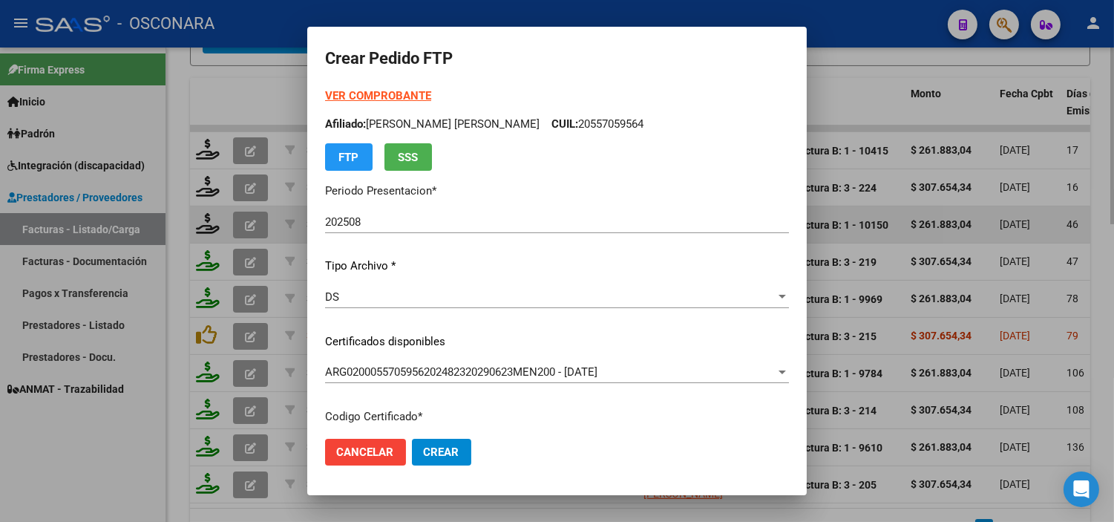
click at [447, 338] on p "Certificados disponibles" at bounding box center [557, 341] width 464 height 17
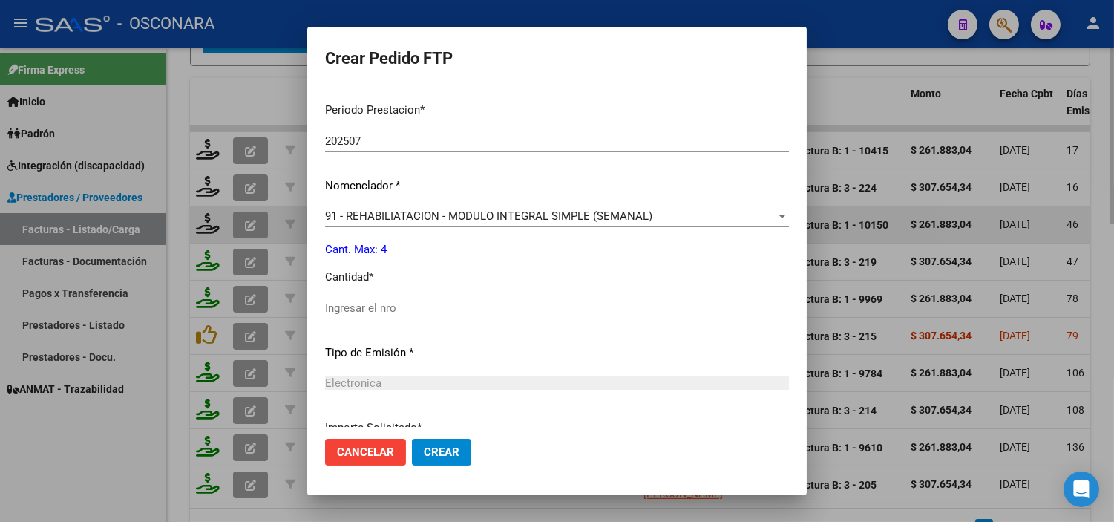
scroll to position [494, 0]
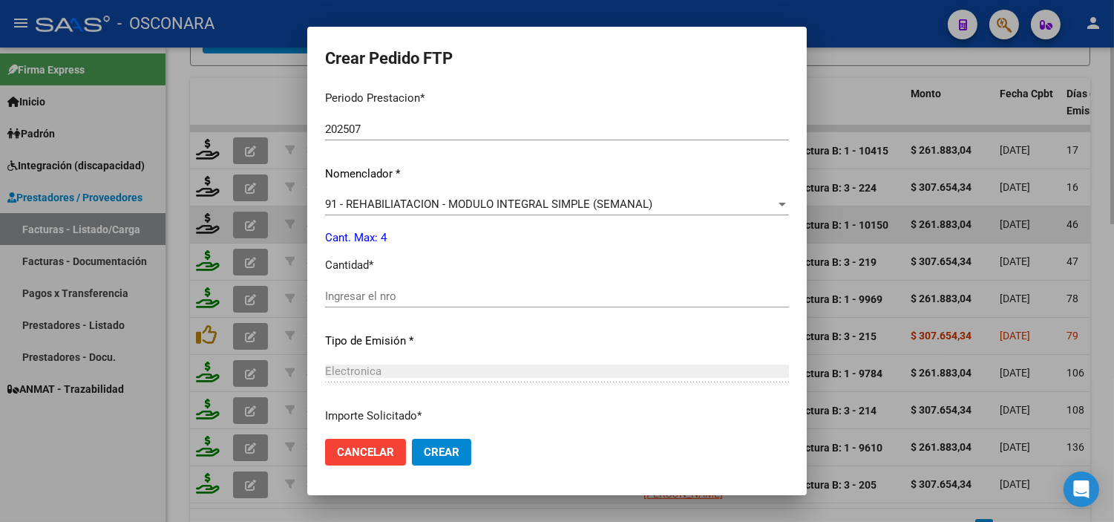
click at [384, 293] on input "Ingresar el nro" at bounding box center [557, 295] width 464 height 13
type input "4"
click at [381, 332] on p "Tipo de Emisión *" at bounding box center [557, 340] width 464 height 17
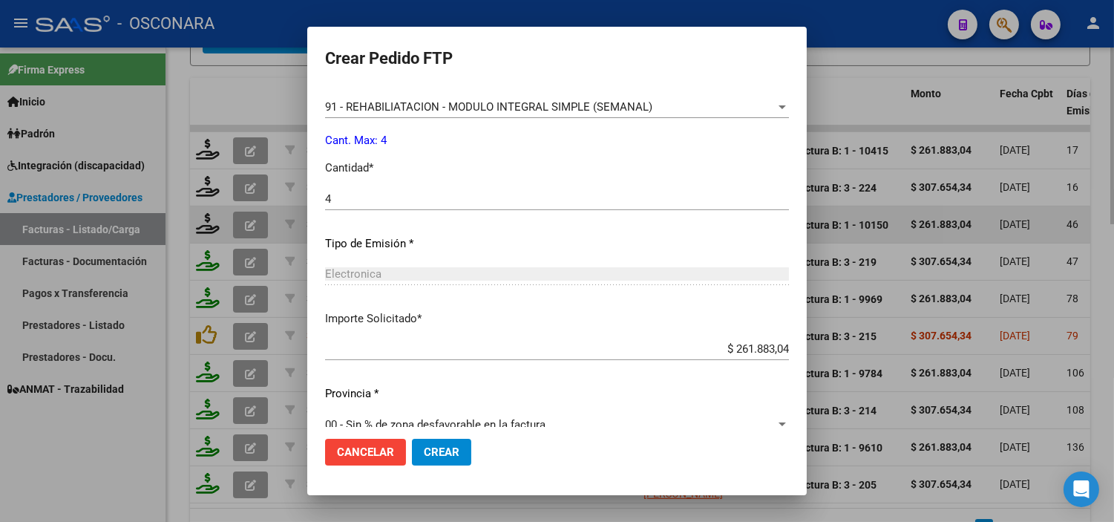
scroll to position [613, 0]
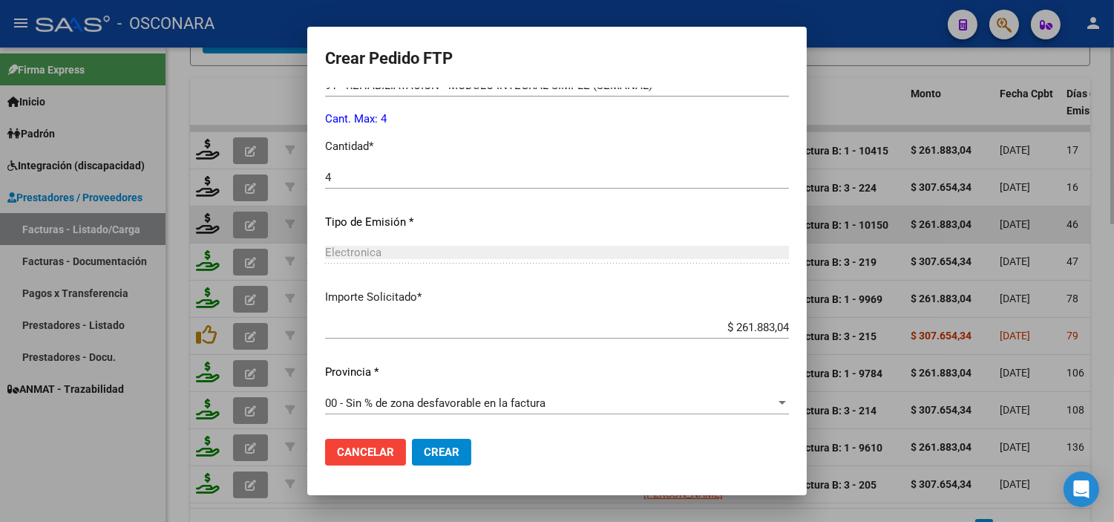
click at [427, 456] on span "Crear" at bounding box center [442, 451] width 36 height 13
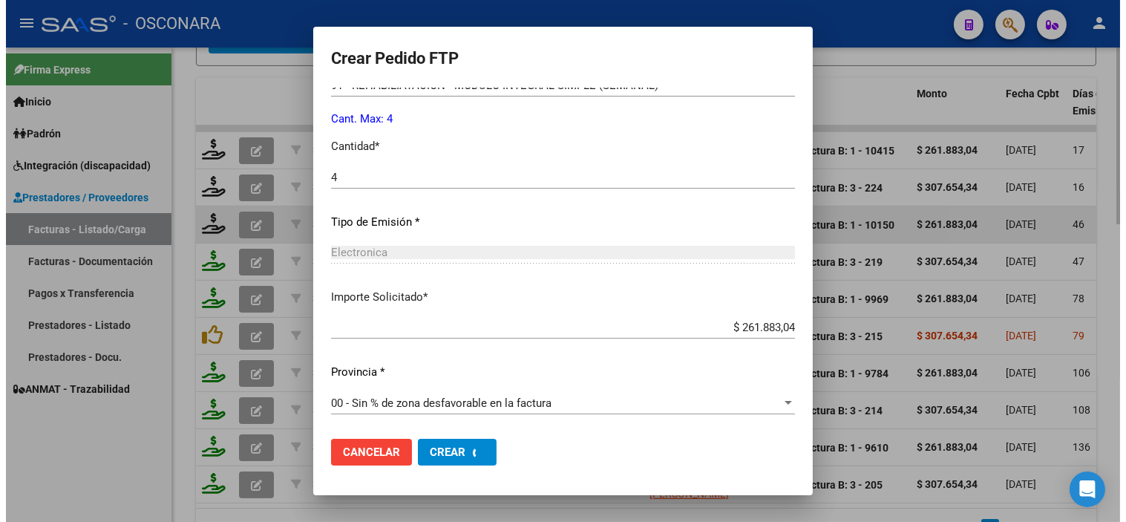
scroll to position [0, 0]
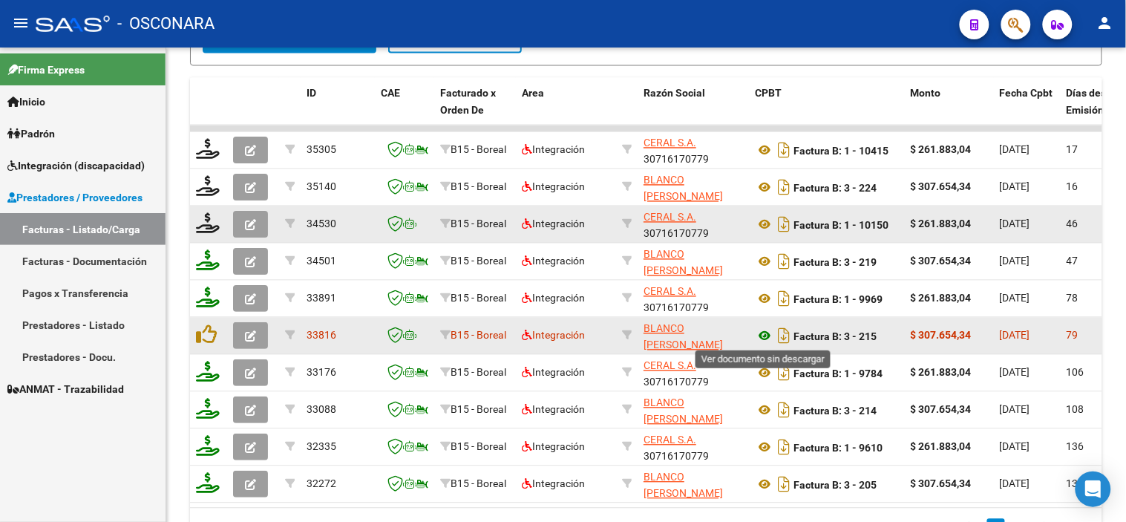
click at [767, 338] on icon at bounding box center [764, 336] width 19 height 18
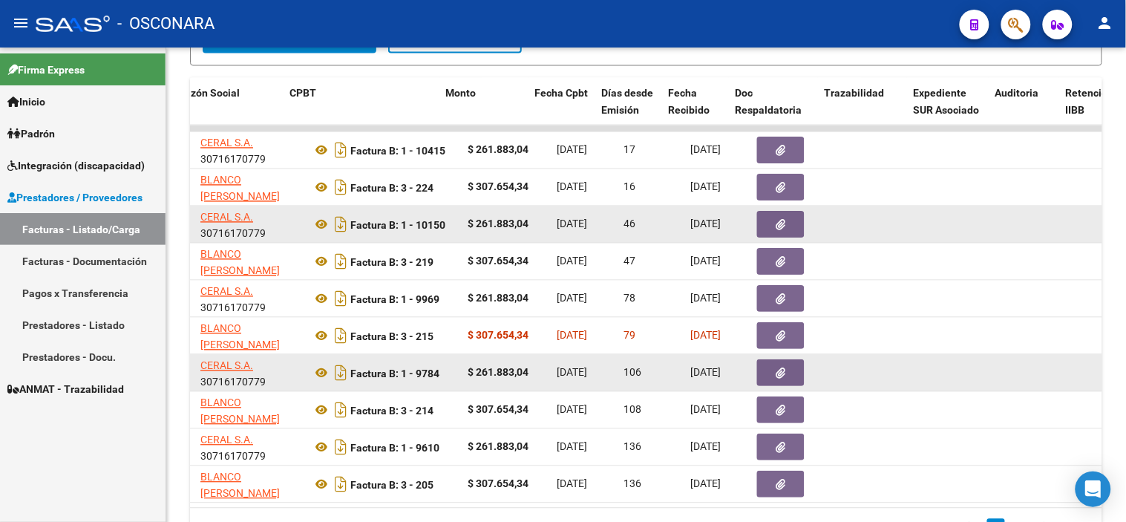
scroll to position [0, 465]
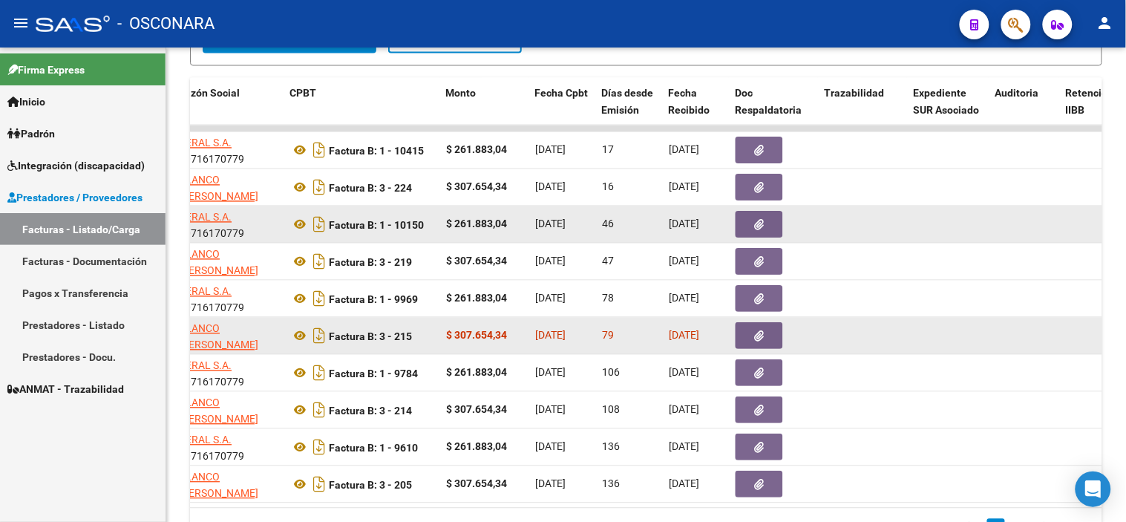
click at [750, 335] on button "button" at bounding box center [758, 336] width 47 height 27
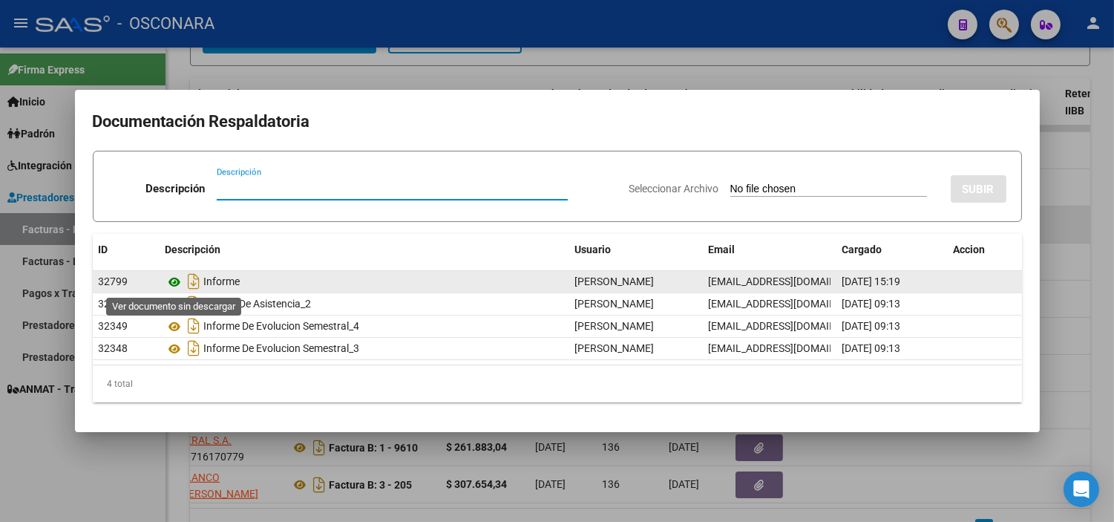
click at [168, 281] on icon at bounding box center [175, 282] width 19 height 18
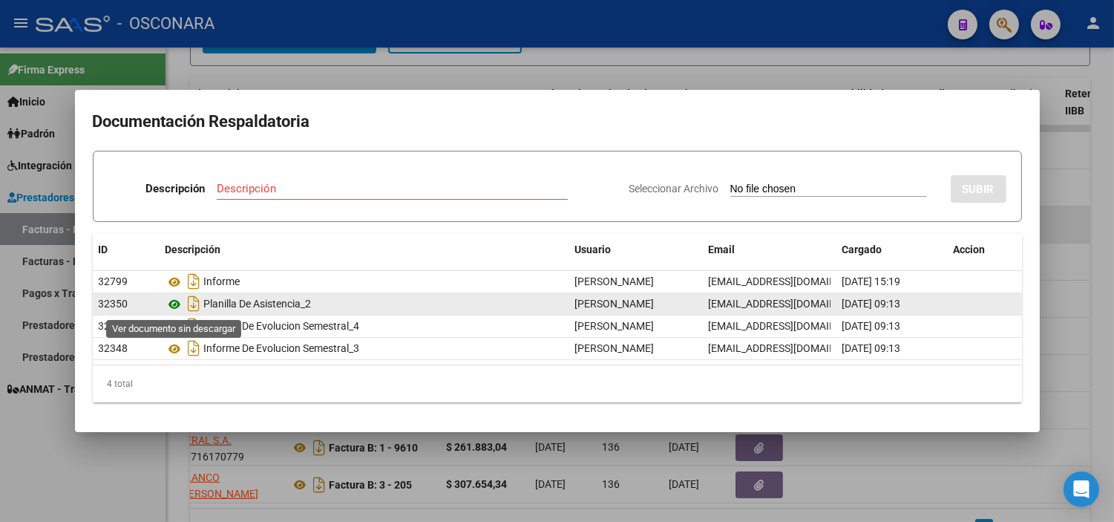
click at [176, 301] on icon at bounding box center [175, 304] width 19 height 18
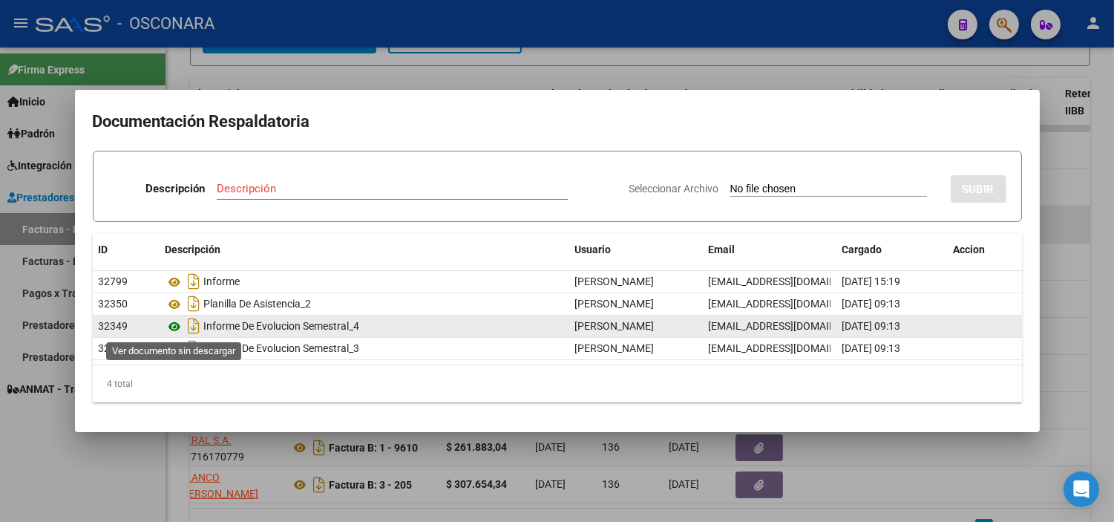
click at [172, 330] on icon at bounding box center [175, 327] width 19 height 18
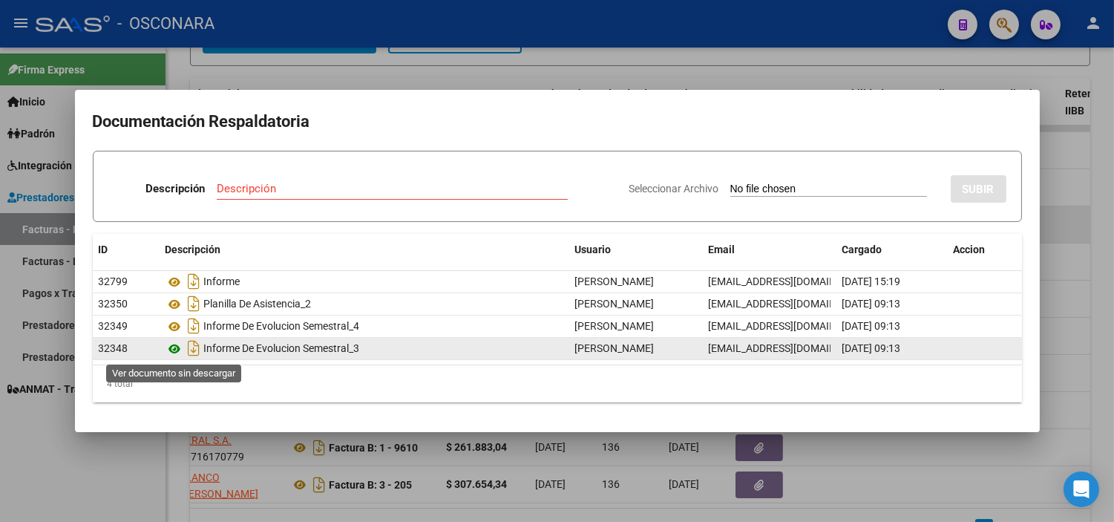
click at [173, 350] on icon at bounding box center [175, 349] width 19 height 18
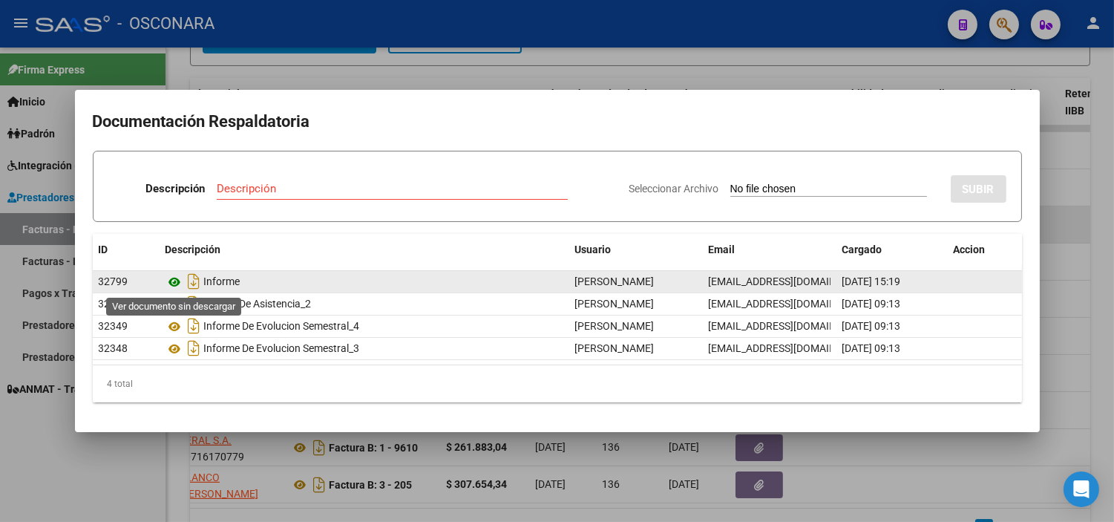
click at [169, 278] on icon at bounding box center [175, 282] width 19 height 18
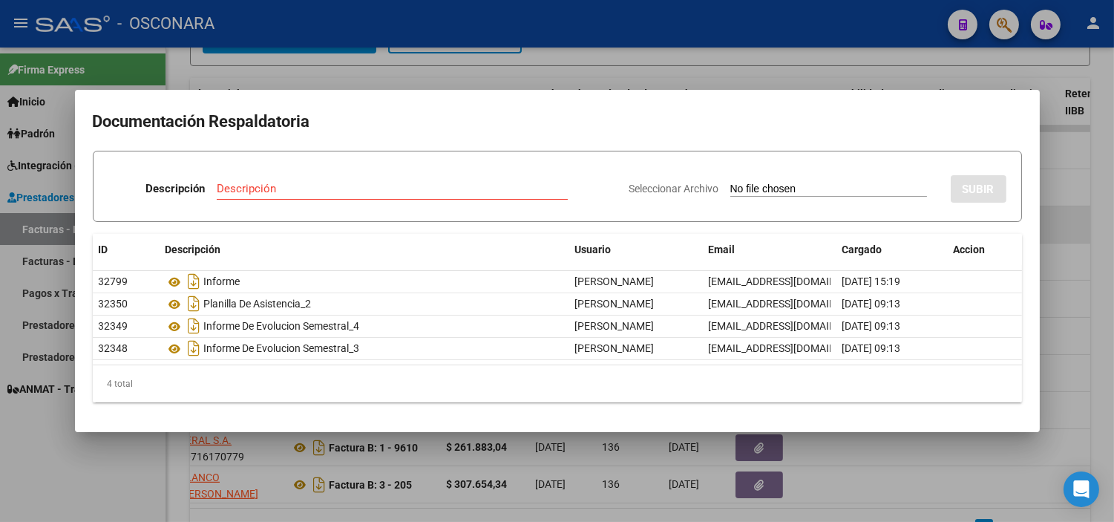
click at [367, 75] on div at bounding box center [557, 261] width 1114 height 522
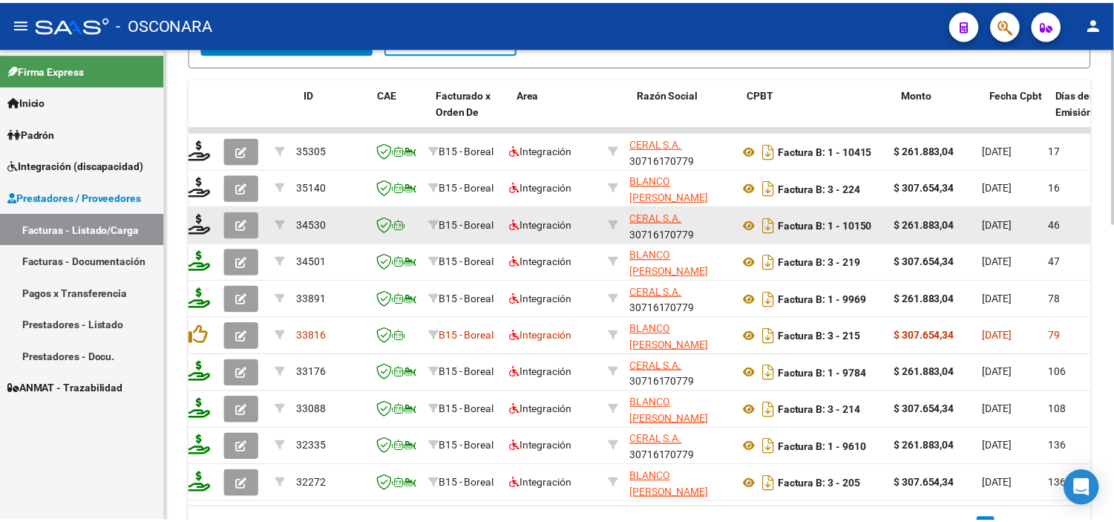
scroll to position [0, 0]
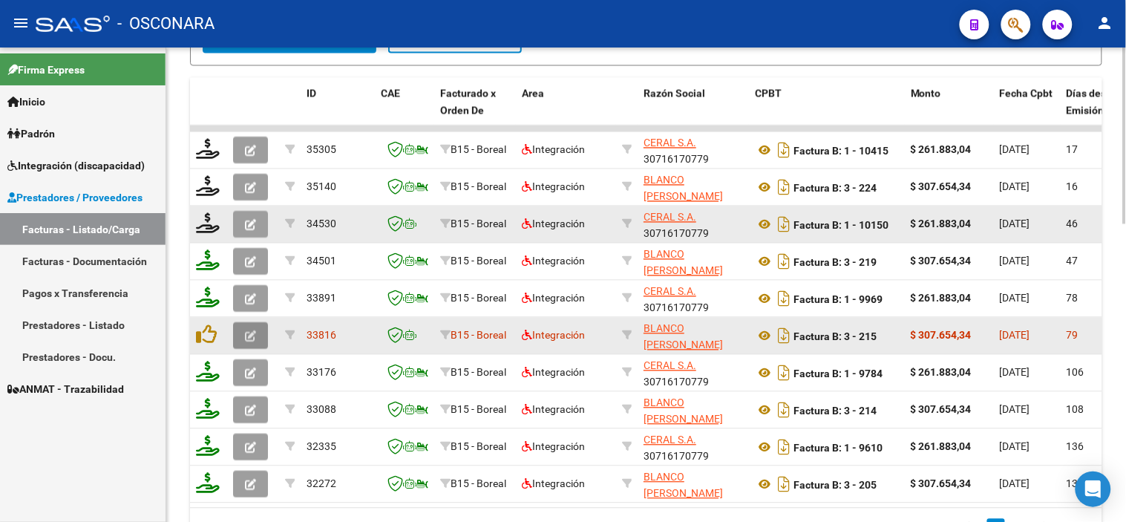
click at [245, 337] on icon "button" at bounding box center [250, 336] width 11 height 11
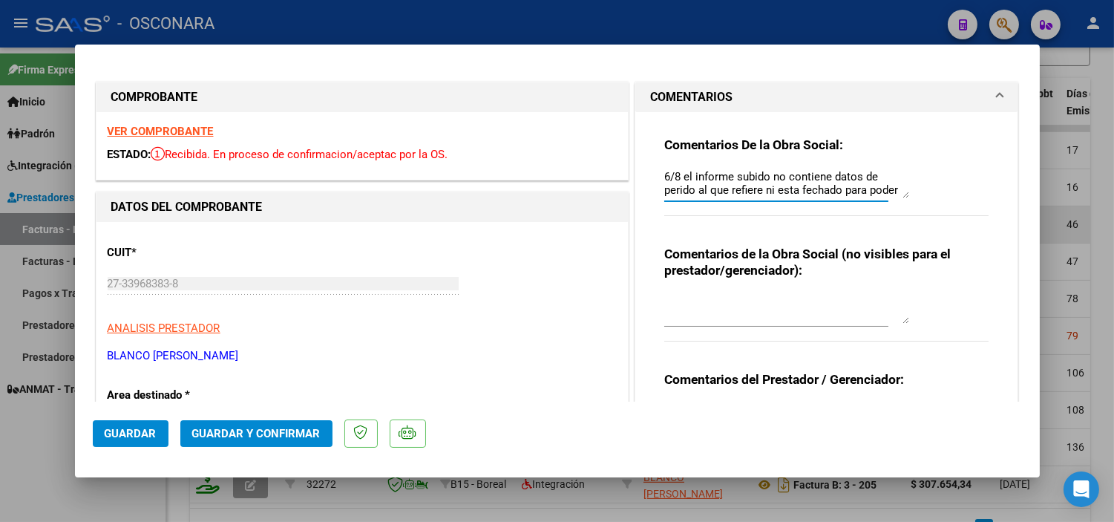
click at [664, 171] on textarea "6/8 el informe subido no contiene datos de perido al que refiere ni esta fechad…" at bounding box center [786, 183] width 245 height 30
drag, startPoint x: 656, startPoint y: 174, endPoint x: 930, endPoint y: 247, distance: 283.4
click at [930, 247] on div "Comentarios De la Obra Social: 18/09 Factura vencida. El informe sigue sin tene…" at bounding box center [826, 292] width 347 height 360
paste textarea "35140 Boreal BLANCO JANET SOLANGE 27339683838 Factura B 3 224 307.654,34 205570…"
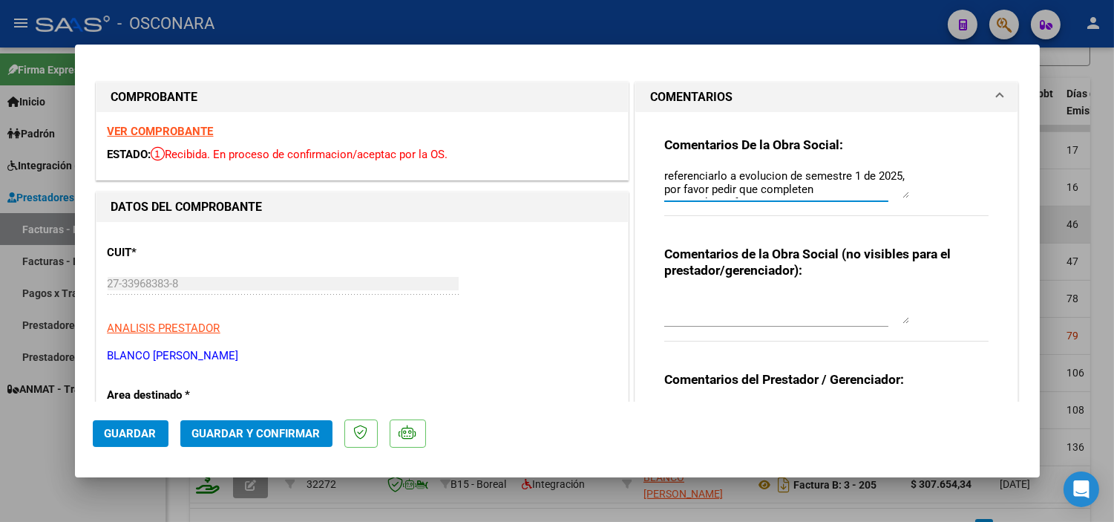
scroll to position [41, 0]
type textarea "18/09 Factura vencida. El informe sigue sin tener fecha de emisión ni datos del…"
click at [129, 438] on span "Guardar" at bounding box center [131, 433] width 52 height 13
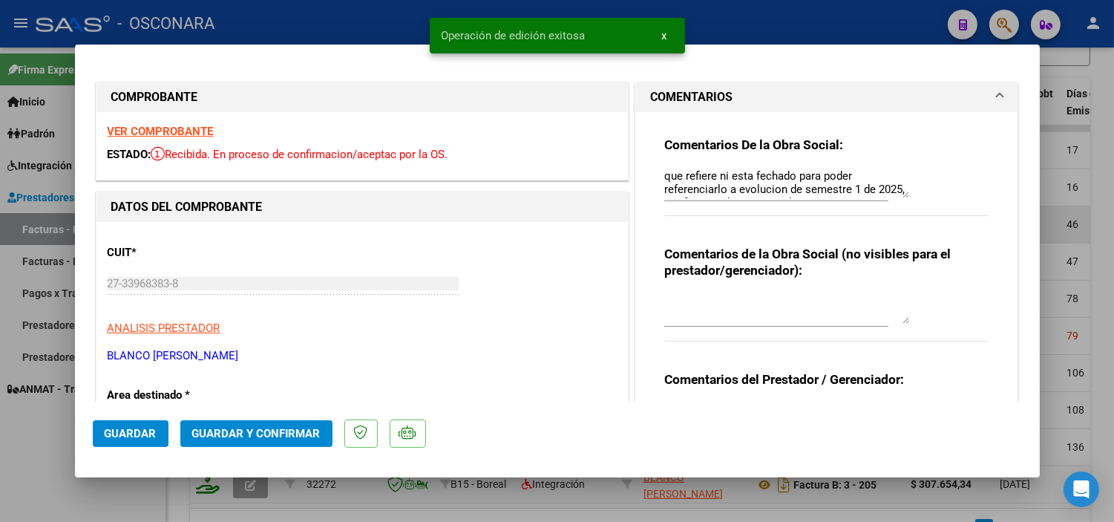
click at [121, 492] on div at bounding box center [557, 261] width 1114 height 522
type input "$ 0,00"
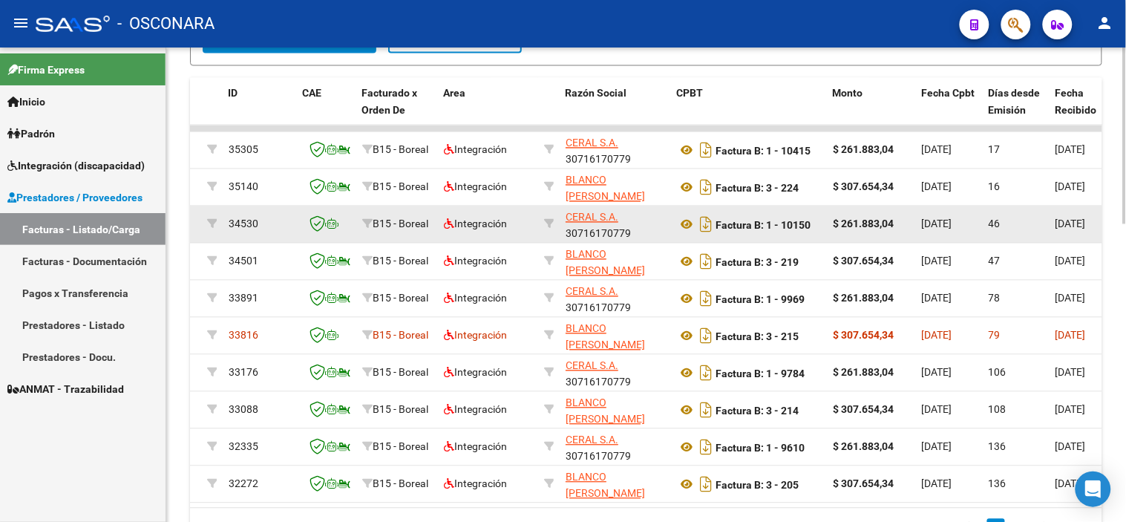
scroll to position [0, 289]
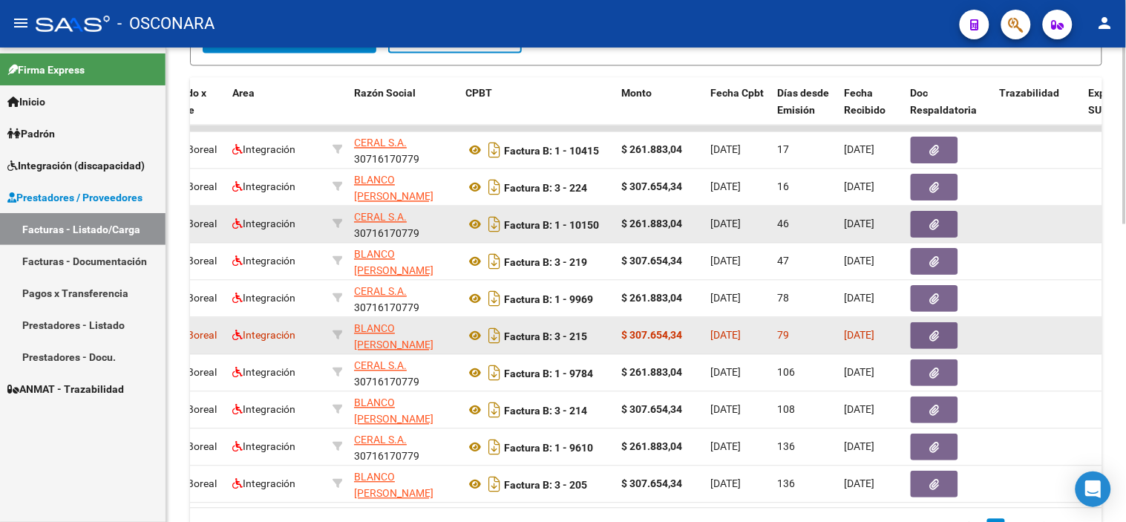
click at [951, 330] on button "button" at bounding box center [934, 336] width 47 height 27
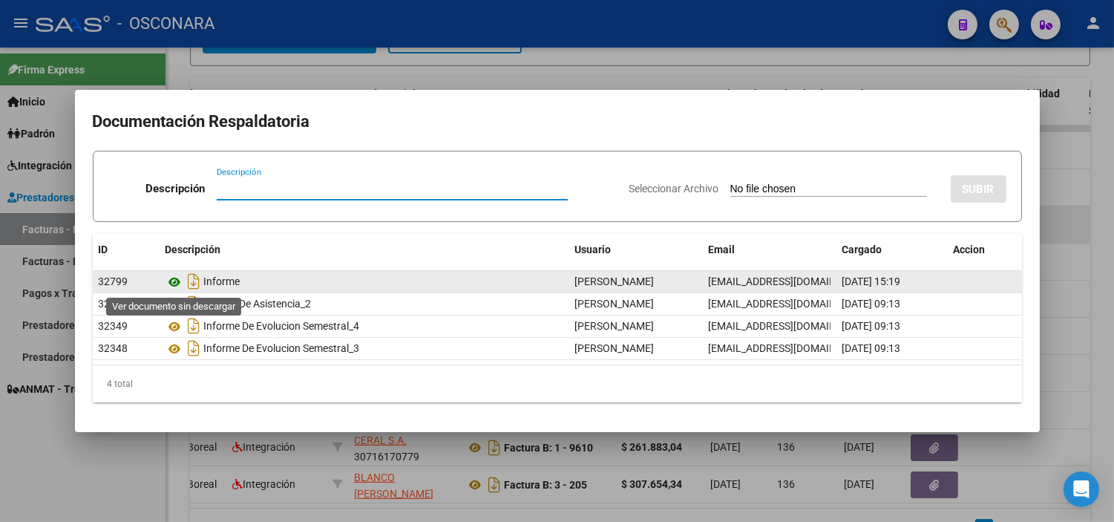
click at [168, 280] on icon at bounding box center [175, 282] width 19 height 18
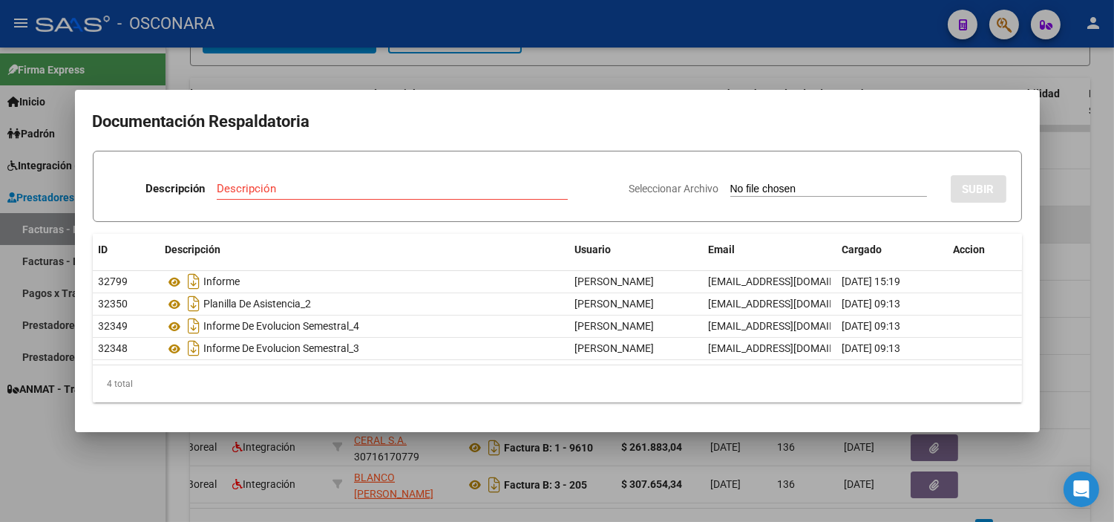
click at [344, 476] on div at bounding box center [557, 261] width 1114 height 522
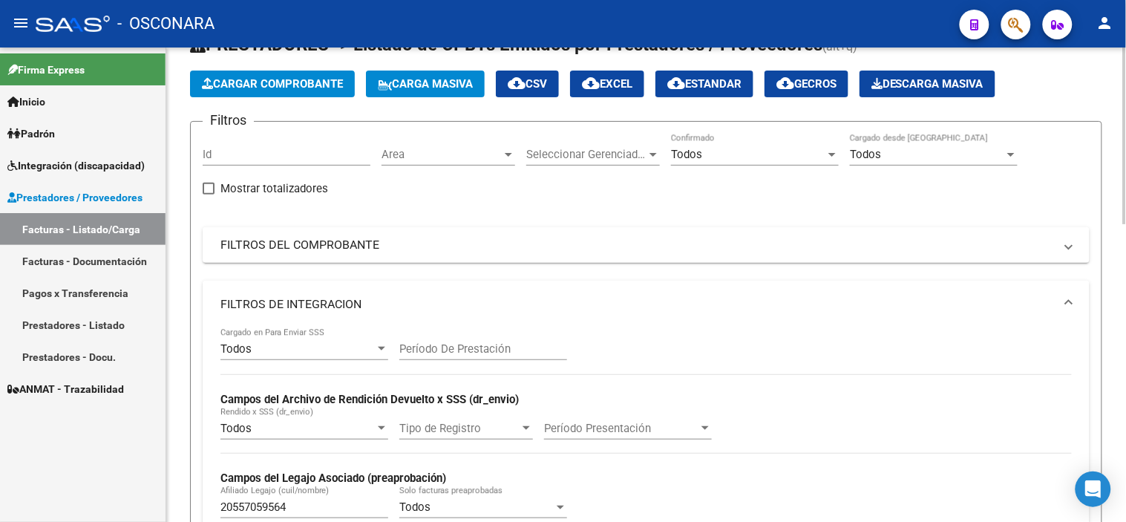
scroll to position [302, 0]
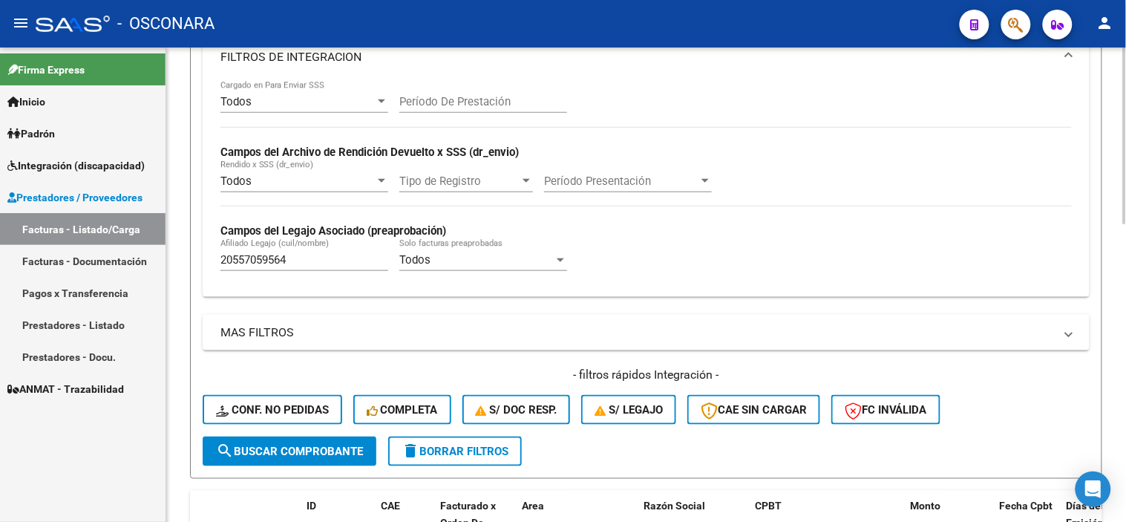
click at [293, 261] on input "20557059564" at bounding box center [304, 259] width 168 height 13
paste input "5446455"
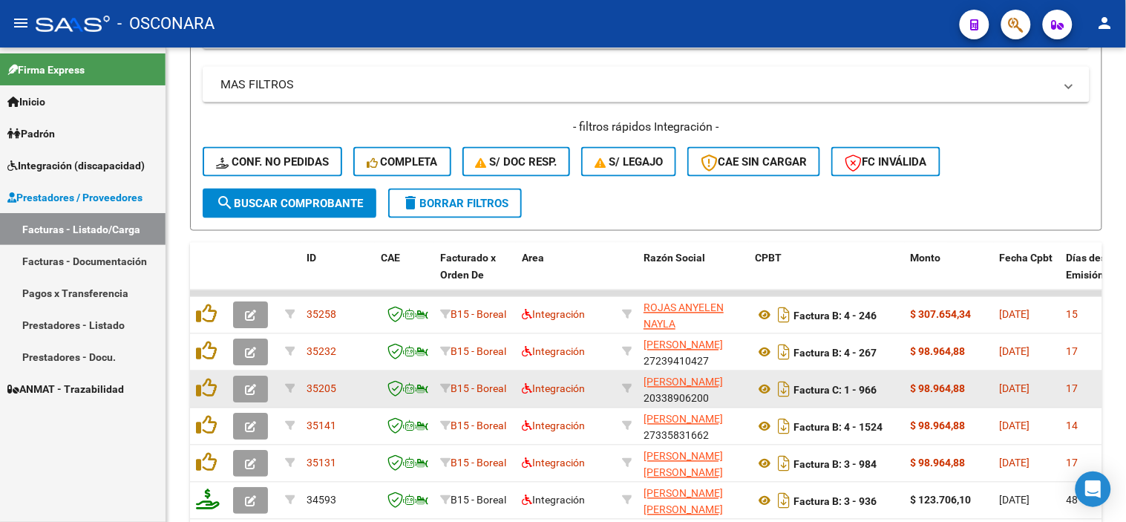
scroll to position [632, 0]
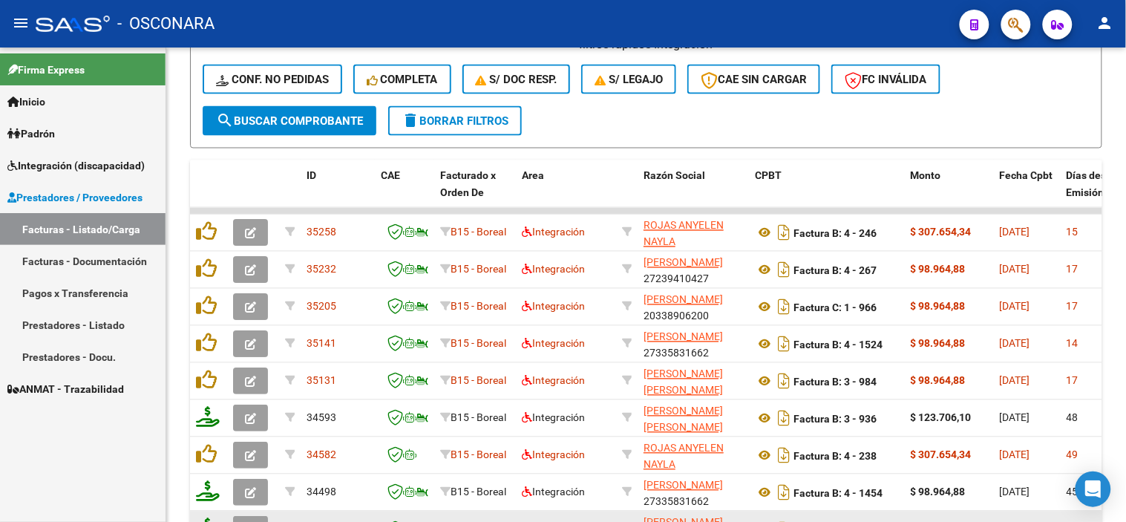
type input "20555446455"
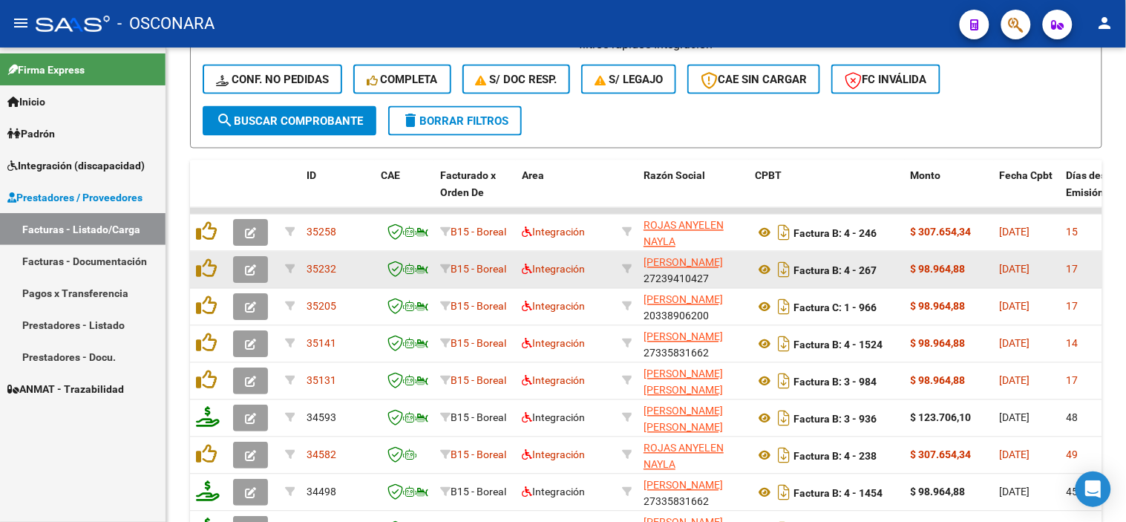
scroll to position [550, 0]
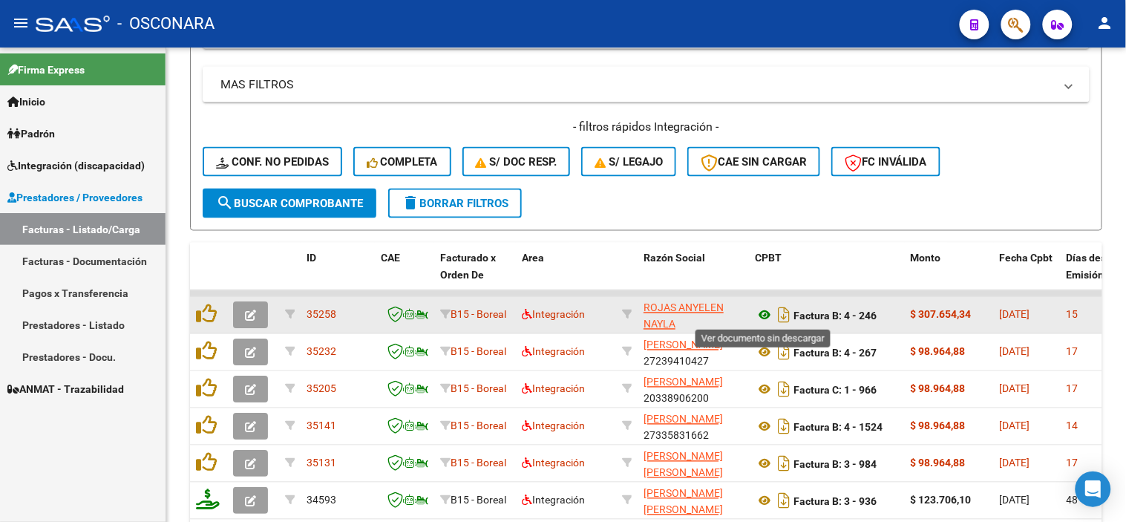
click at [761, 314] on icon at bounding box center [764, 316] width 19 height 18
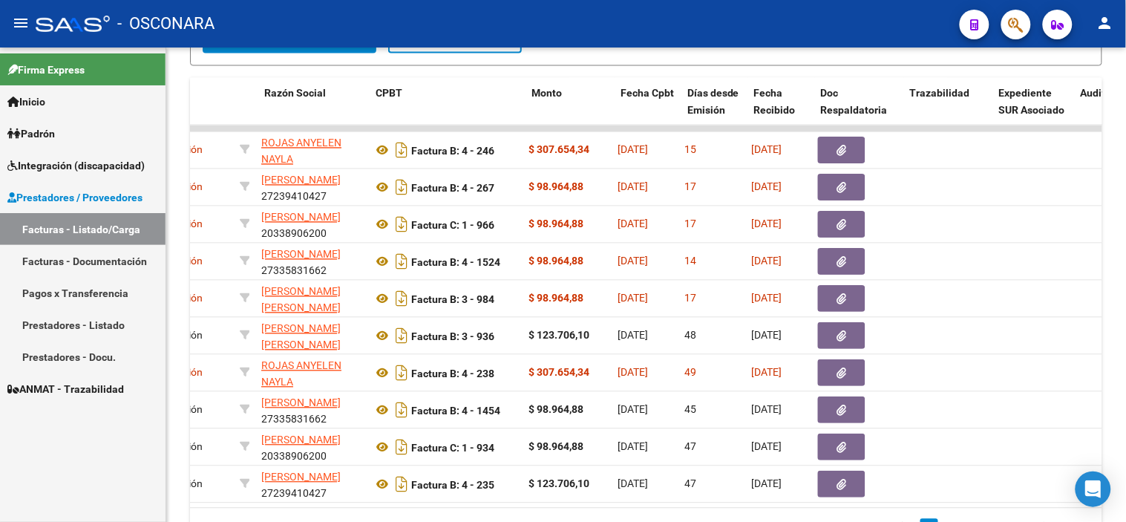
scroll to position [0, 411]
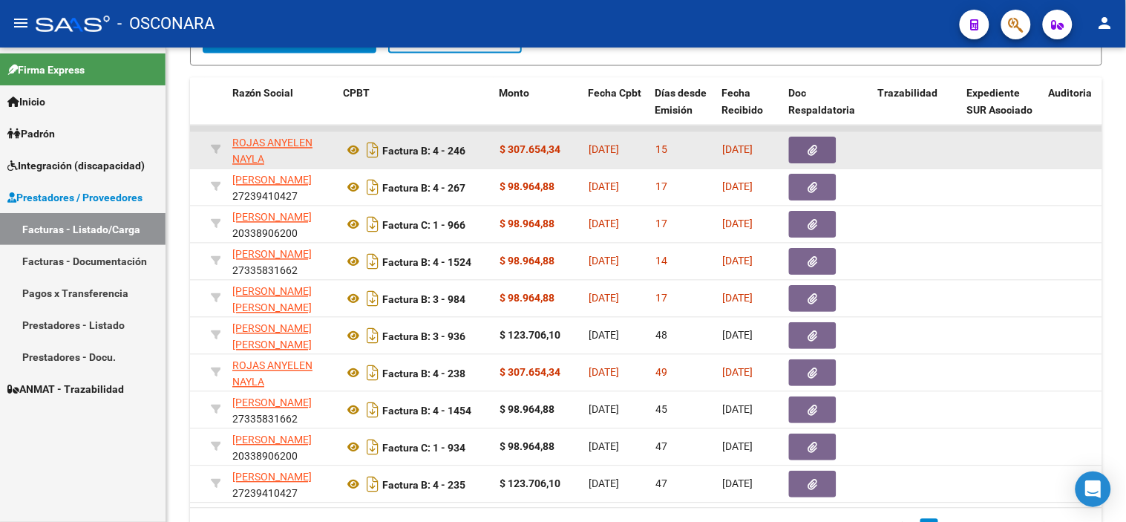
click at [795, 150] on button "button" at bounding box center [812, 150] width 47 height 27
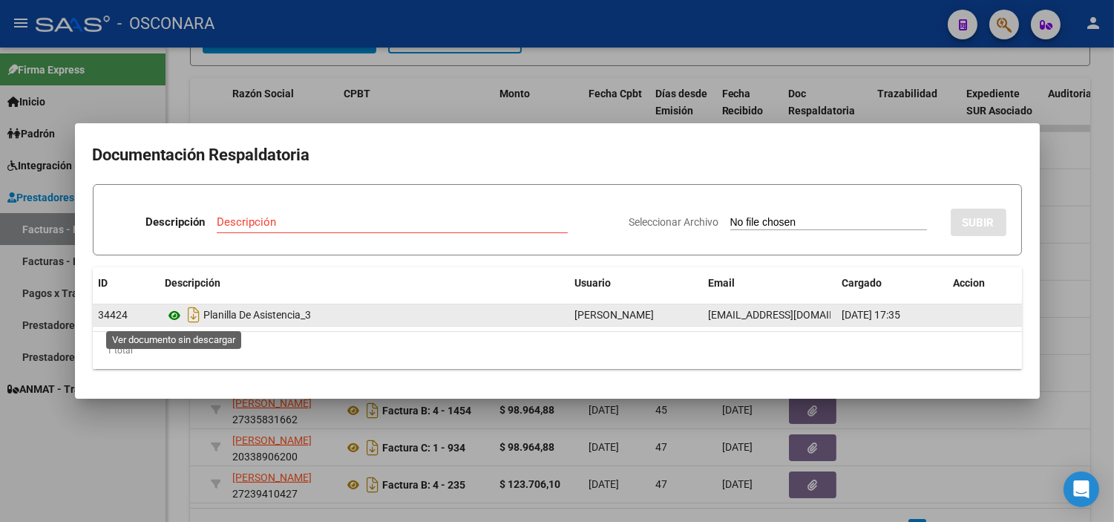
click at [177, 313] on icon at bounding box center [175, 316] width 19 height 18
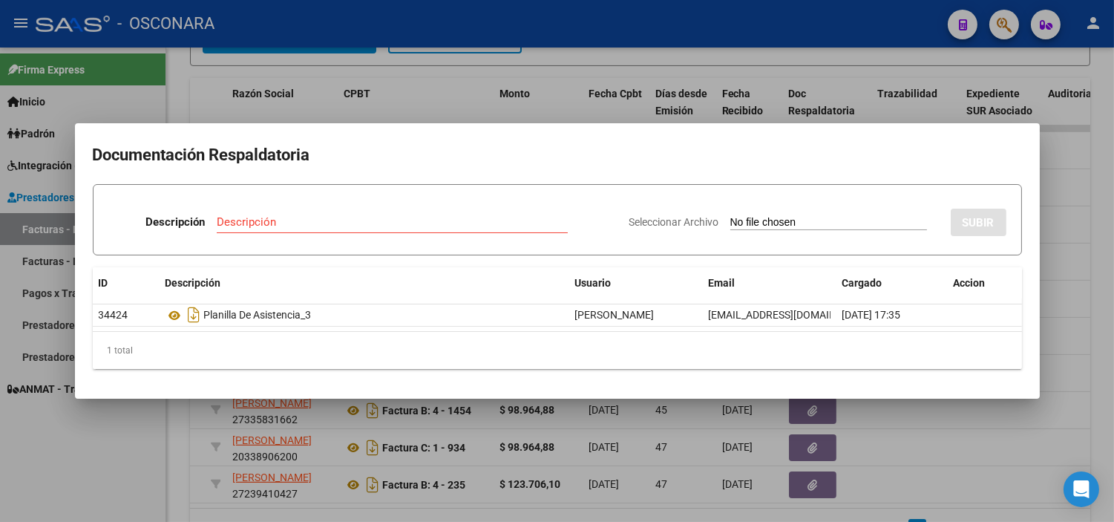
click at [240, 421] on div at bounding box center [557, 261] width 1114 height 522
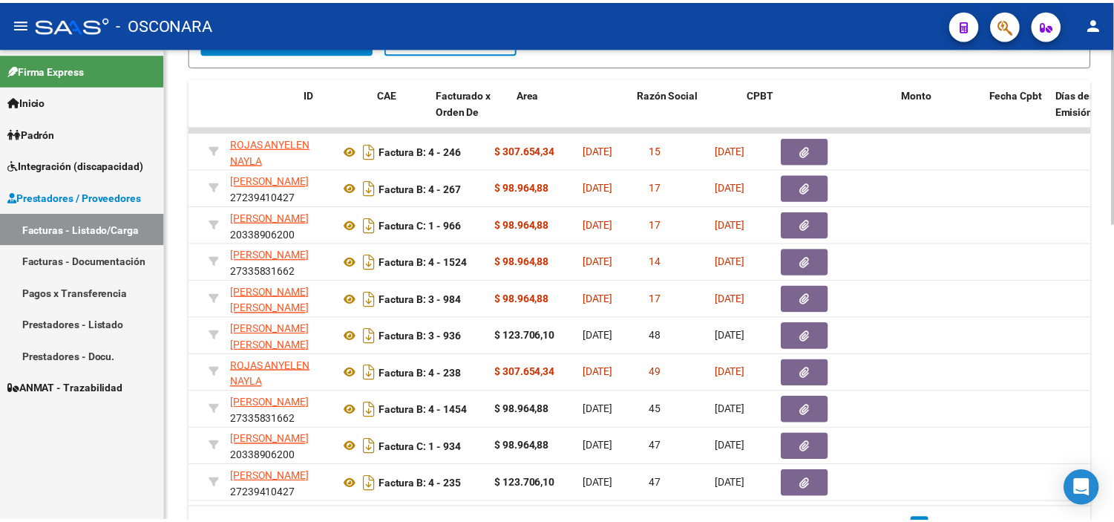
scroll to position [0, 0]
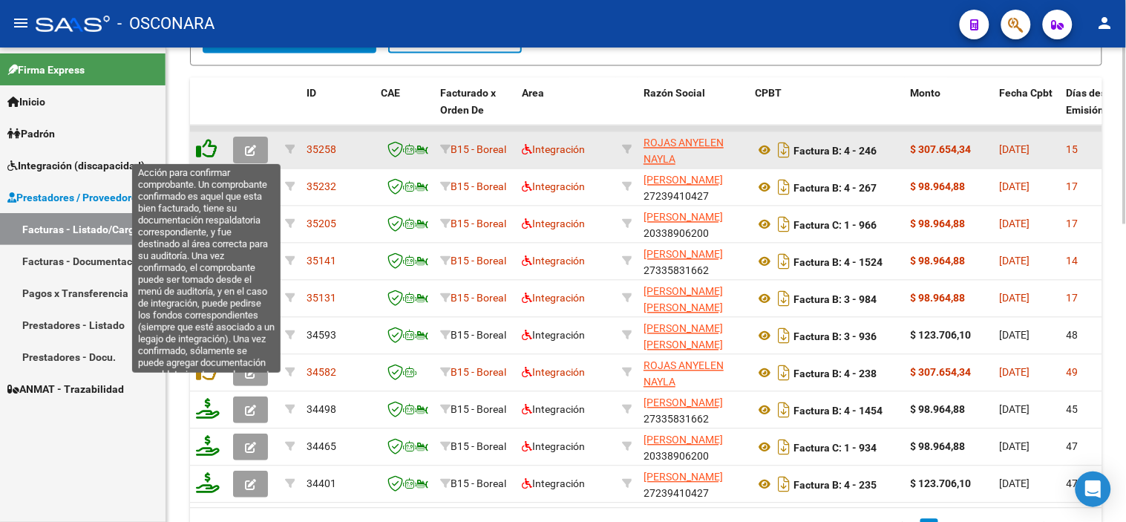
click at [203, 148] on icon at bounding box center [206, 149] width 21 height 21
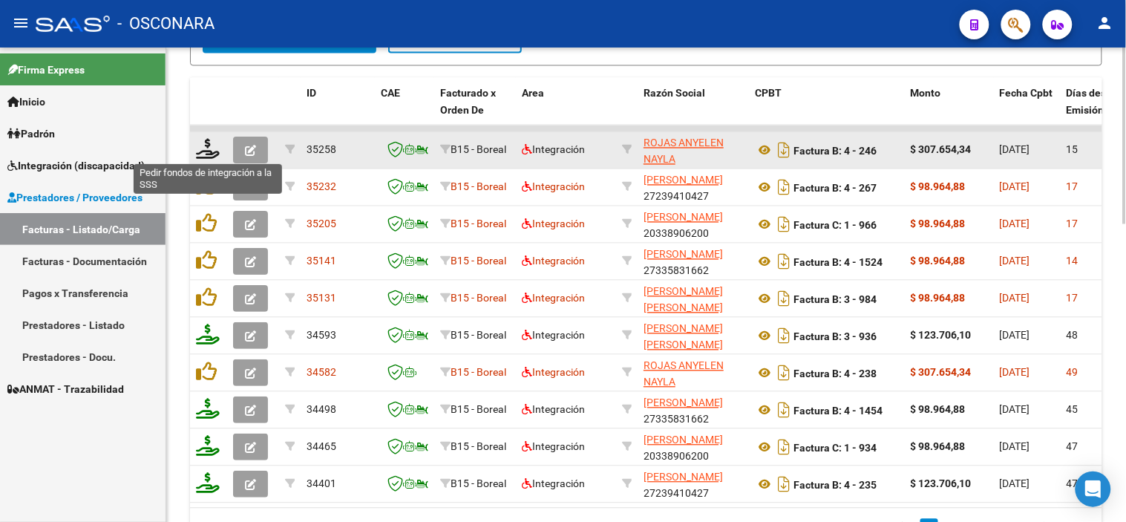
click at [203, 148] on icon at bounding box center [208, 149] width 24 height 21
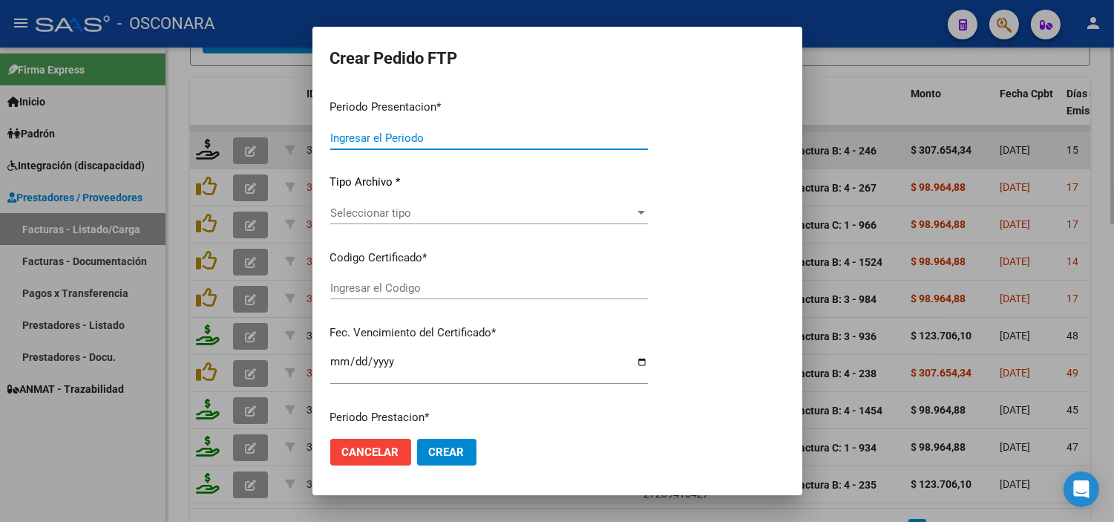
type input "202508"
type input "$ 307.654,34"
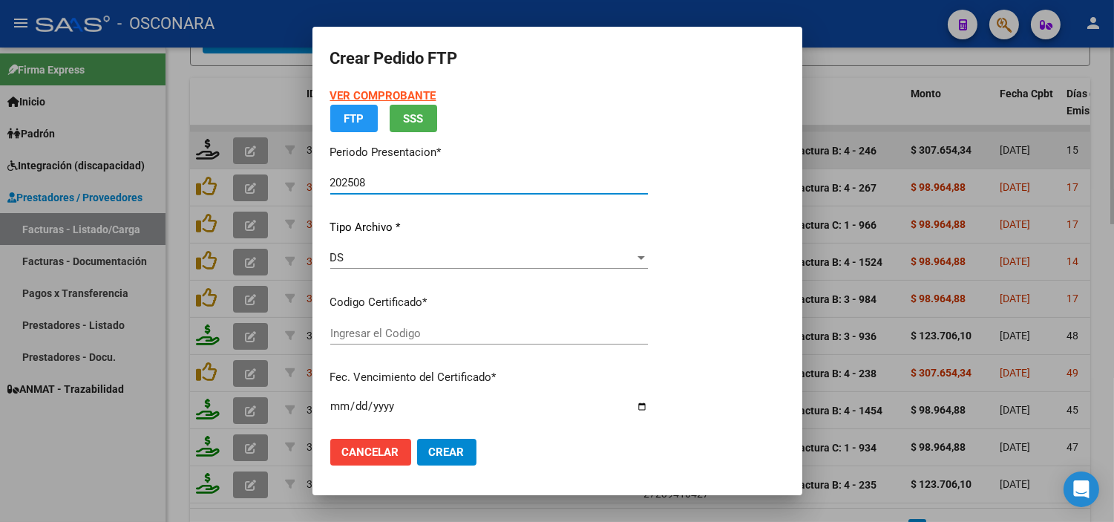
type input "ARG02000555446452023040320330403MZA203"
type input "2033-04-04"
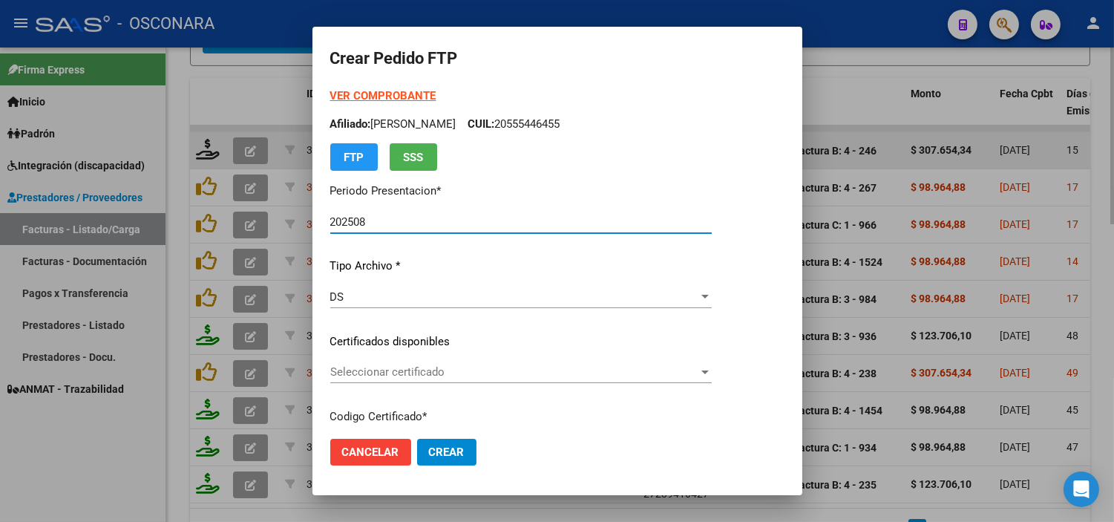
click at [420, 376] on span "Seleccionar certificado" at bounding box center [514, 371] width 368 height 13
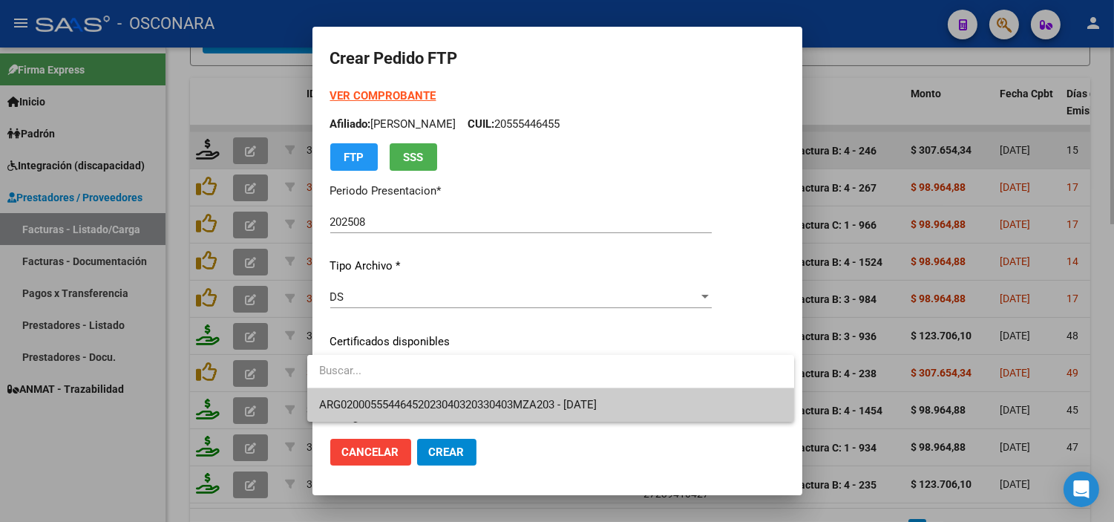
click at [429, 402] on span "ARG02000555446452023040320330403MZA203 - 2033-04-04" at bounding box center [458, 404] width 278 height 13
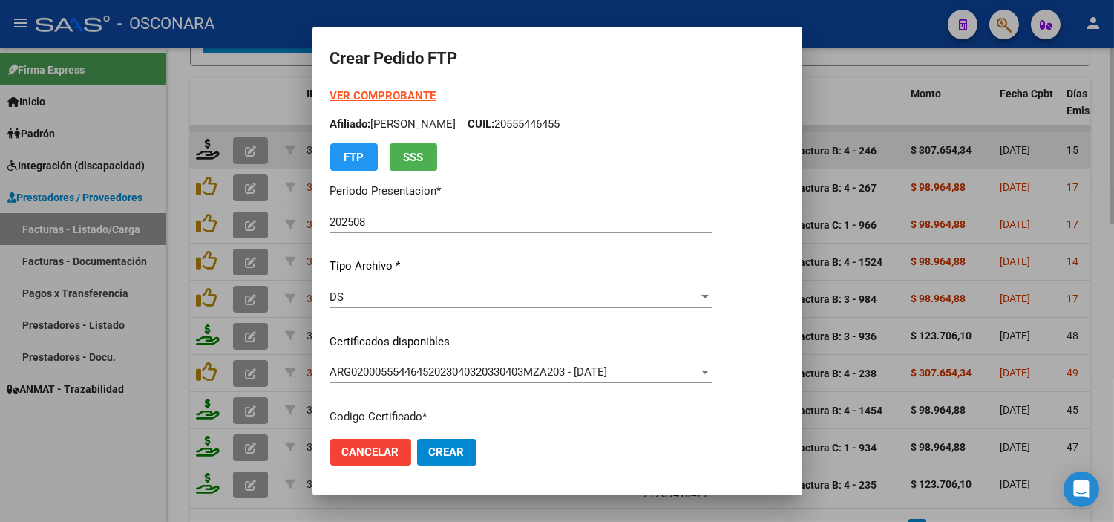
click at [442, 328] on div "VER COMPROBANTE ARCA Padrón Afiliado: BERENGUE MATEO JOAQUIN CUIL: 20555446455 …" at bounding box center [520, 330] width 381 height 485
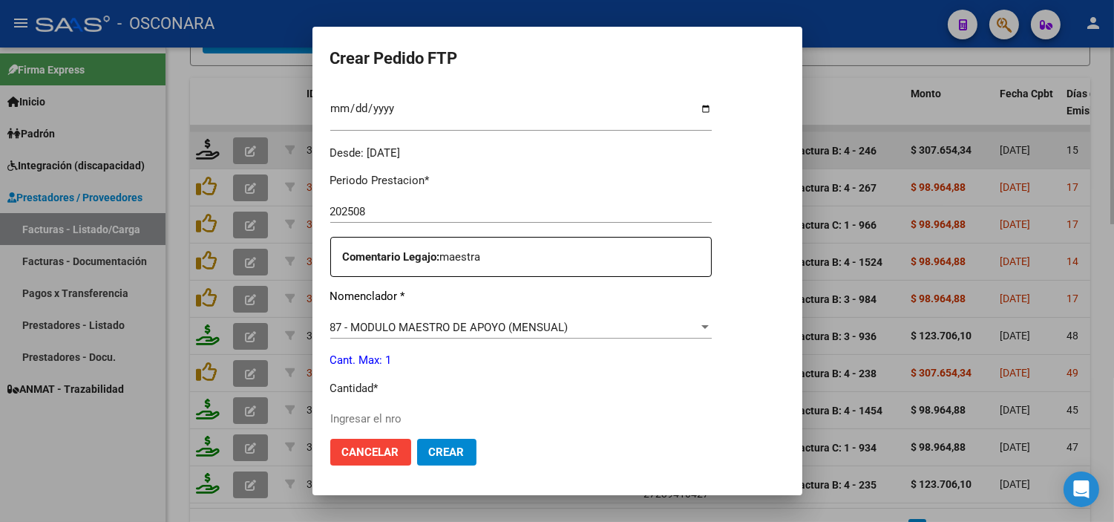
scroll to position [494, 0]
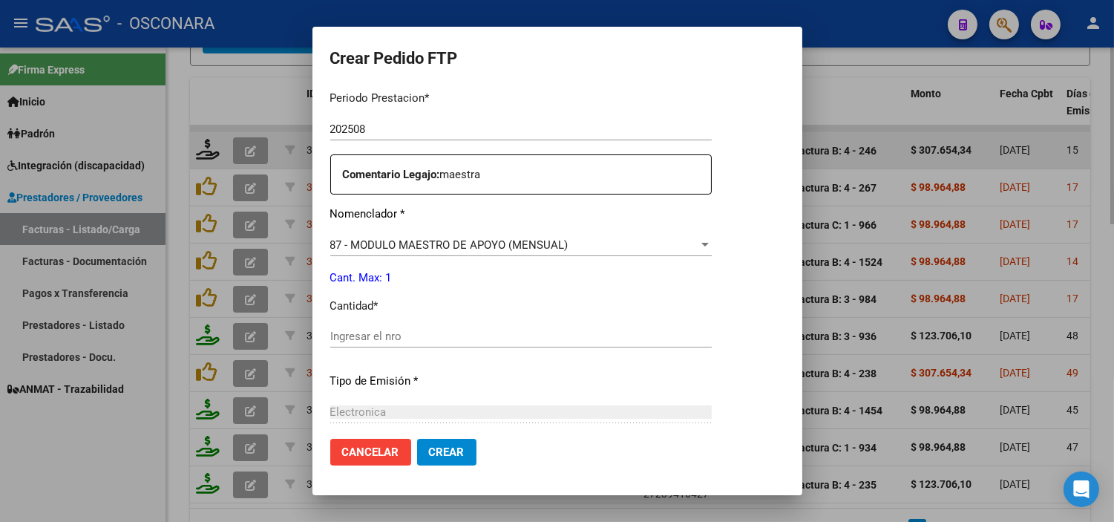
click at [353, 338] on input "Ingresar el nro" at bounding box center [520, 336] width 381 height 13
type input "1"
click at [377, 366] on div "Periodo Prestacion * 202508 Ingresar el Periodo Prestacion Comentario Legajo: m…" at bounding box center [520, 333] width 381 height 508
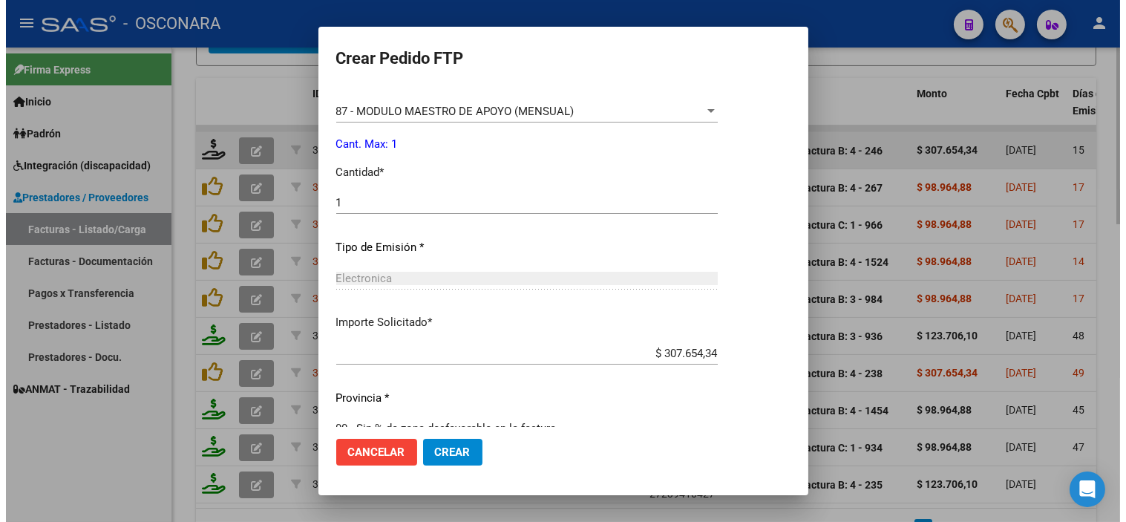
scroll to position [654, 0]
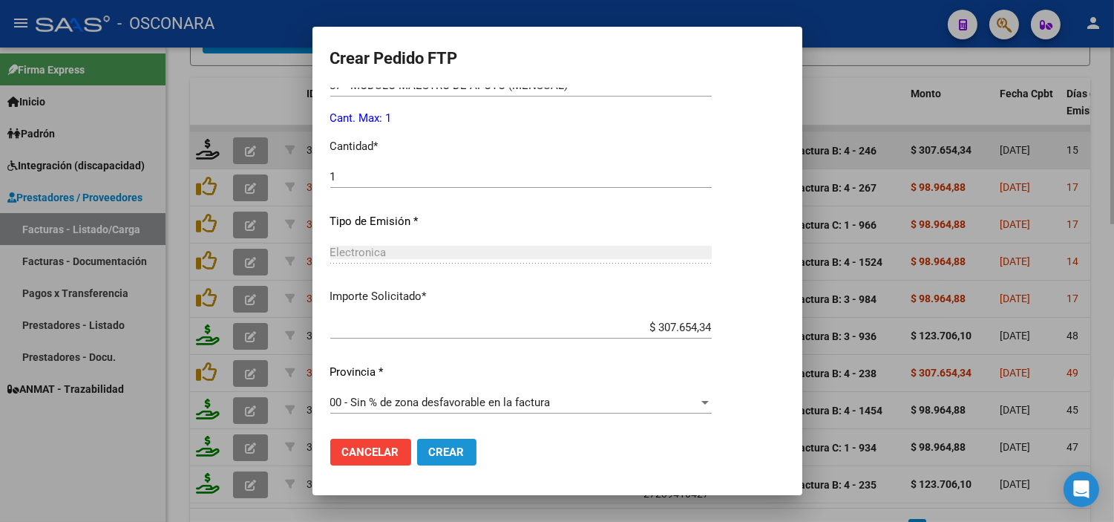
click at [417, 446] on button "Crear" at bounding box center [446, 452] width 59 height 27
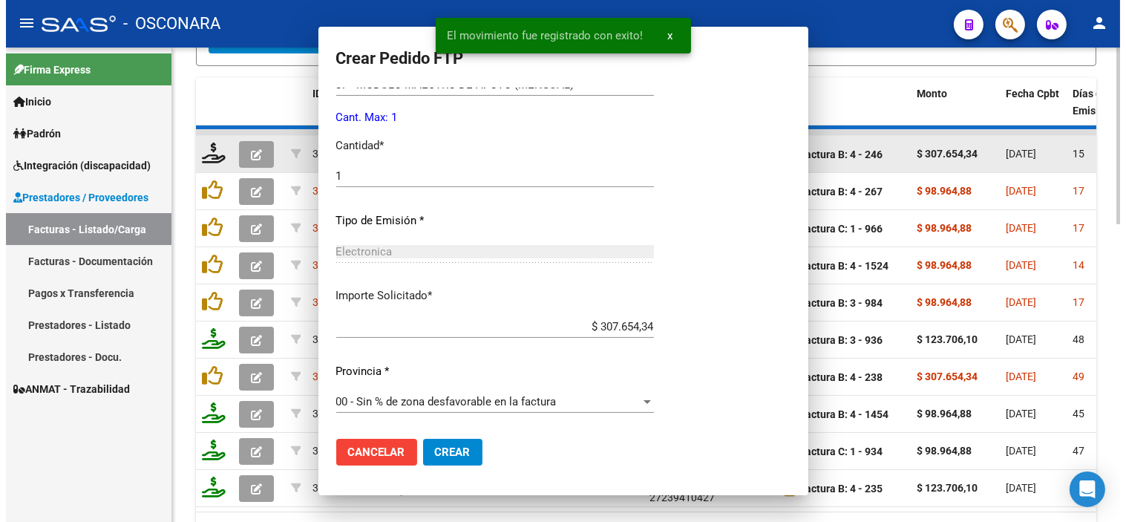
scroll to position [0, 0]
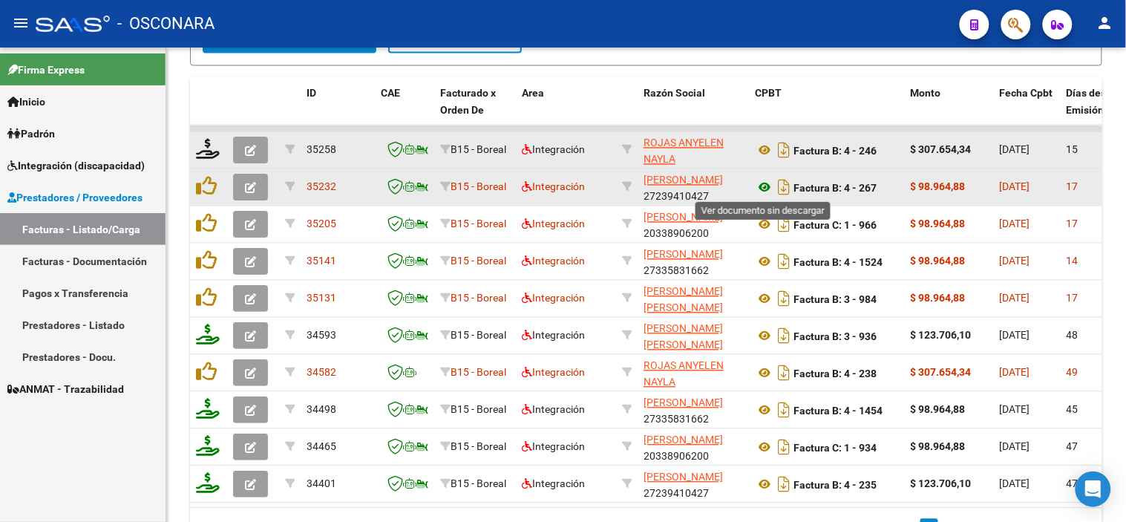
click at [766, 188] on icon at bounding box center [764, 188] width 19 height 18
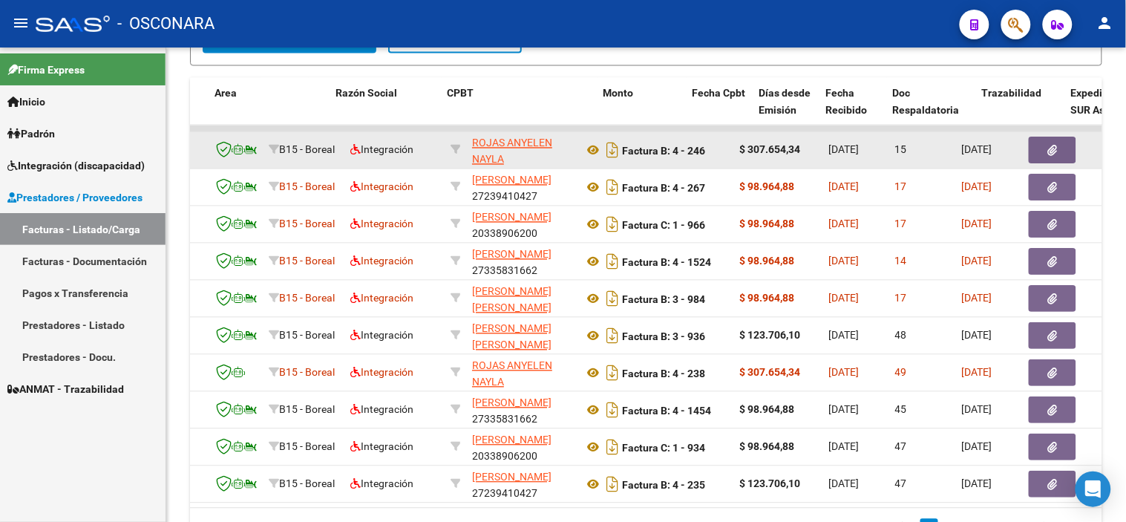
scroll to position [0, 425]
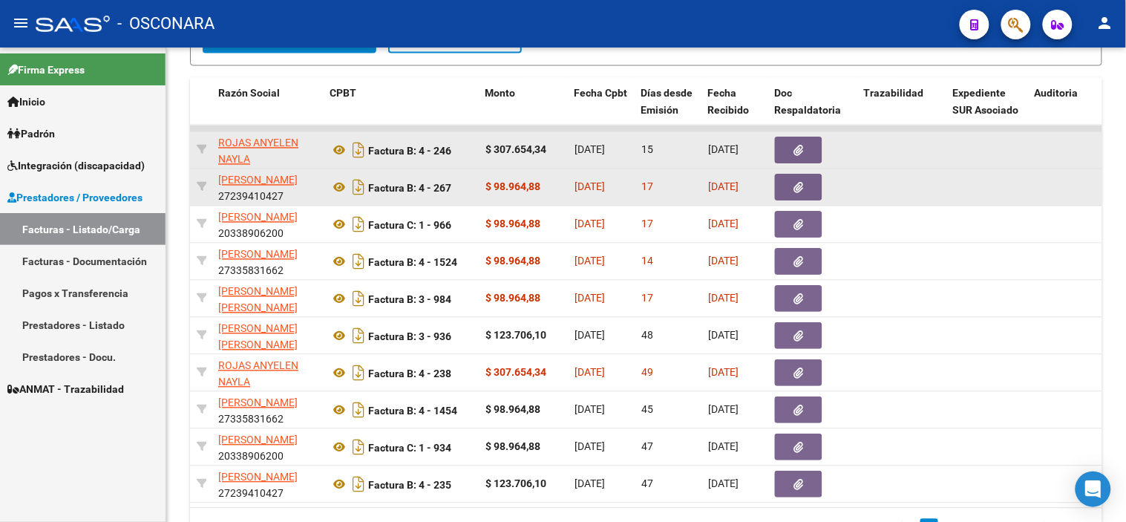
click at [805, 183] on button "button" at bounding box center [798, 187] width 47 height 27
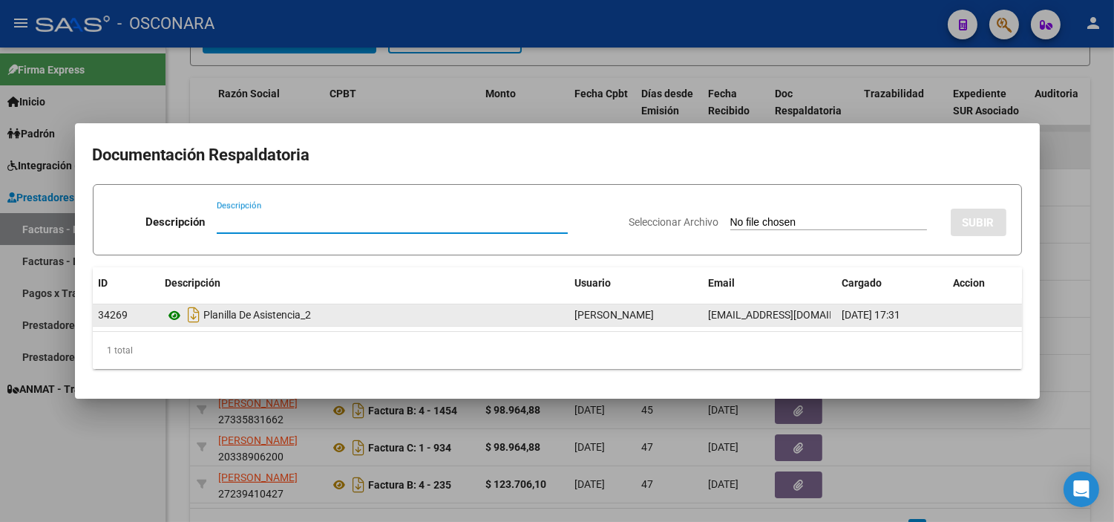
click at [168, 309] on icon at bounding box center [175, 316] width 19 height 18
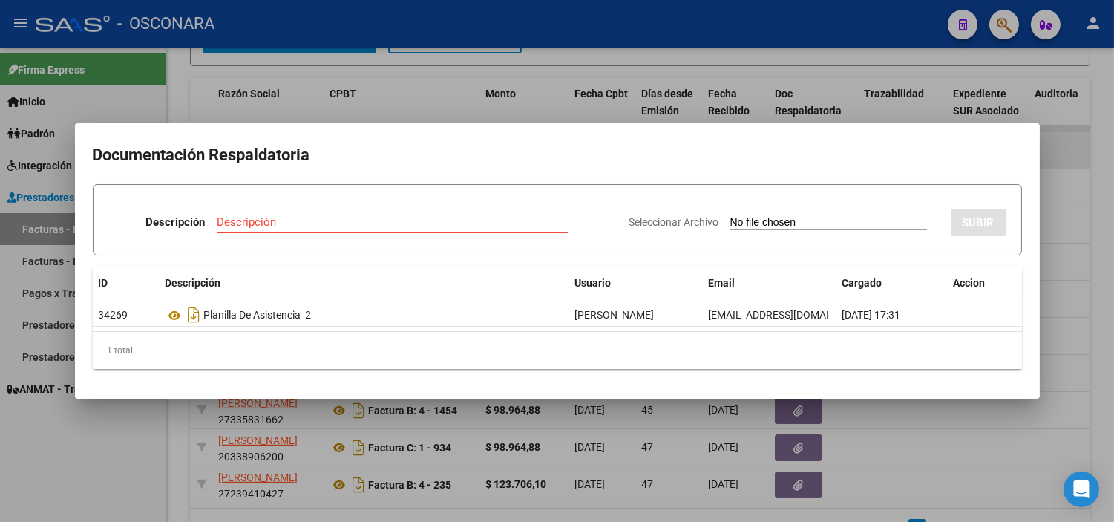
click at [479, 86] on div at bounding box center [557, 261] width 1114 height 522
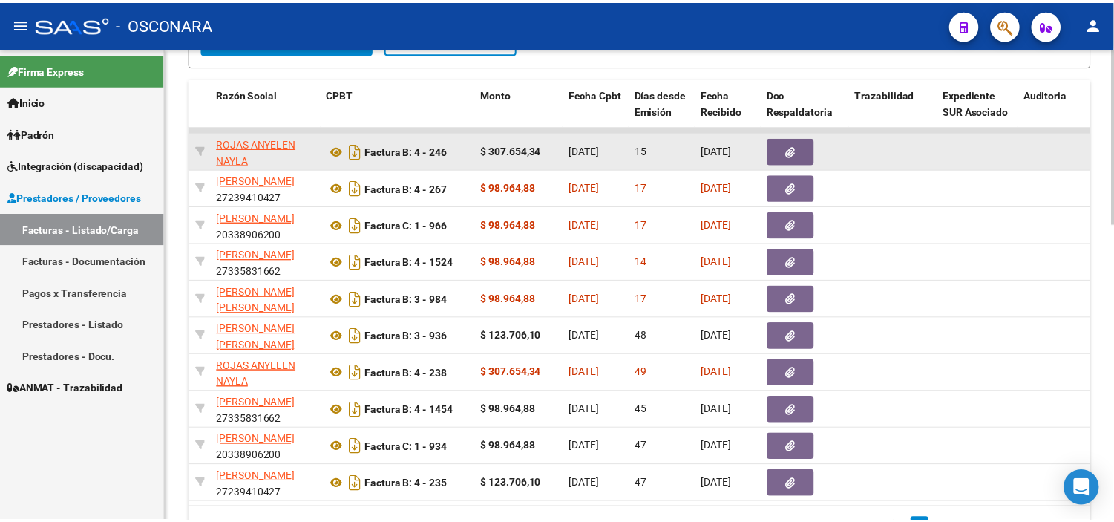
scroll to position [0, 0]
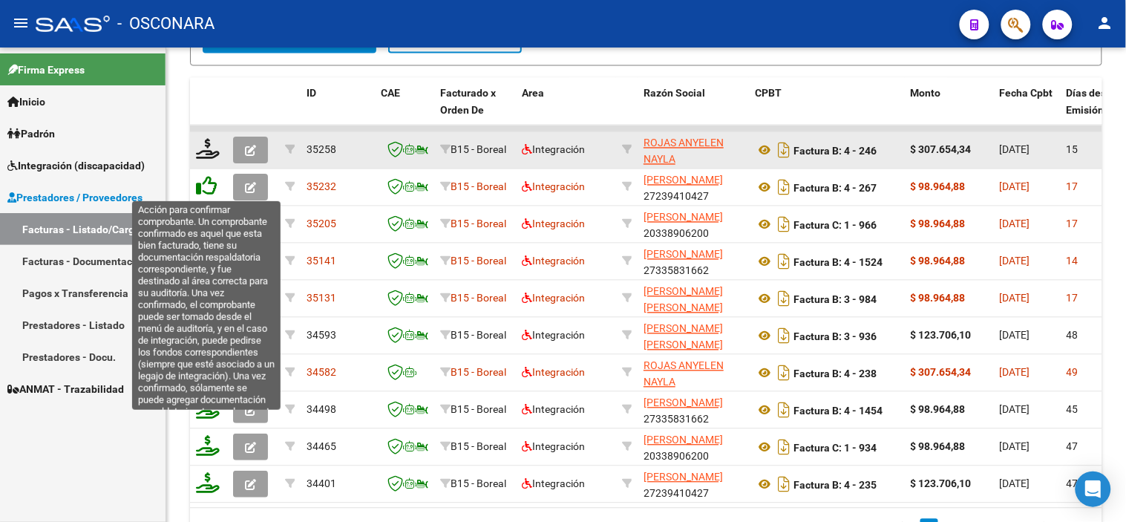
click at [210, 187] on icon at bounding box center [206, 186] width 21 height 21
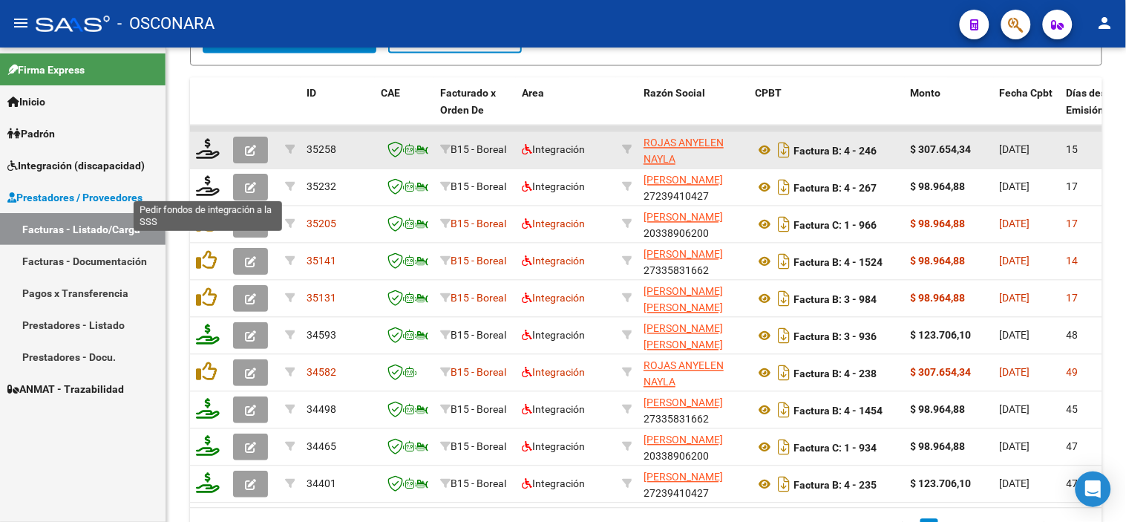
click at [210, 187] on icon at bounding box center [208, 186] width 24 height 21
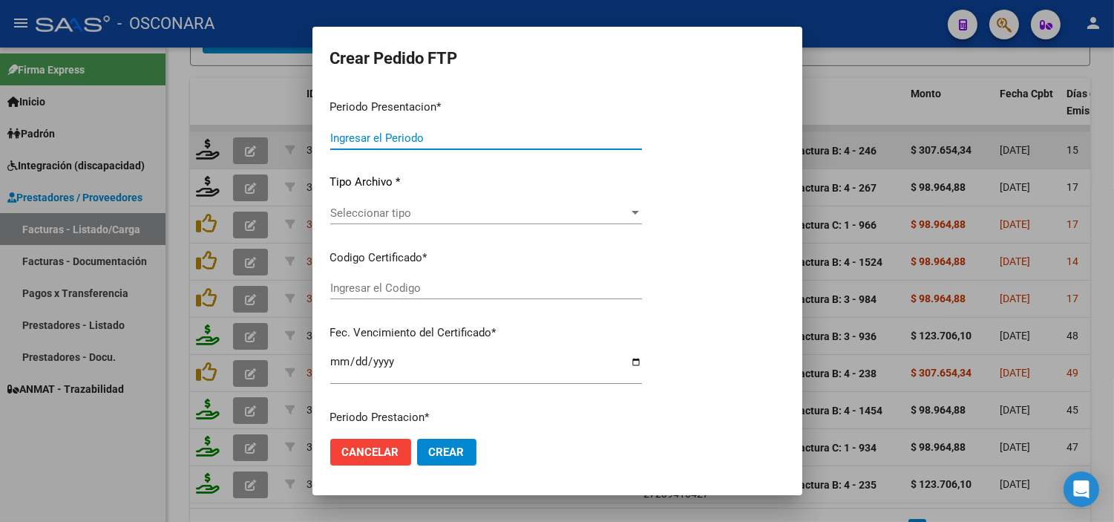
type input "202508"
type input "$ 98.964,88"
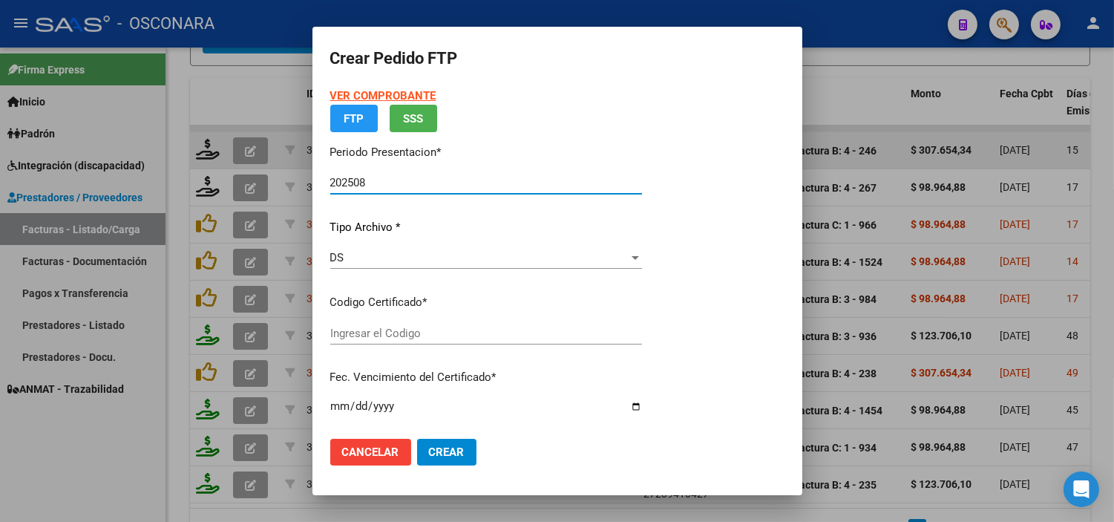
type input "ARG02000555446452023040320330403MZA203"
type input "2033-04-04"
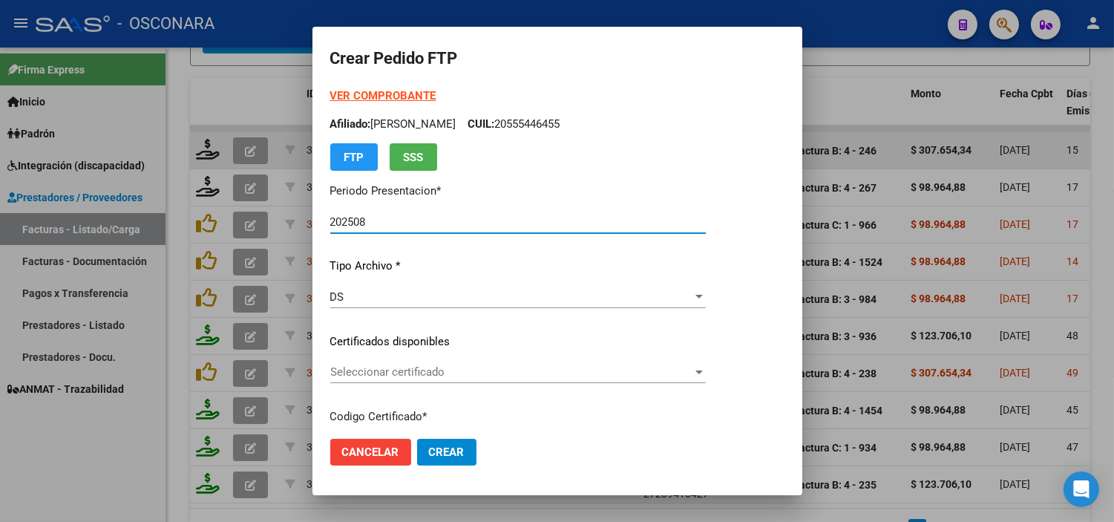
click at [453, 367] on span "Seleccionar certificado" at bounding box center [511, 371] width 362 height 13
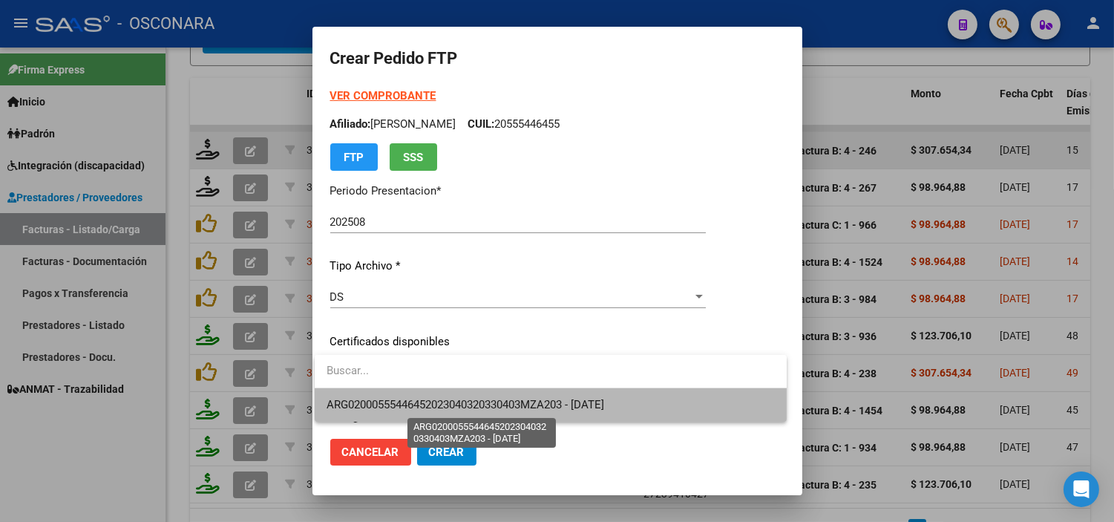
click at [472, 404] on span "ARG02000555446452023040320330403MZA203 - 2033-04-04" at bounding box center [466, 404] width 278 height 13
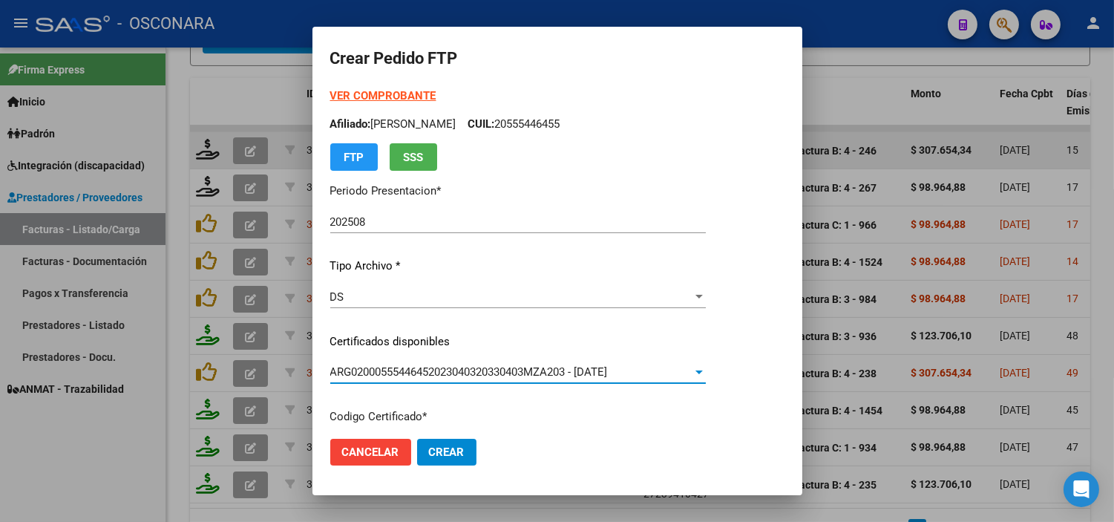
click at [469, 343] on p "Certificados disponibles" at bounding box center [518, 341] width 376 height 17
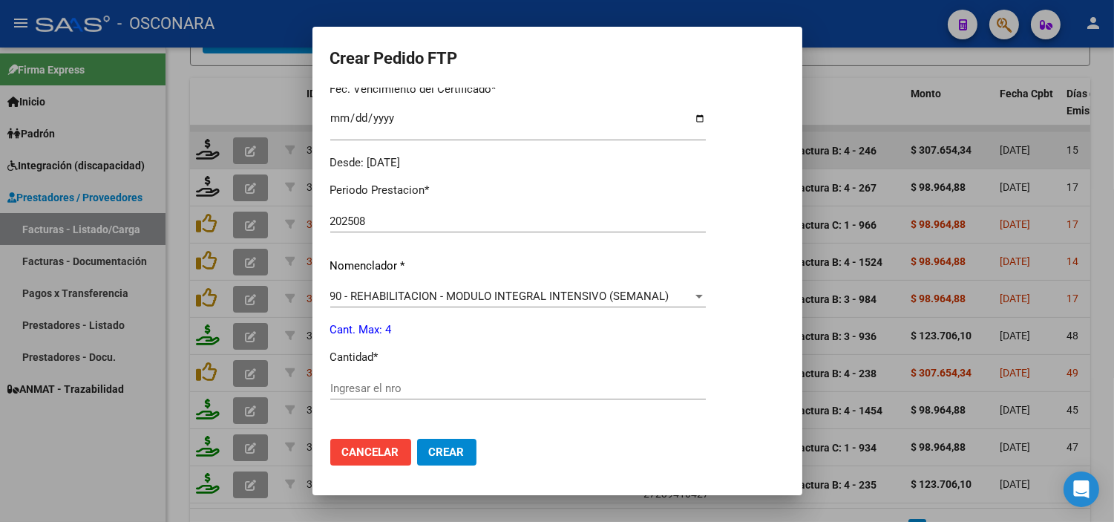
scroll to position [412, 0]
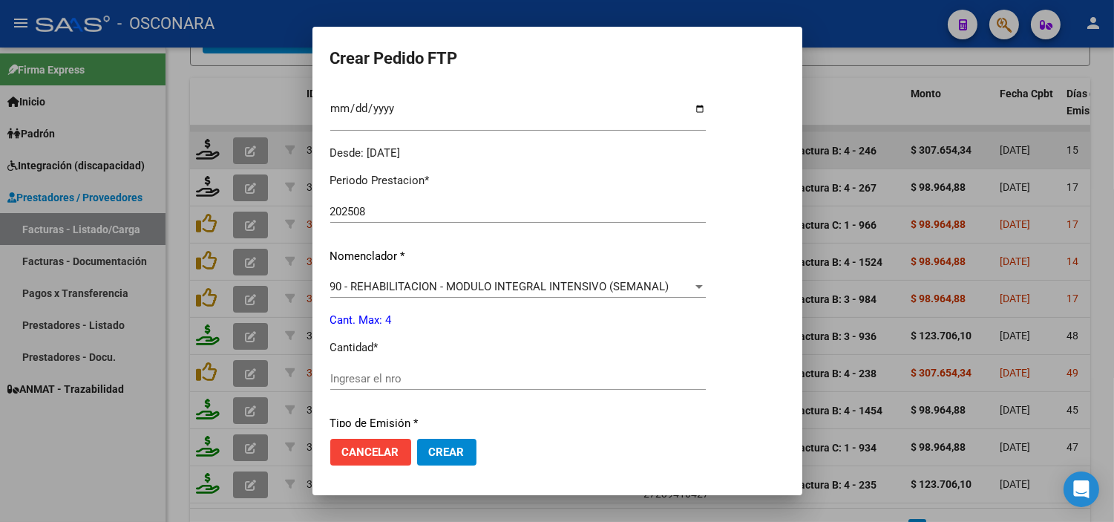
click at [426, 376] on input "Ingresar el nro" at bounding box center [518, 378] width 376 height 13
type input "4"
click at [457, 330] on div "Periodo Prestacion * 202508 Ingresar el Periodo Prestacion Nomenclador * 90 - R…" at bounding box center [518, 395] width 376 height 468
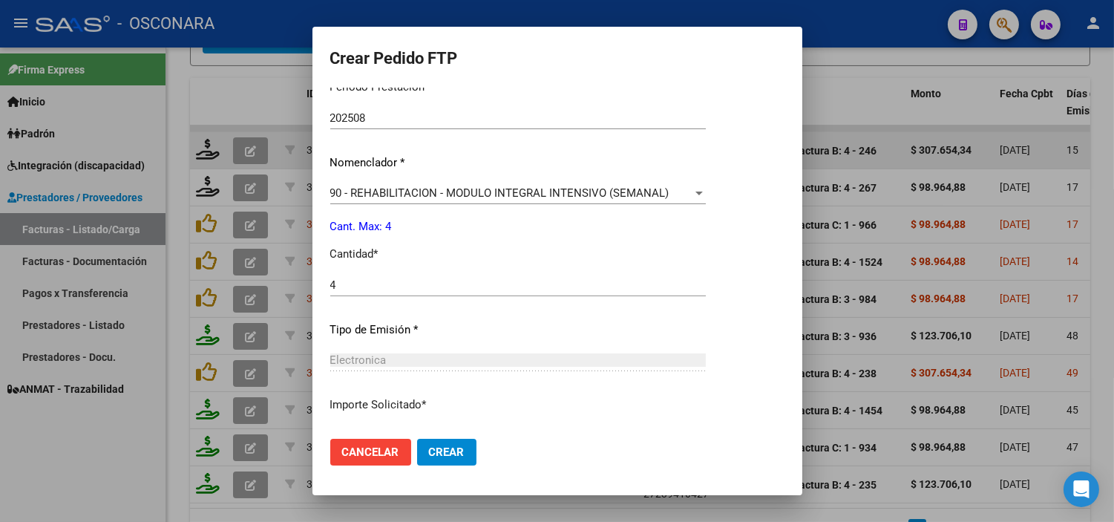
scroll to position [613, 0]
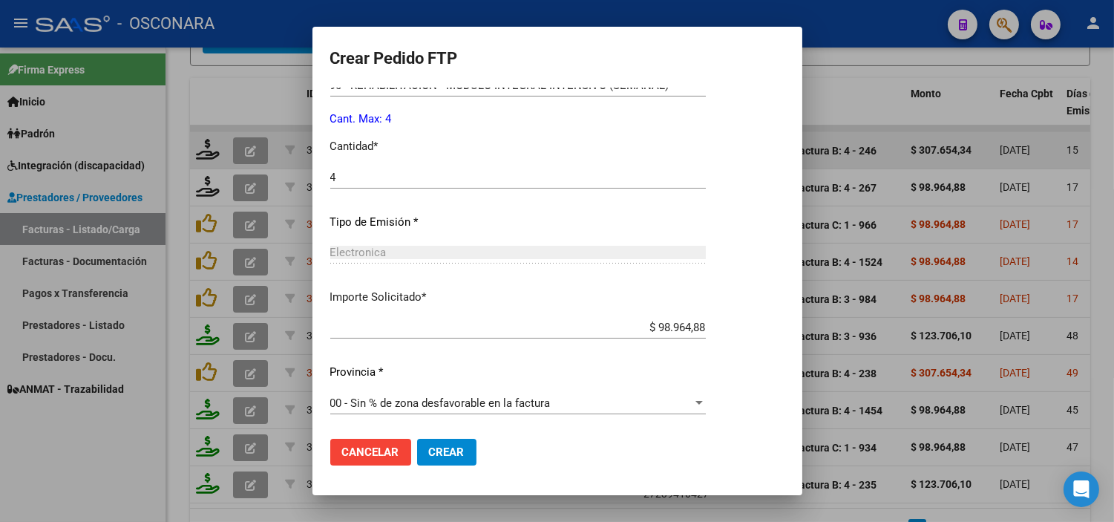
click at [456, 453] on span "Crear" at bounding box center [447, 451] width 36 height 13
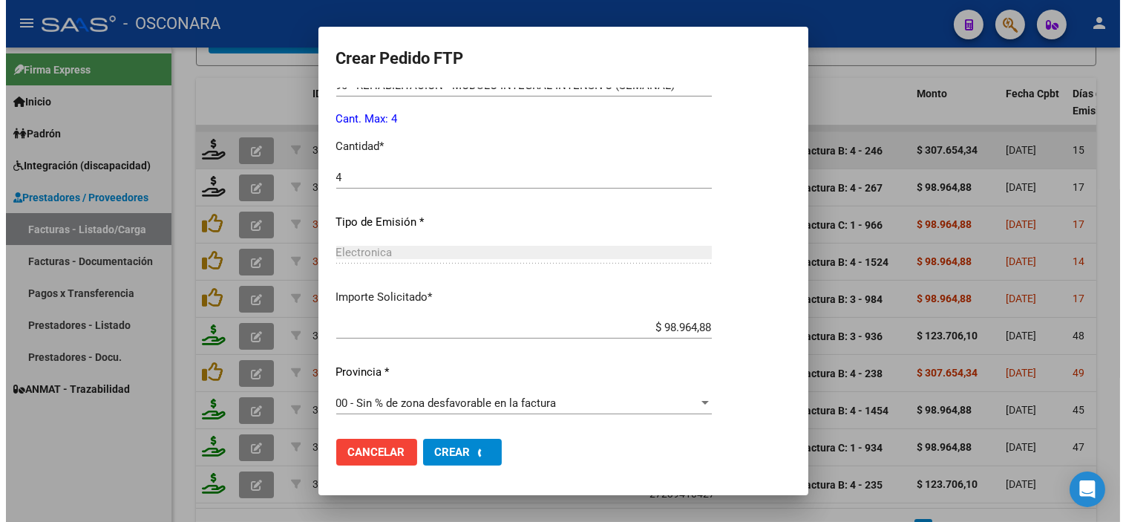
scroll to position [0, 0]
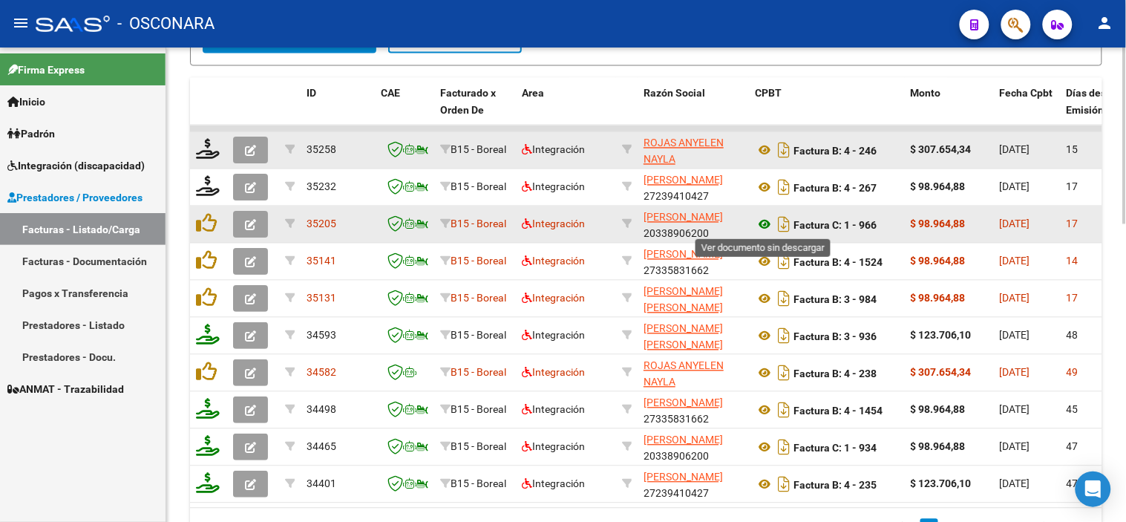
click at [761, 226] on icon at bounding box center [764, 225] width 19 height 18
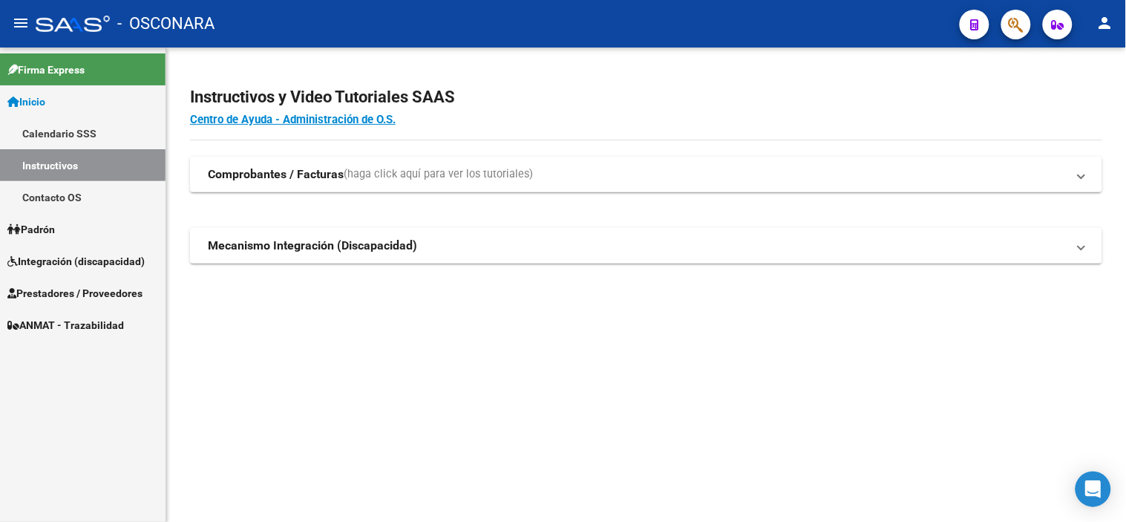
click at [89, 253] on span "Integración (discapacidad)" at bounding box center [75, 261] width 137 height 16
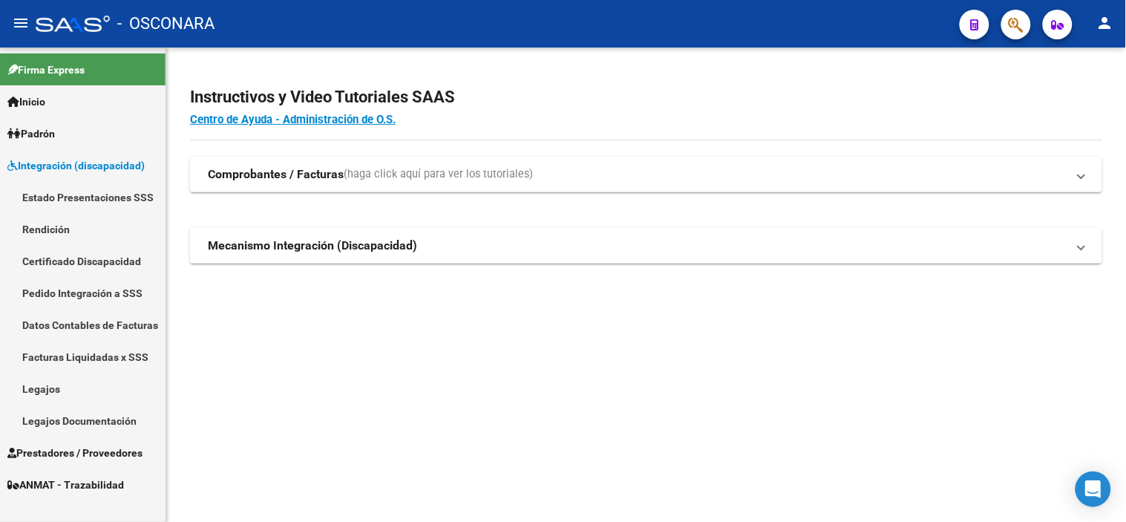
click at [76, 450] on span "Prestadores / Proveedores" at bounding box center [74, 453] width 135 height 16
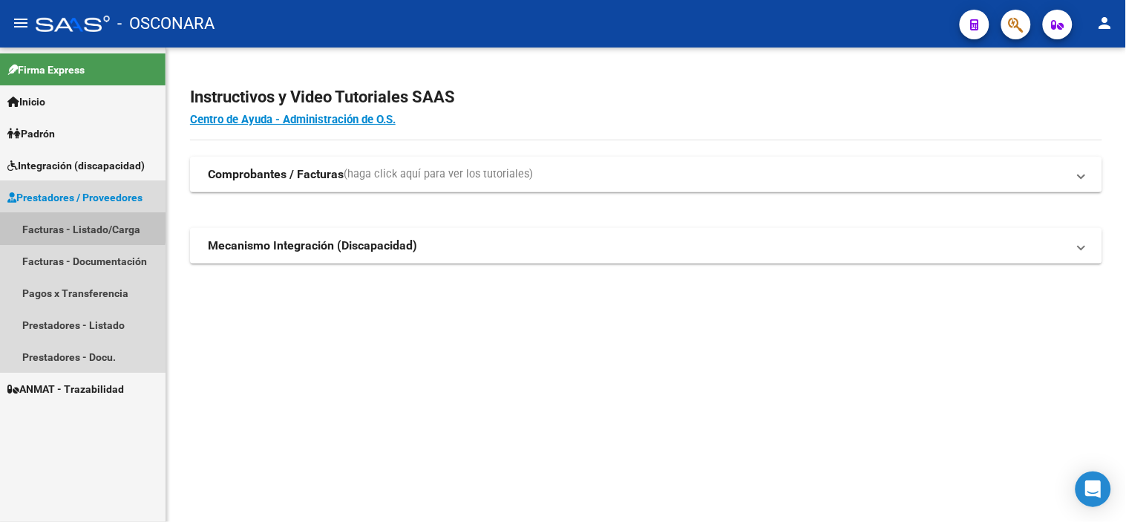
click at [71, 226] on link "Facturas - Listado/Carga" at bounding box center [83, 229] width 166 height 32
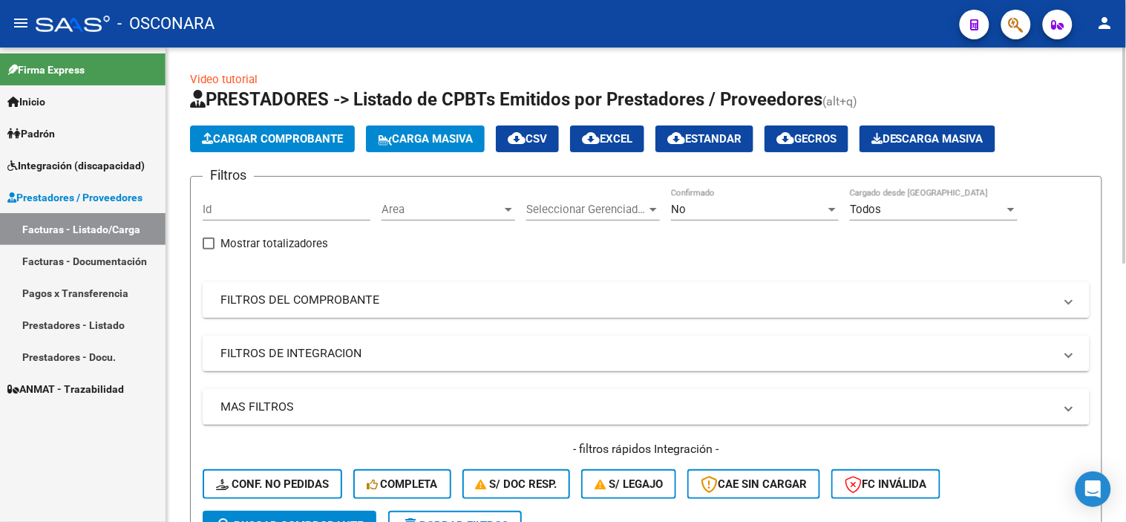
click at [459, 300] on mat-panel-title "FILTROS DEL COMPROBANTE" at bounding box center [636, 300] width 833 height 16
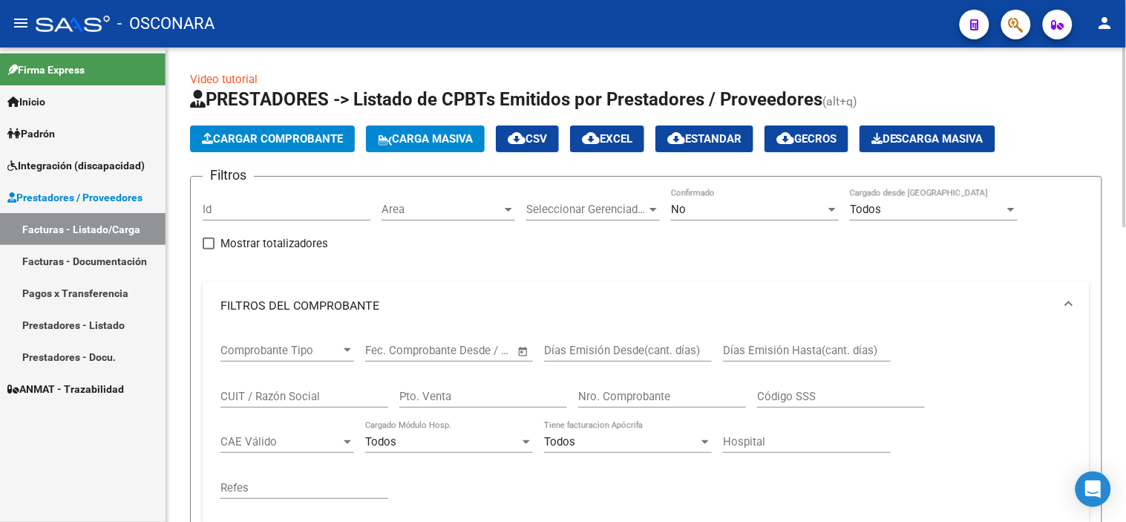
click at [760, 212] on div "No" at bounding box center [748, 209] width 154 height 13
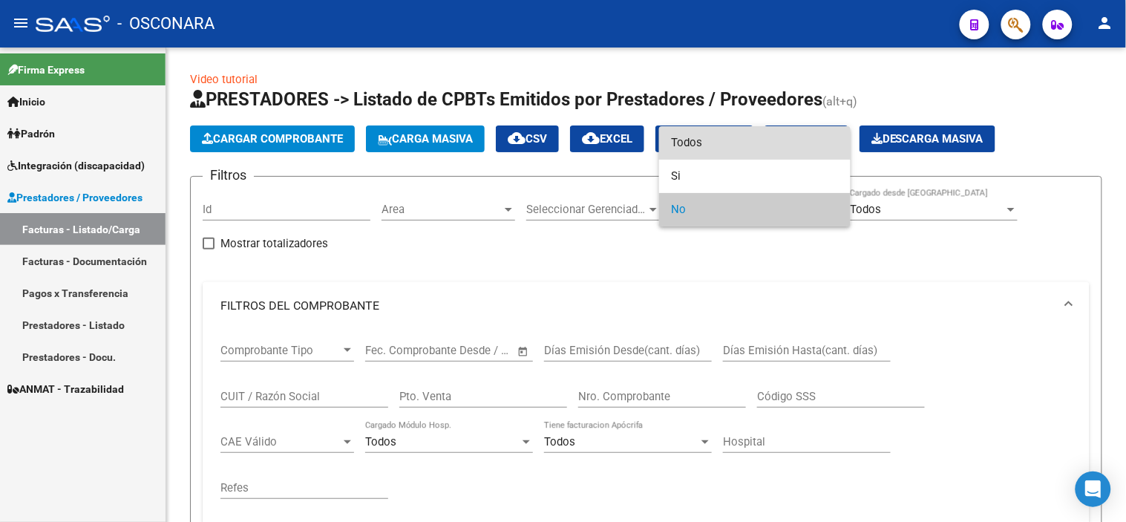
click at [738, 142] on span "Todos" at bounding box center [755, 142] width 168 height 33
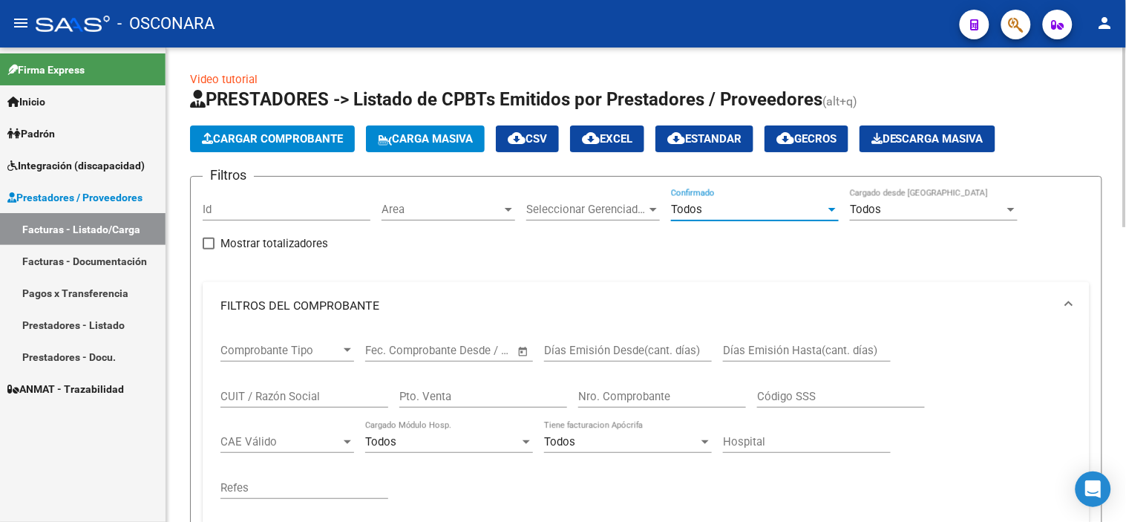
scroll to position [82, 0]
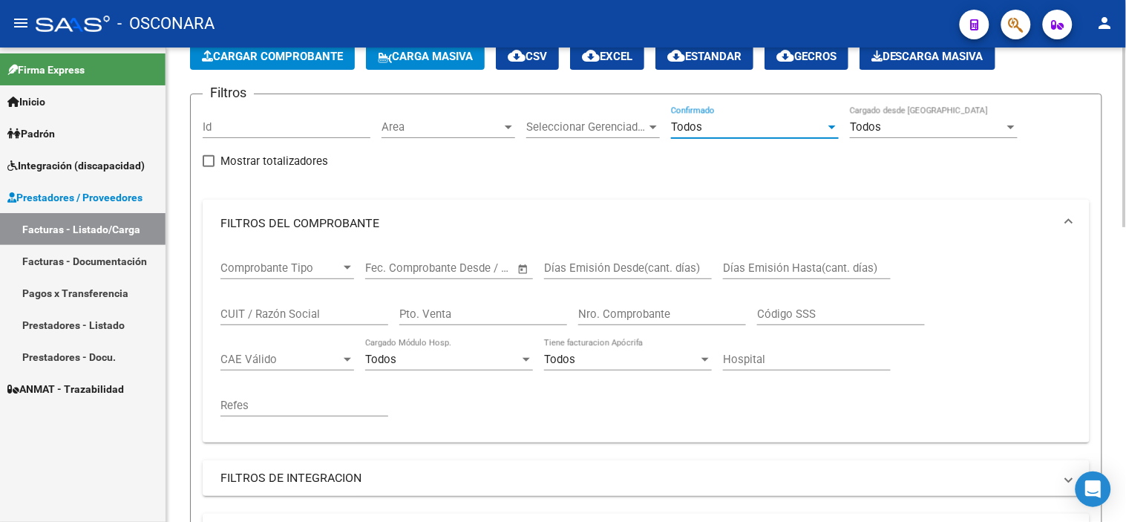
click at [615, 307] on input "Nro. Comprobante" at bounding box center [662, 313] width 168 height 13
click at [441, 312] on input "Pto. Venta" at bounding box center [483, 313] width 168 height 13
type input "4"
click at [595, 312] on input "Nro. Comprobante" at bounding box center [662, 313] width 168 height 13
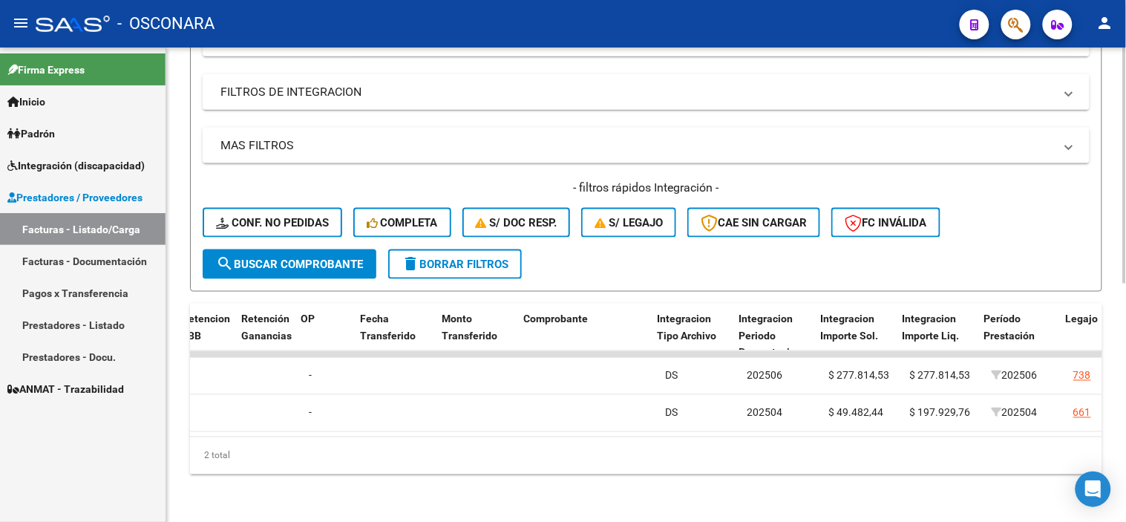
scroll to position [0, 1348]
type input "176"
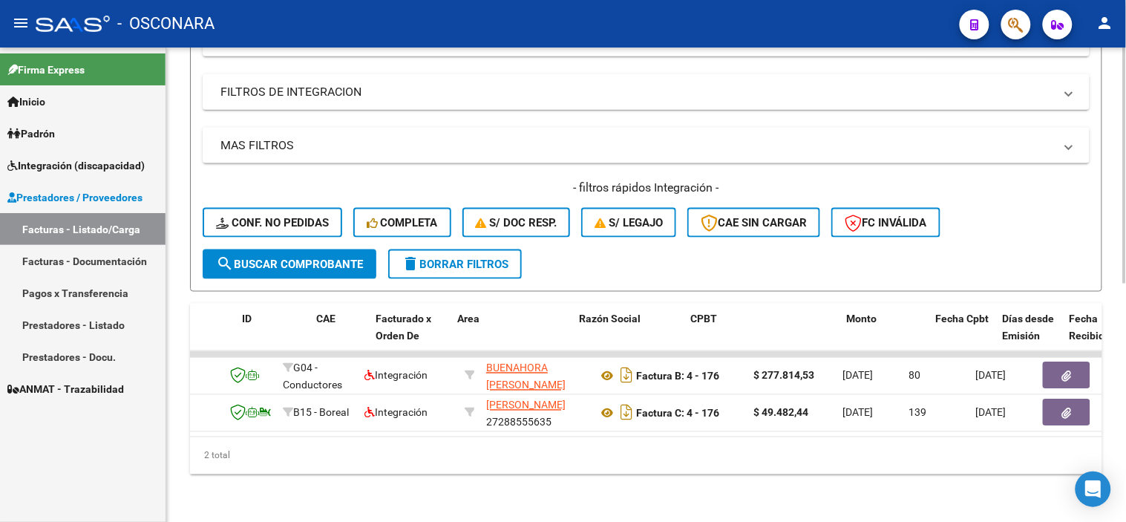
scroll to position [0, 50]
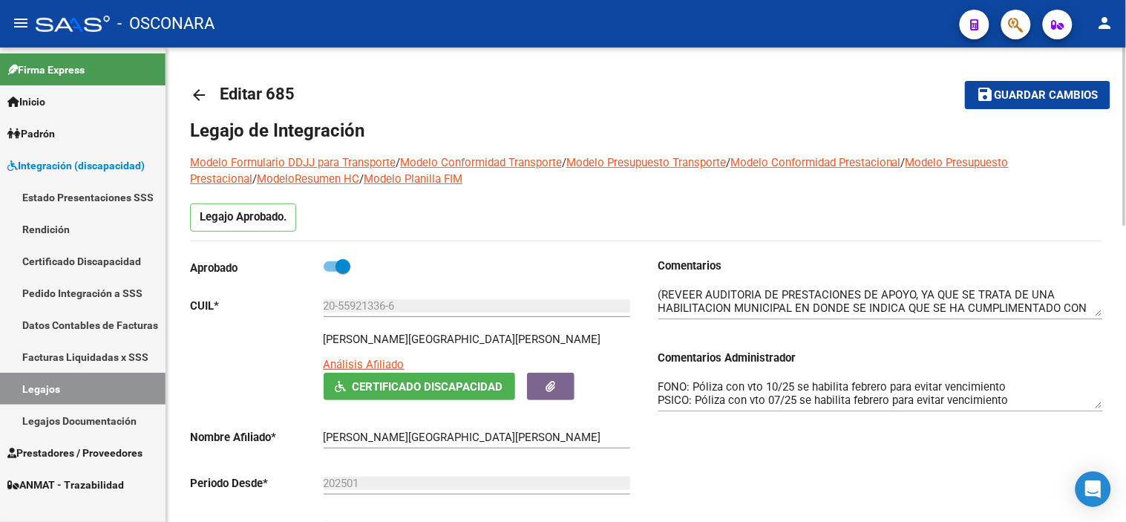
click at [204, 98] on mat-icon "arrow_back" at bounding box center [199, 95] width 18 height 18
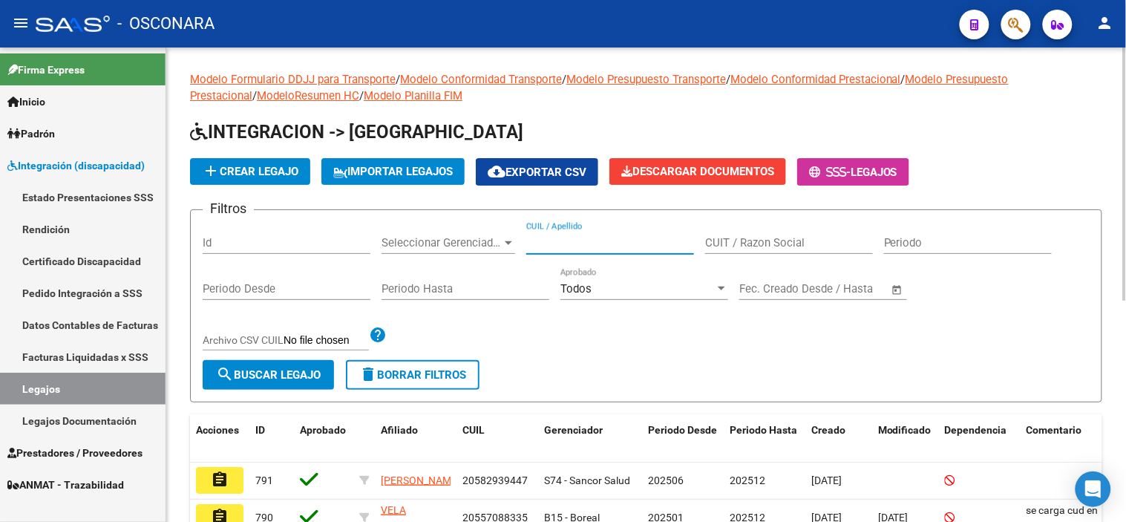
click at [560, 247] on input "CUIL / Apellido" at bounding box center [610, 242] width 168 height 13
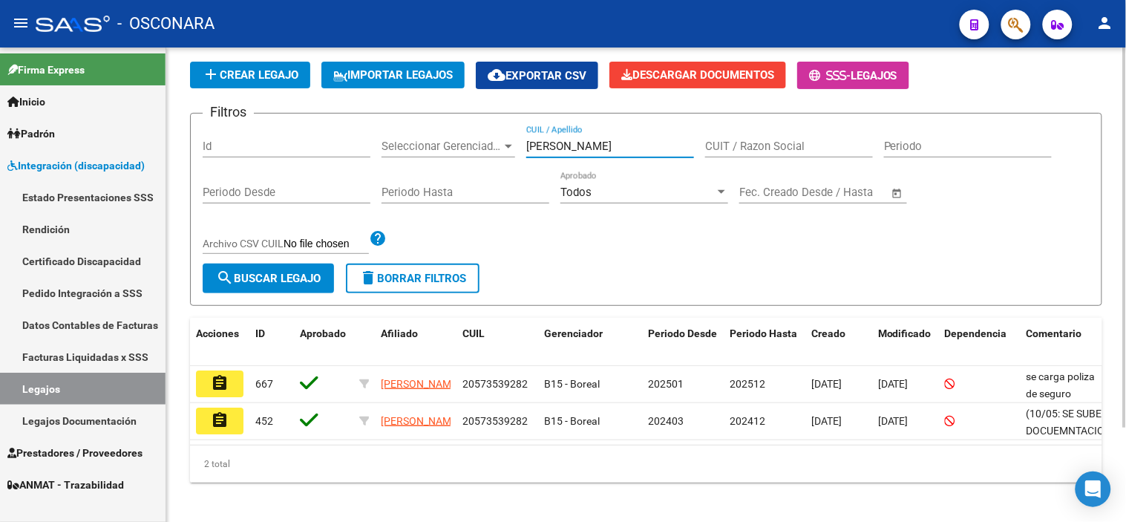
scroll to position [117, 0]
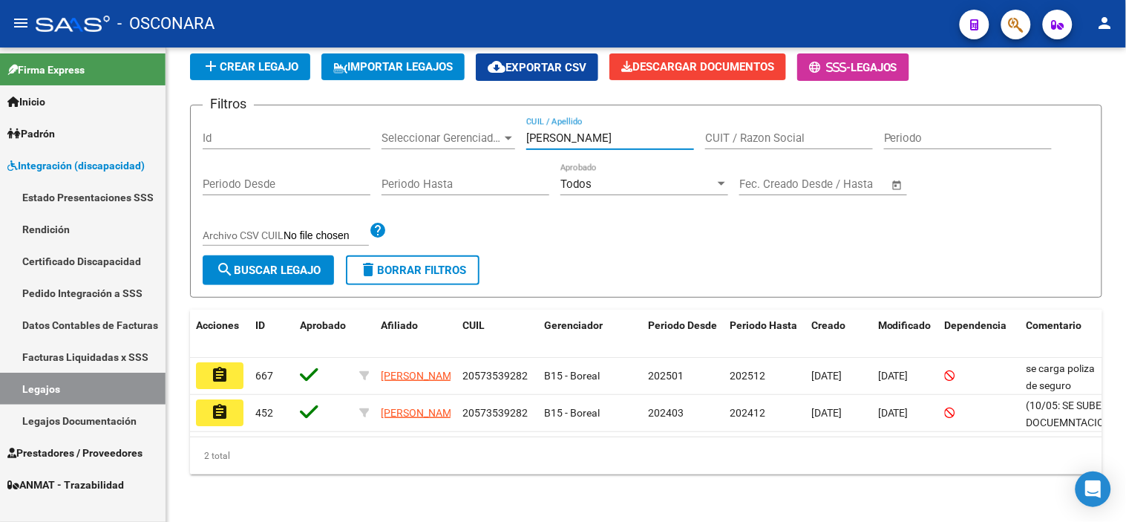
type input "areco"
click at [211, 366] on mat-icon "assignment" at bounding box center [220, 375] width 18 height 18
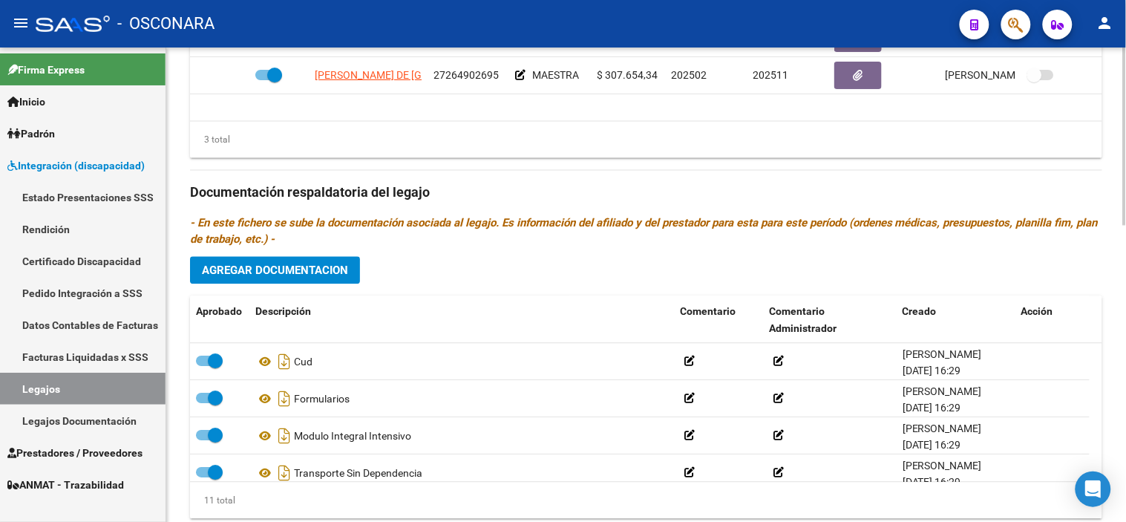
scroll to position [82, 0]
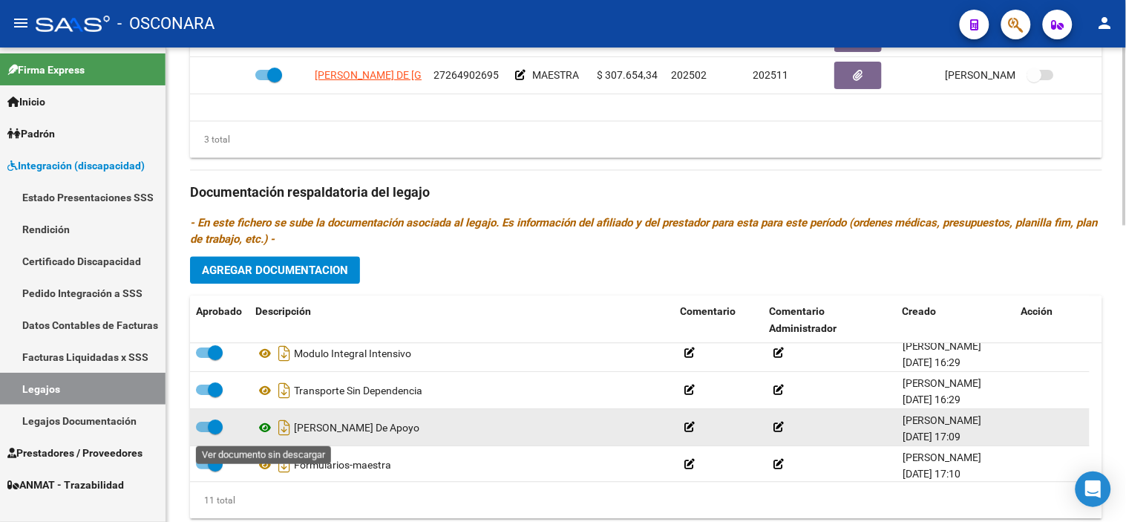
click at [272, 436] on icon at bounding box center [264, 428] width 19 height 18
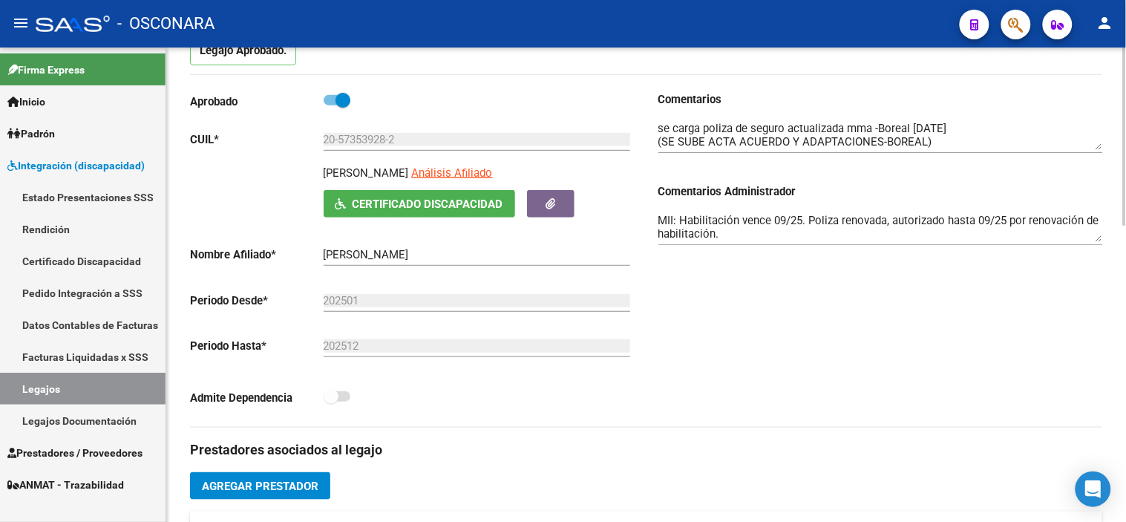
scroll to position [0, 0]
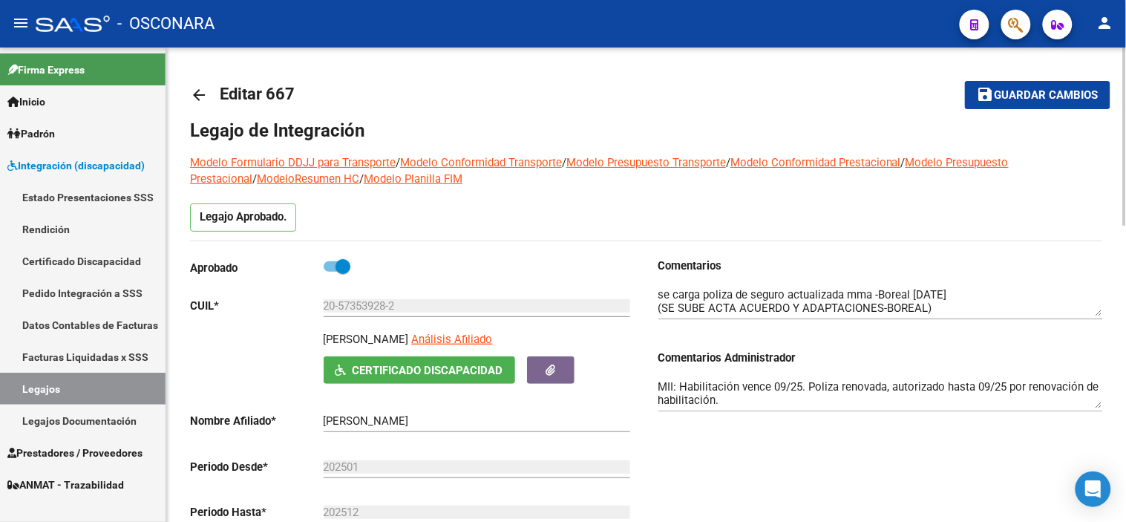
click at [196, 92] on mat-icon "arrow_back" at bounding box center [199, 95] width 18 height 18
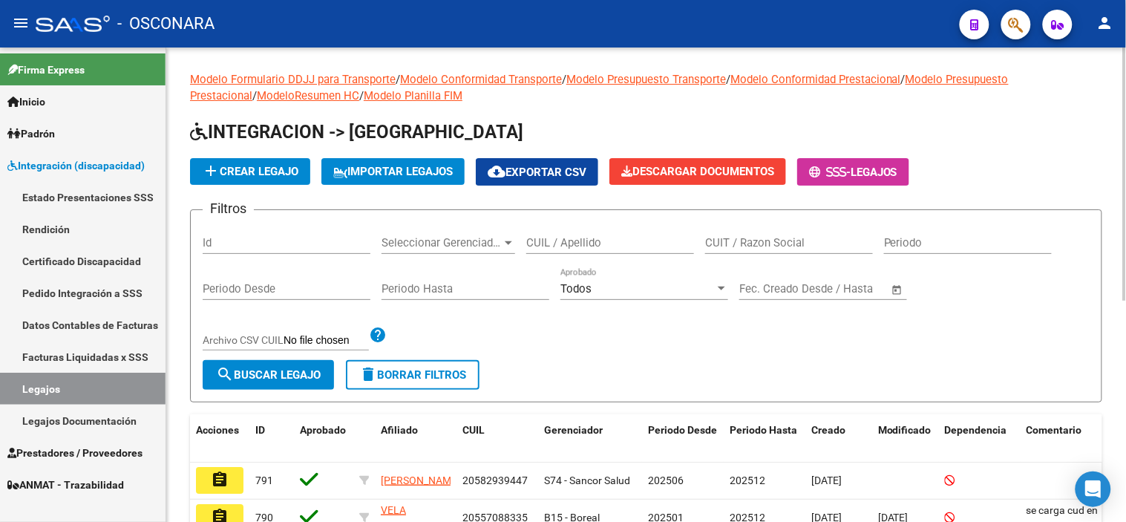
click at [574, 242] on input "CUIL / Apellido" at bounding box center [610, 242] width 168 height 13
paste input "20575700927"
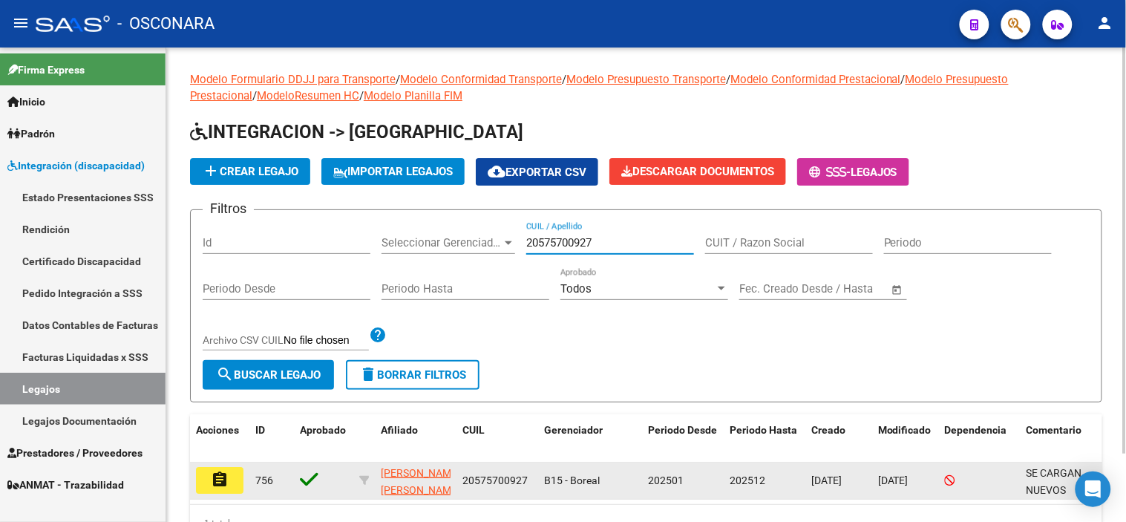
type input "20575700927"
click at [220, 480] on mat-icon "assignment" at bounding box center [220, 480] width 18 height 18
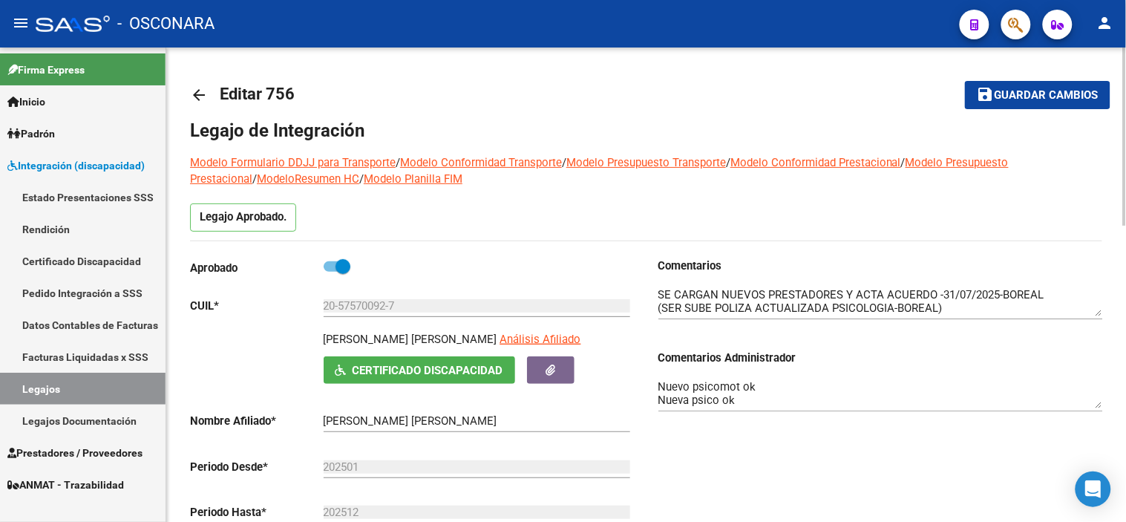
click at [194, 92] on mat-icon "arrow_back" at bounding box center [199, 95] width 18 height 18
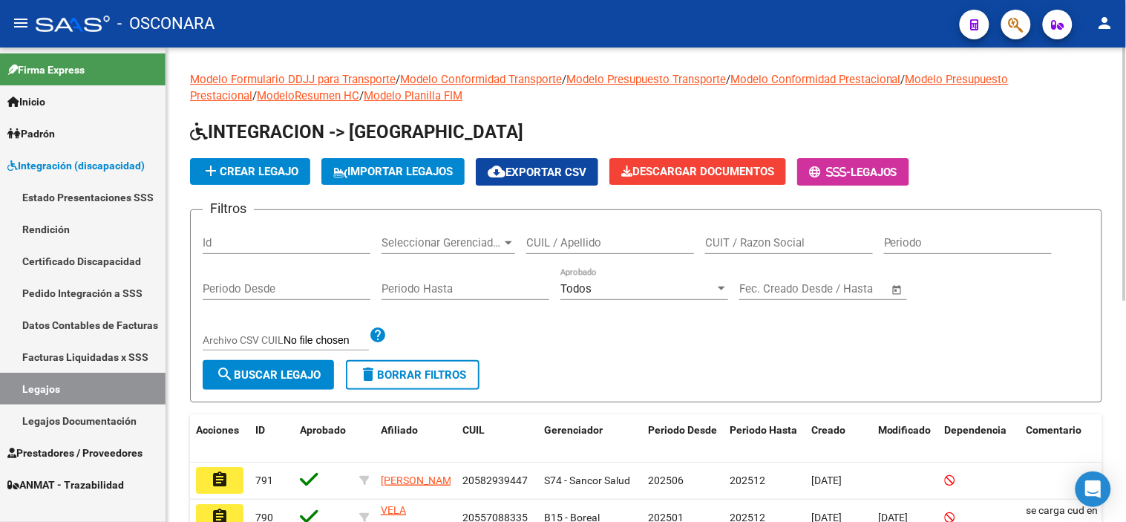
click at [628, 235] on div "CUIL / Apellido" at bounding box center [610, 238] width 168 height 32
paste input "20573539282"
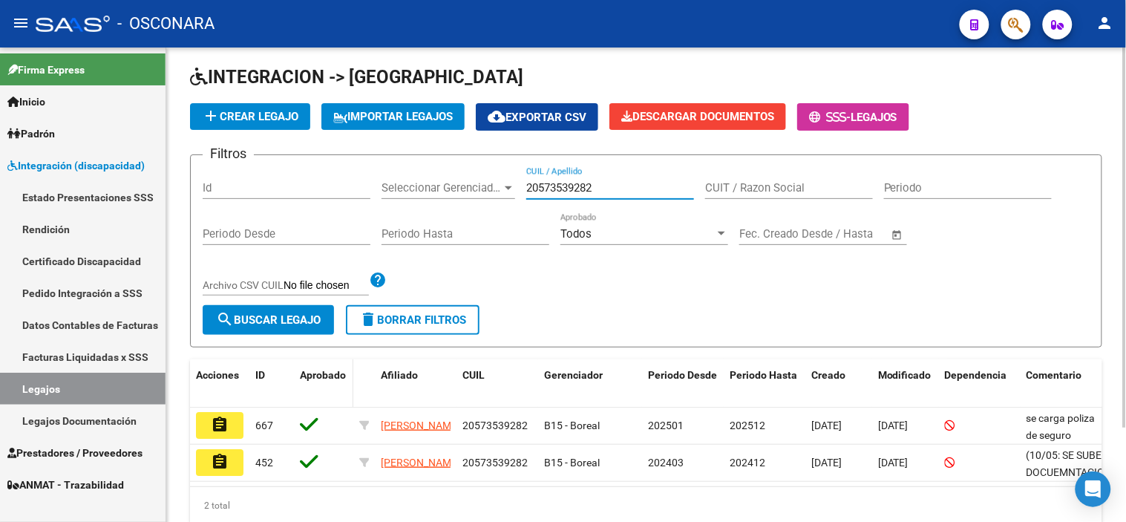
scroll to position [82, 0]
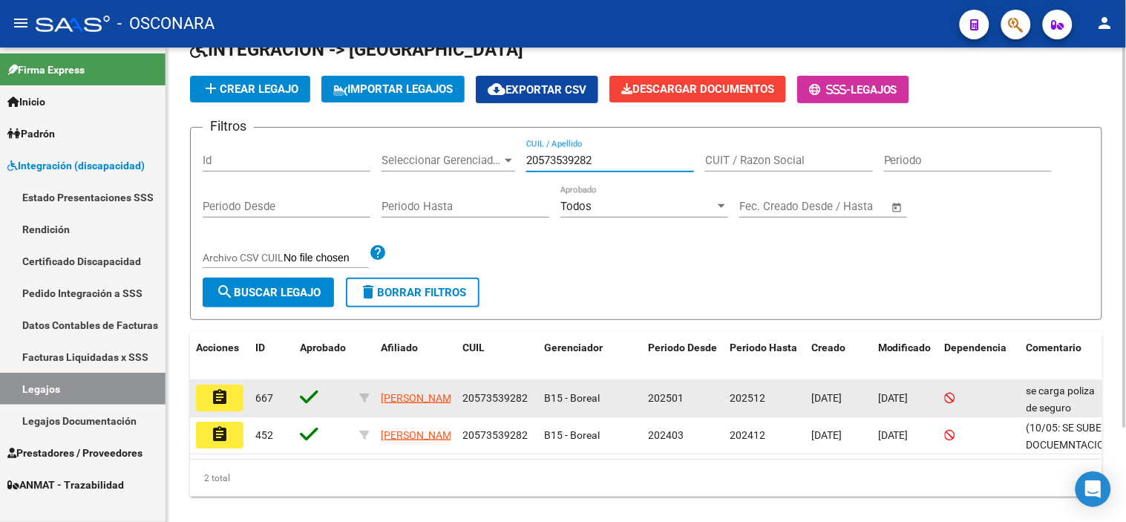
type input "20573539282"
click at [233, 388] on button "assignment" at bounding box center [219, 397] width 47 height 27
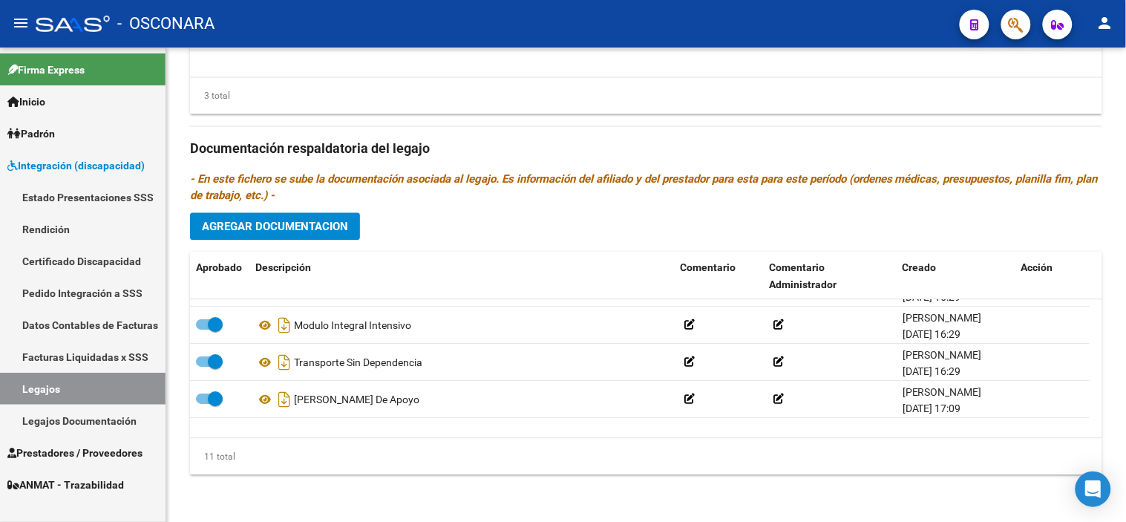
scroll to position [27, 0]
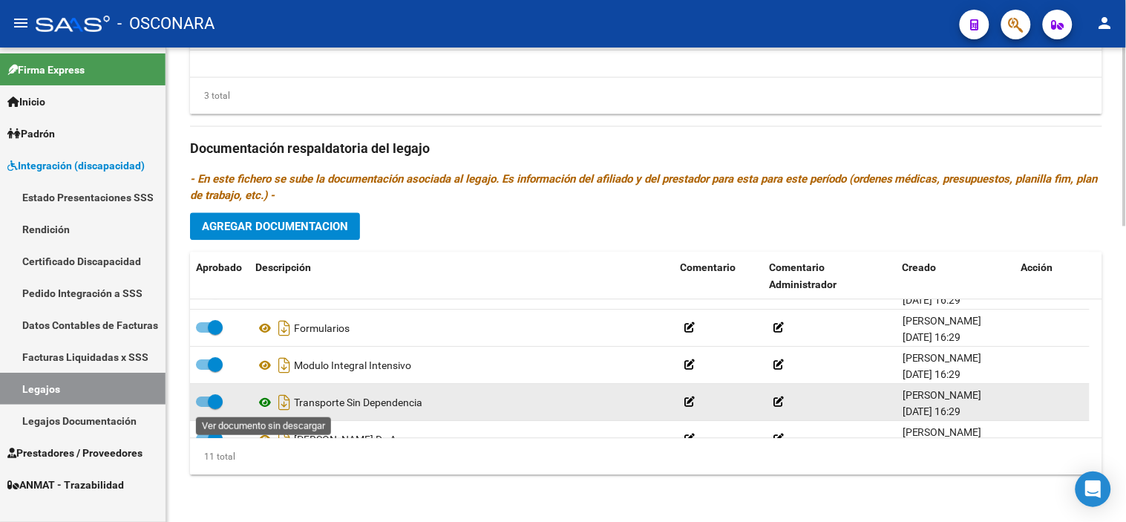
click at [256, 403] on icon at bounding box center [264, 402] width 19 height 18
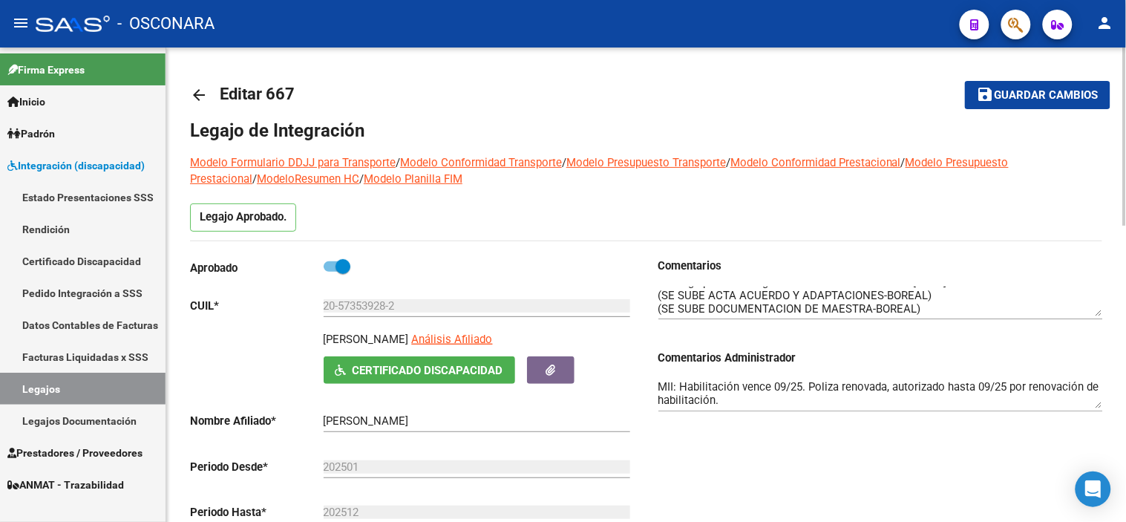
click at [203, 92] on mat-icon "arrow_back" at bounding box center [199, 95] width 18 height 18
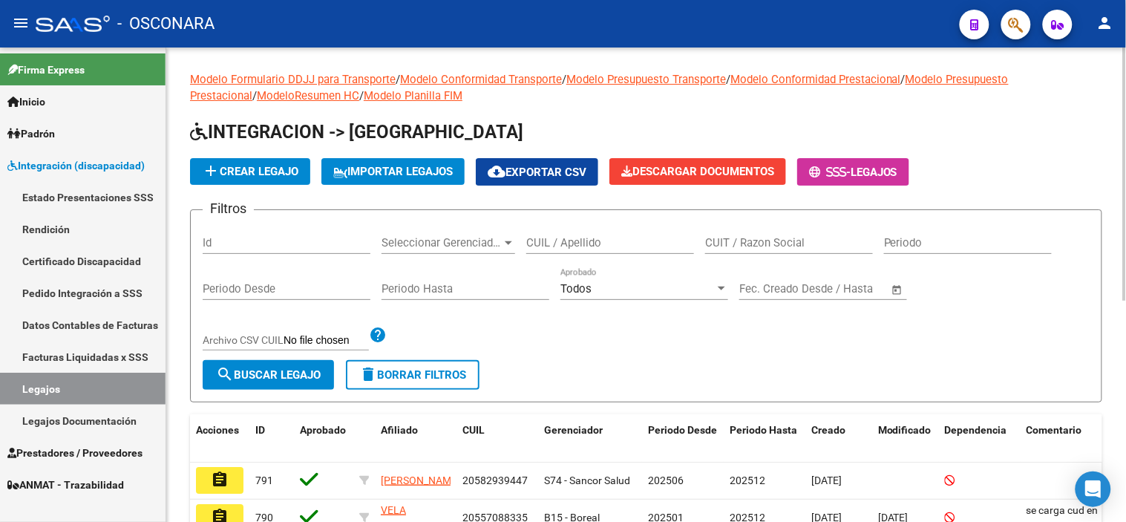
click at [626, 233] on div "CUIL / Apellido" at bounding box center [610, 238] width 168 height 32
paste input "[PERSON_NAME] [PERSON_NAME] 20557059564"
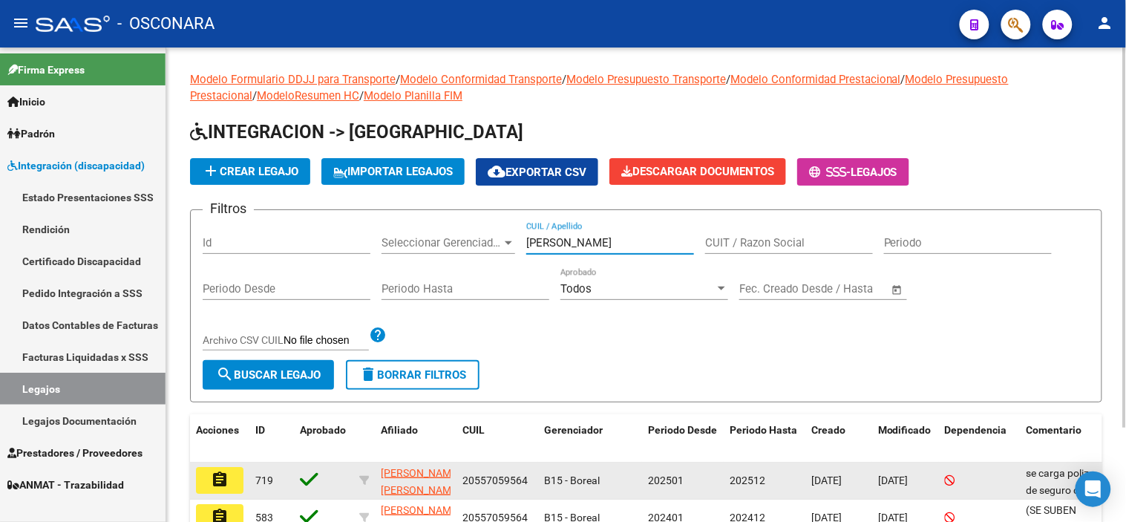
type input "BASTIAS BURGARELLI FELIPE"
click at [235, 478] on button "assignment" at bounding box center [219, 480] width 47 height 27
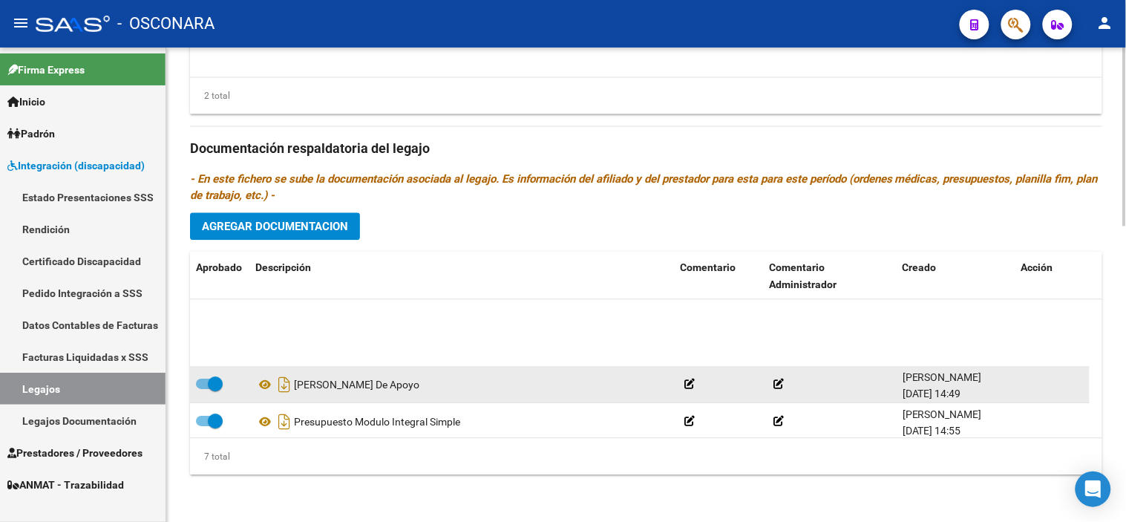
scroll to position [126, 0]
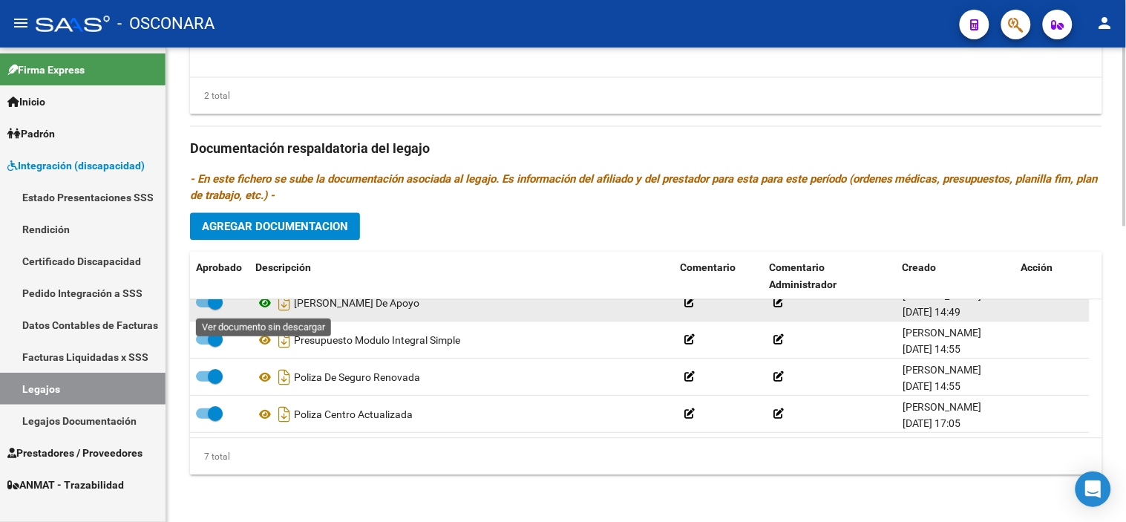
click at [265, 301] on icon at bounding box center [264, 303] width 19 height 18
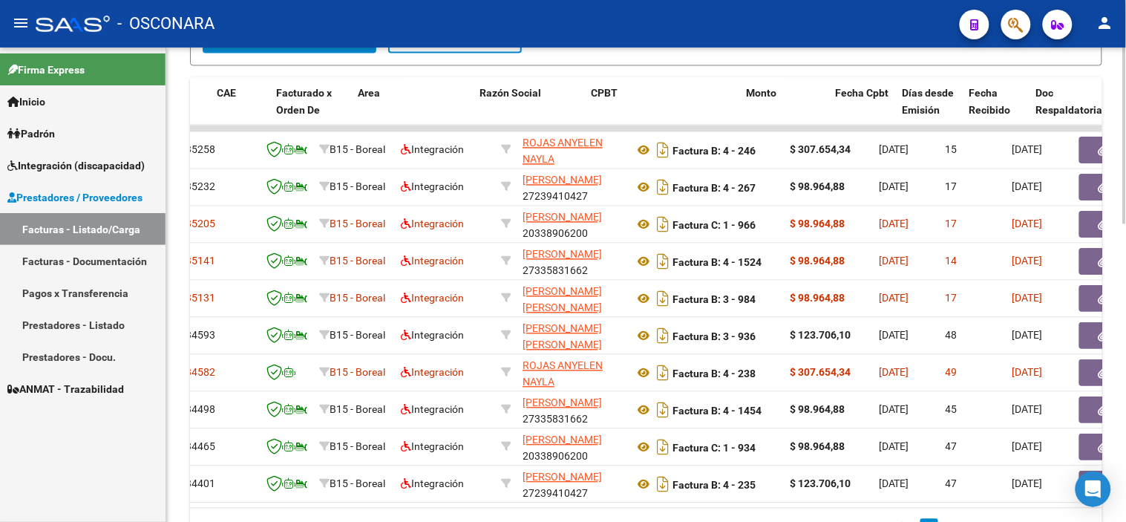
scroll to position [0, 174]
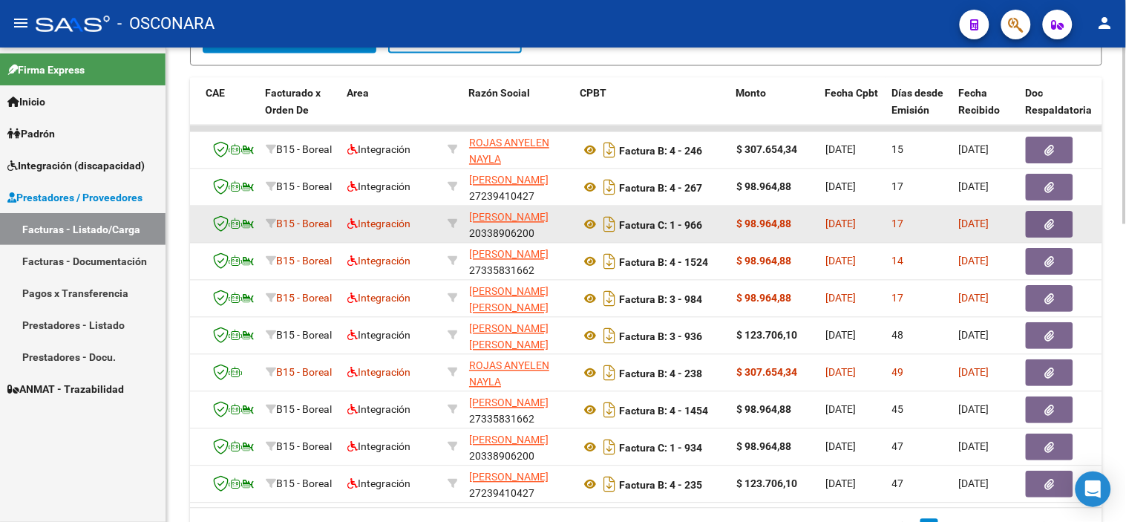
click at [1059, 219] on button "button" at bounding box center [1049, 225] width 47 height 27
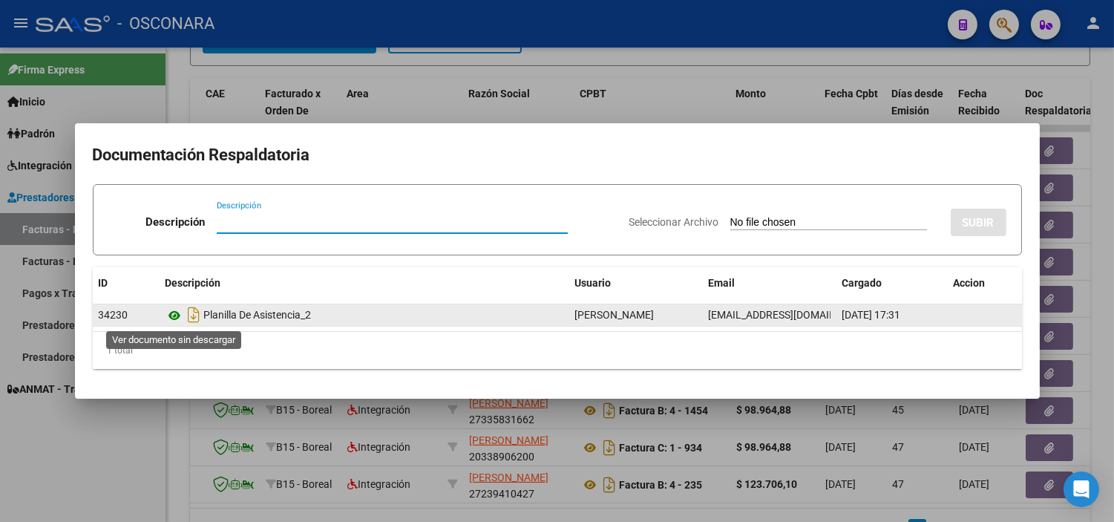
click at [174, 319] on icon at bounding box center [175, 316] width 19 height 18
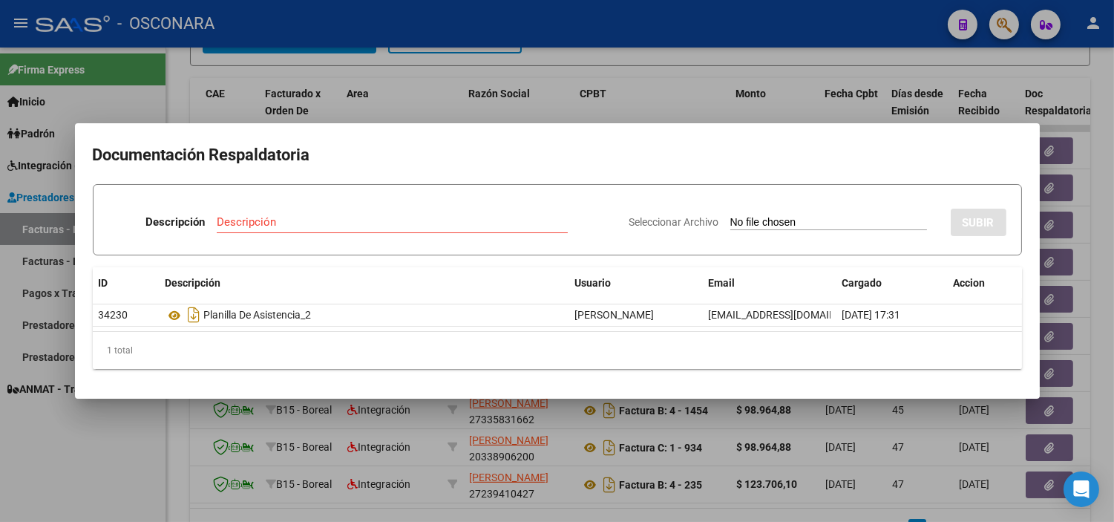
click at [338, 410] on div at bounding box center [557, 261] width 1114 height 522
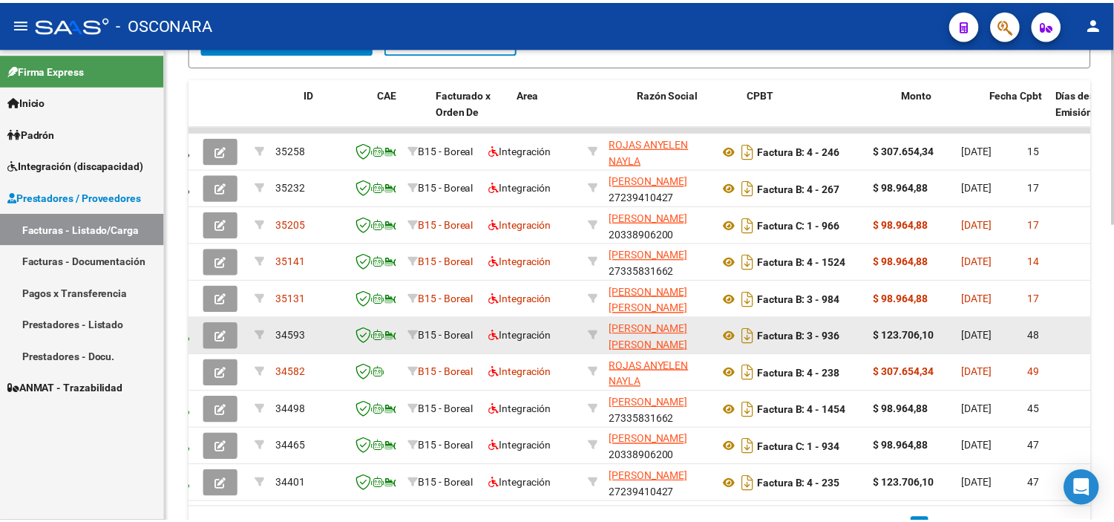
scroll to position [0, 0]
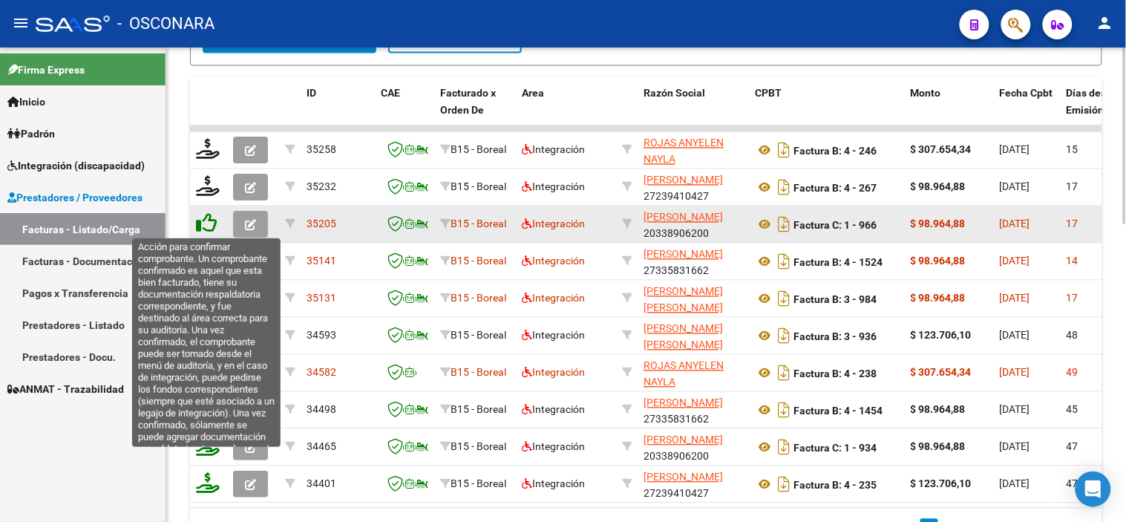
click at [206, 223] on icon at bounding box center [206, 223] width 21 height 21
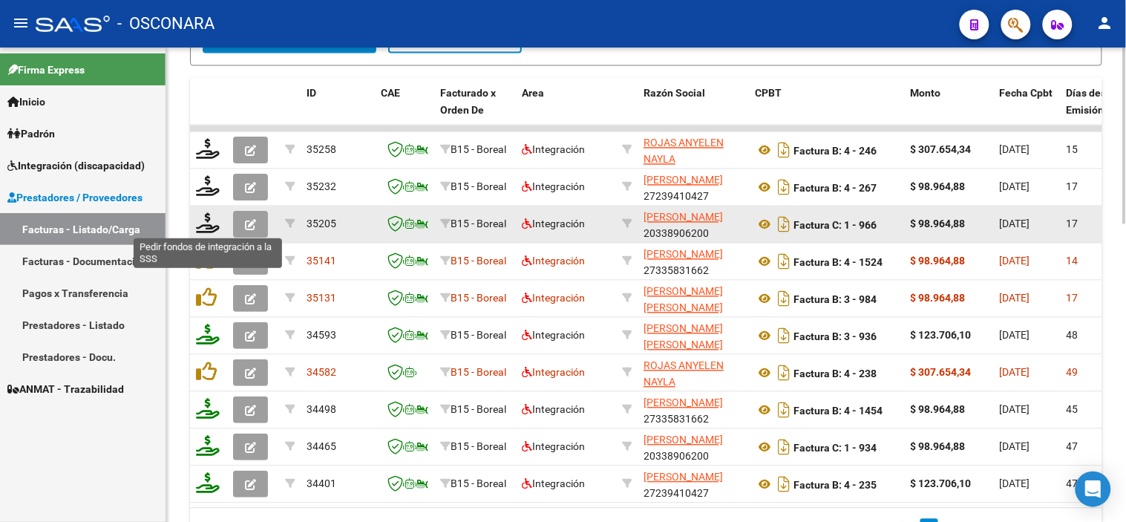
click at [206, 223] on icon at bounding box center [208, 223] width 24 height 21
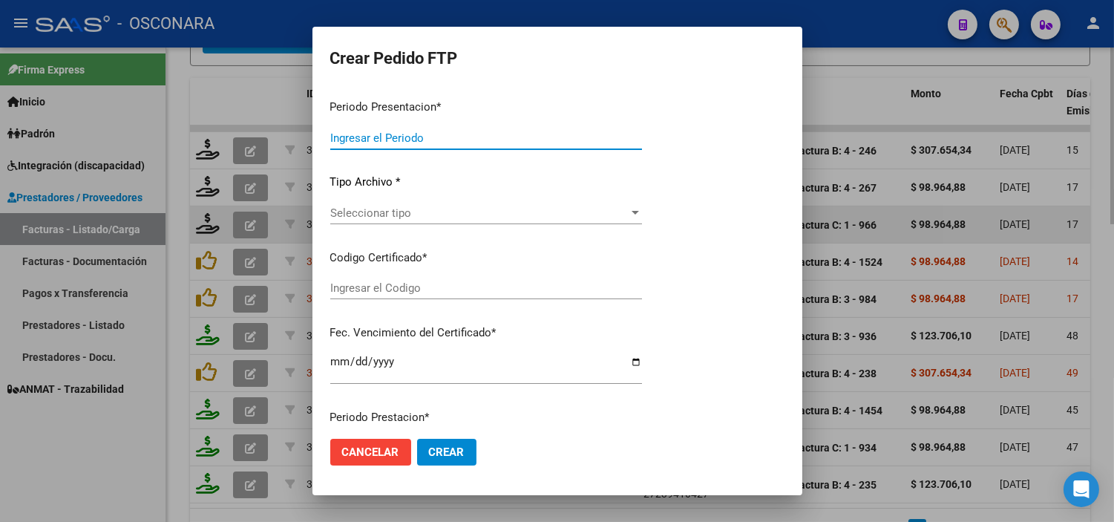
type input "202508"
type input "$ 98.964,88"
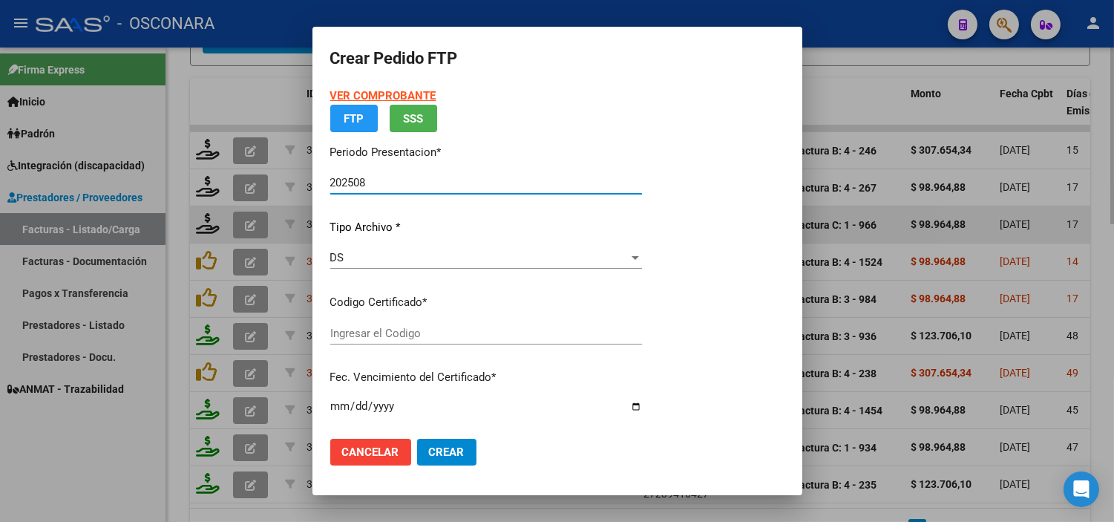
type input "ARG02000555446452023040320330403MZA203"
type input "2033-04-04"
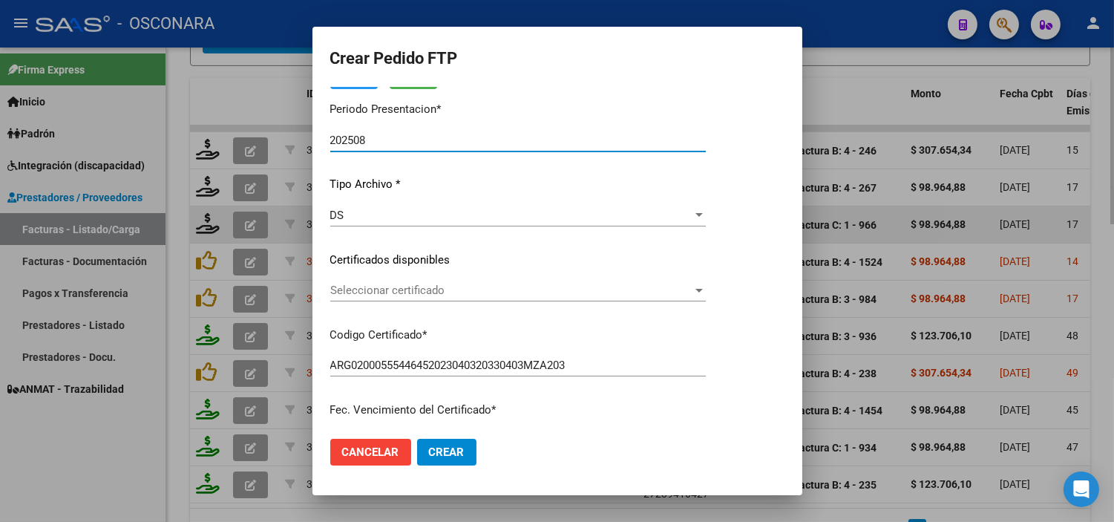
scroll to position [82, 0]
click at [523, 301] on div "Seleccionar certificado Seleccionar certificado" at bounding box center [518, 296] width 376 height 36
click at [524, 291] on span "Seleccionar certificado" at bounding box center [511, 289] width 362 height 13
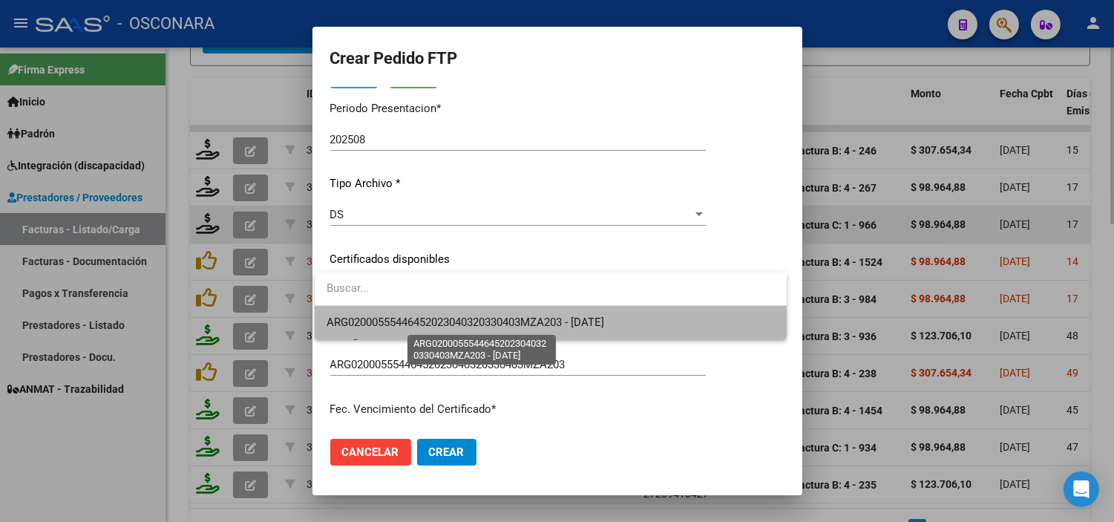
click at [512, 321] on span "ARG02000555446452023040320330403MZA203 - 2033-04-04" at bounding box center [466, 321] width 278 height 13
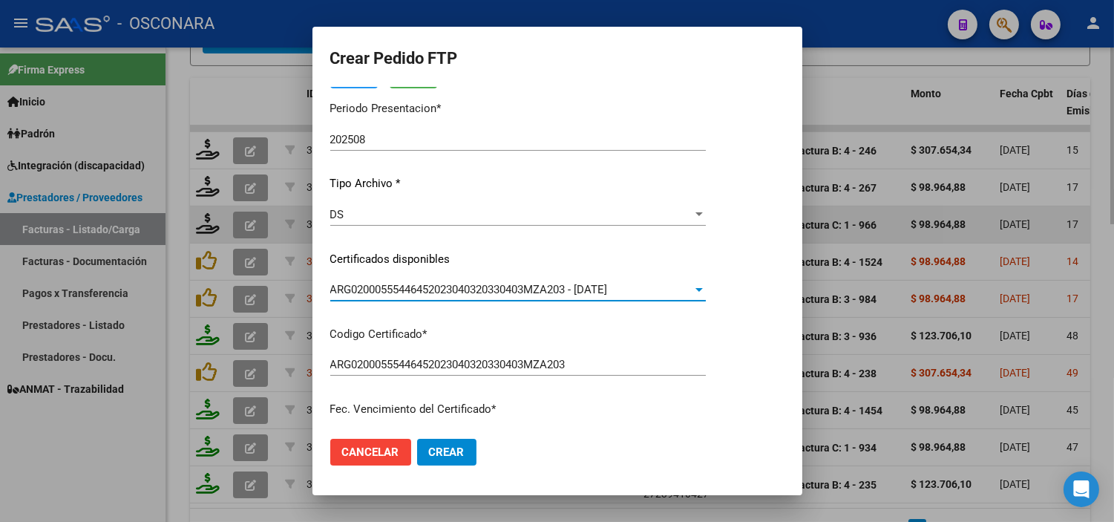
click at [512, 324] on div "VER COMPROBANTE ARCA Padrón Afiliado: BERENGUE MATEO JOAQUIN CUIL: 20555446455 …" at bounding box center [518, 247] width 376 height 485
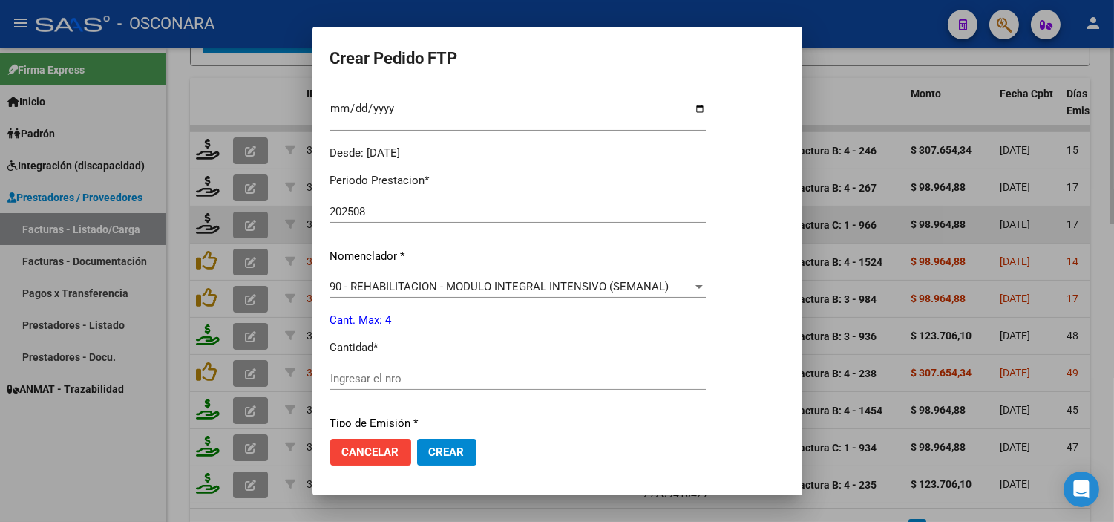
scroll to position [494, 0]
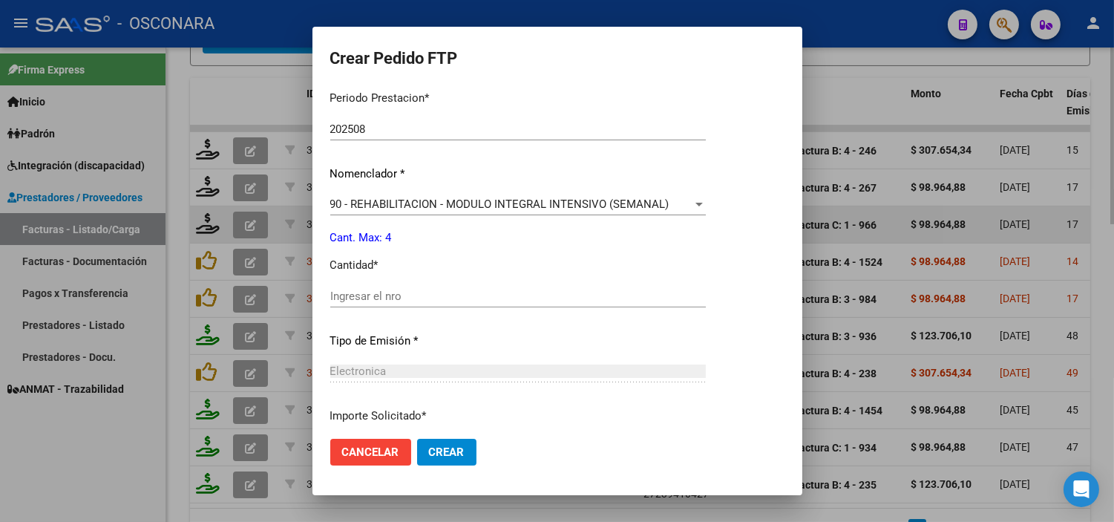
click at [410, 301] on input "Ingresar el nro" at bounding box center [518, 295] width 376 height 13
type input "4"
click at [416, 322] on div "Periodo Prestacion * 202508 Ingresar el Periodo Prestacion Nomenclador * 90 - R…" at bounding box center [518, 313] width 376 height 468
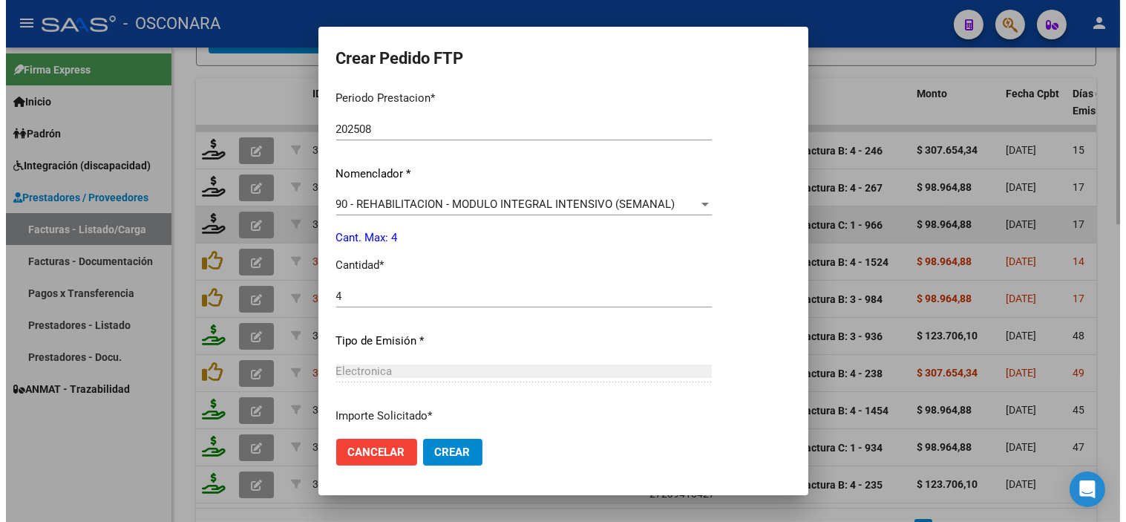
scroll to position [613, 0]
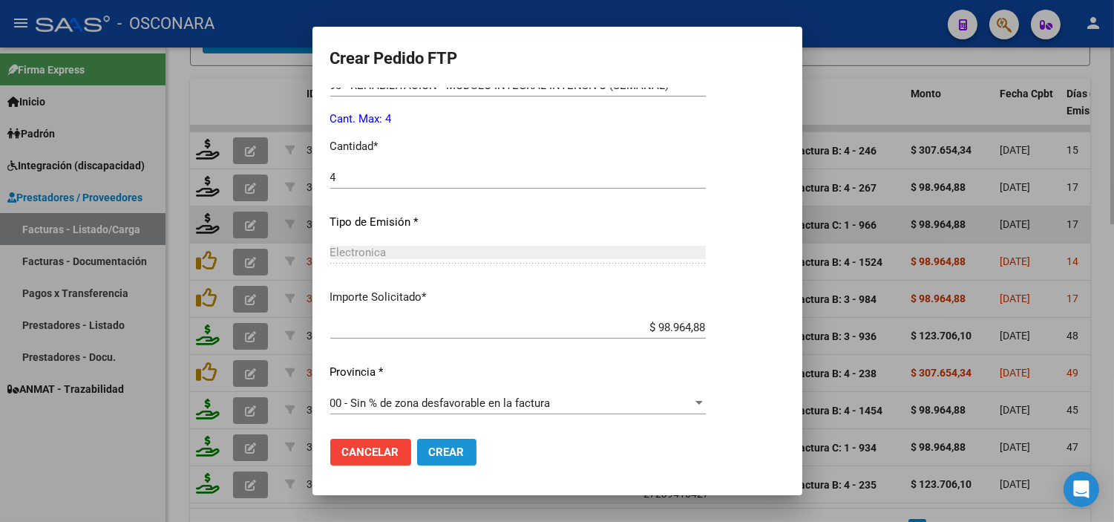
click at [433, 461] on button "Crear" at bounding box center [446, 452] width 59 height 27
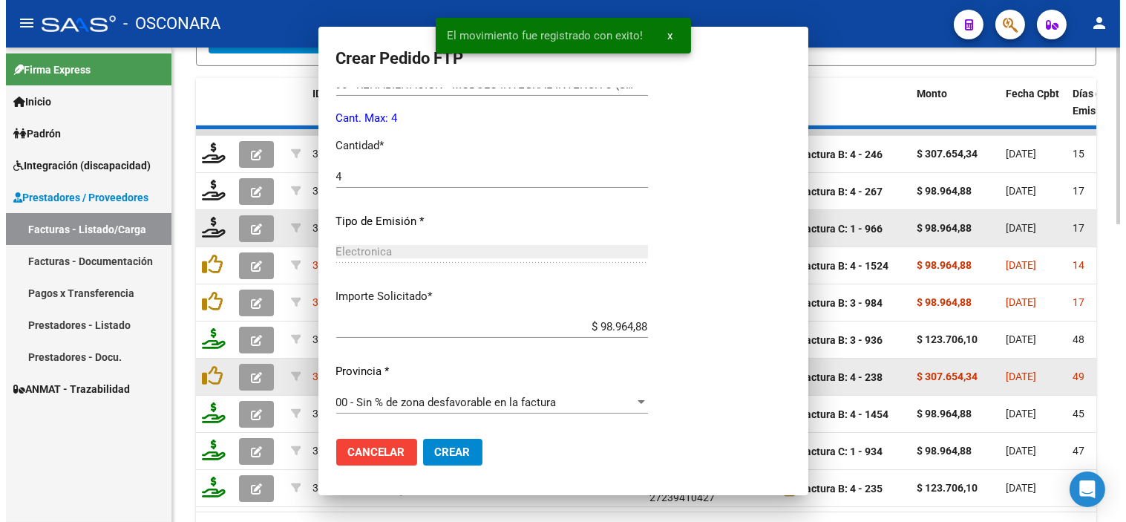
scroll to position [0, 0]
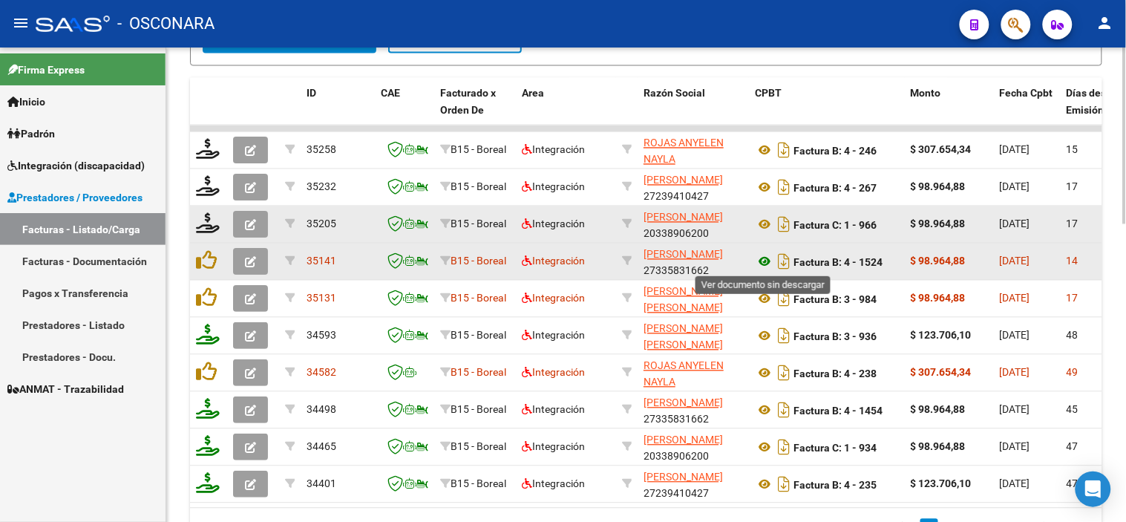
click at [766, 263] on icon at bounding box center [764, 262] width 19 height 18
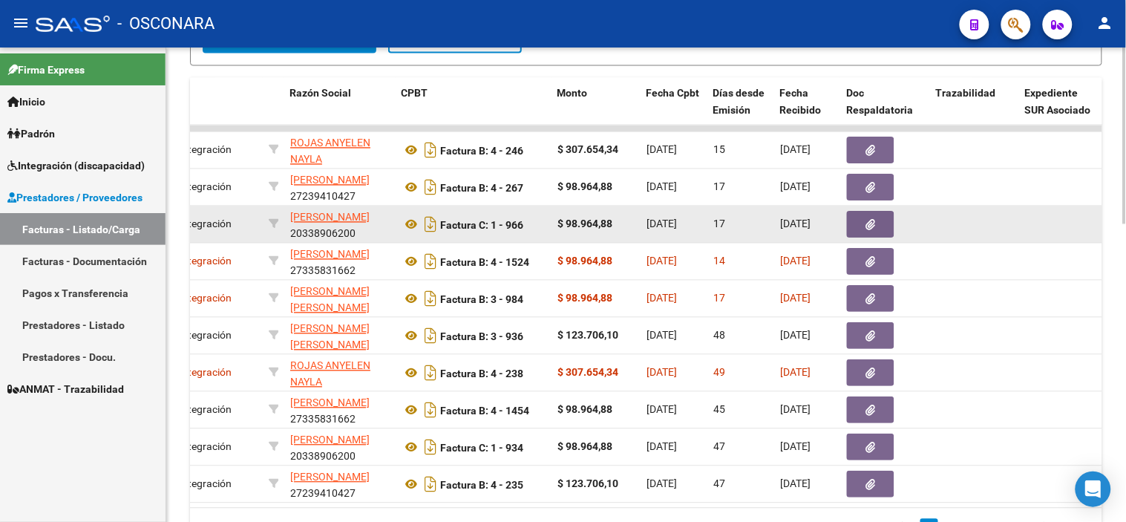
scroll to position [0, 361]
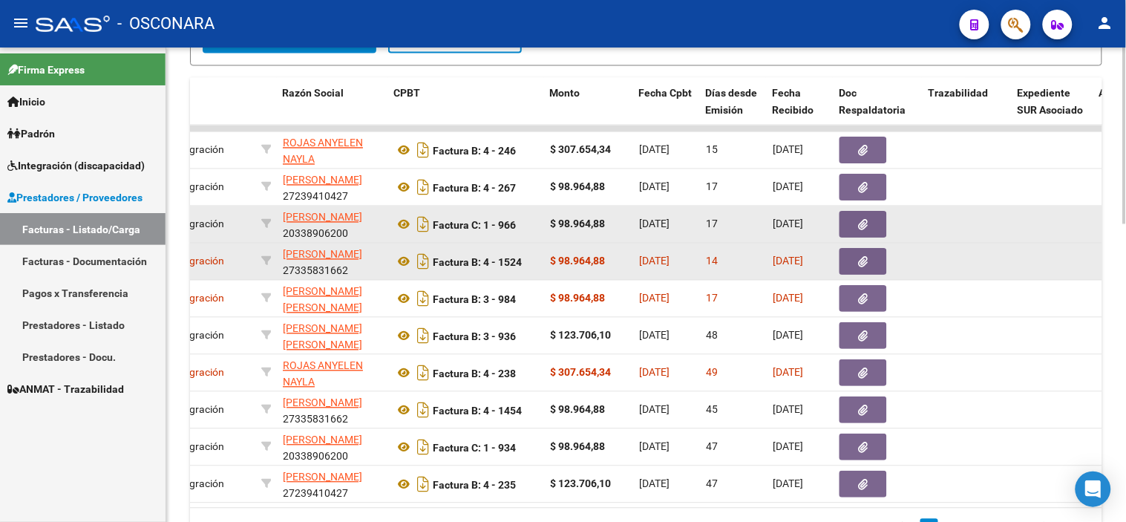
click at [856, 260] on button "button" at bounding box center [862, 262] width 47 height 27
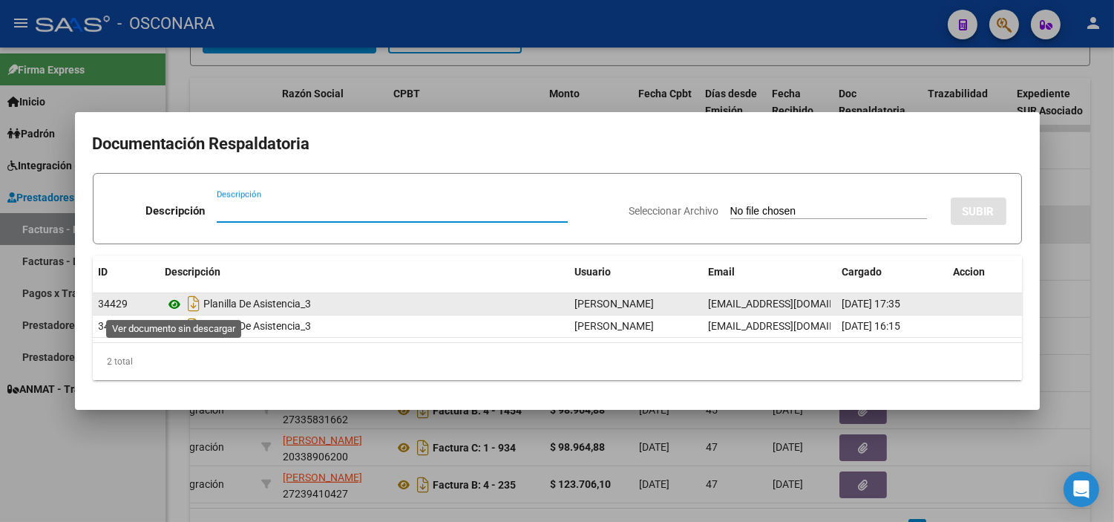
click at [180, 303] on icon at bounding box center [175, 304] width 19 height 18
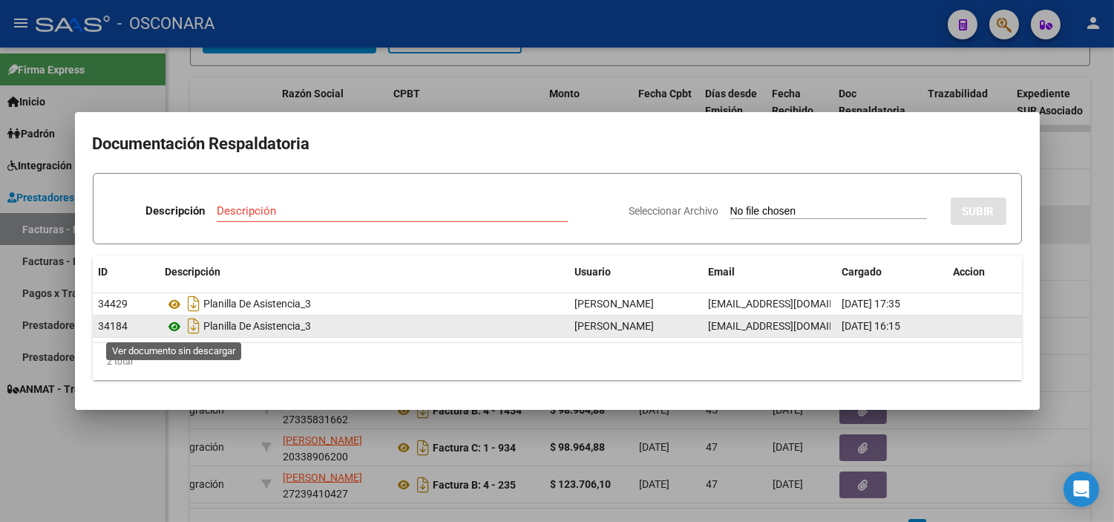
click at [177, 327] on icon at bounding box center [175, 327] width 19 height 18
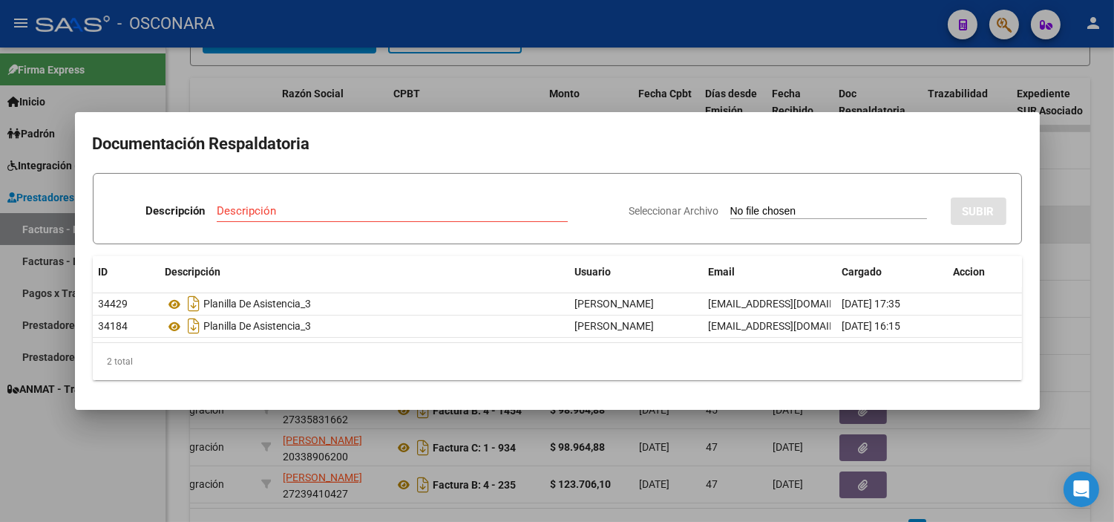
click at [471, 413] on div at bounding box center [557, 261] width 1114 height 522
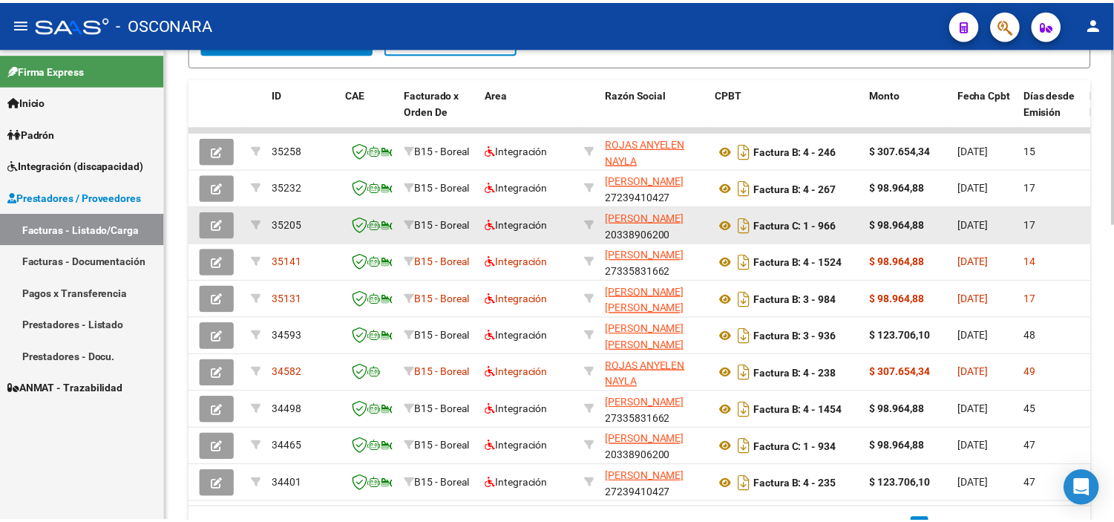
scroll to position [0, 0]
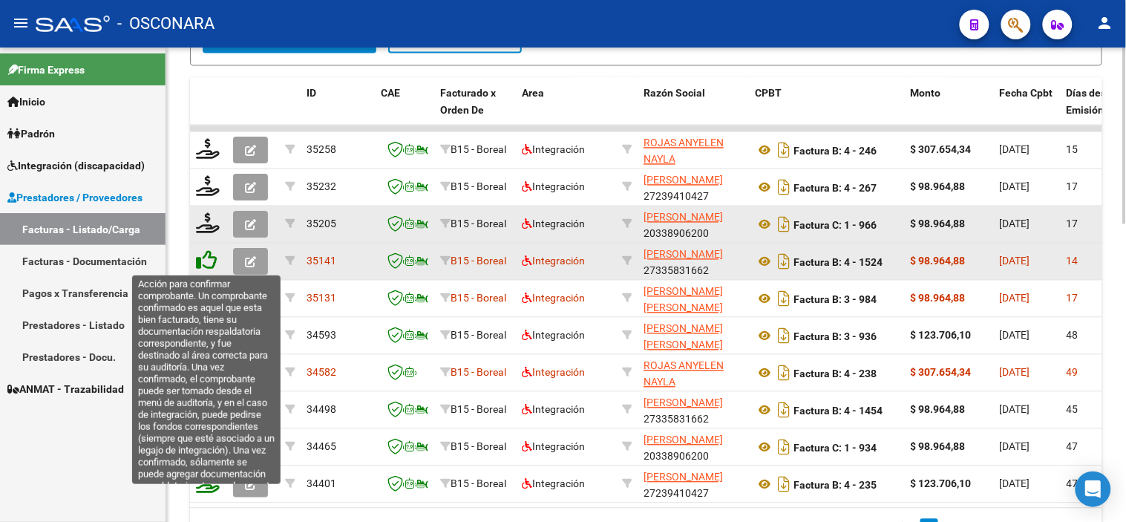
click at [212, 256] on icon at bounding box center [206, 260] width 21 height 21
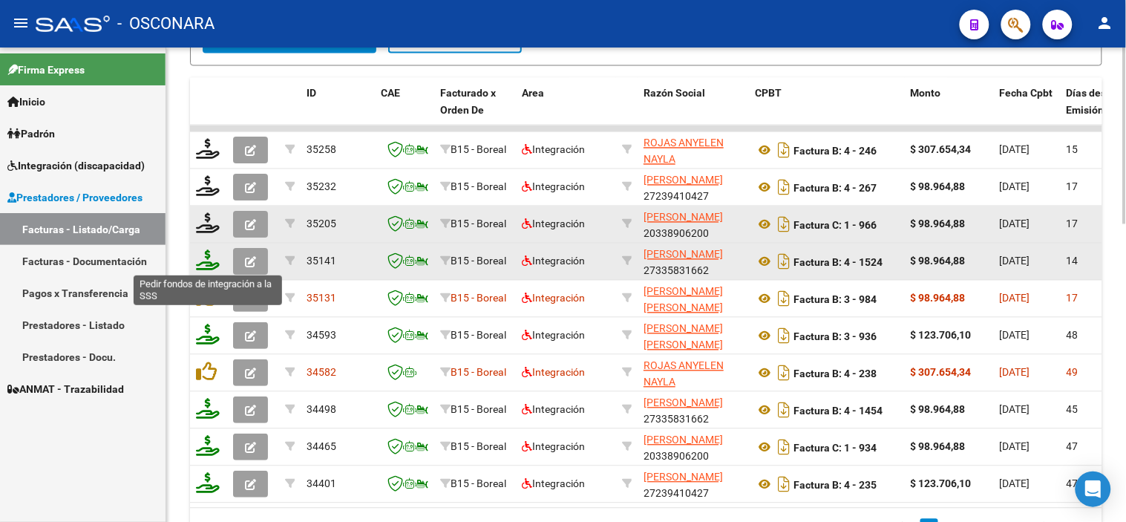
click at [201, 261] on icon at bounding box center [208, 260] width 24 height 21
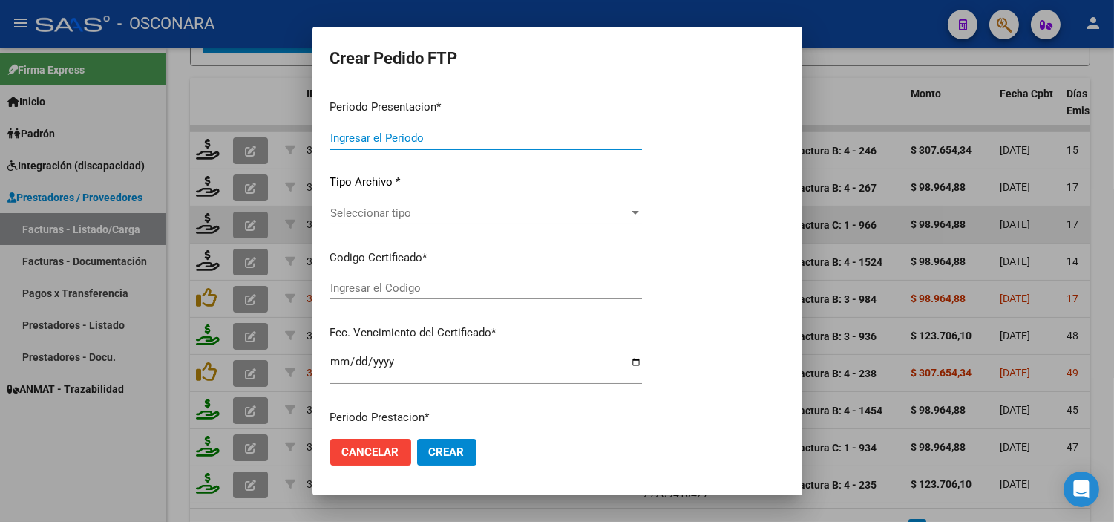
type input "202508"
type input "$ 98.964,88"
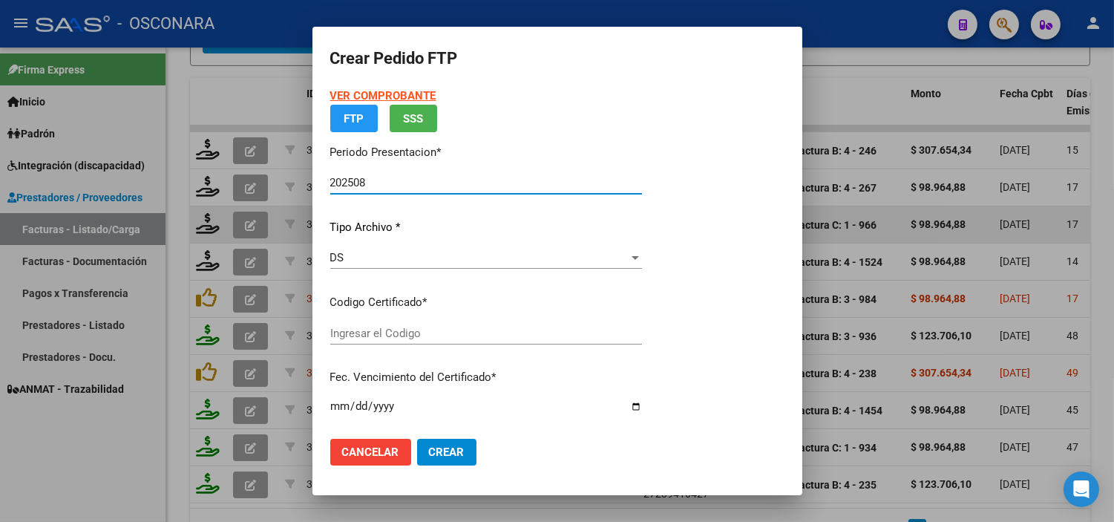
type input "ARG02000555446452023040320330403MZA203"
type input "2033-04-04"
click at [441, 311] on p "Certificados disponibles" at bounding box center [486, 302] width 312 height 17
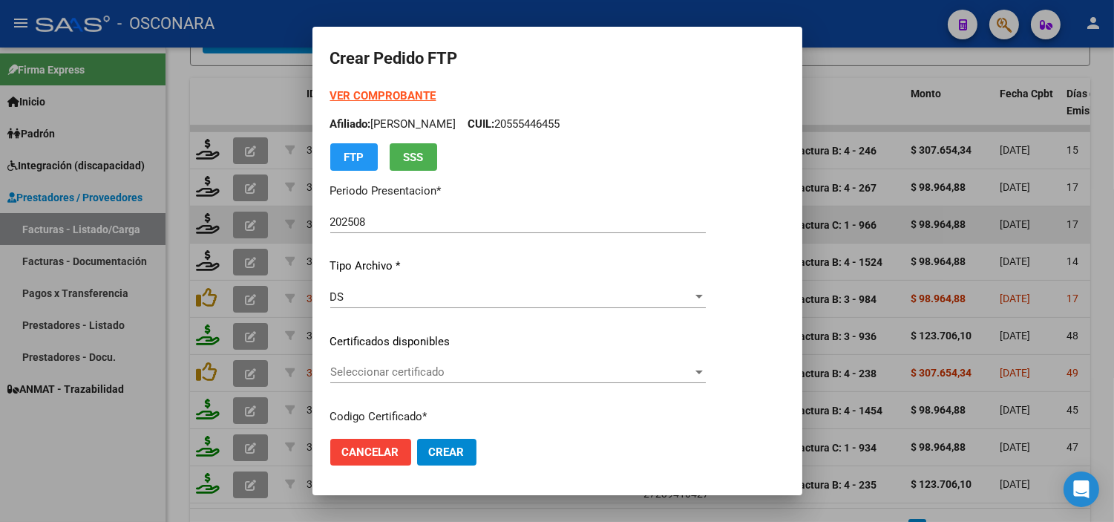
click at [449, 358] on div "VER COMPROBANTE ARCA Padrón Afiliado: BERENGUE MATEO JOAQUIN CUIL: 20555446455 …" at bounding box center [518, 330] width 376 height 485
click at [454, 372] on span "Seleccionar certificado" at bounding box center [511, 371] width 362 height 13
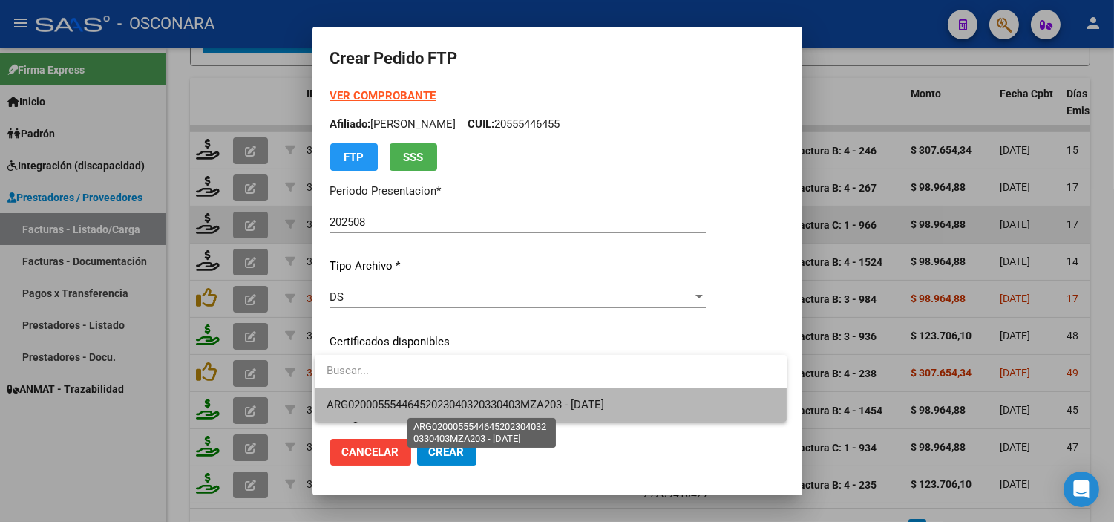
click at [464, 402] on span "ARG02000555446452023040320330403MZA203 - 2033-04-04" at bounding box center [466, 404] width 278 height 13
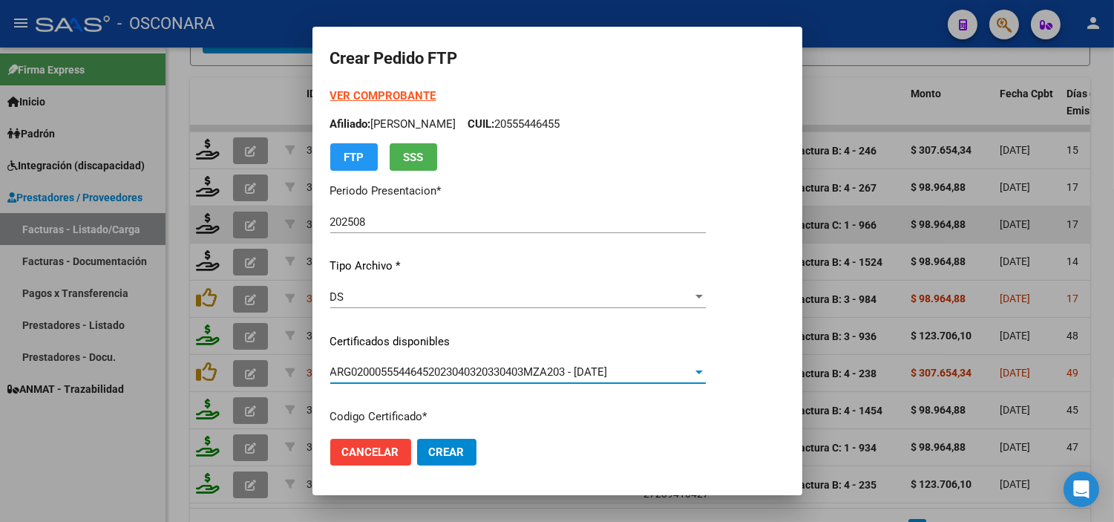
click at [478, 344] on p "Certificados disponibles" at bounding box center [518, 341] width 376 height 17
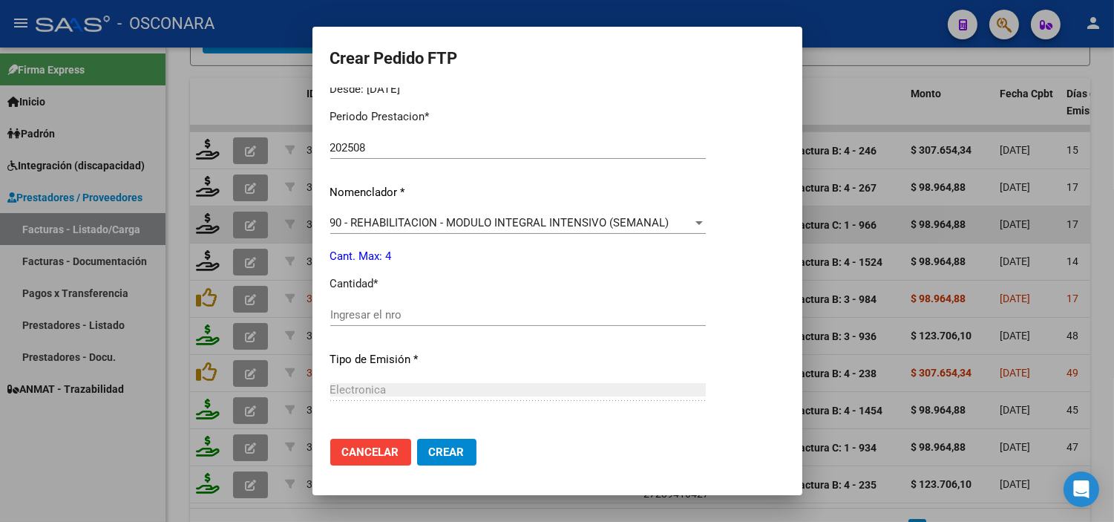
scroll to position [494, 0]
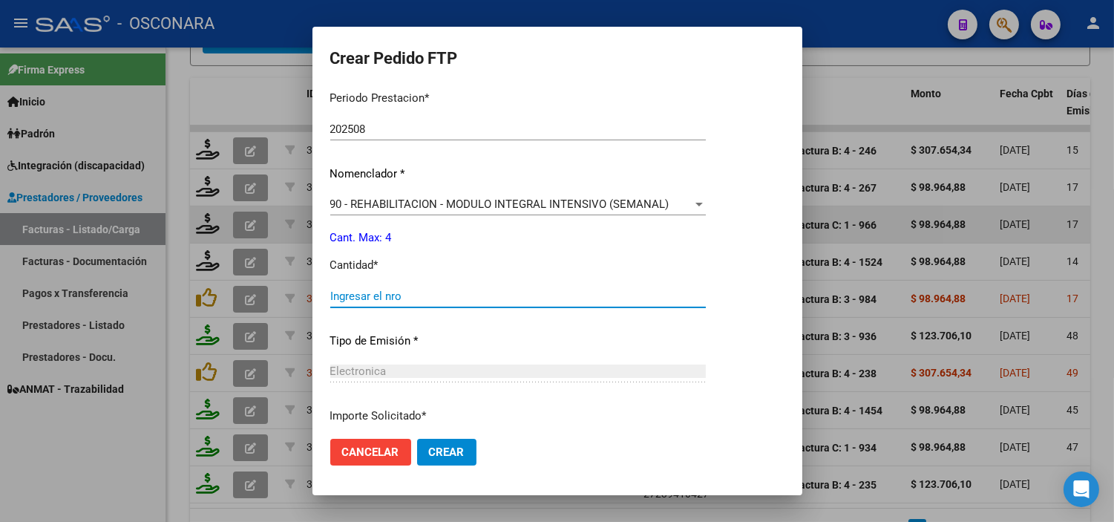
click at [380, 295] on input "Ingresar el nro" at bounding box center [518, 295] width 376 height 13
type input "4"
click at [433, 343] on p "Tipo de Emisión *" at bounding box center [518, 340] width 376 height 17
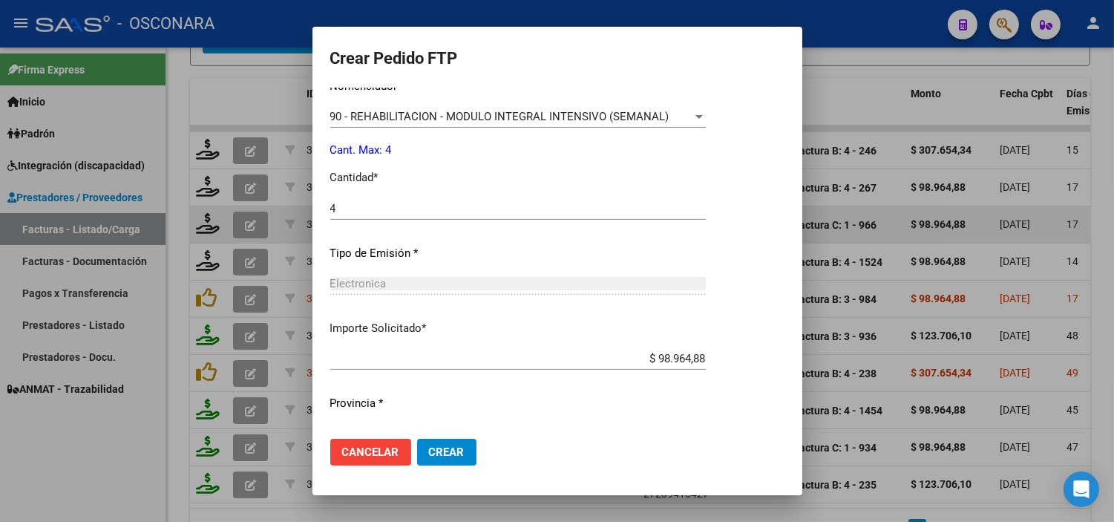
scroll to position [613, 0]
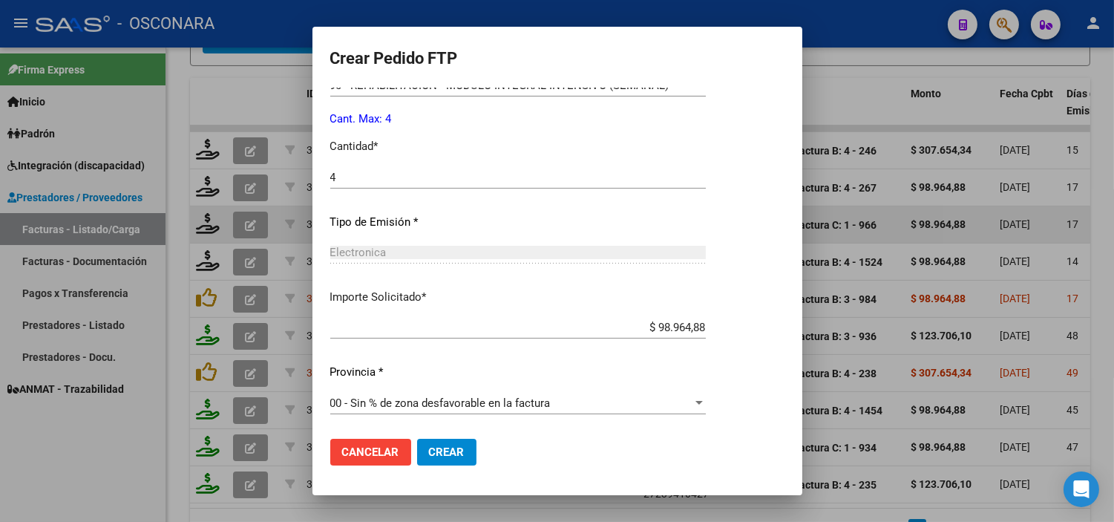
click at [465, 450] on button "Crear" at bounding box center [446, 452] width 59 height 27
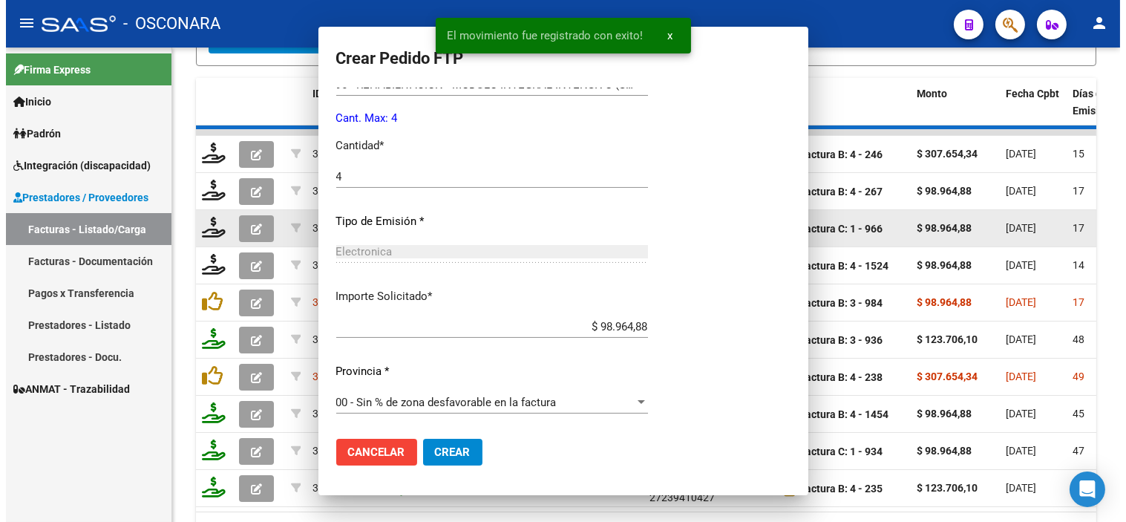
scroll to position [529, 0]
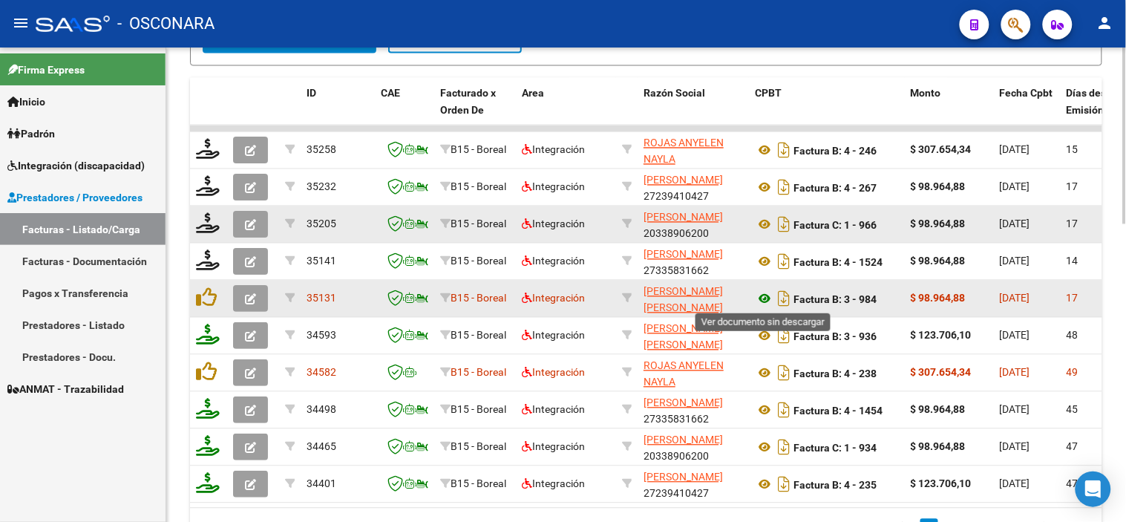
click at [763, 300] on icon at bounding box center [764, 299] width 19 height 18
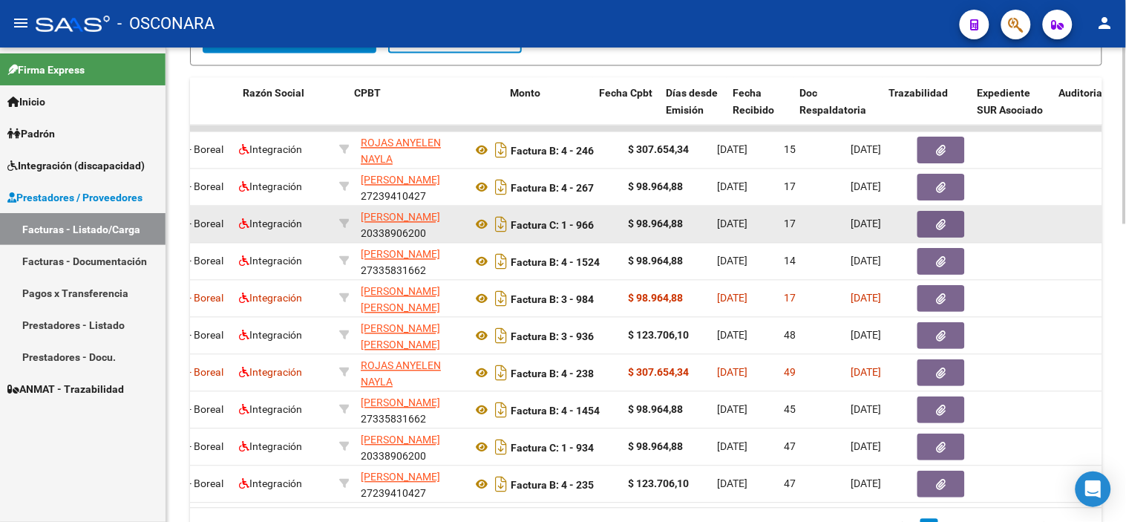
scroll to position [0, 454]
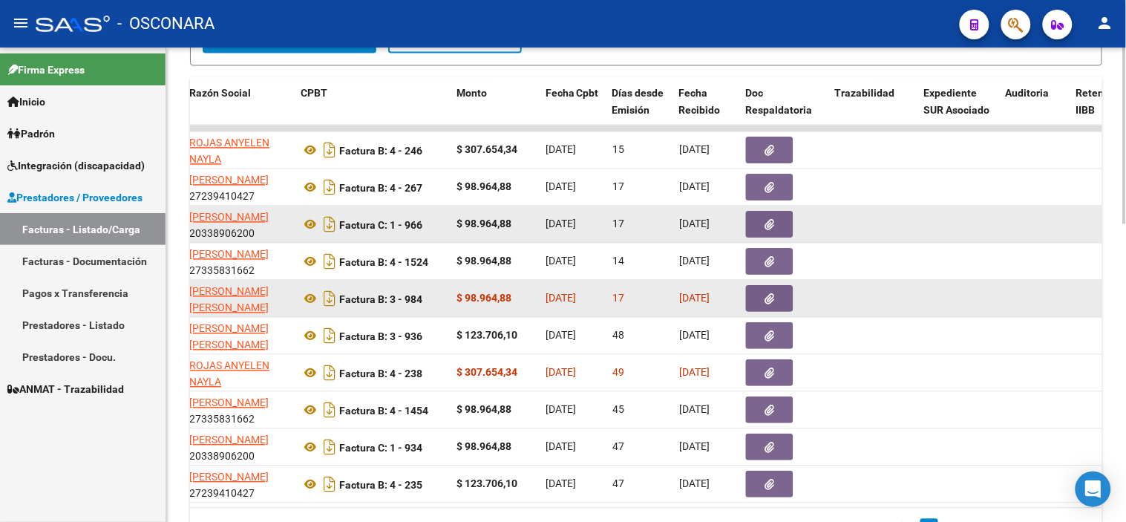
click at [769, 286] on button "button" at bounding box center [769, 299] width 47 height 27
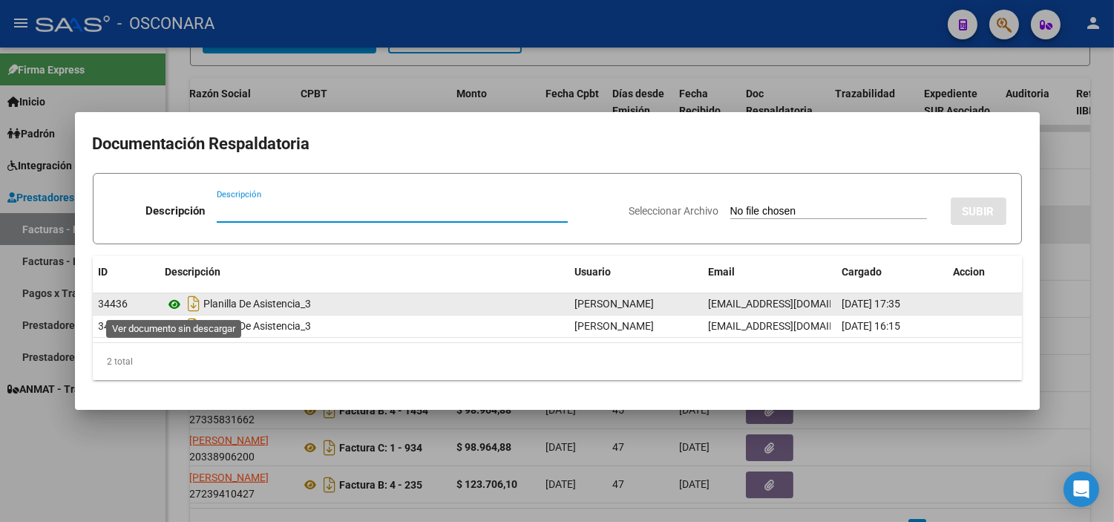
click at [174, 301] on icon at bounding box center [175, 304] width 19 height 18
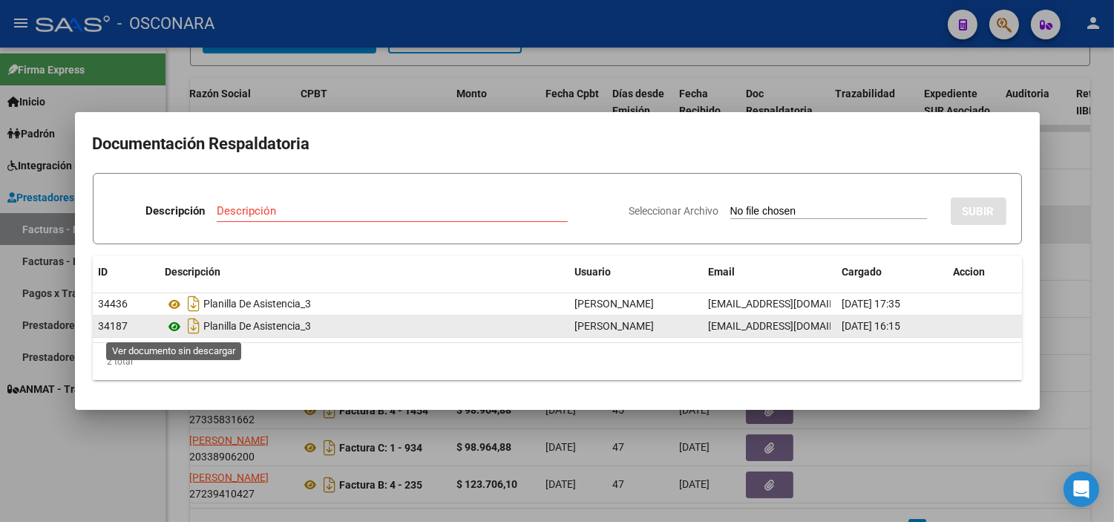
click at [172, 328] on icon at bounding box center [175, 327] width 19 height 18
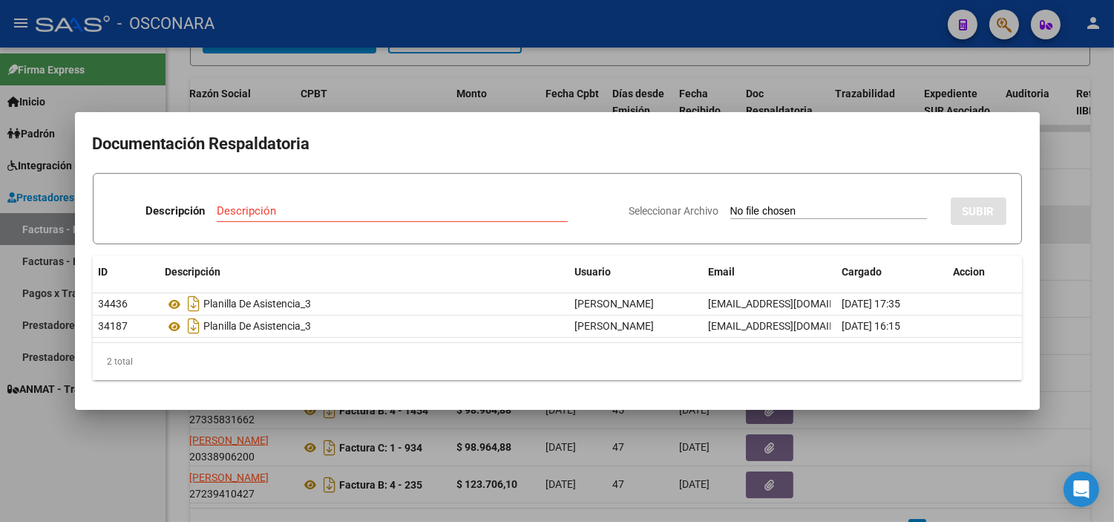
click at [328, 86] on div at bounding box center [557, 261] width 1114 height 522
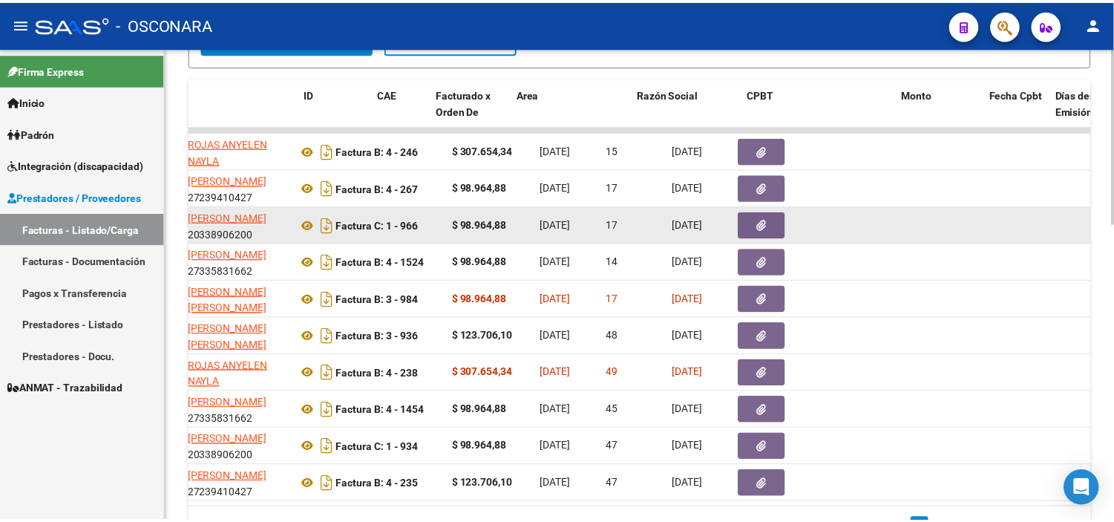
scroll to position [0, 0]
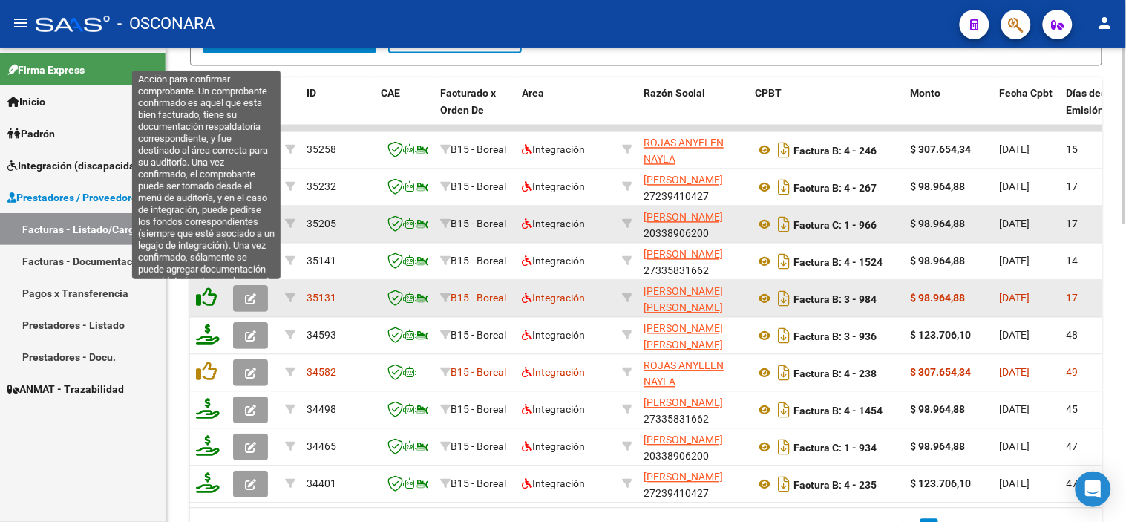
click at [214, 299] on icon at bounding box center [206, 297] width 21 height 21
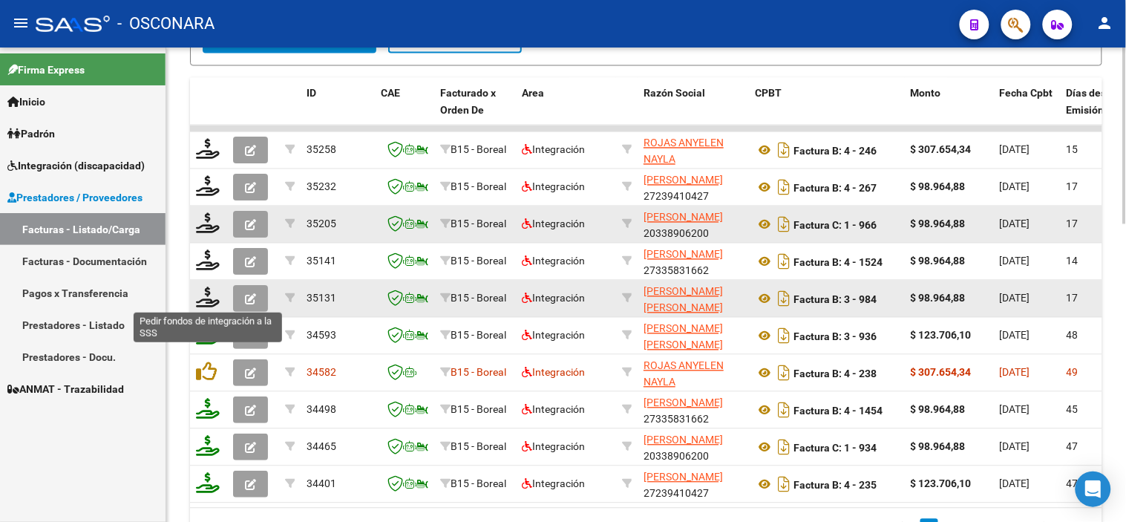
click at [211, 298] on icon at bounding box center [208, 297] width 24 height 21
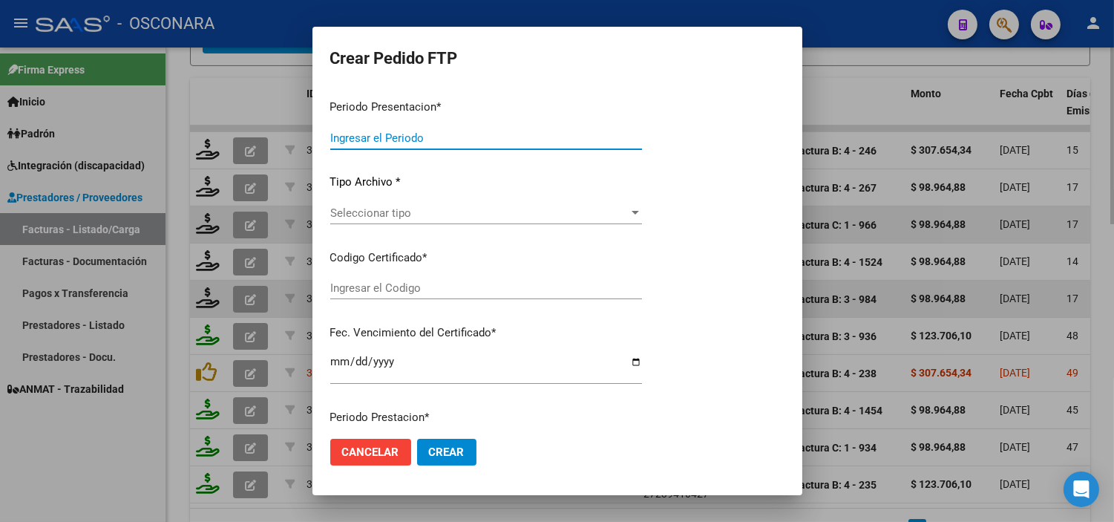
type input "202508"
type input "$ 98.964,88"
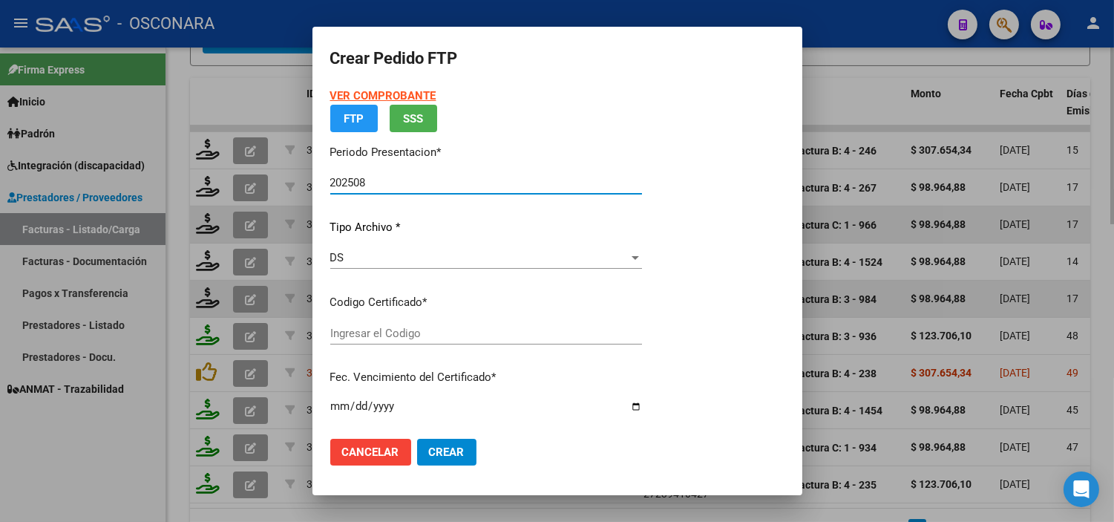
type input "ARG02000555446452023040320330403MZA203"
type input "2033-04-04"
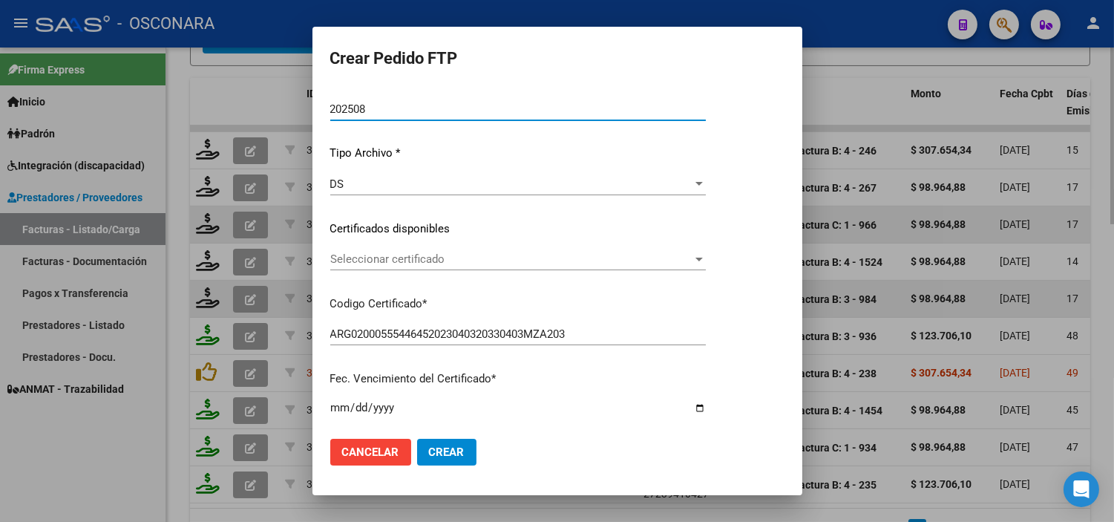
scroll to position [165, 0]
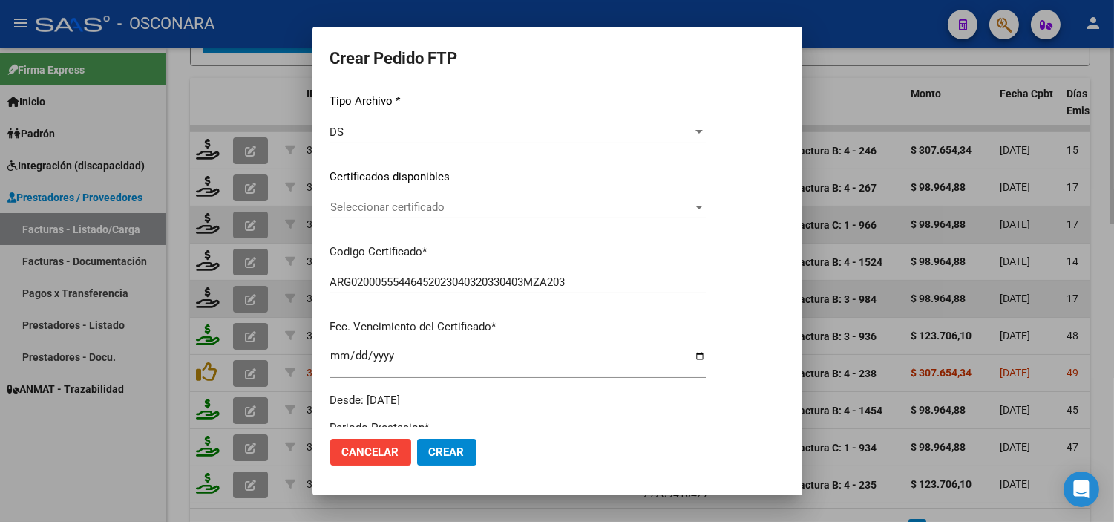
click at [471, 197] on div "Seleccionar certificado Seleccionar certificado" at bounding box center [518, 207] width 376 height 22
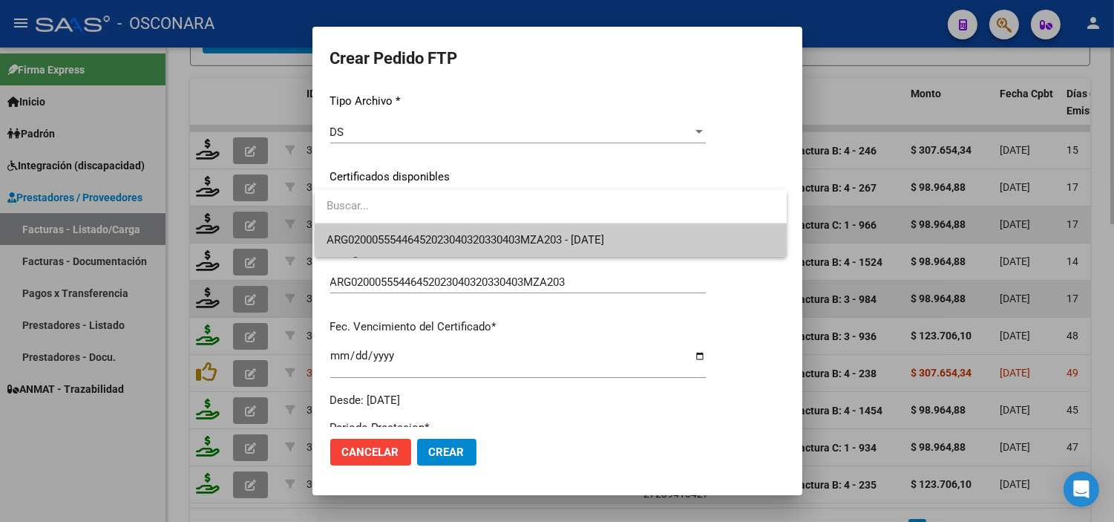
click at [426, 249] on span "ARG02000555446452023040320330403MZA203 - 2033-04-04" at bounding box center [551, 239] width 448 height 33
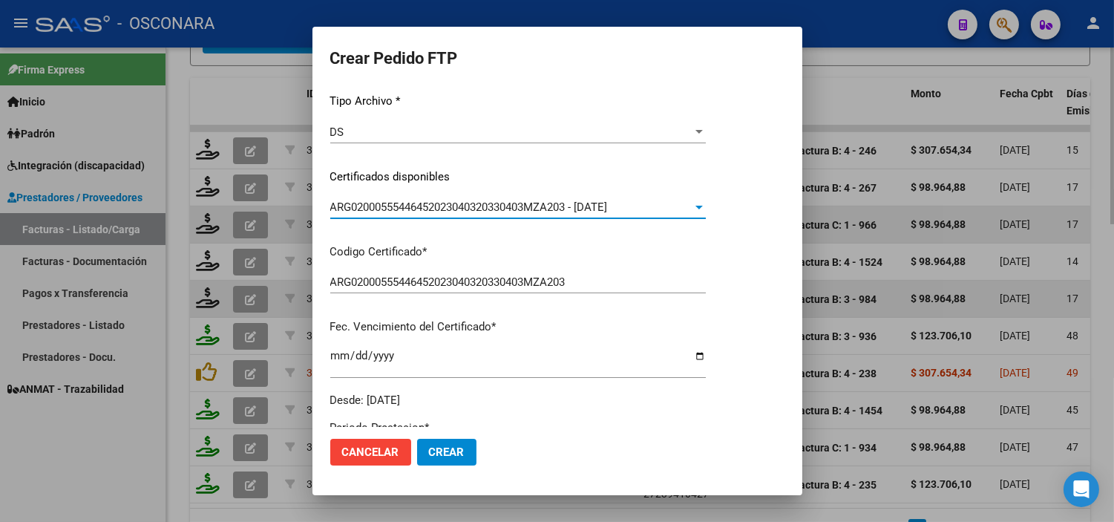
click at [428, 246] on p "Codigo Certificado *" at bounding box center [518, 251] width 376 height 17
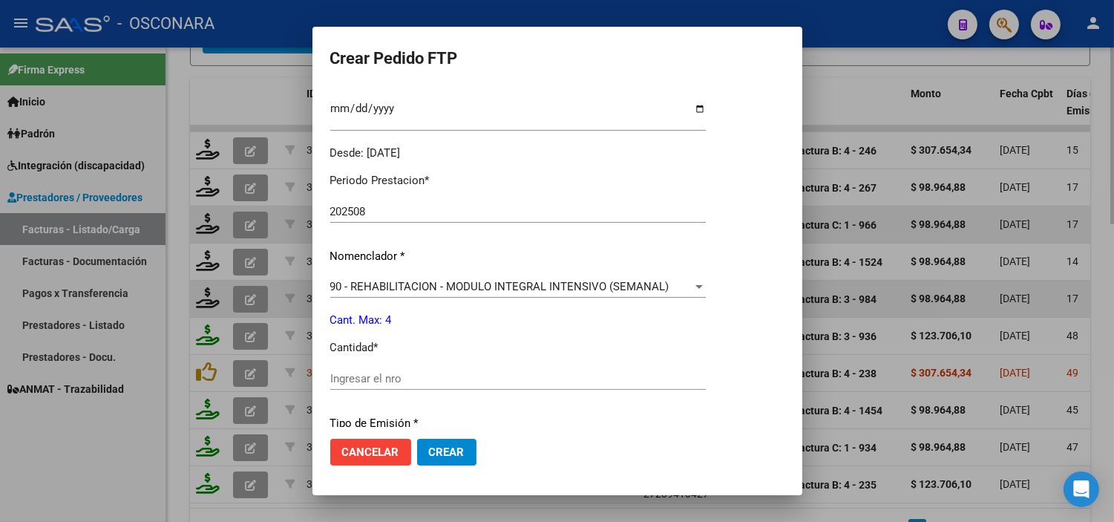
scroll to position [494, 0]
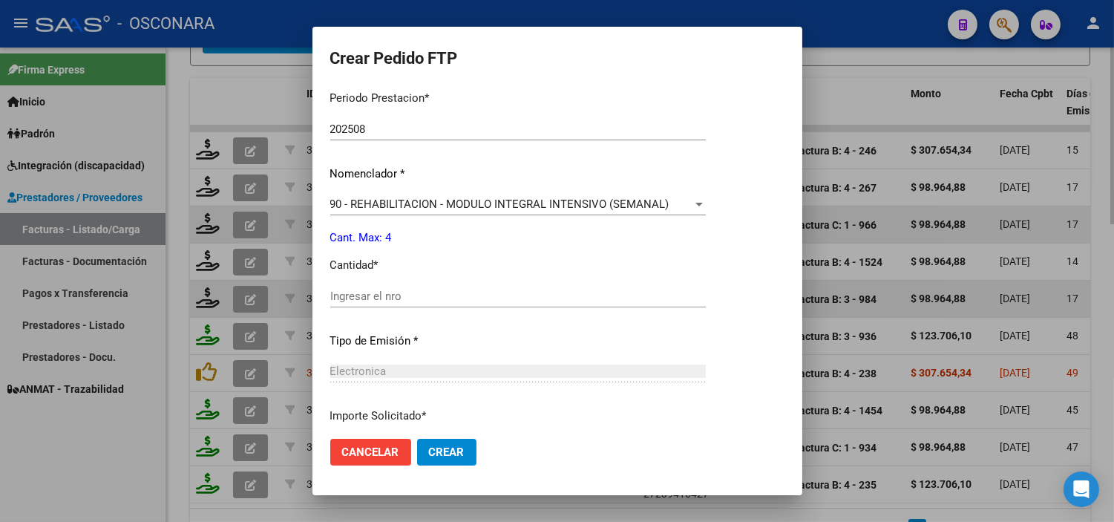
click at [377, 285] on div "Ingresar el nro" at bounding box center [518, 296] width 376 height 22
click at [376, 290] on input "Ingresar el nro" at bounding box center [518, 295] width 376 height 13
type input "4"
click at [444, 240] on p "Cant. Max: 4" at bounding box center [518, 237] width 376 height 17
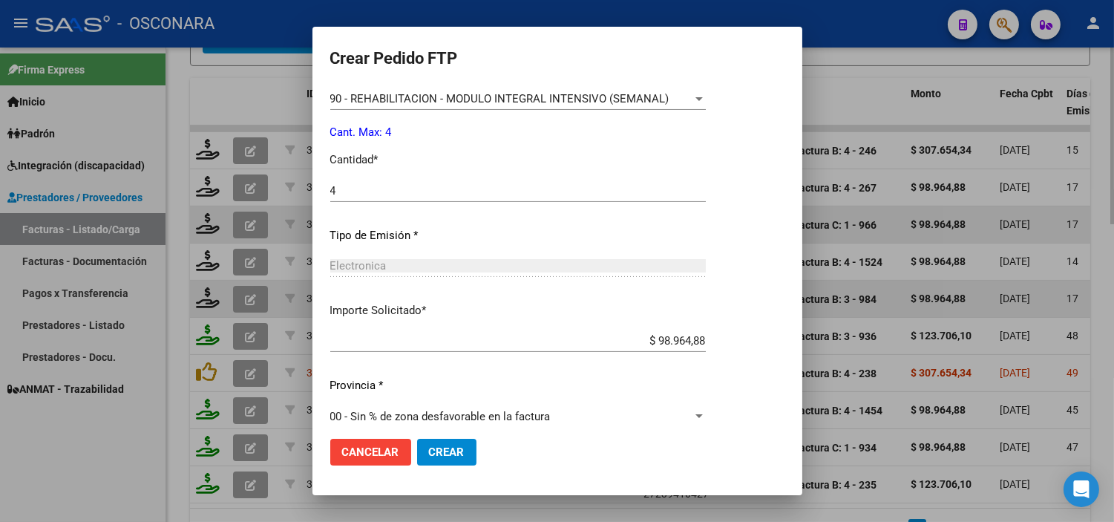
scroll to position [613, 0]
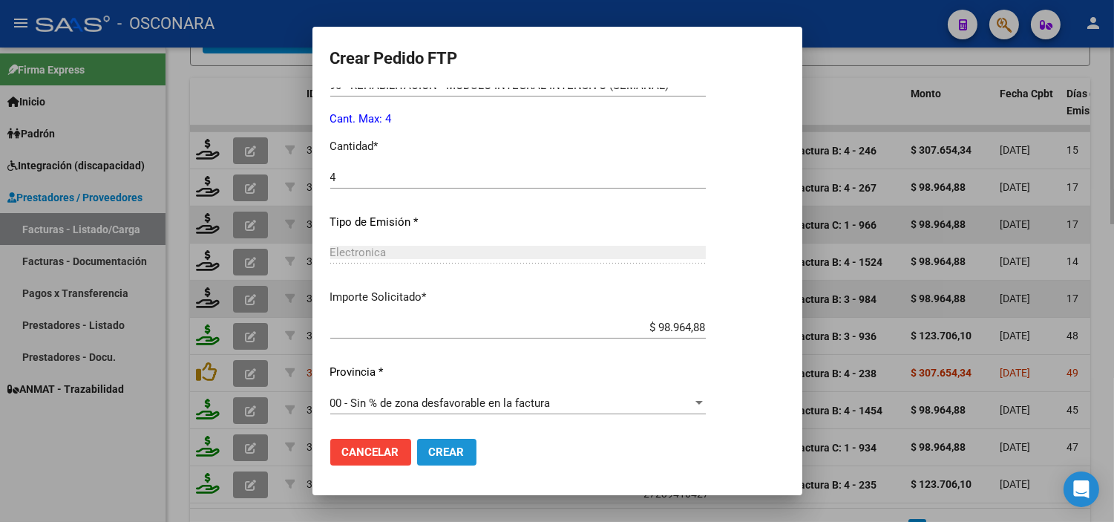
click at [457, 451] on span "Crear" at bounding box center [447, 451] width 36 height 13
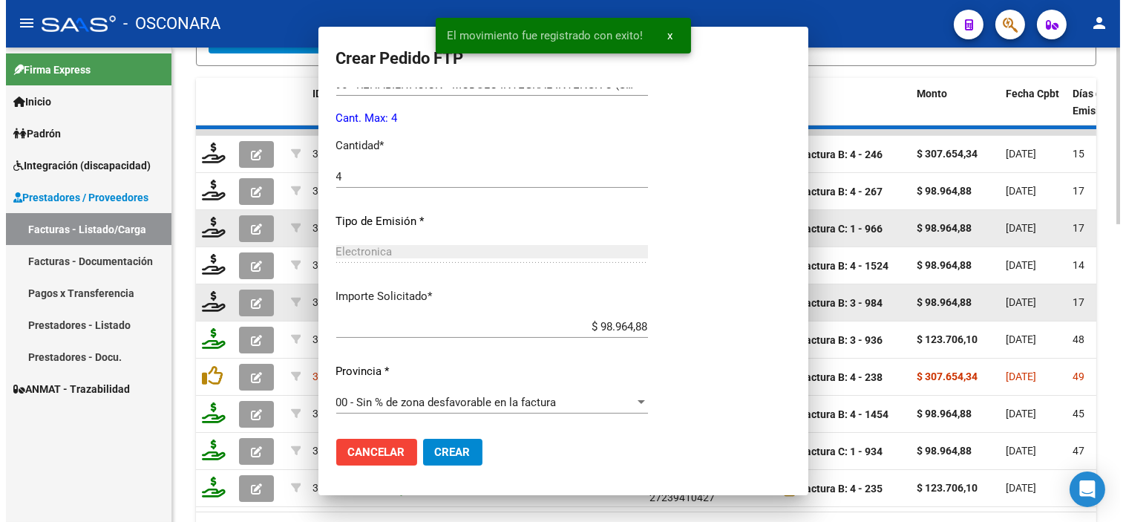
scroll to position [529, 0]
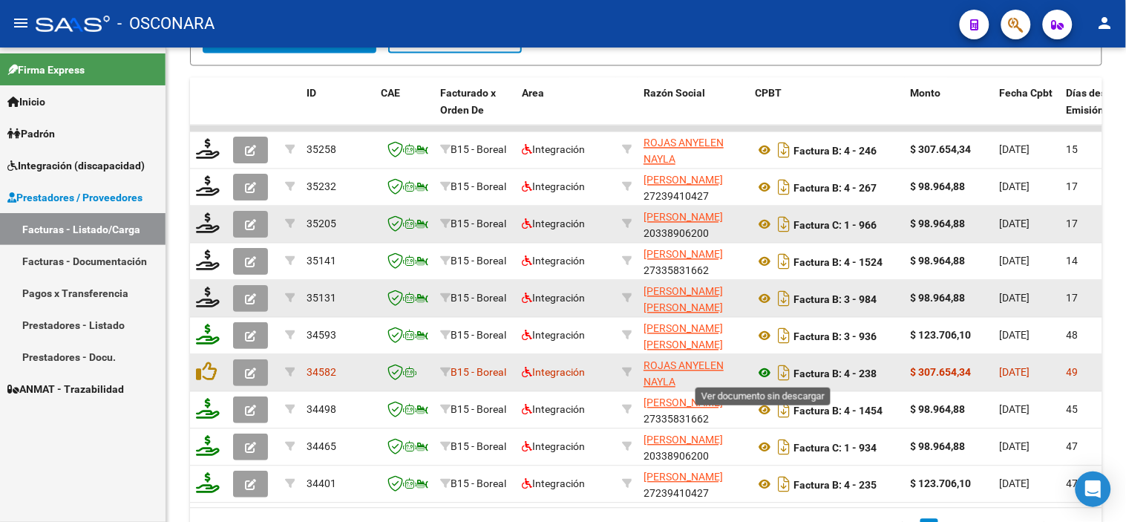
click at [770, 371] on icon at bounding box center [764, 373] width 19 height 18
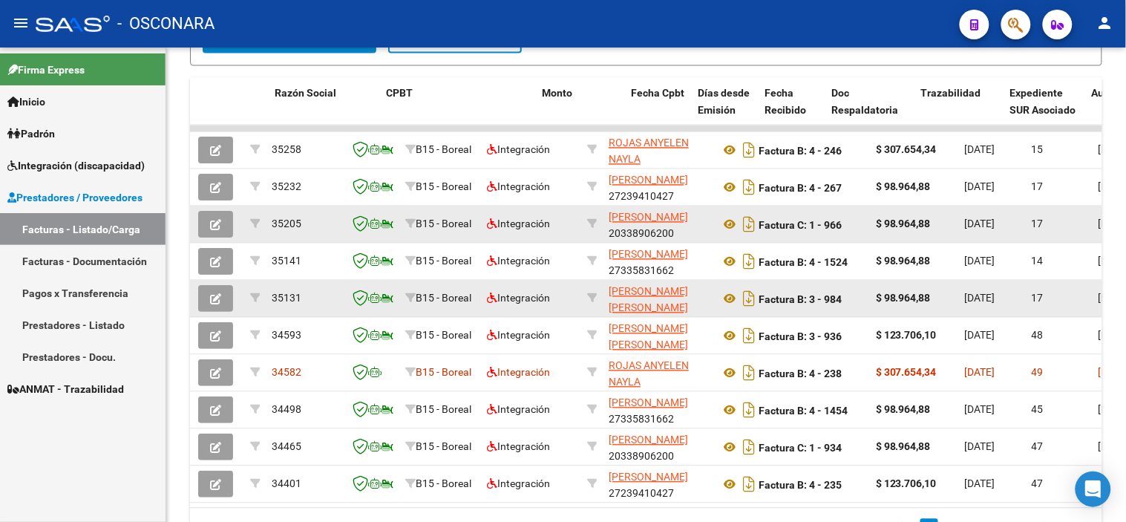
scroll to position [0, 439]
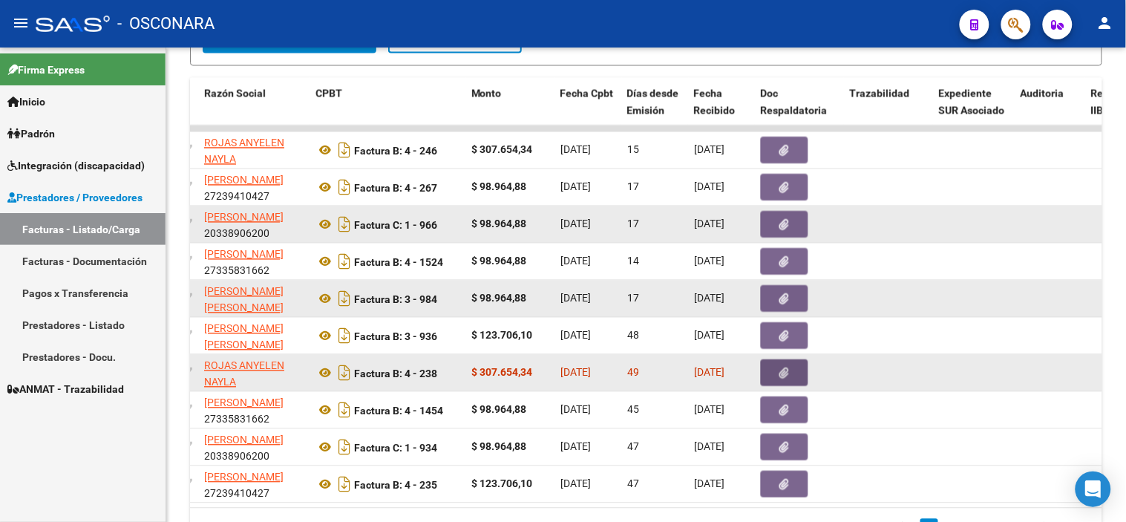
click at [777, 368] on button "button" at bounding box center [784, 373] width 47 height 27
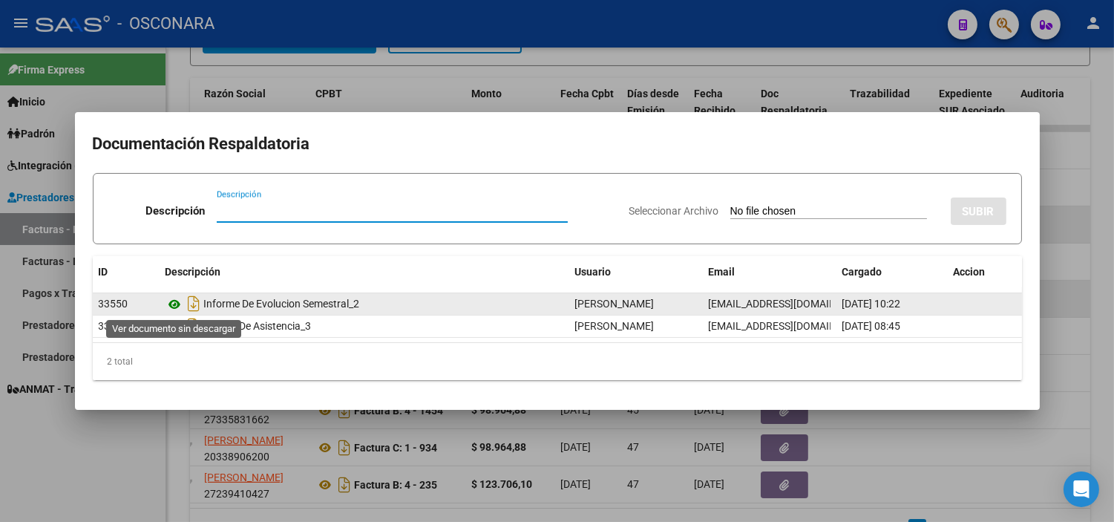
click at [176, 298] on icon at bounding box center [175, 304] width 19 height 18
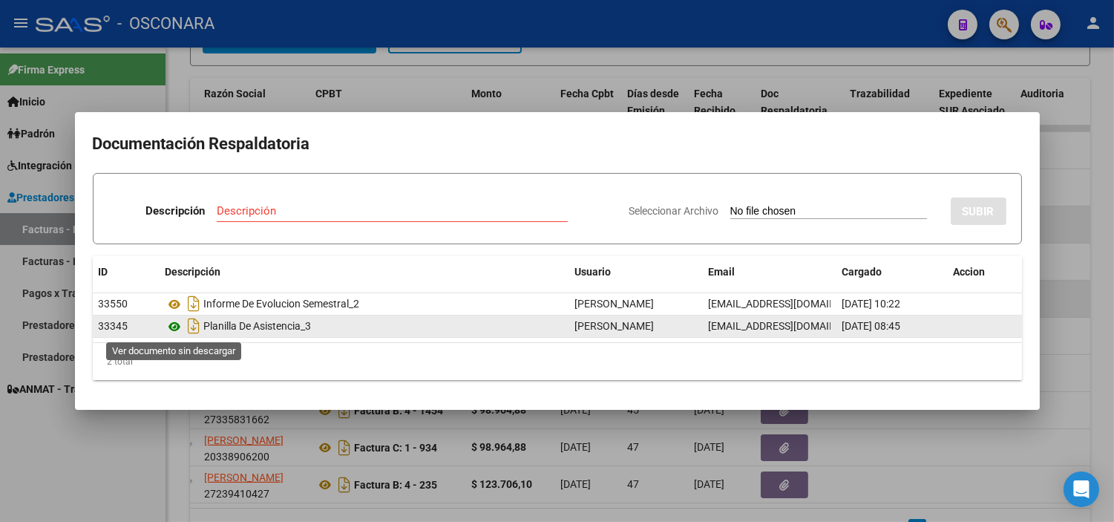
click at [179, 327] on icon at bounding box center [175, 327] width 19 height 18
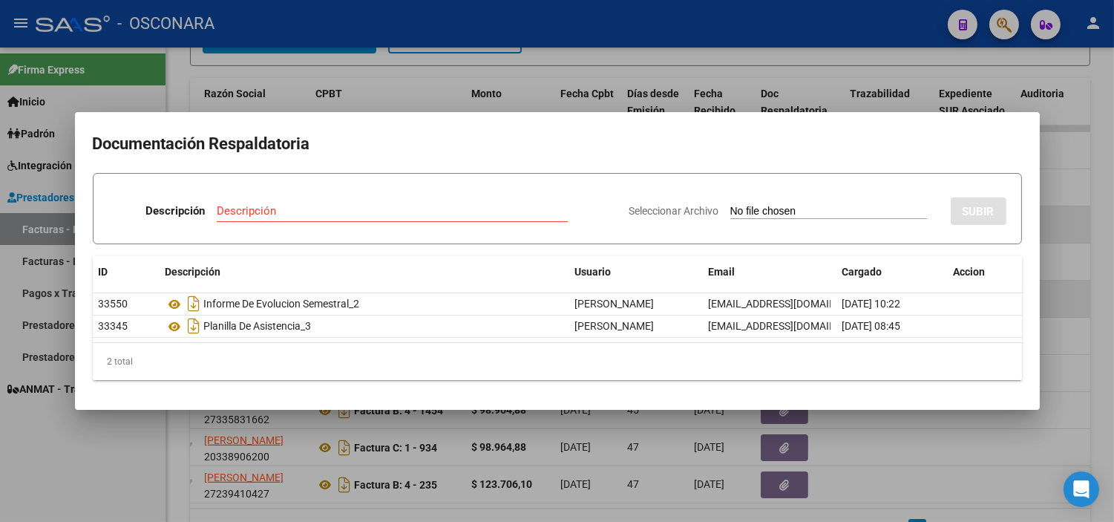
click at [367, 439] on div at bounding box center [557, 261] width 1114 height 522
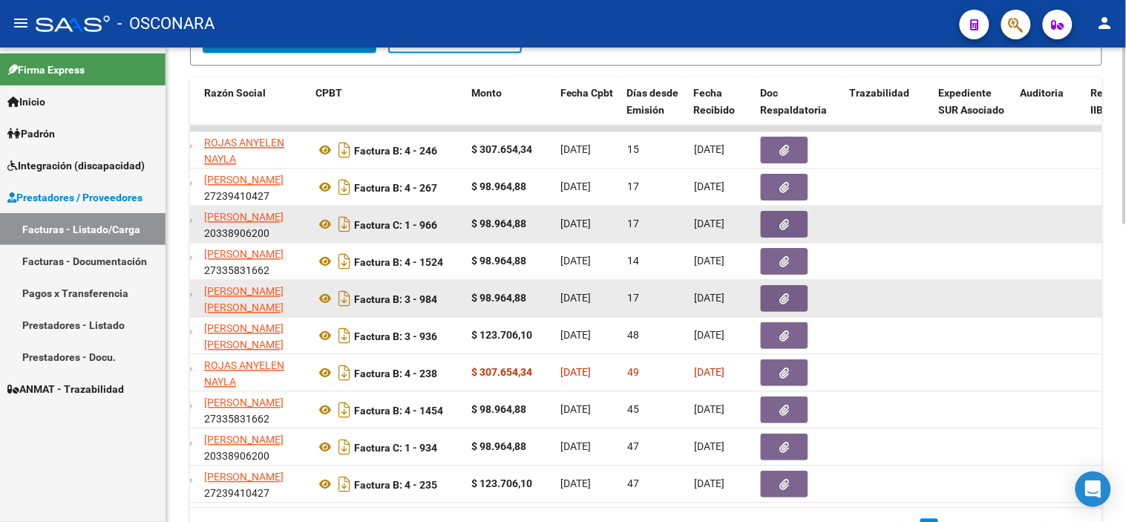
scroll to position [0, 0]
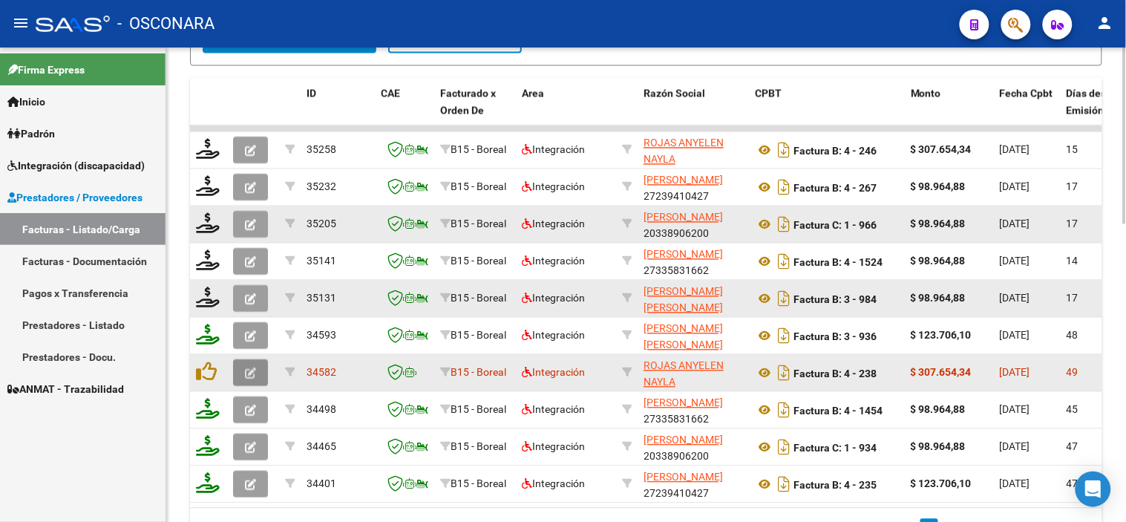
click at [245, 372] on icon "button" at bounding box center [250, 373] width 11 height 11
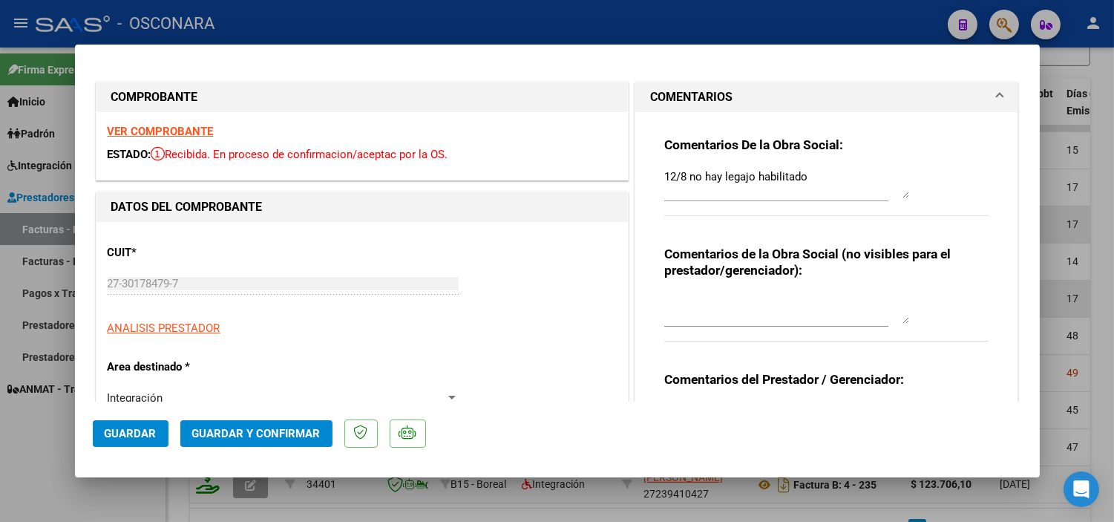
click at [664, 180] on textarea "12/8 no hay legajo habilitado" at bounding box center [786, 183] width 245 height 30
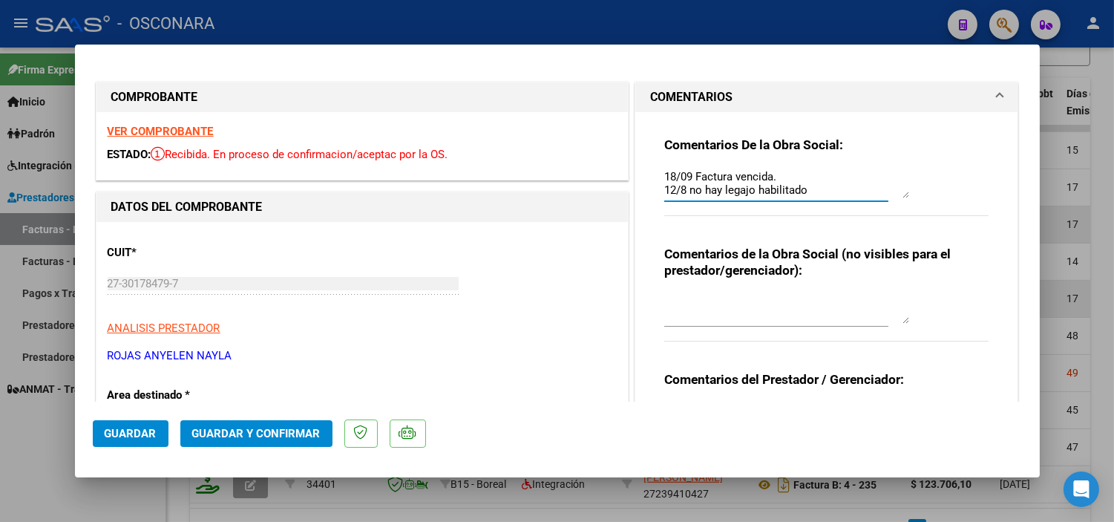
type textarea "18/09 Factura vencida. 12/8 no hay legajo habilitado"
click at [139, 425] on button "Guardar" at bounding box center [131, 433] width 76 height 27
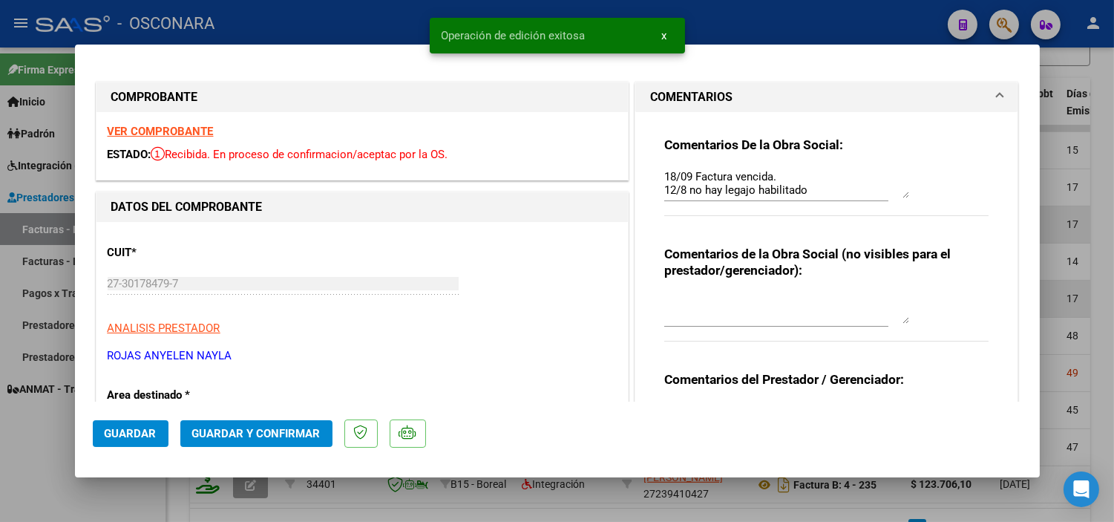
click at [45, 499] on div at bounding box center [557, 261] width 1114 height 522
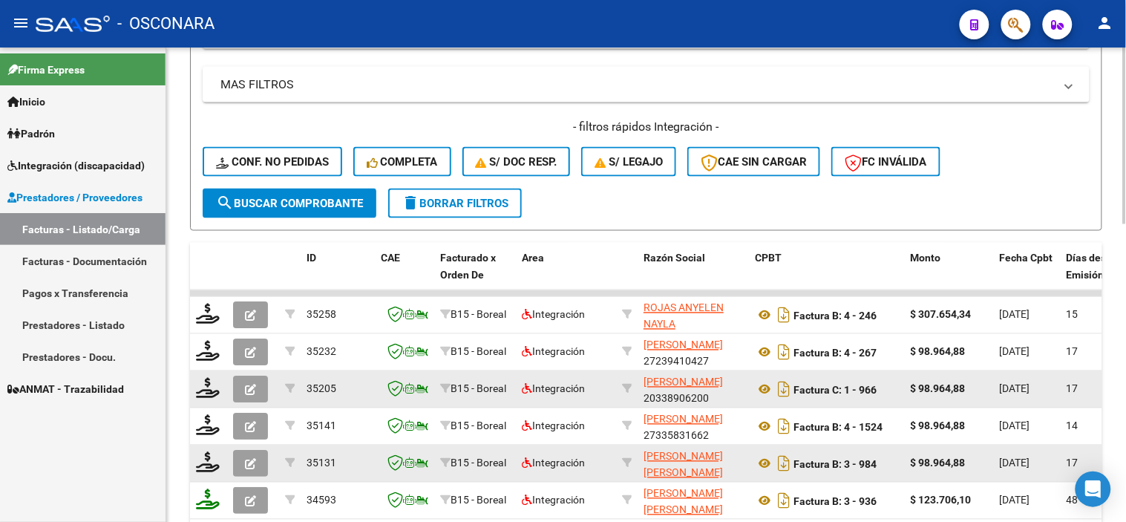
scroll to position [302, 0]
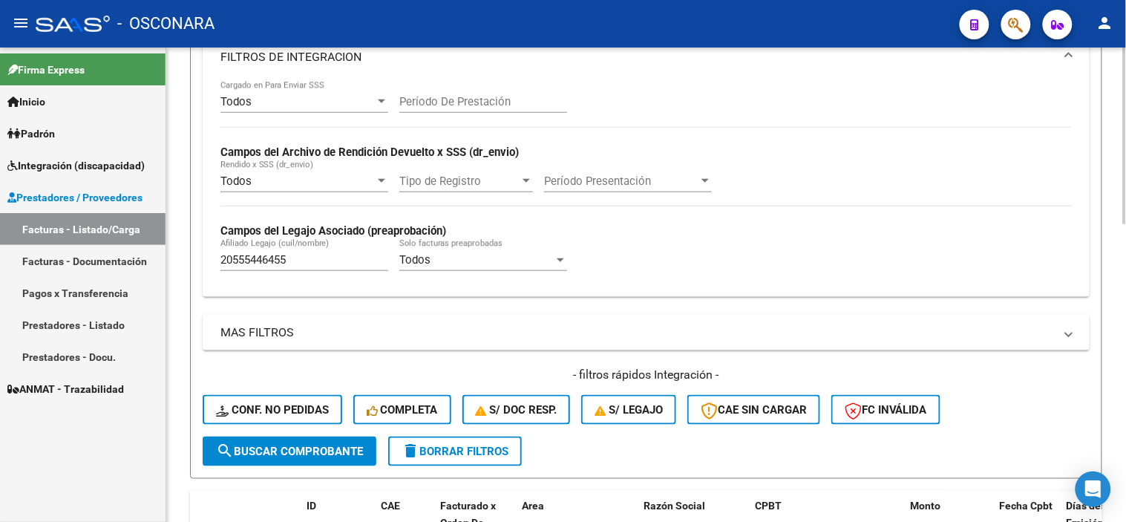
click at [301, 251] on div "20555446455 Afiliado Legajo (cuil/nombre)" at bounding box center [304, 255] width 168 height 32
click at [303, 258] on input "20555446455" at bounding box center [304, 259] width 168 height 13
paste input "83860887"
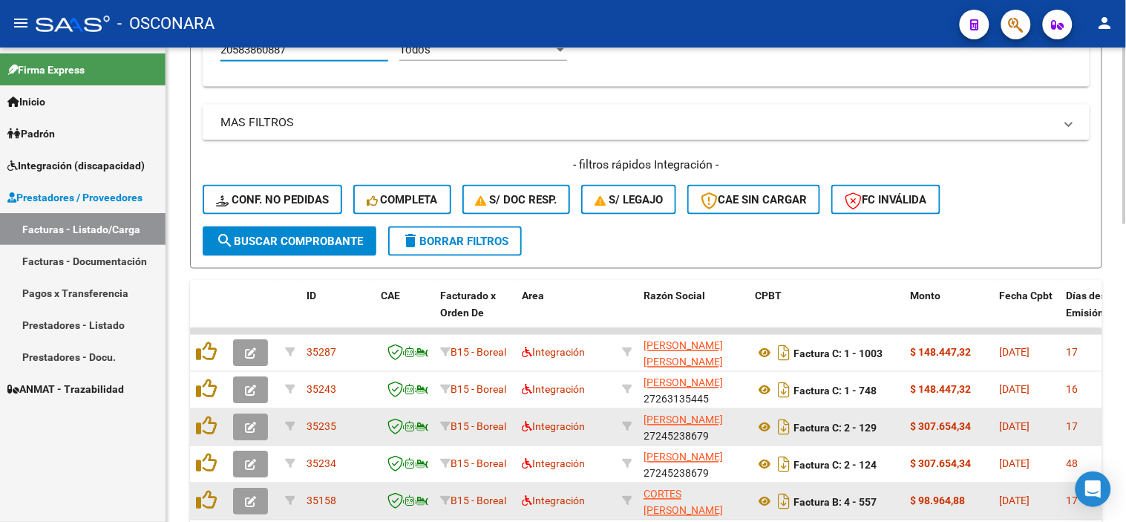
scroll to position [550, 0]
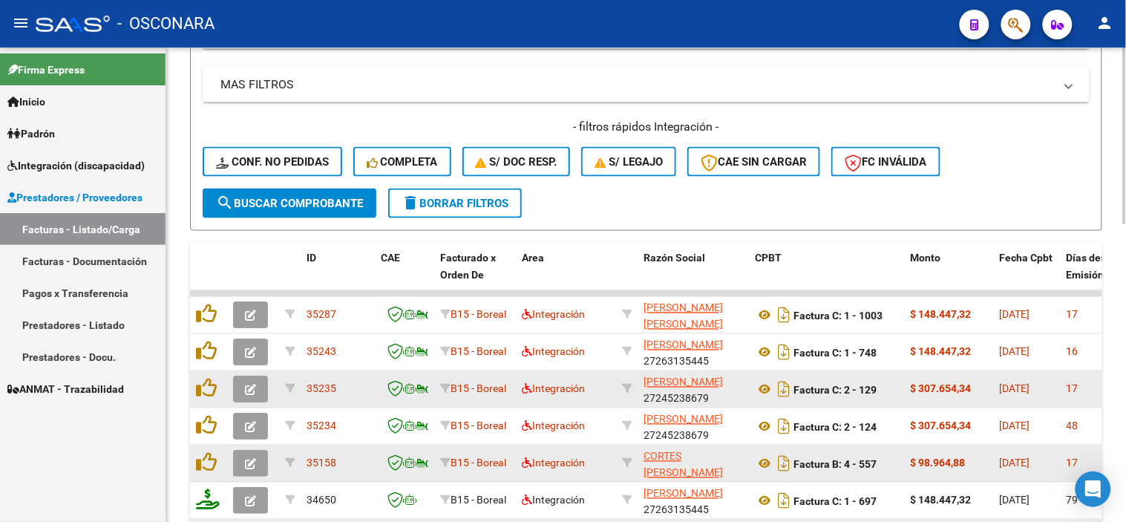
type input "20583860887"
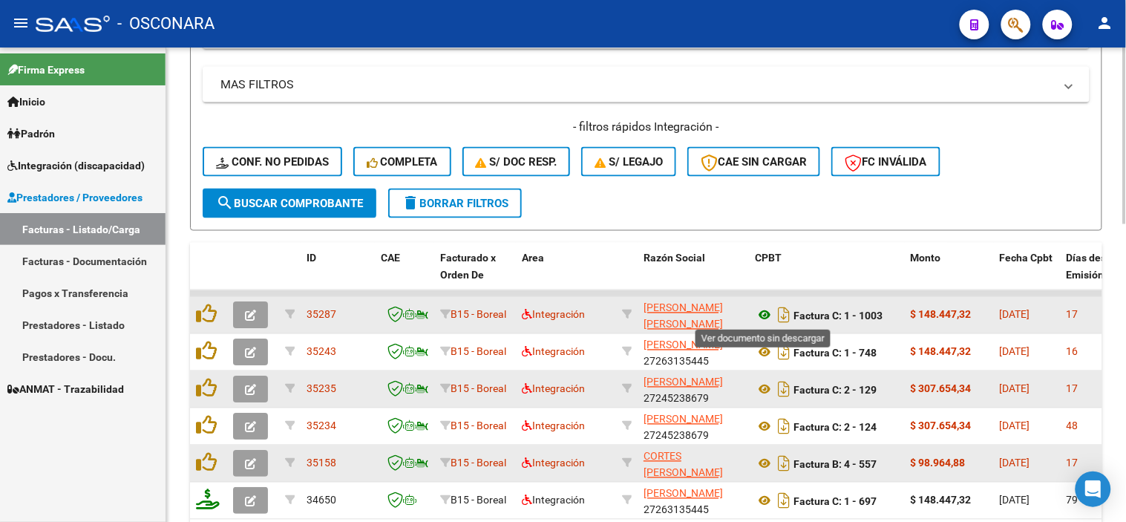
click at [764, 315] on icon at bounding box center [764, 316] width 19 height 18
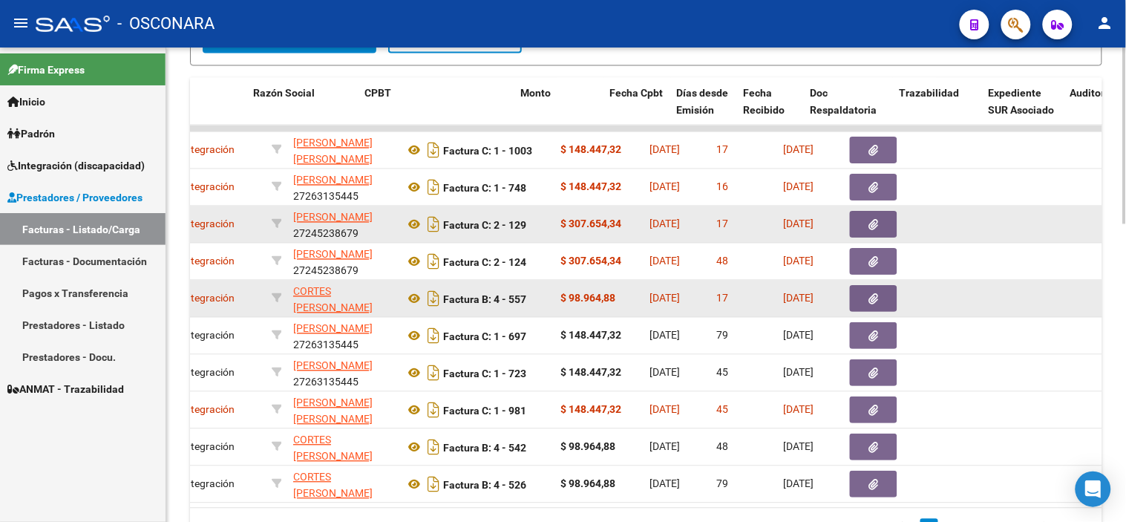
scroll to position [0, 390]
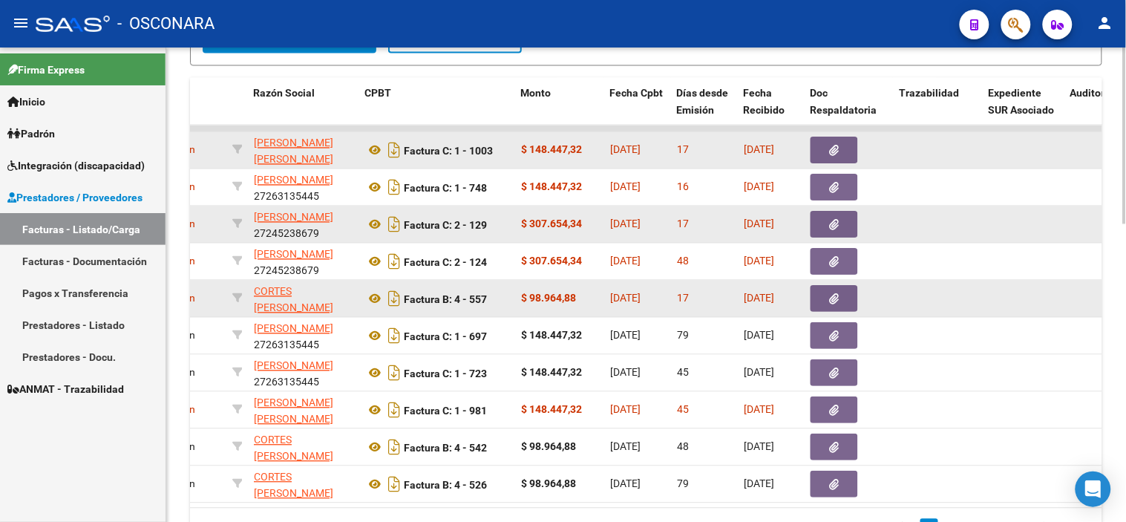
click at [831, 137] on button "button" at bounding box center [833, 150] width 47 height 27
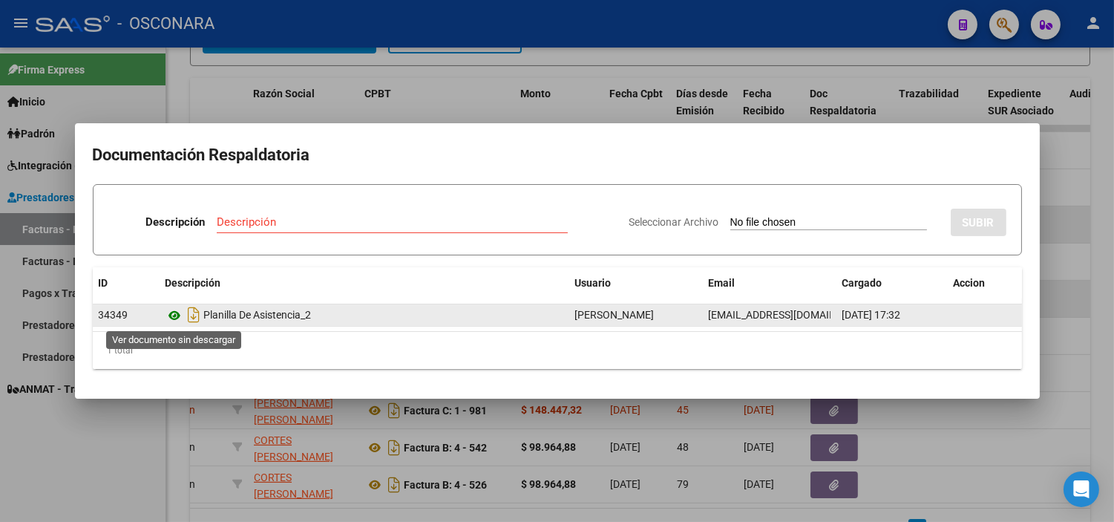
click at [179, 318] on icon at bounding box center [175, 316] width 19 height 18
click at [173, 312] on icon at bounding box center [175, 316] width 19 height 18
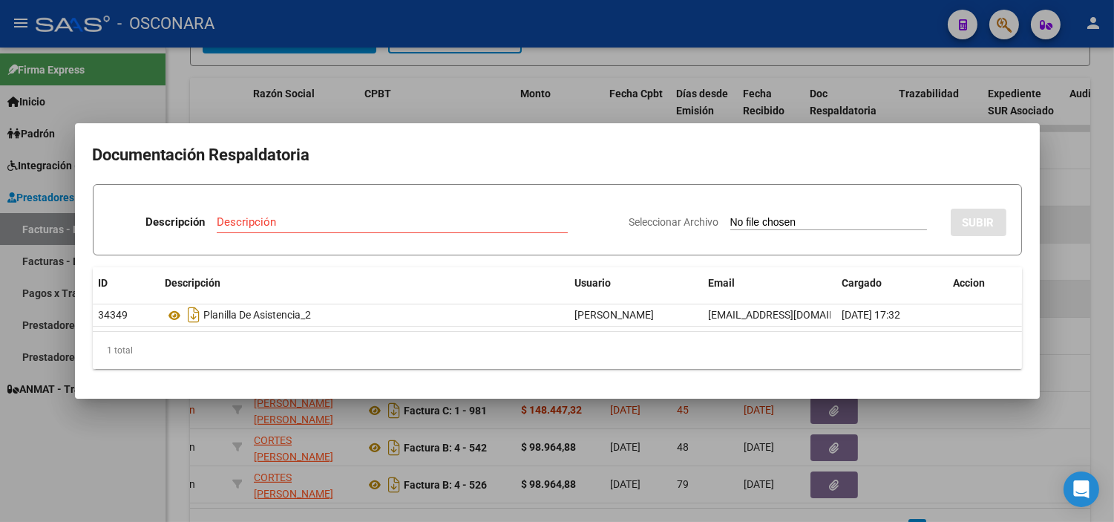
click at [323, 95] on div at bounding box center [557, 261] width 1114 height 522
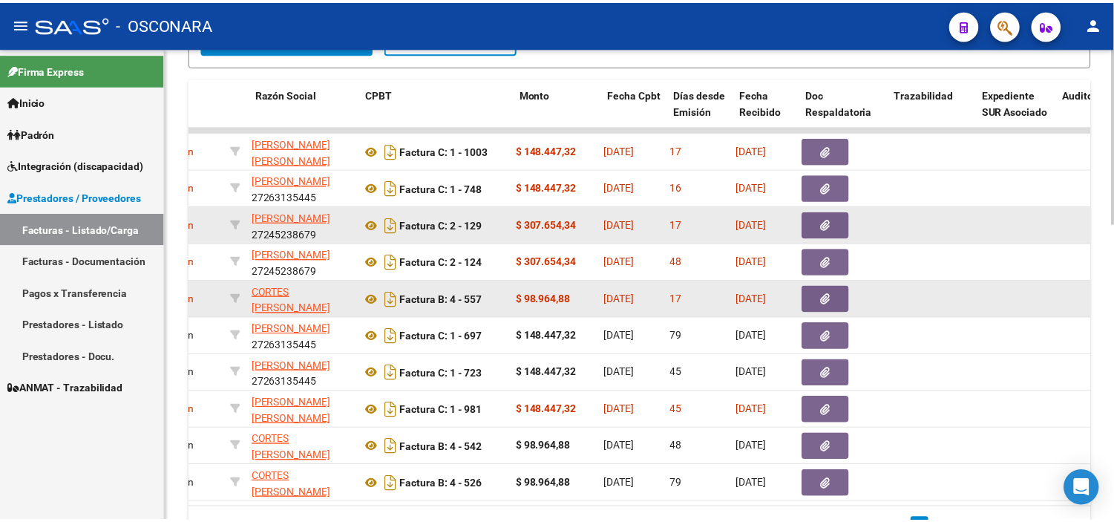
scroll to position [0, 0]
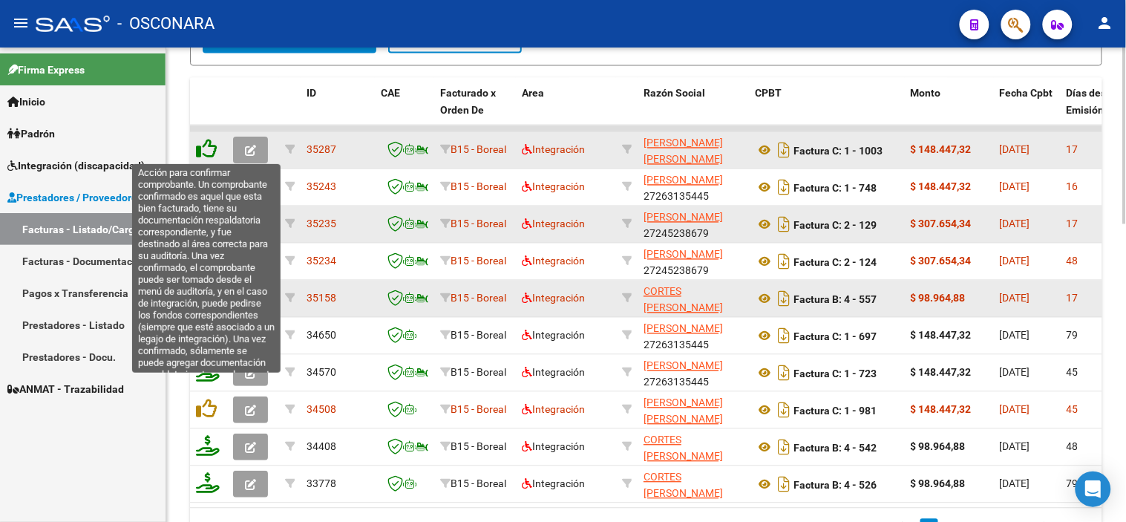
click at [203, 144] on icon at bounding box center [206, 149] width 21 height 21
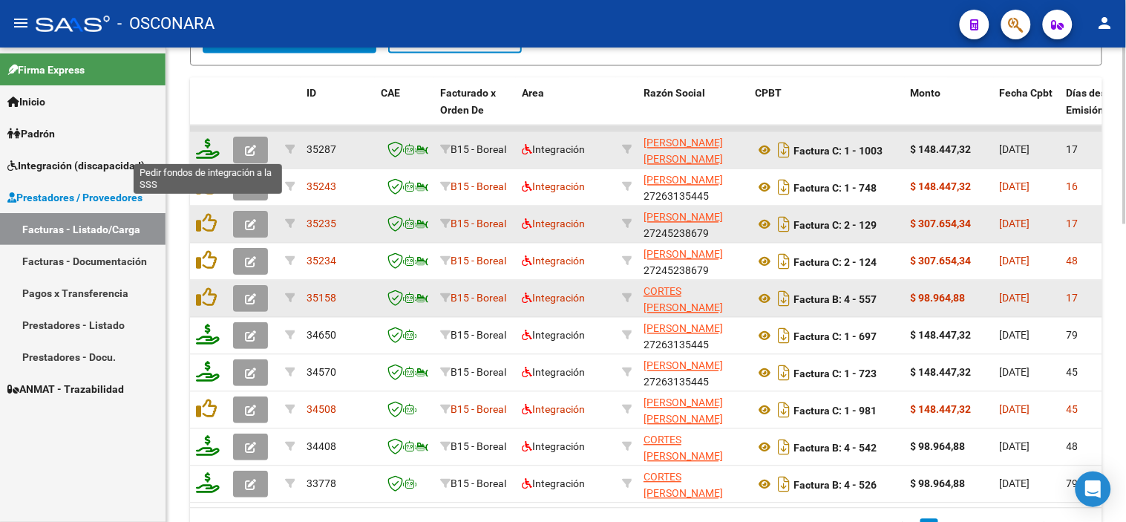
click at [206, 148] on icon at bounding box center [208, 149] width 24 height 21
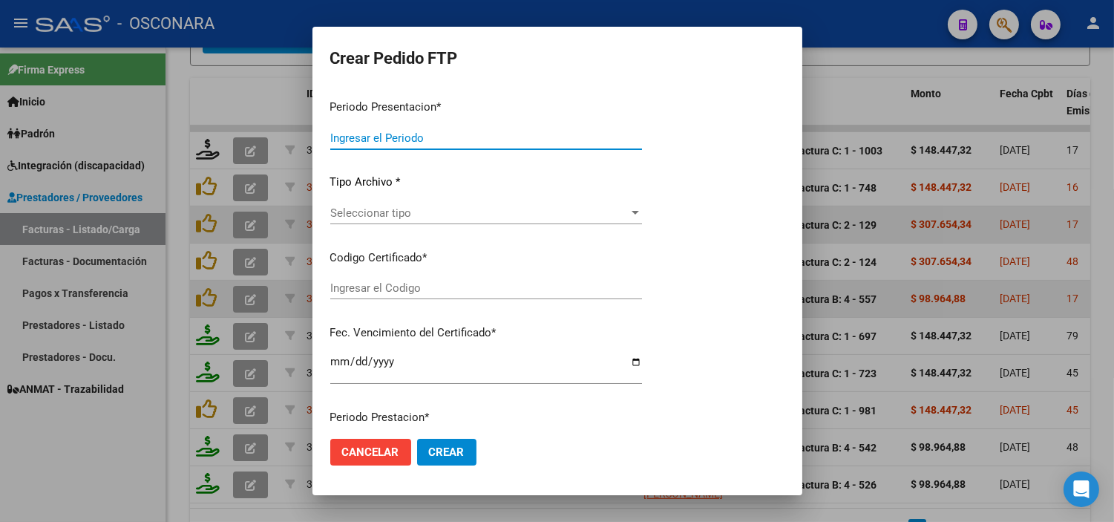
type input "202508"
type input "$ 148.447,32"
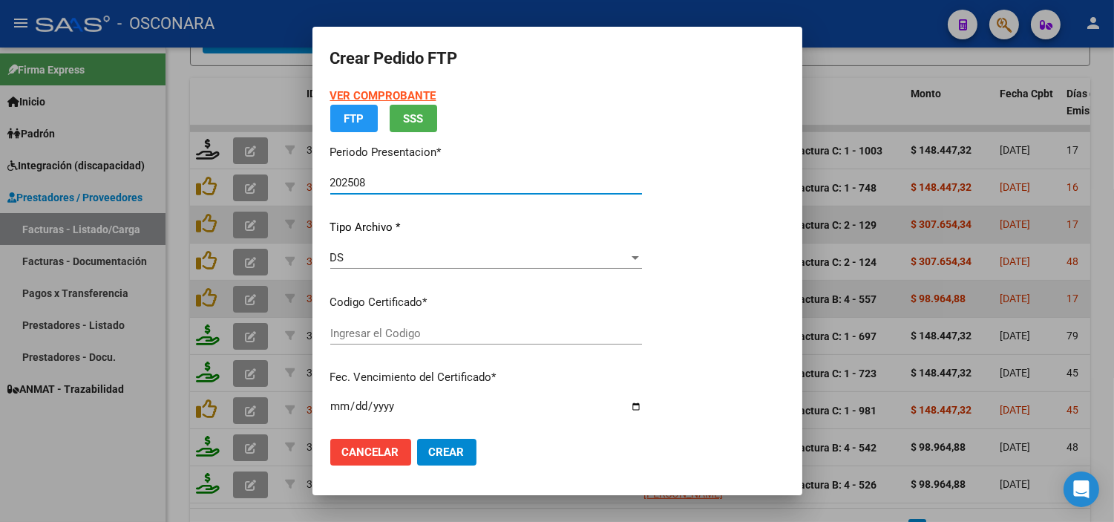
type input "ARG02000583860882023080320280803COR234"
type input "2028-08-03"
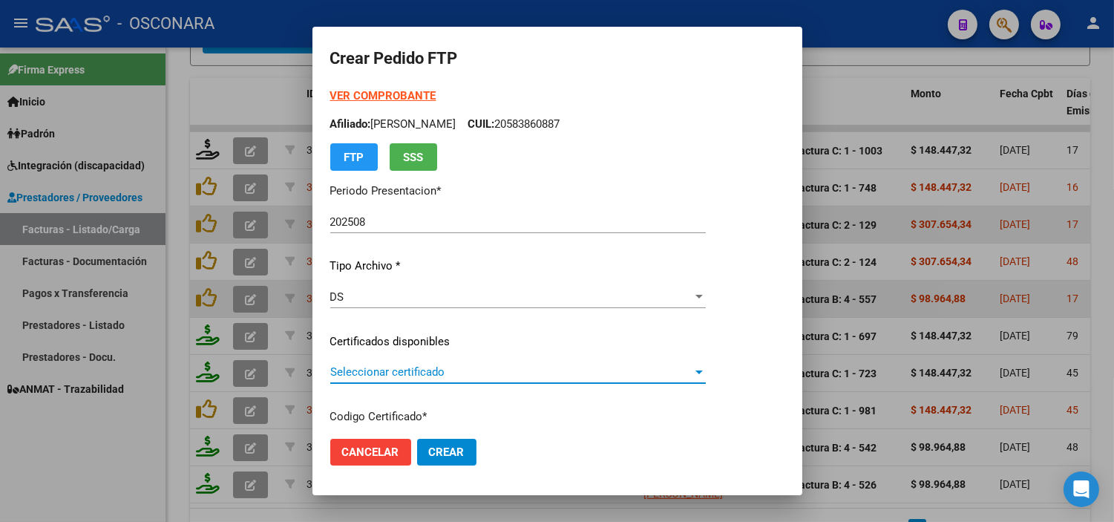
click at [477, 368] on span "Seleccionar certificado" at bounding box center [511, 371] width 362 height 13
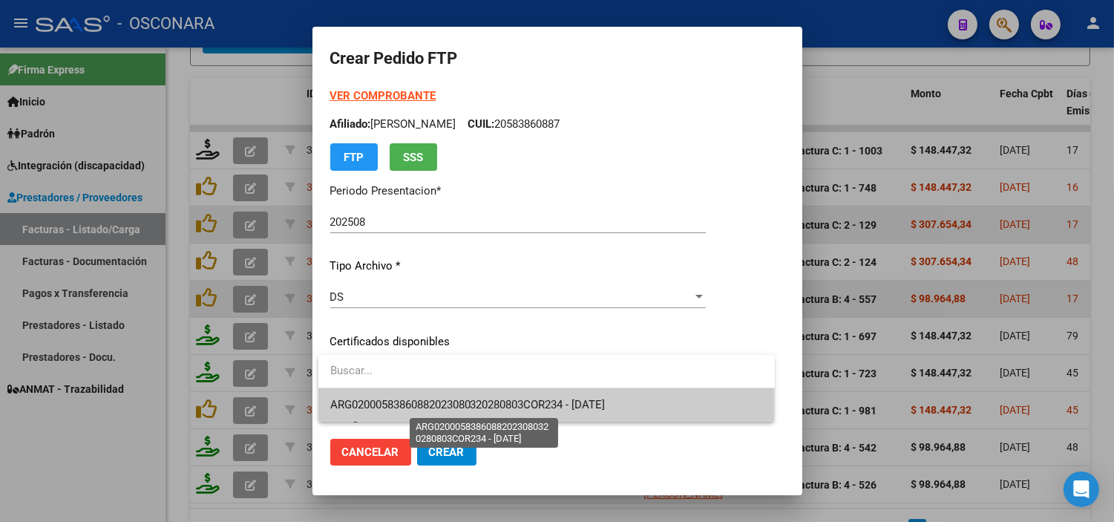
click at [476, 401] on span "ARG02000583860882023080320280803COR234 - 2028-08-03" at bounding box center [467, 404] width 275 height 13
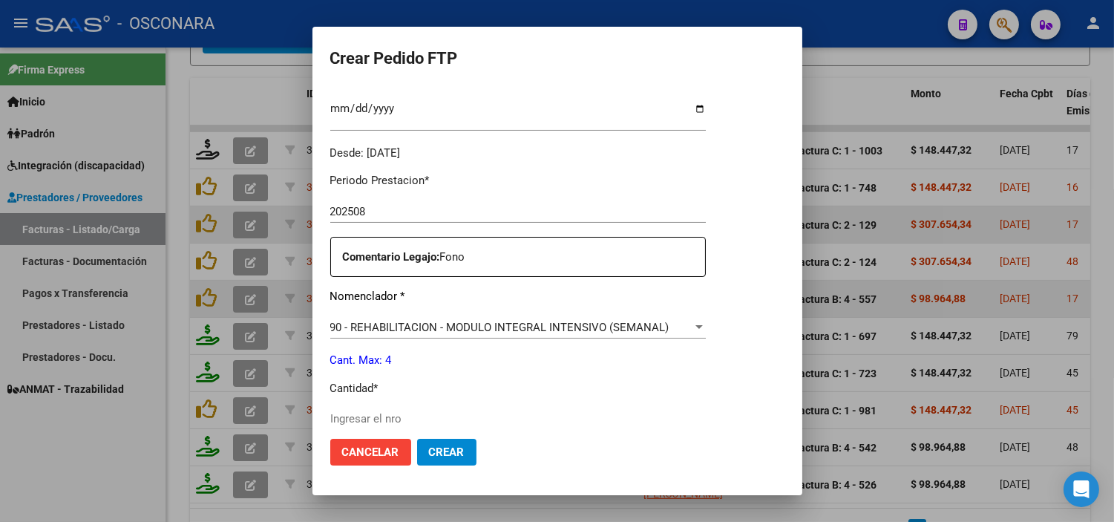
scroll to position [494, 0]
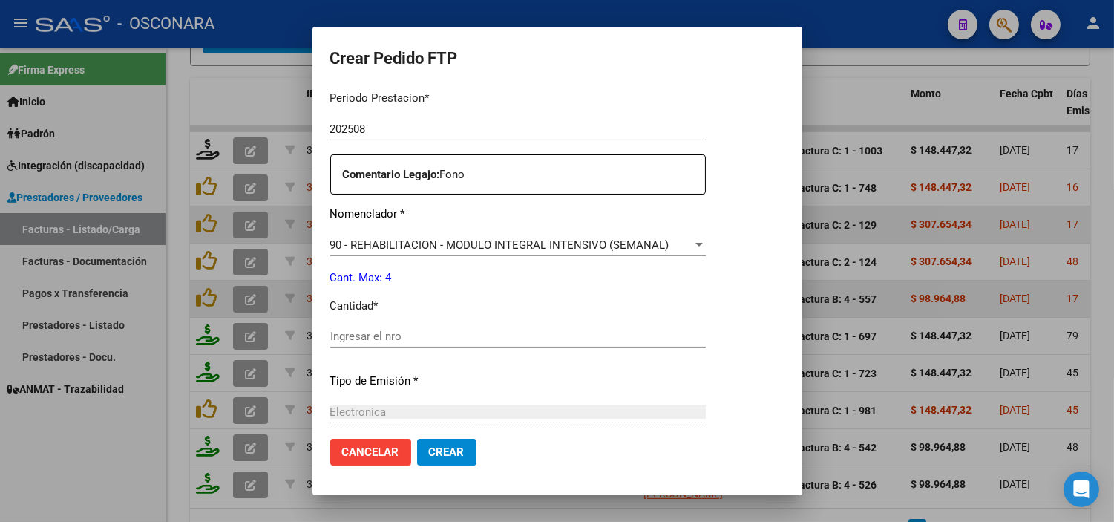
click at [442, 343] on div "Ingresar el nro" at bounding box center [518, 336] width 376 height 22
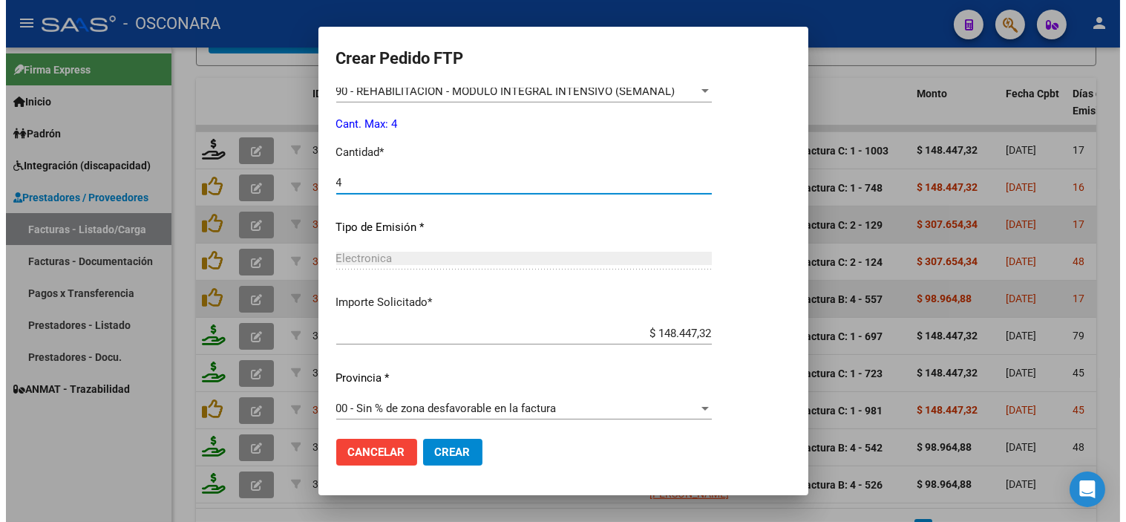
scroll to position [654, 0]
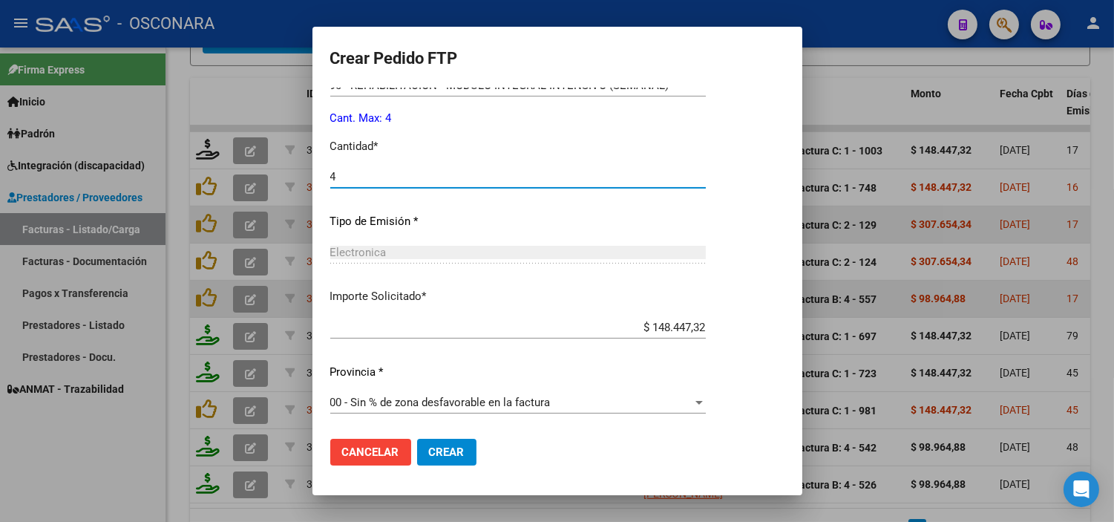
type input "4"
click at [448, 457] on span "Crear" at bounding box center [447, 451] width 36 height 13
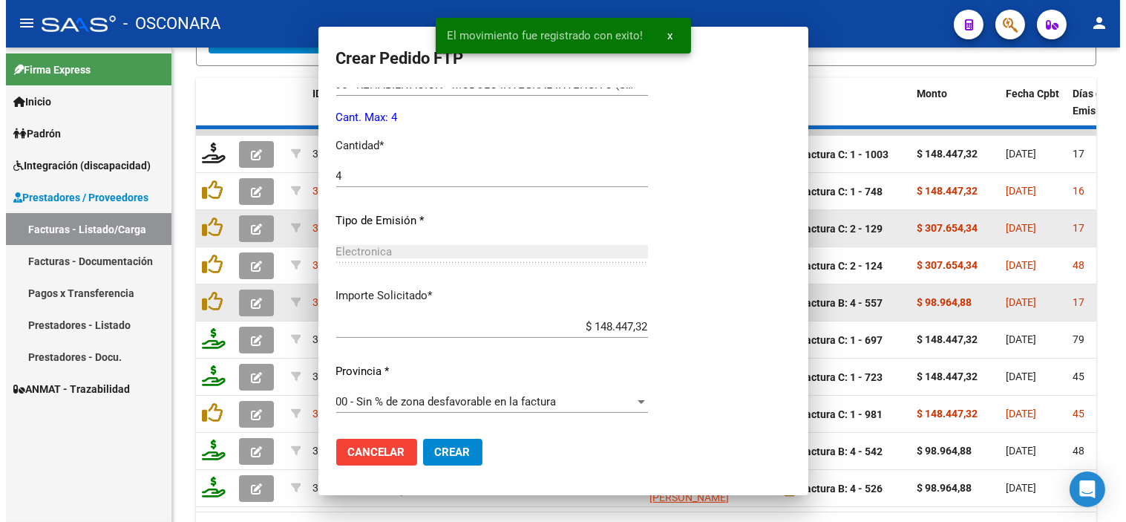
scroll to position [0, 0]
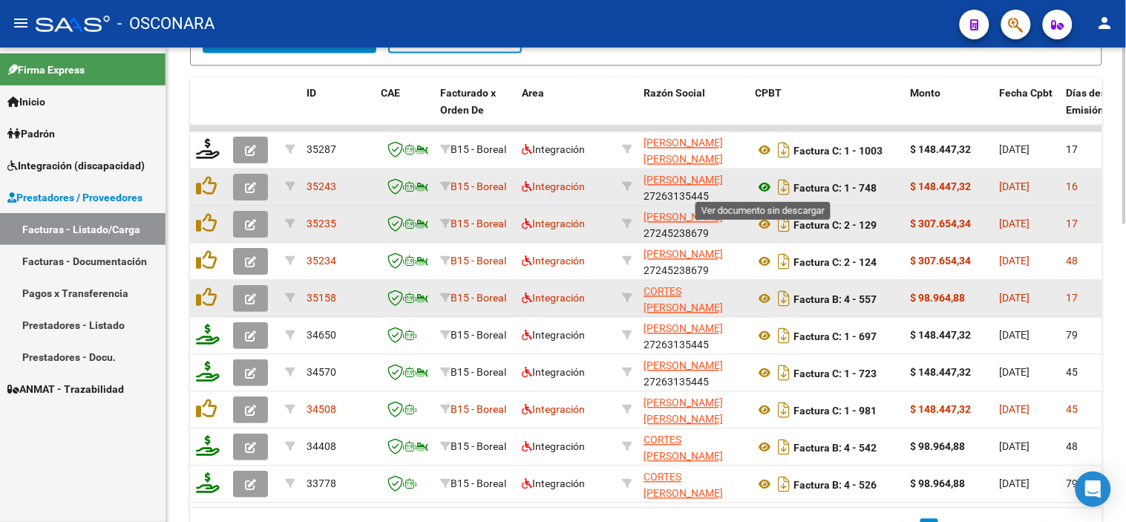
click at [770, 182] on icon at bounding box center [764, 188] width 19 height 18
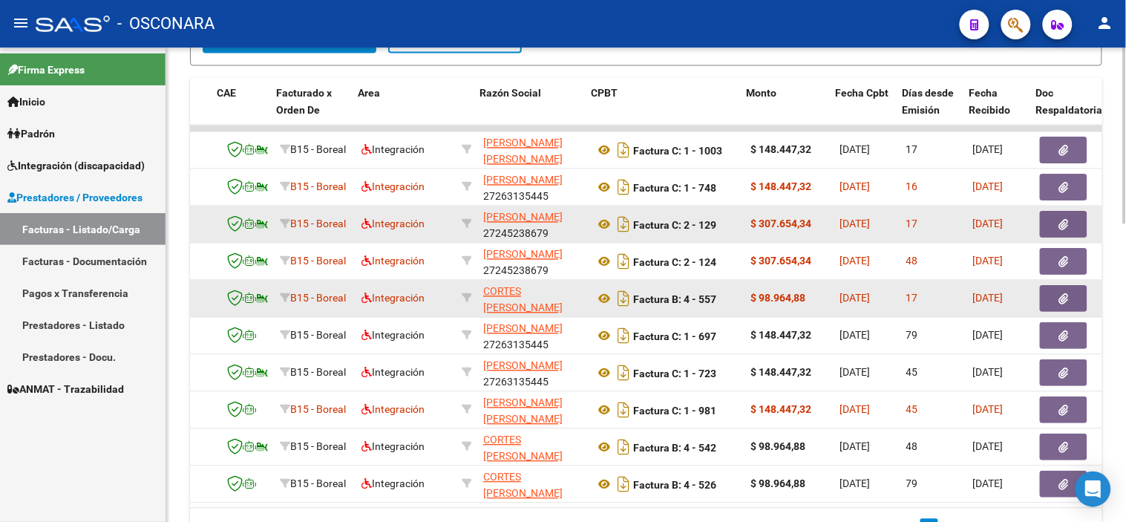
scroll to position [0, 206]
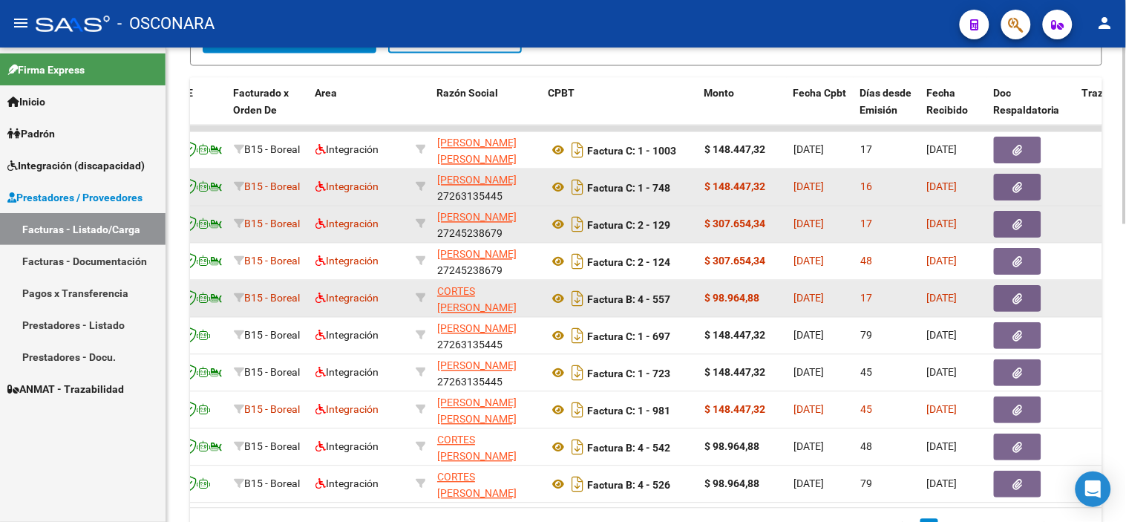
click at [1008, 183] on button "button" at bounding box center [1017, 187] width 47 height 27
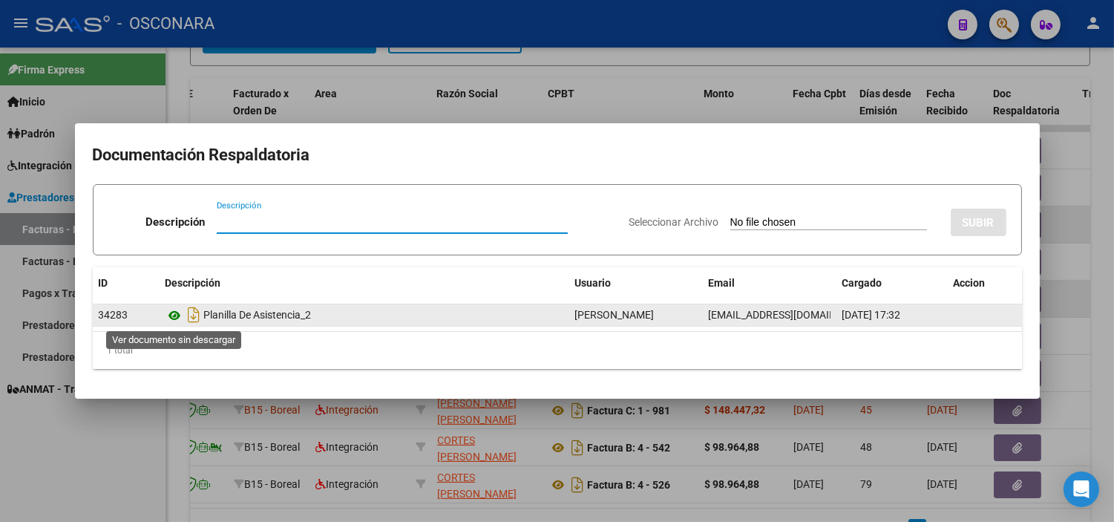
click at [175, 316] on icon at bounding box center [175, 316] width 19 height 18
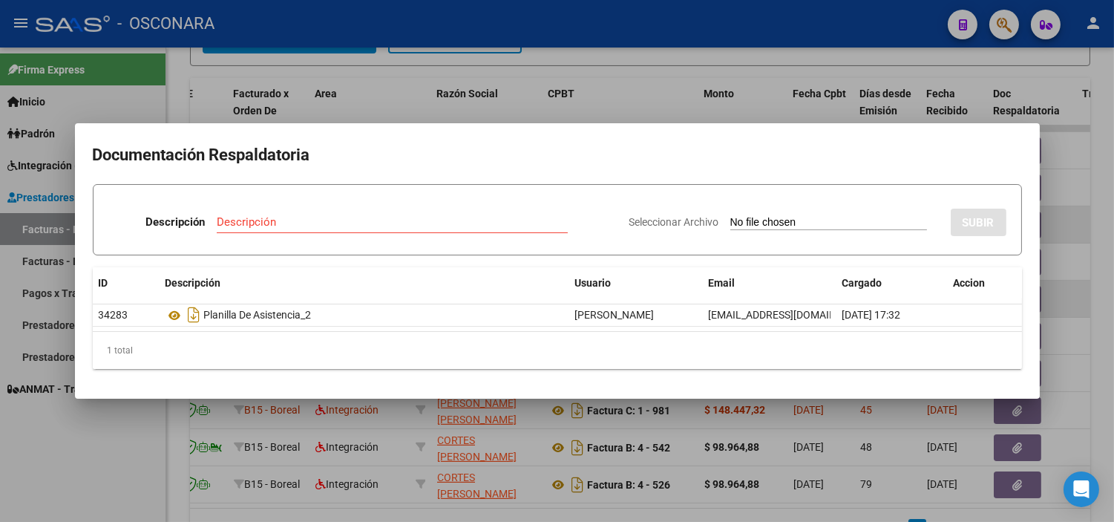
click at [273, 61] on div at bounding box center [557, 261] width 1114 height 522
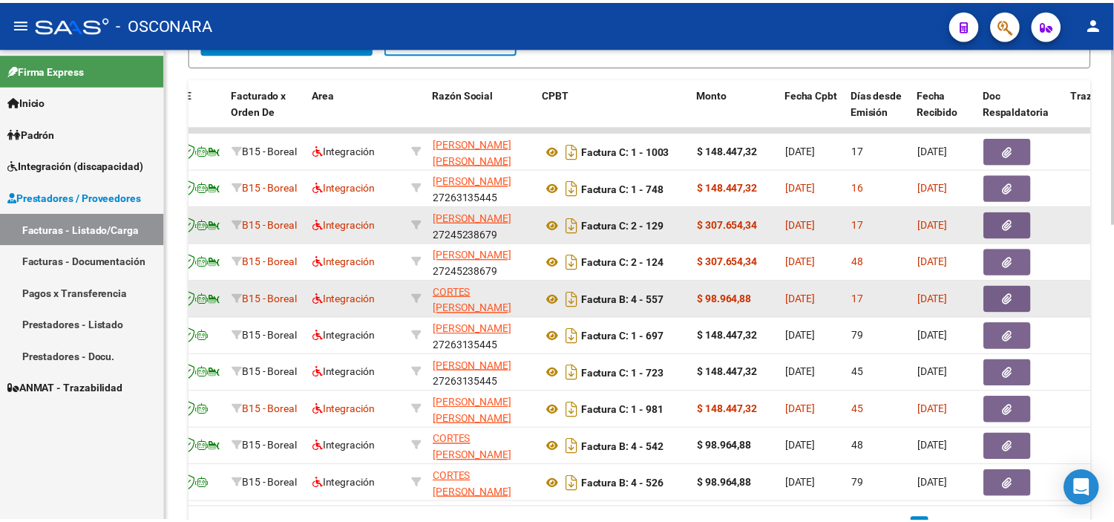
scroll to position [0, 0]
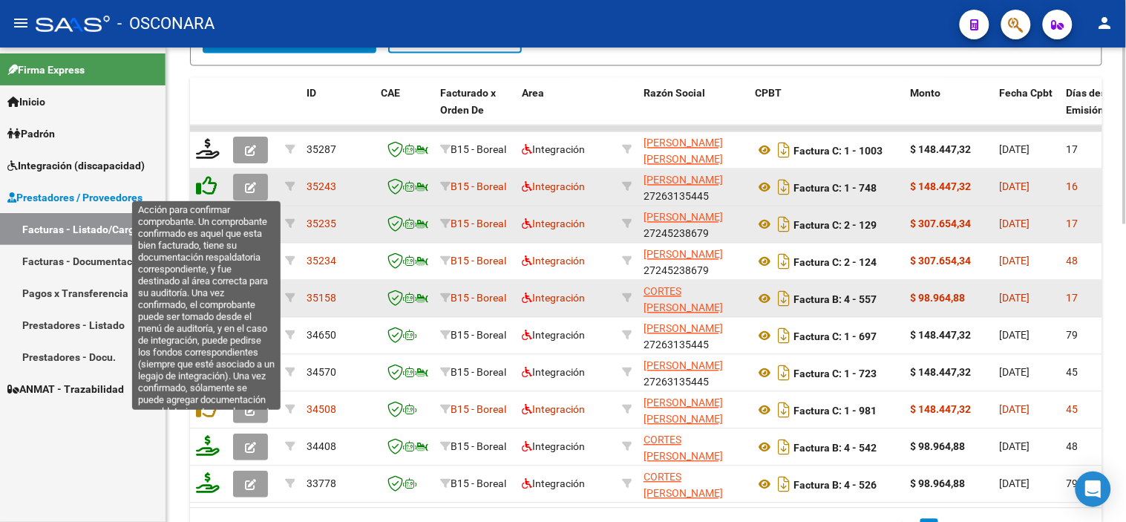
click at [201, 194] on icon at bounding box center [206, 186] width 21 height 21
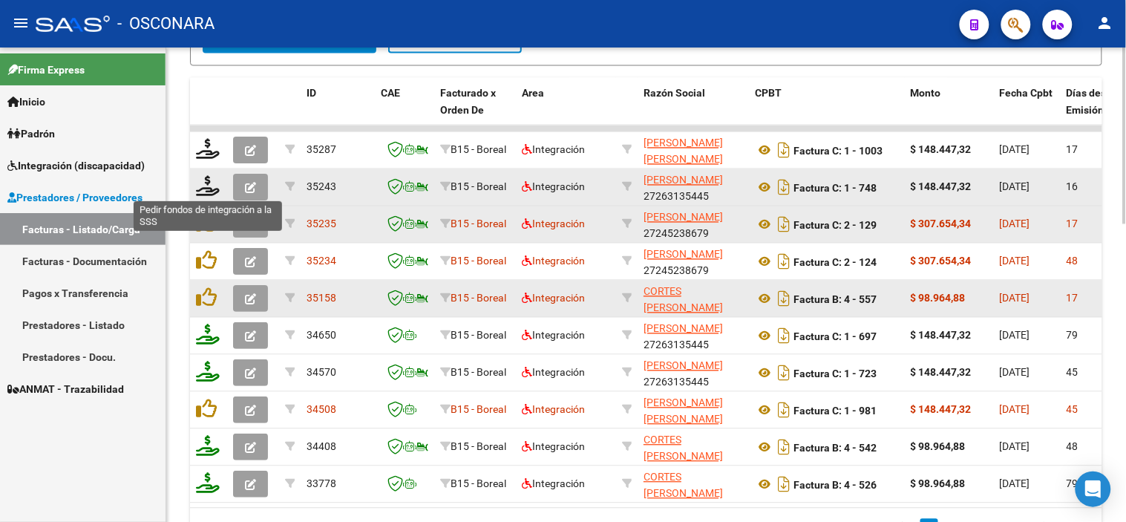
click at [202, 191] on icon at bounding box center [208, 186] width 24 height 21
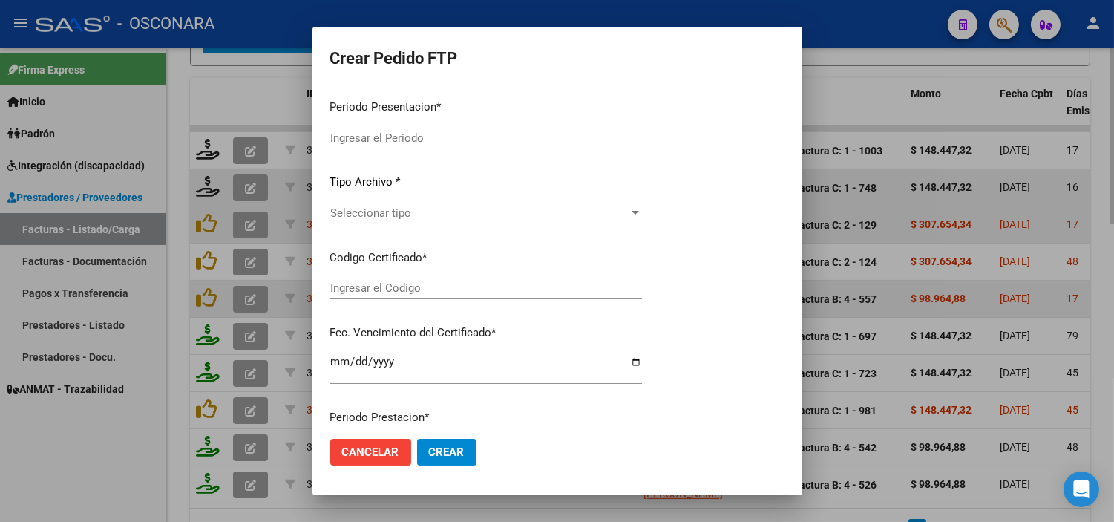
type input "202508"
type input "$ 148.447,32"
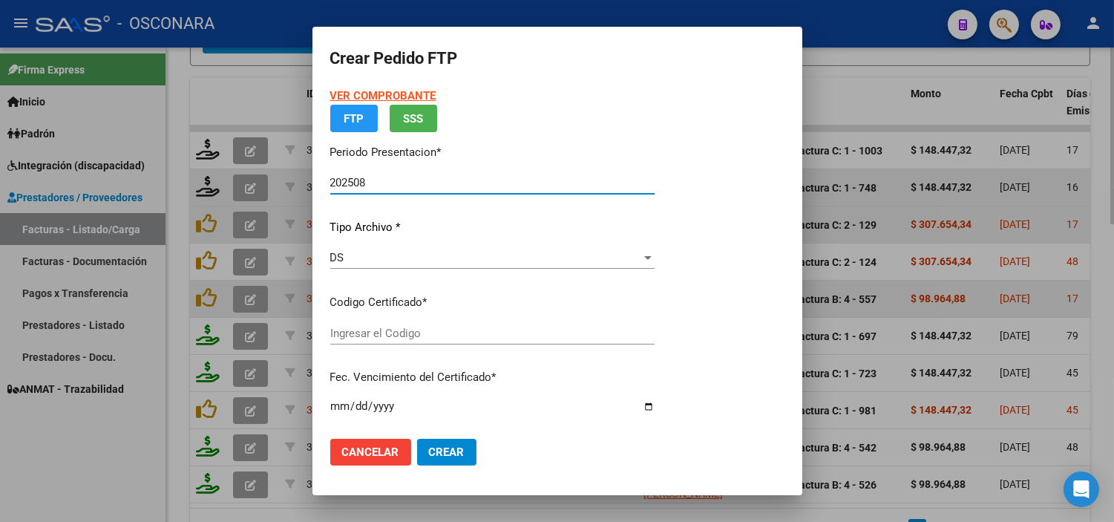
type input "ARG02000583860882023080320280803COR234"
type input "2028-08-03"
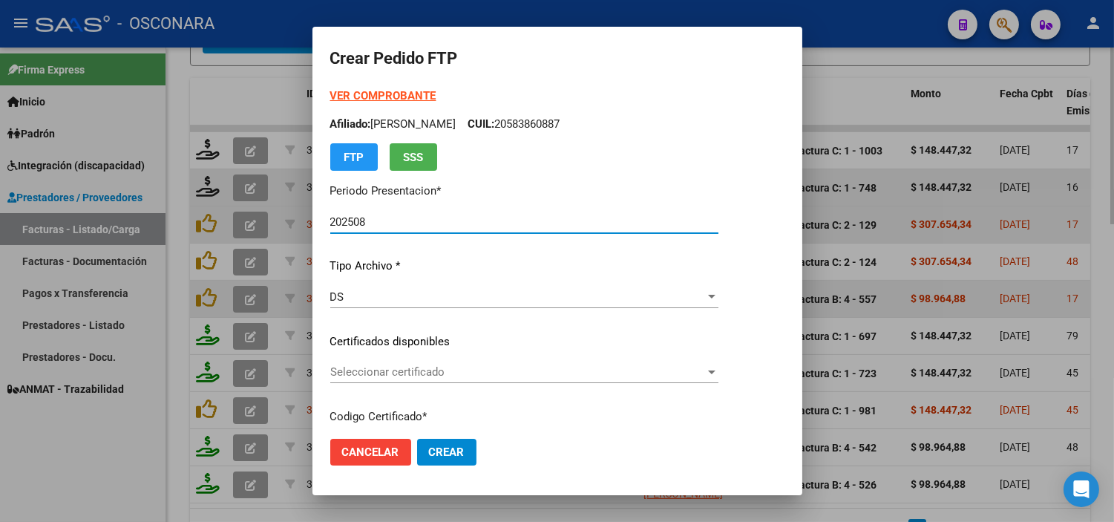
click at [450, 375] on span "Seleccionar certificado" at bounding box center [517, 371] width 375 height 13
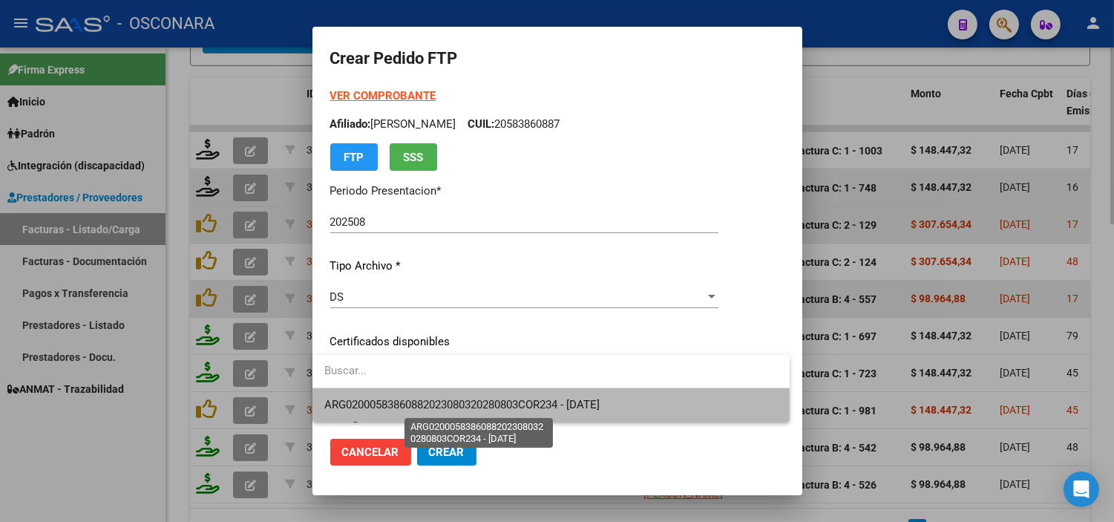
click at [443, 404] on span "ARG02000583860882023080320280803COR234 - 2028-08-03" at bounding box center [461, 404] width 275 height 13
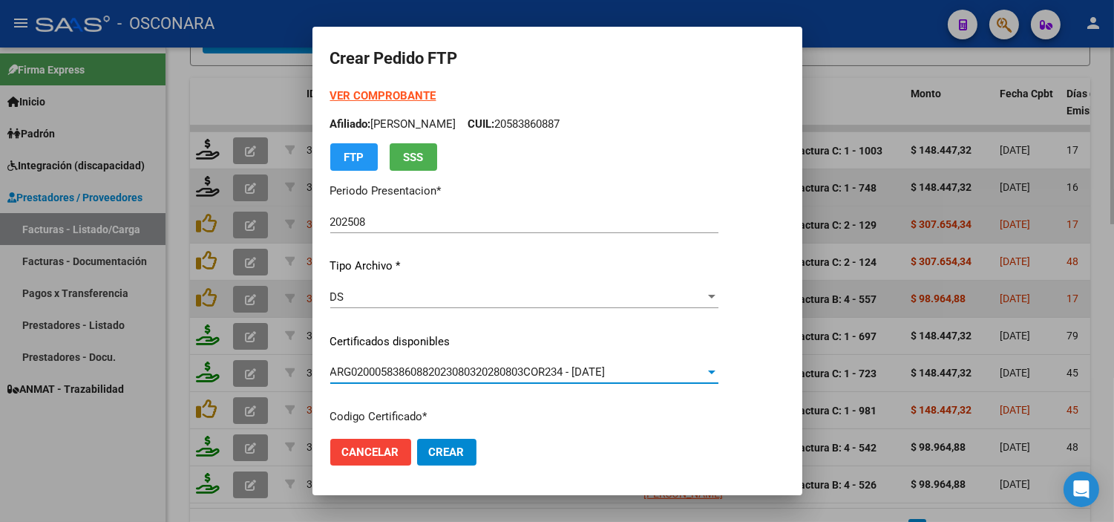
click at [477, 336] on p "Certificados disponibles" at bounding box center [524, 341] width 388 height 17
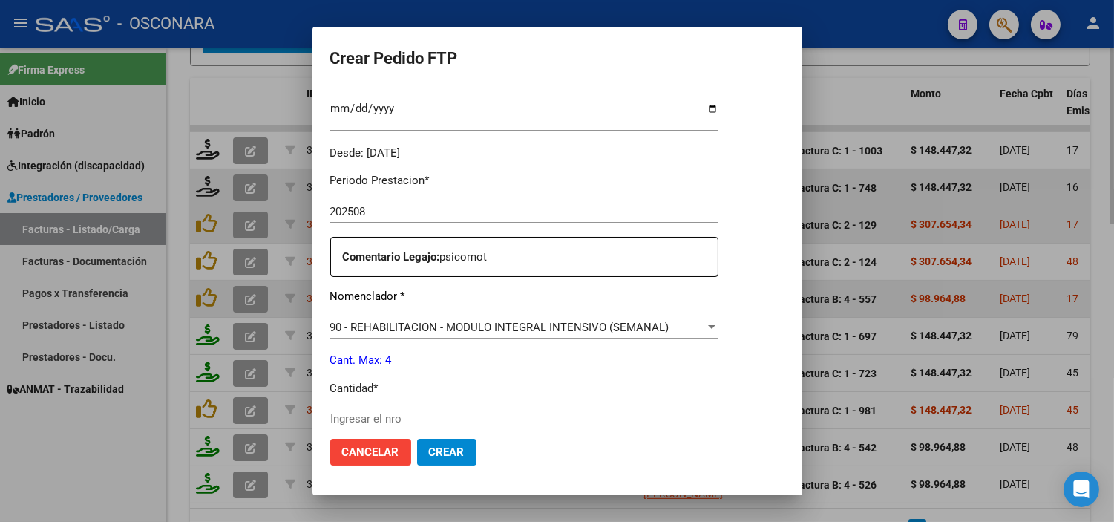
scroll to position [494, 0]
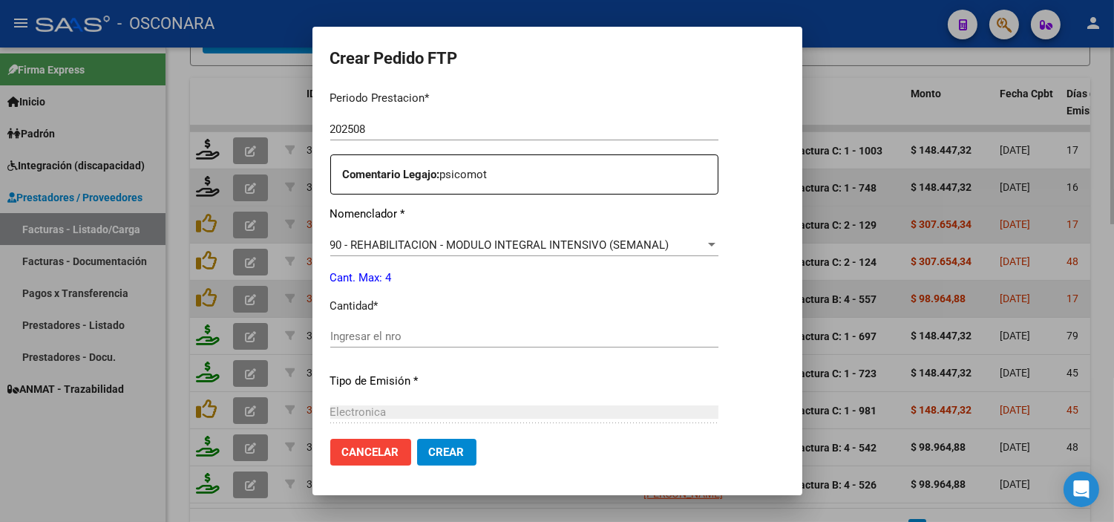
click at [477, 336] on input "Ingresar el nro" at bounding box center [524, 336] width 388 height 13
type input "4"
click at [527, 391] on div "Periodo Prestacion * 202508 Ingresar el Periodo Prestacion Comentario Legajo: p…" at bounding box center [524, 333] width 388 height 508
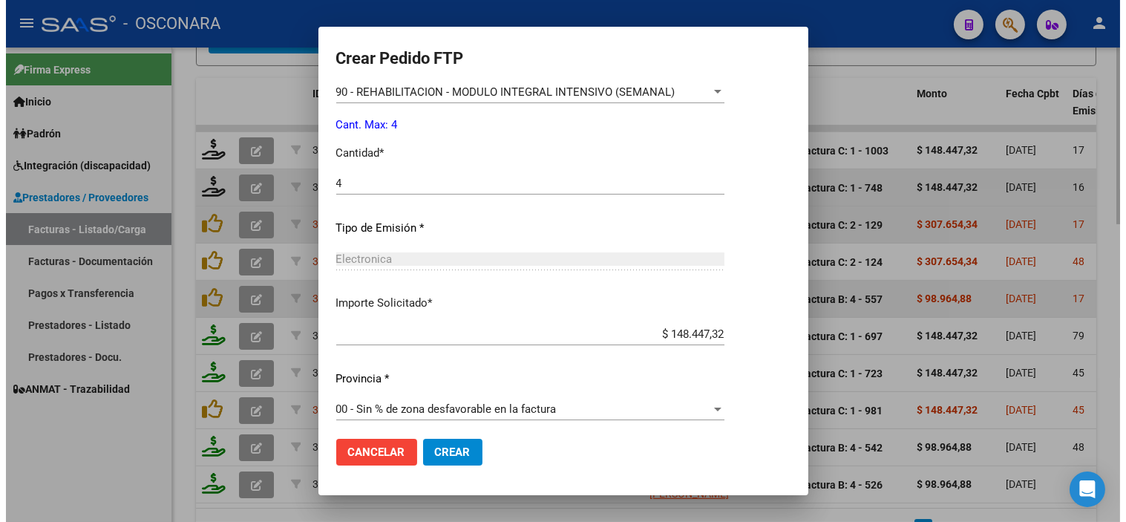
scroll to position [654, 0]
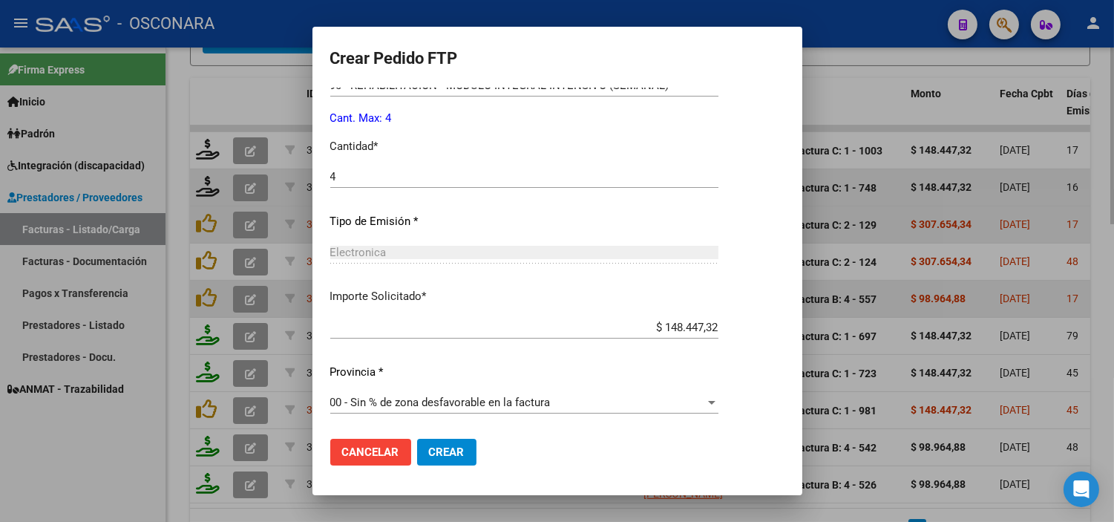
click at [446, 442] on button "Crear" at bounding box center [446, 452] width 59 height 27
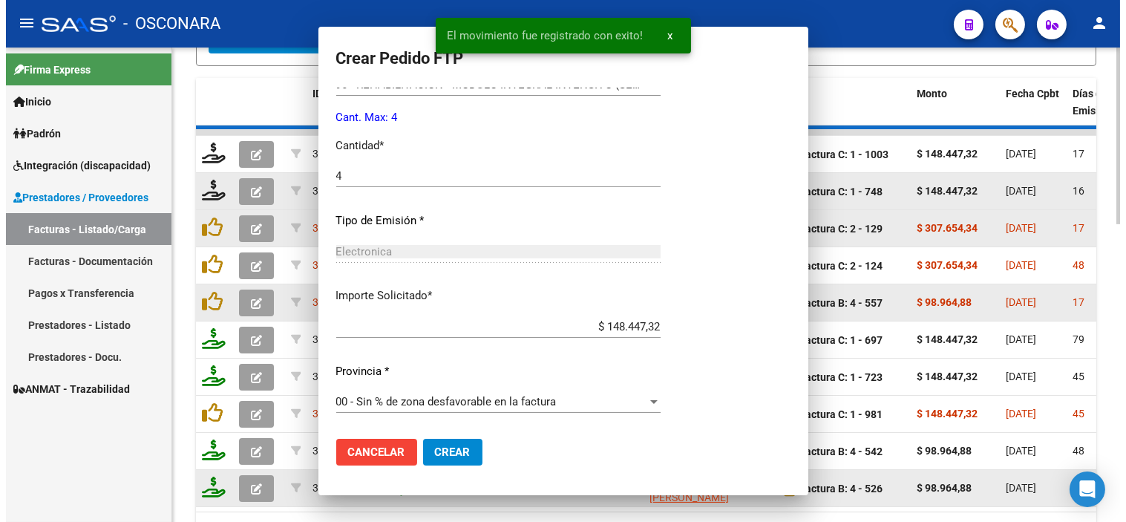
scroll to position [0, 0]
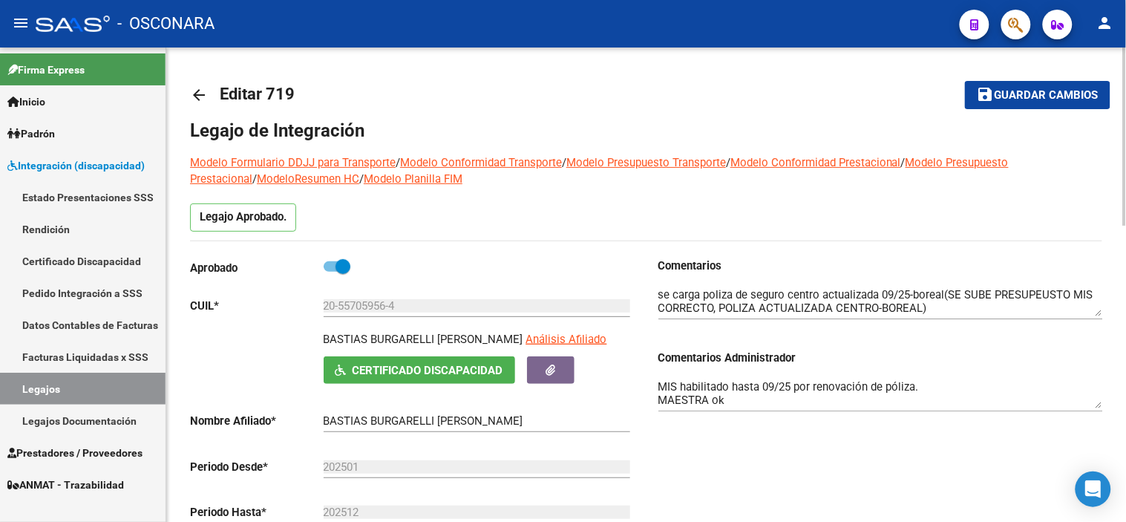
click at [194, 96] on mat-icon "arrow_back" at bounding box center [199, 95] width 18 height 18
